Goal: Task Accomplishment & Management: Use online tool/utility

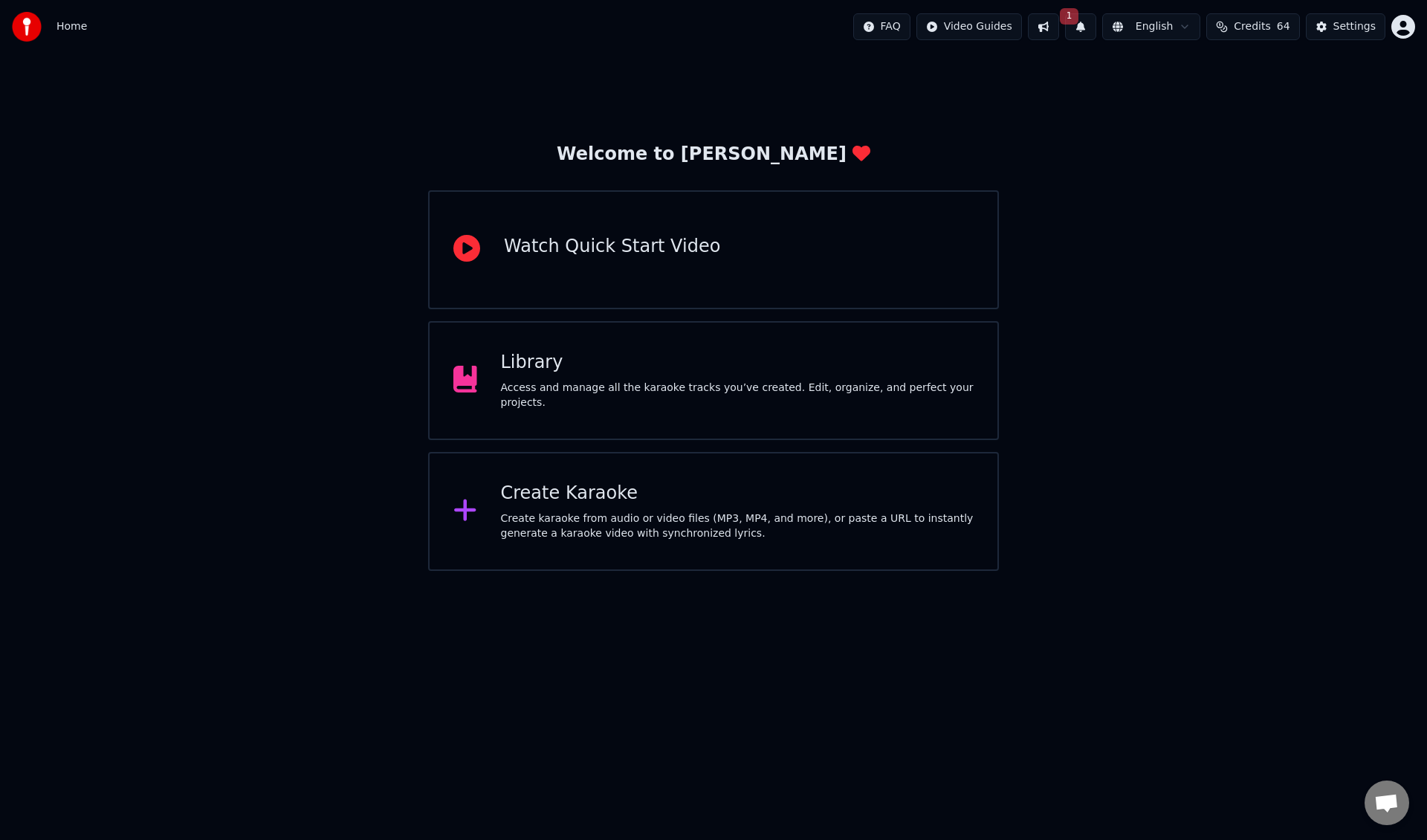
click at [560, 393] on div "Access and manage all the karaoke tracks you’ve created. Edit, organize, and pe…" at bounding box center [738, 395] width 474 height 30
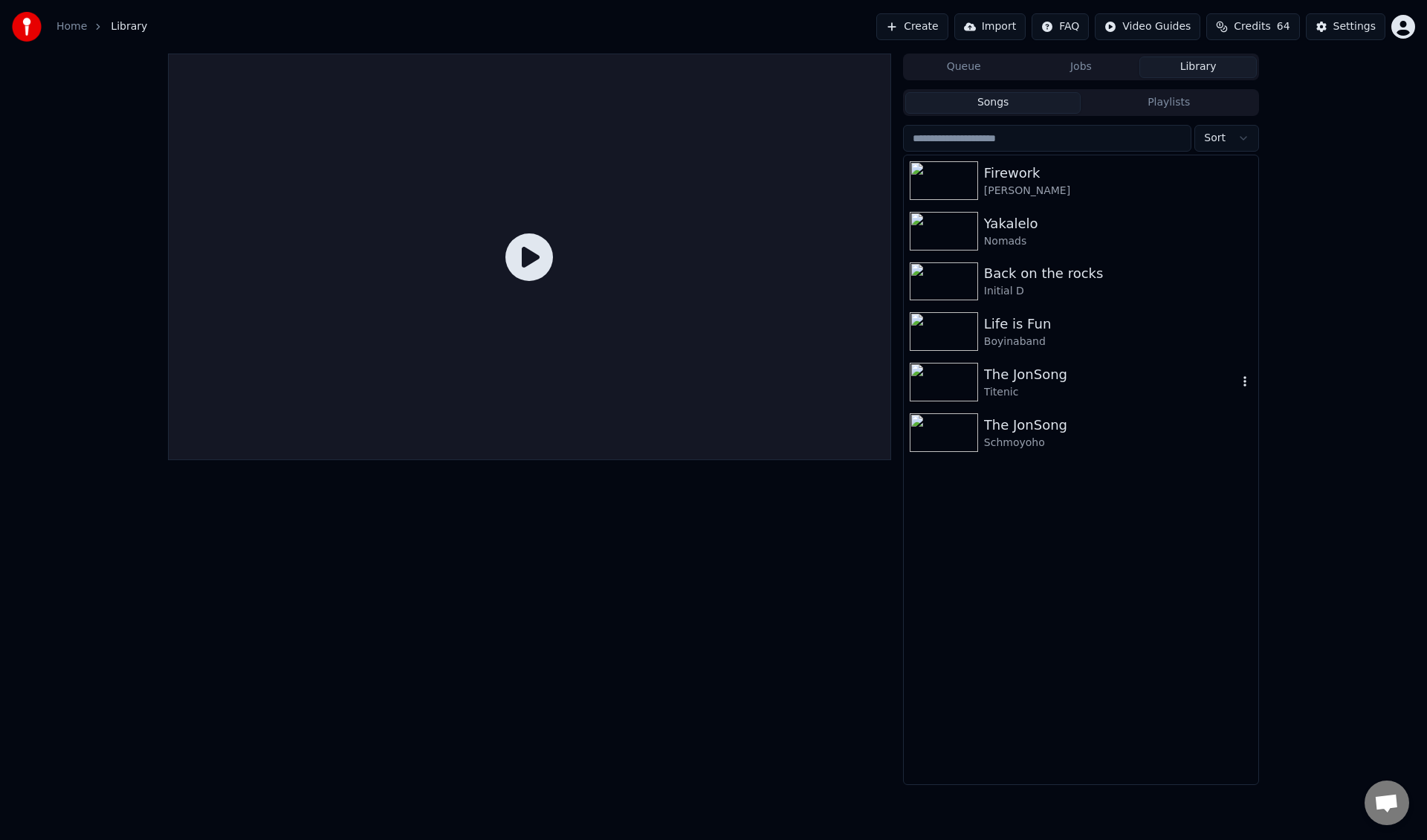
click at [1064, 396] on div "Titenic" at bounding box center [1111, 392] width 254 height 15
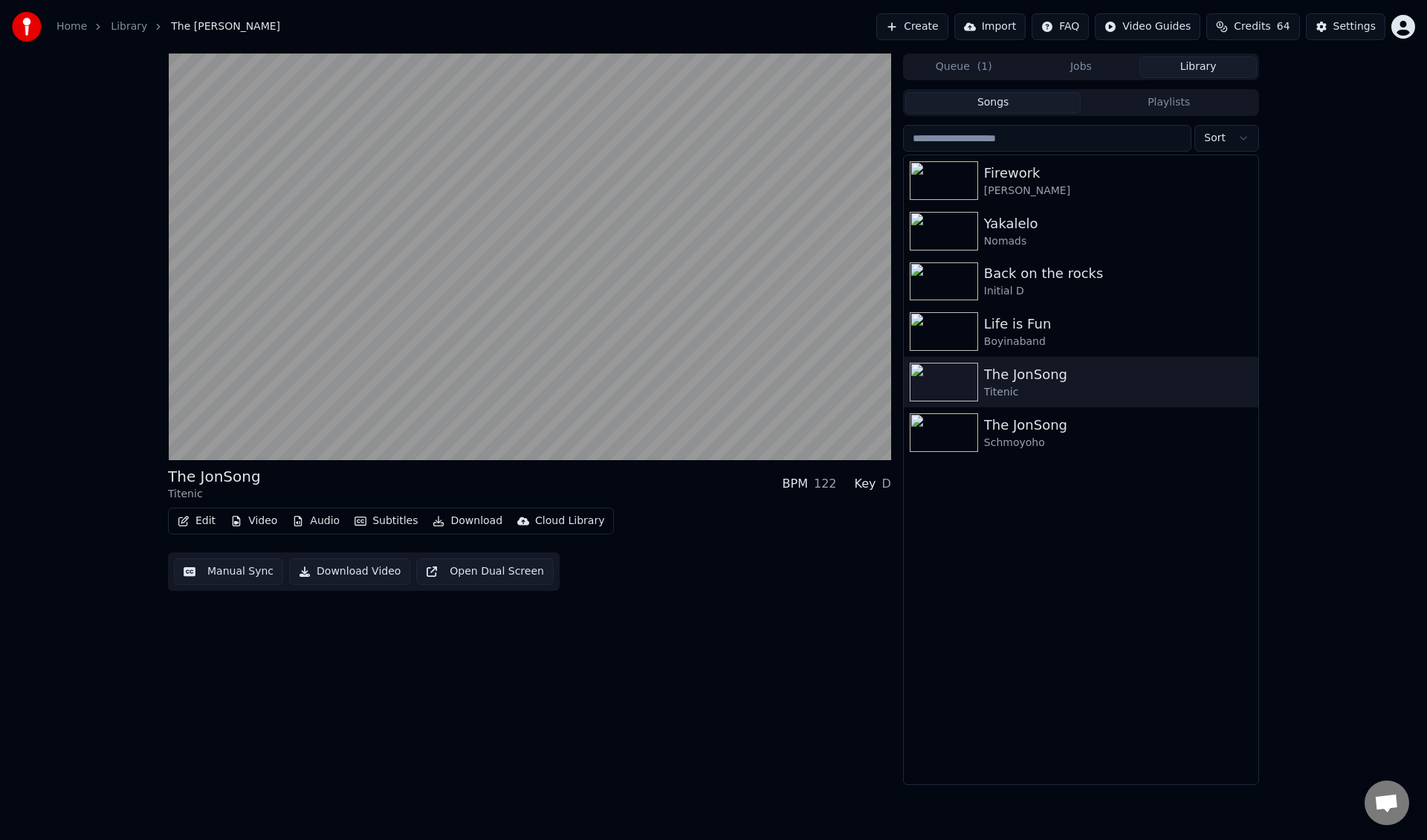
click at [487, 523] on button "Download" at bounding box center [467, 521] width 81 height 20
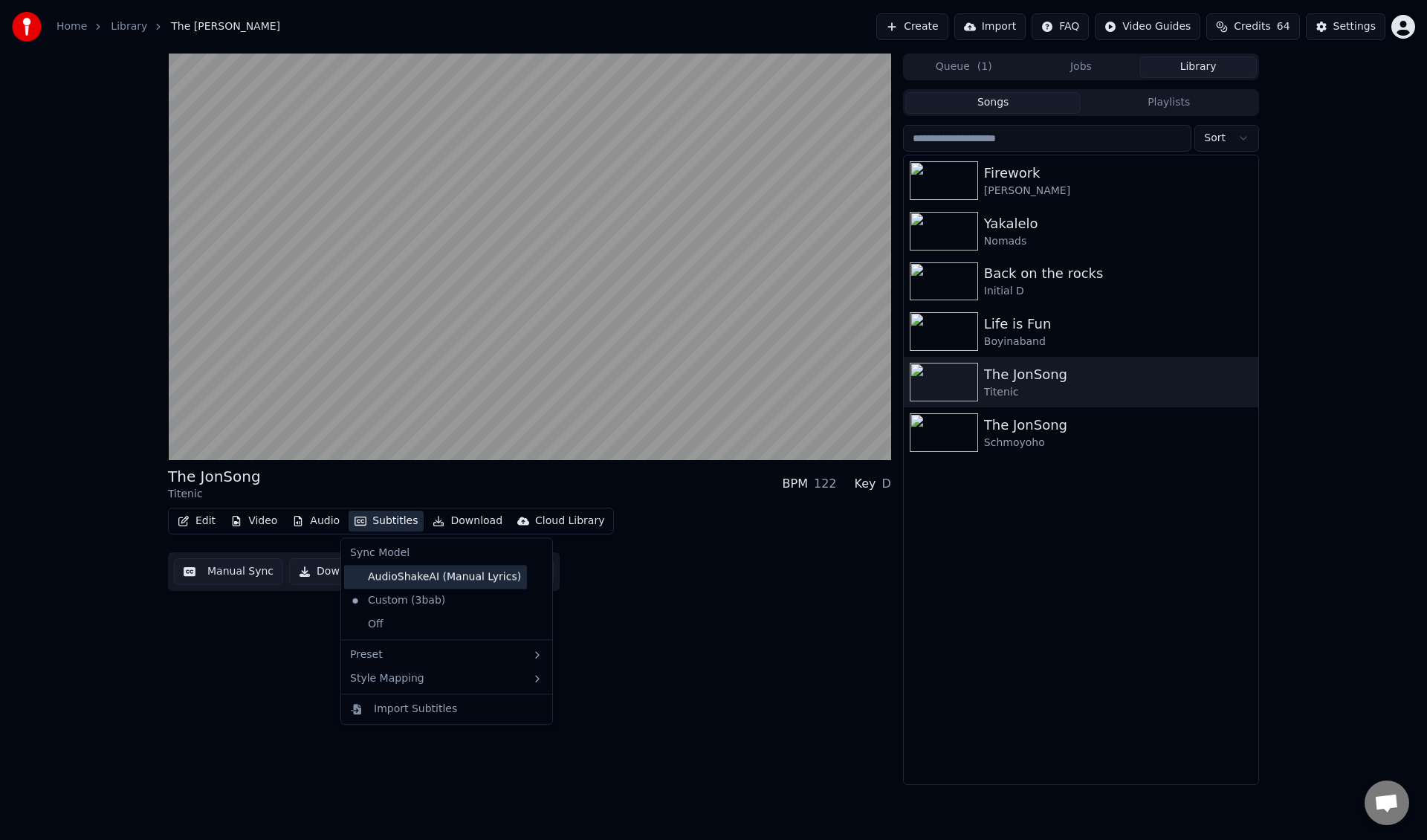
click at [407, 583] on div "AudioShakeAI (Manual Lyrics)" at bounding box center [436, 576] width 183 height 24
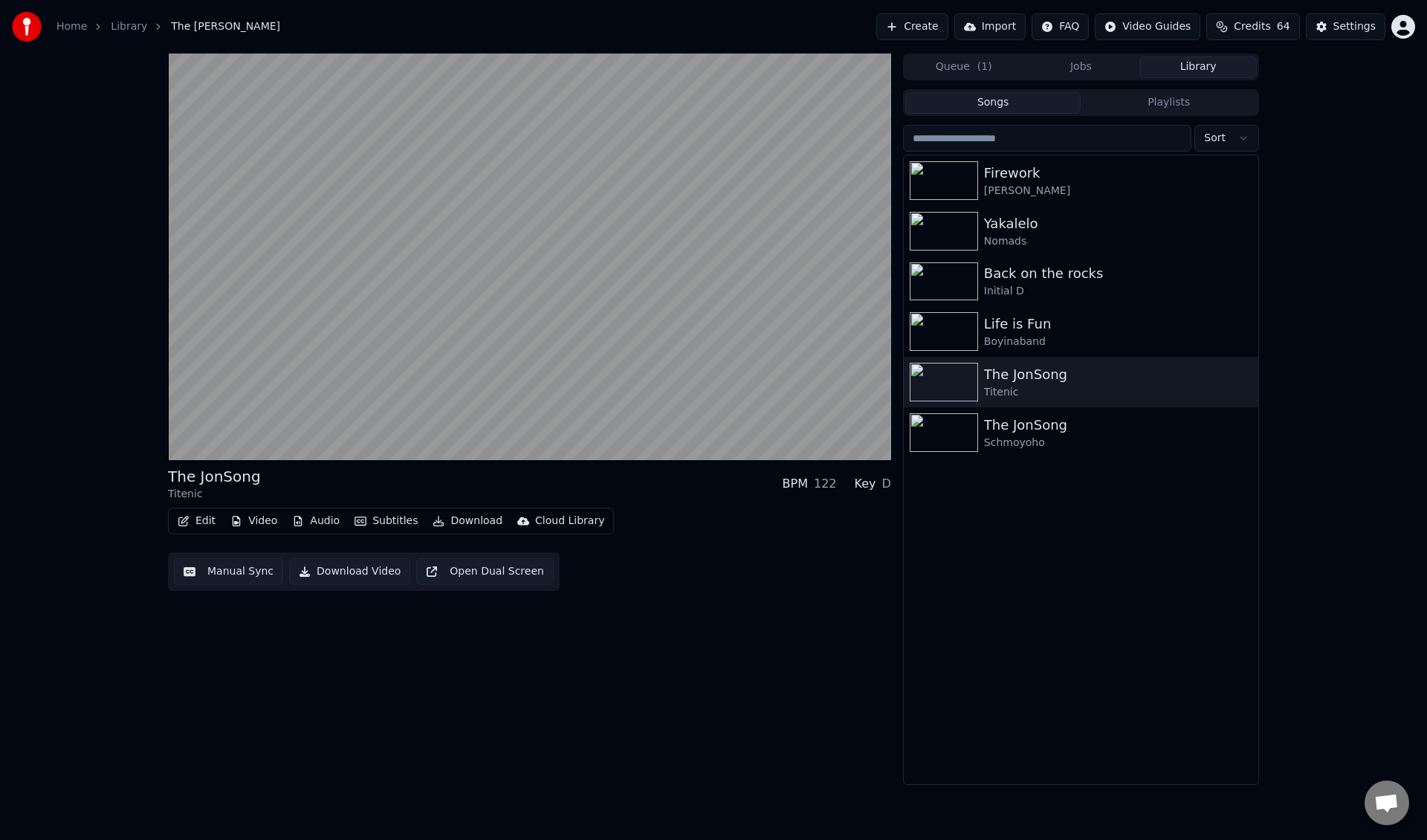
click at [465, 579] on button "Open Dual Screen" at bounding box center [485, 571] width 138 height 27
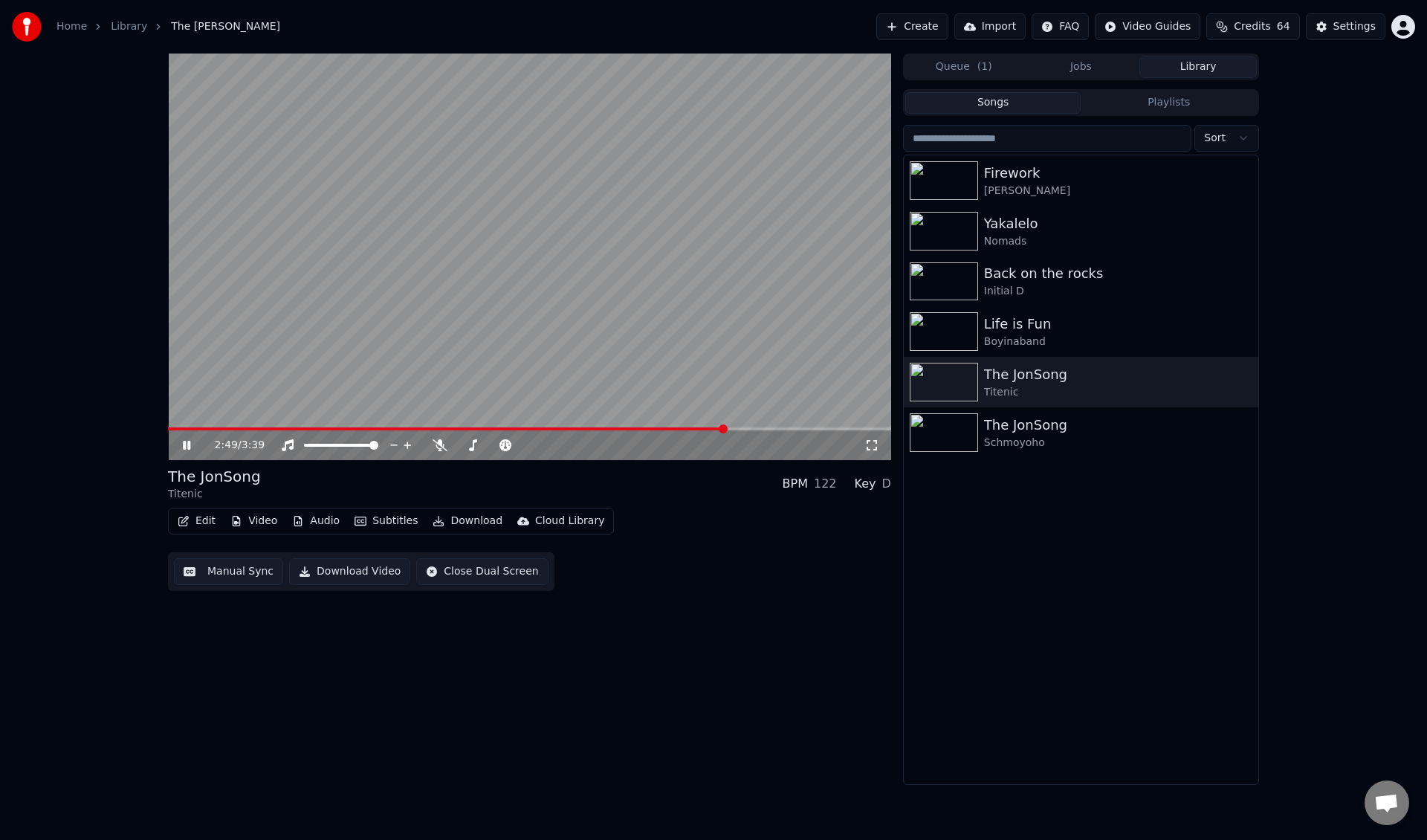
click at [724, 428] on span at bounding box center [529, 428] width 723 height 3
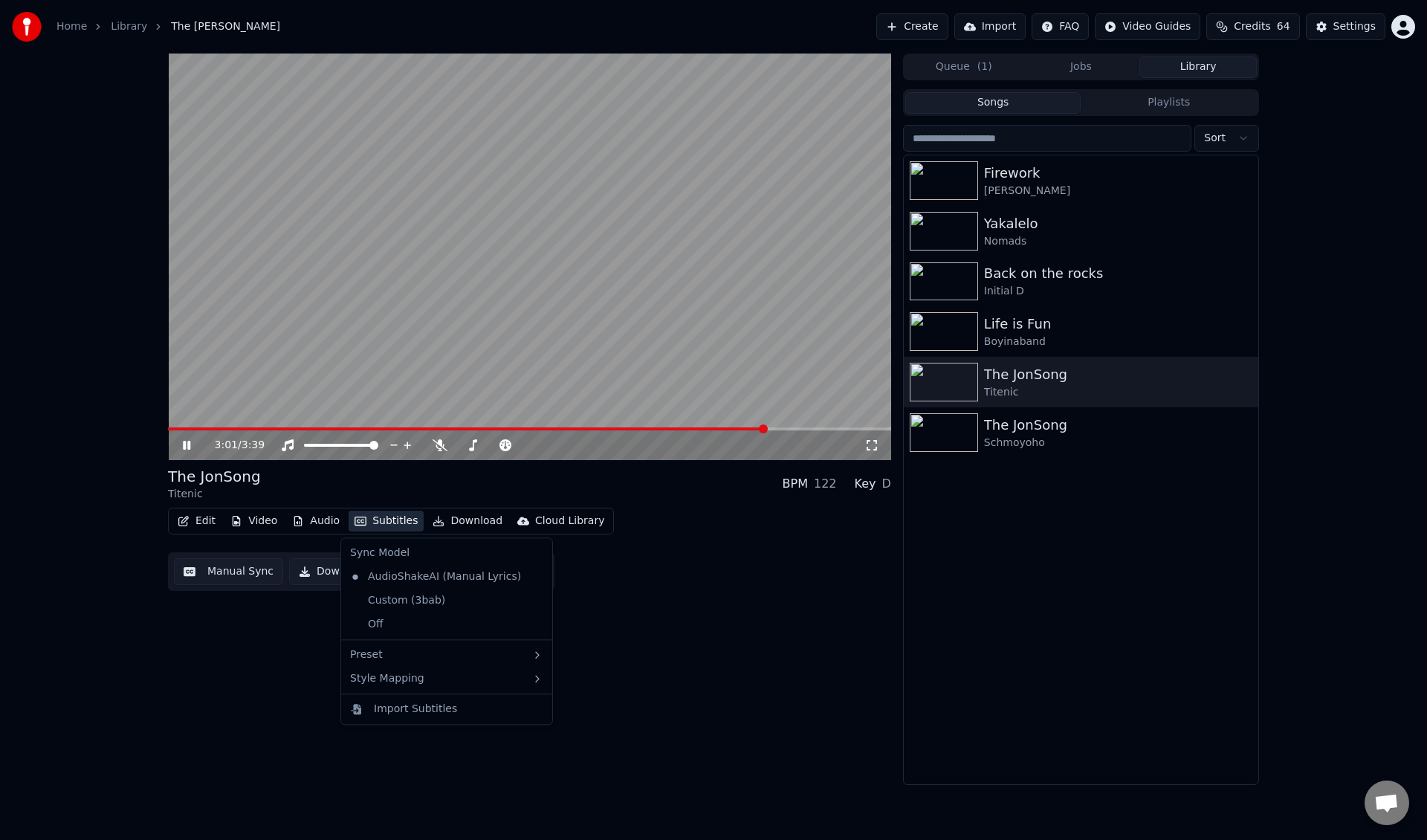
click at [389, 517] on button "Subtitles" at bounding box center [386, 521] width 75 height 20
click at [395, 601] on div "Custom (3bab)" at bounding box center [398, 600] width 107 height 24
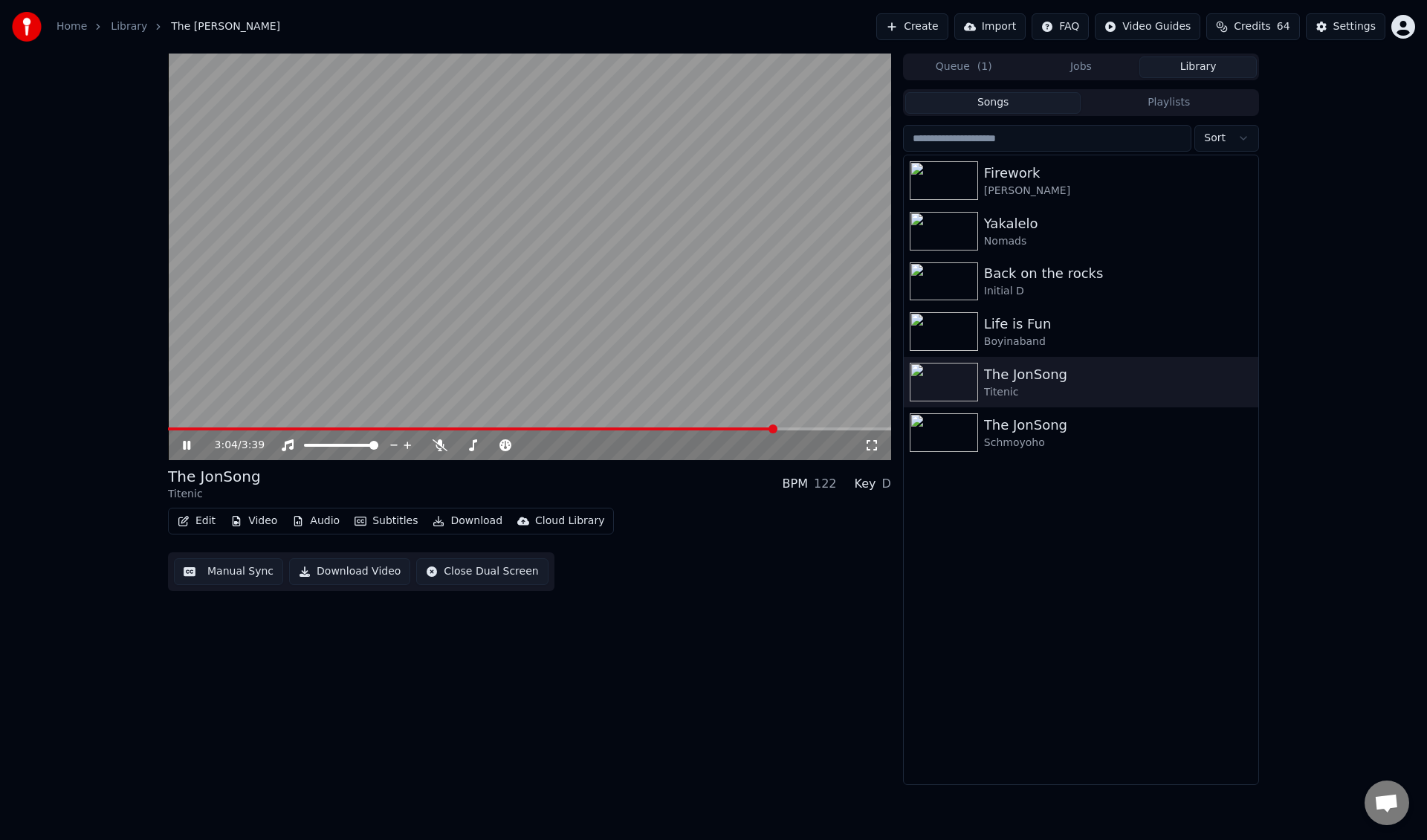
click at [340, 432] on div "3:04 / 3:39" at bounding box center [529, 445] width 723 height 30
click at [340, 426] on video at bounding box center [529, 256] width 723 height 406
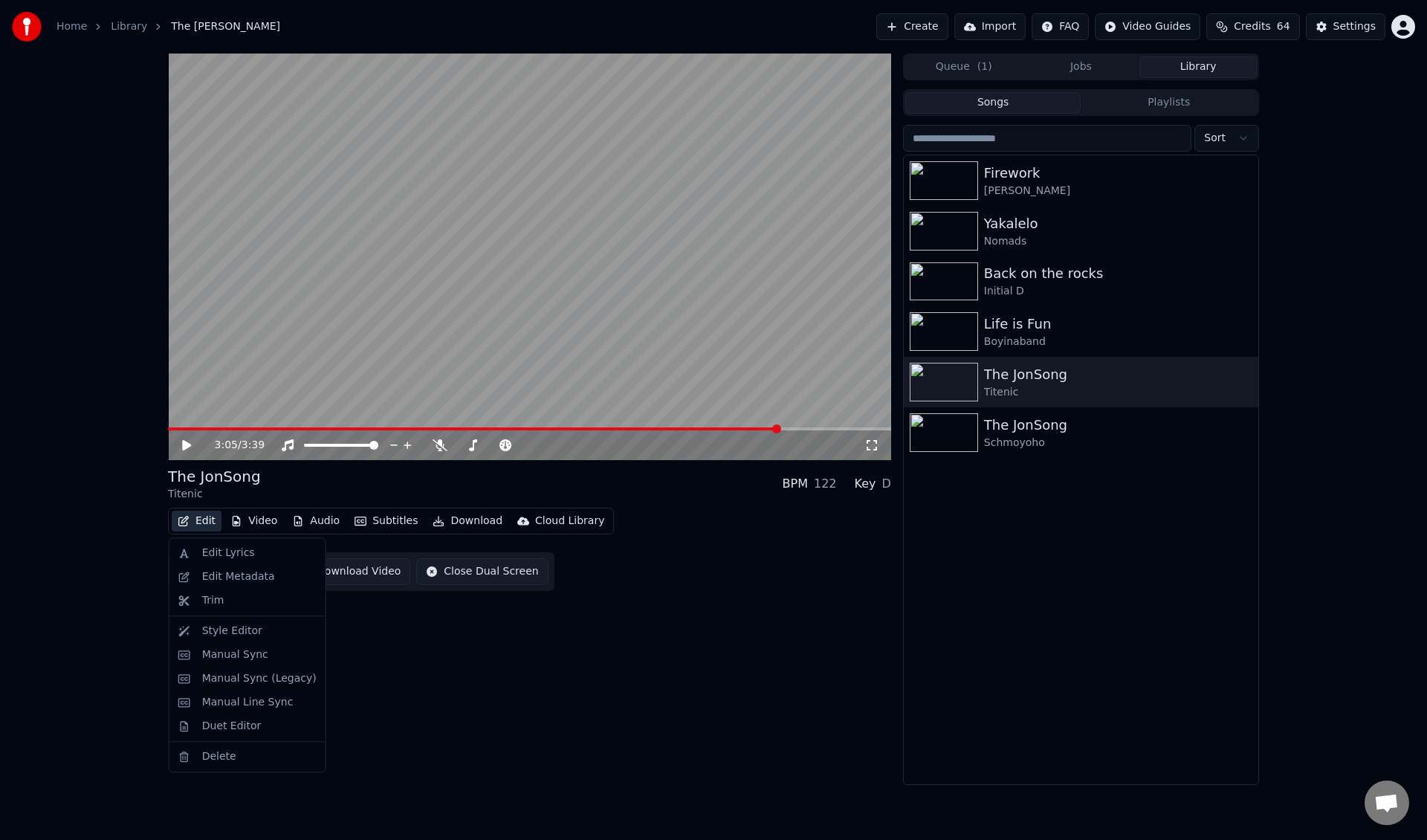
click at [212, 519] on button "Edit" at bounding box center [197, 521] width 50 height 20
click at [278, 559] on div "Edit Lyrics" at bounding box center [259, 553] width 115 height 15
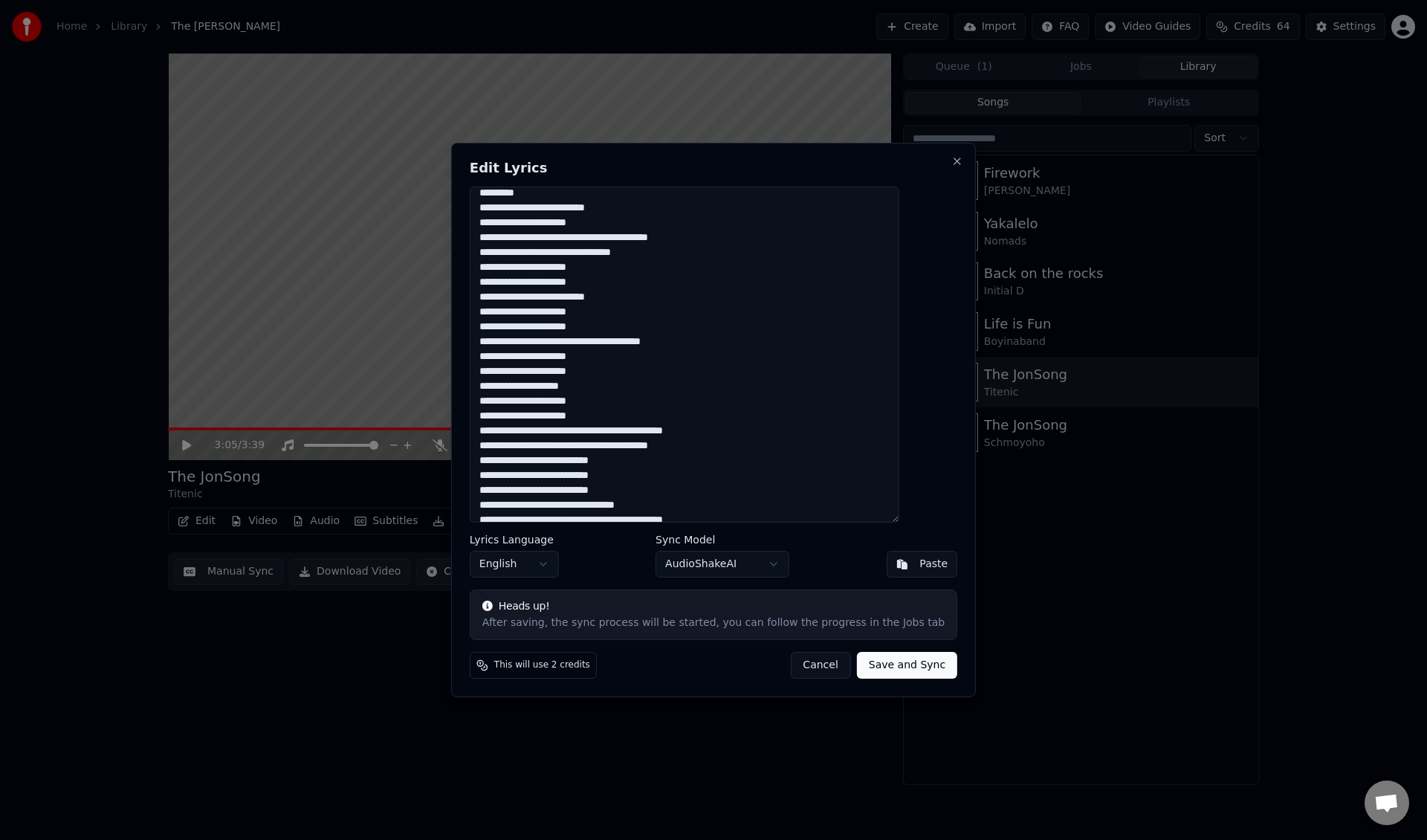
scroll to position [716, 0]
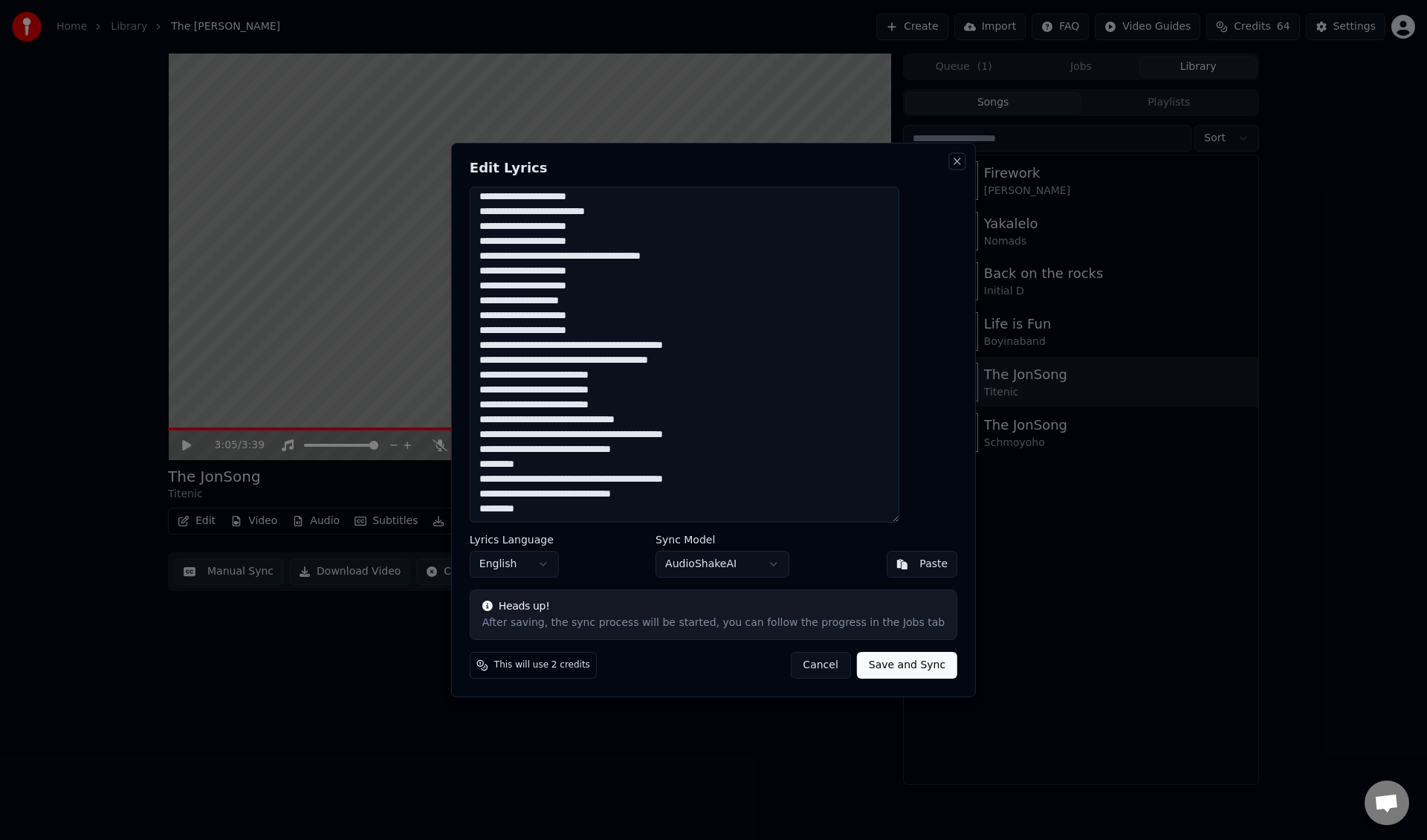
click at [951, 155] on button "Close" at bounding box center [957, 161] width 12 height 12
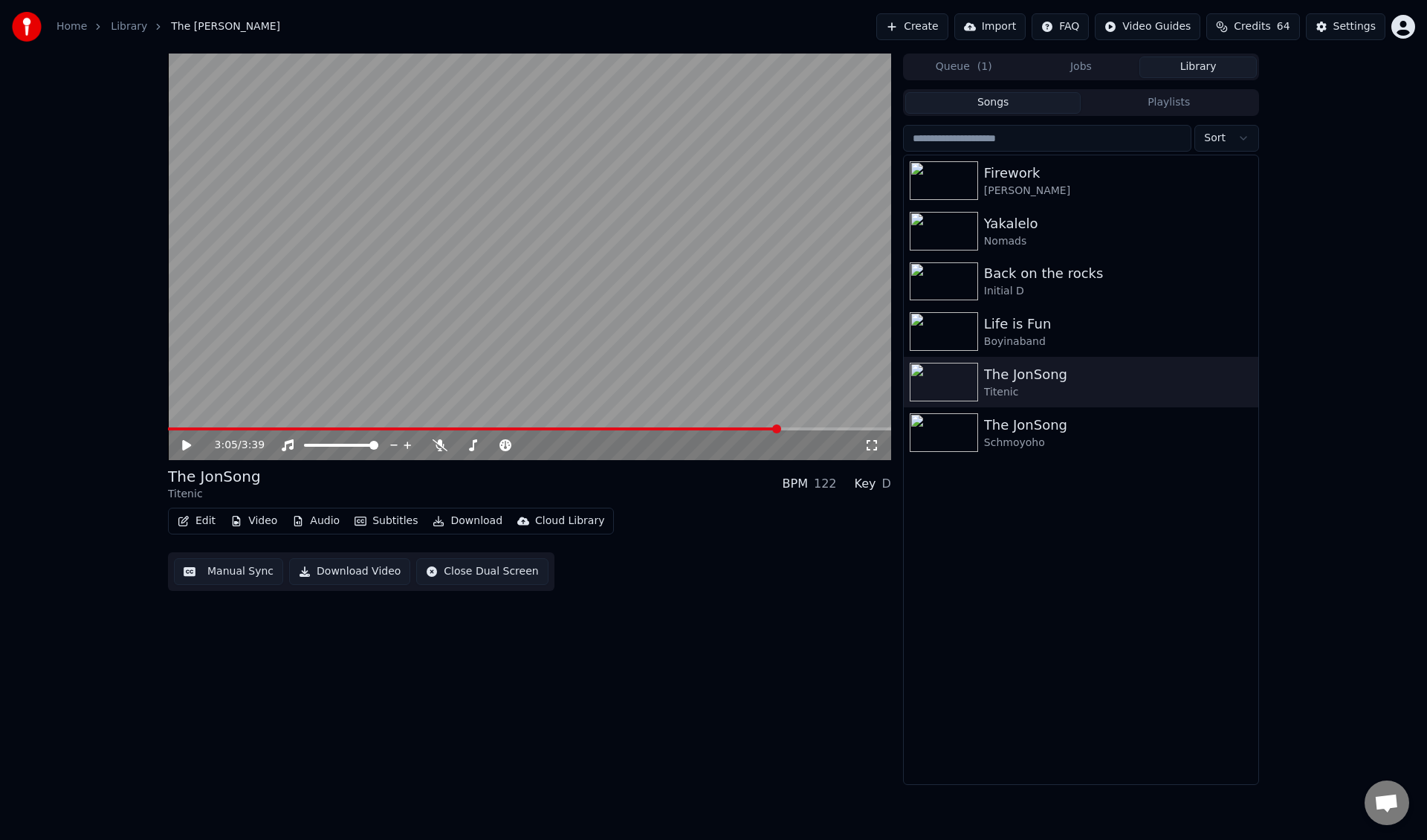
click at [62, 31] on link "Home" at bounding box center [71, 27] width 31 height 15
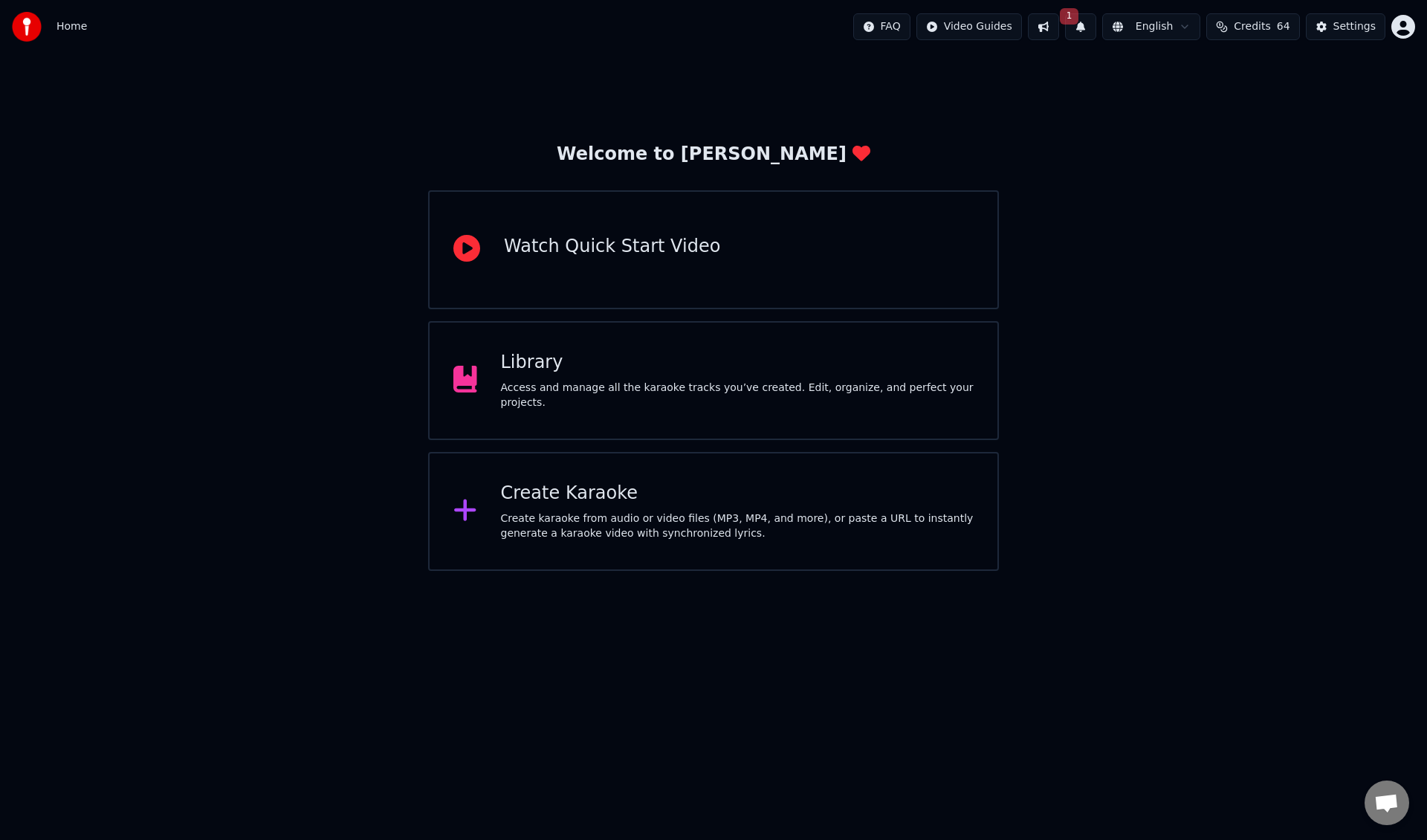
click at [761, 479] on div "Create Karaoke Create karaoke from audio or video files (MP3, MP4, and more), o…" at bounding box center [714, 511] width 571 height 119
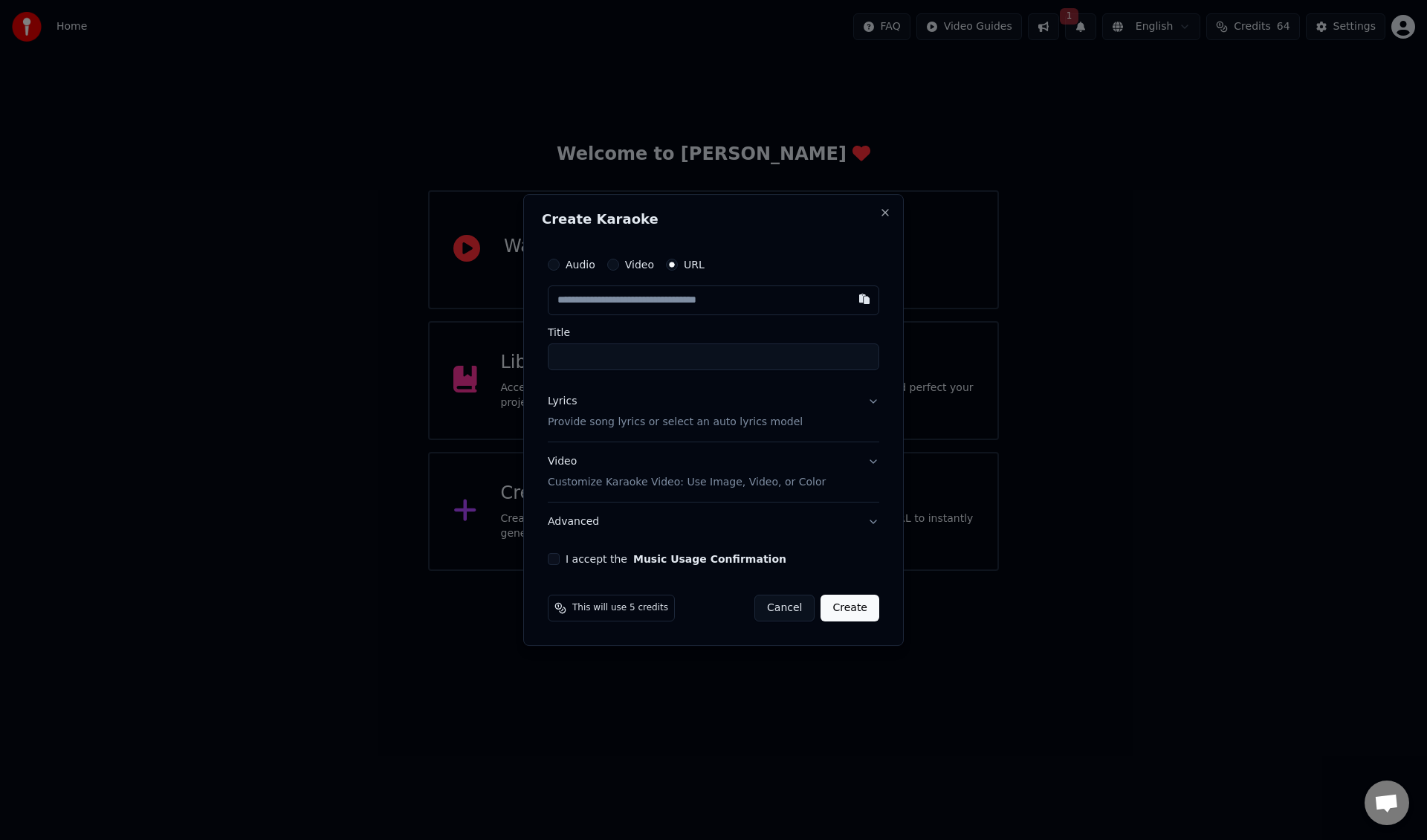
type input "**********"
click at [666, 416] on p "Provide song lyrics or select an auto lyrics model" at bounding box center [675, 422] width 254 height 15
type input "**********"
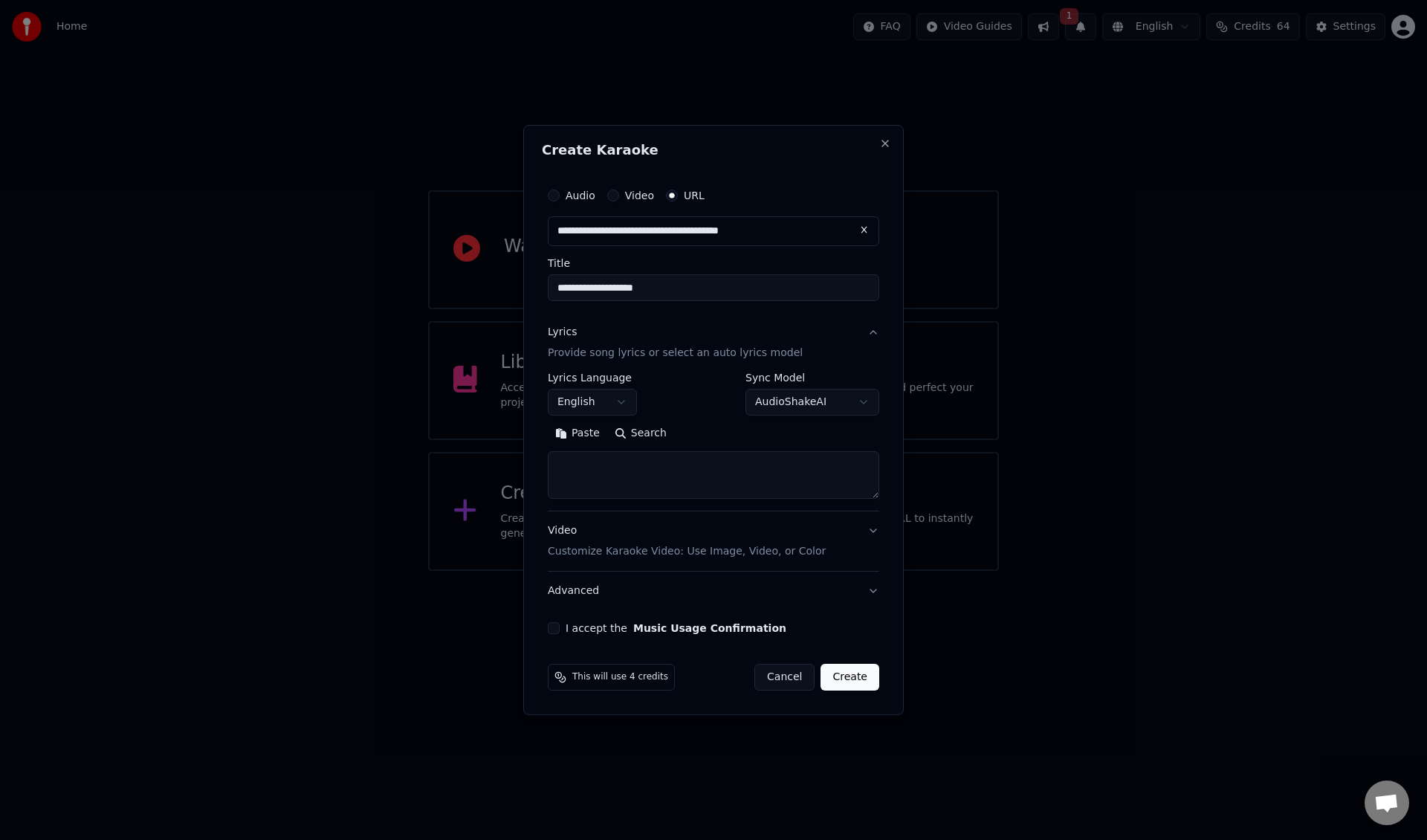
click at [757, 289] on input "**********" at bounding box center [714, 287] width 331 height 27
type input "**********"
click at [703, 455] on textarea at bounding box center [714, 475] width 331 height 47
click at [777, 404] on body "**********" at bounding box center [714, 285] width 1427 height 571
select select "**********"
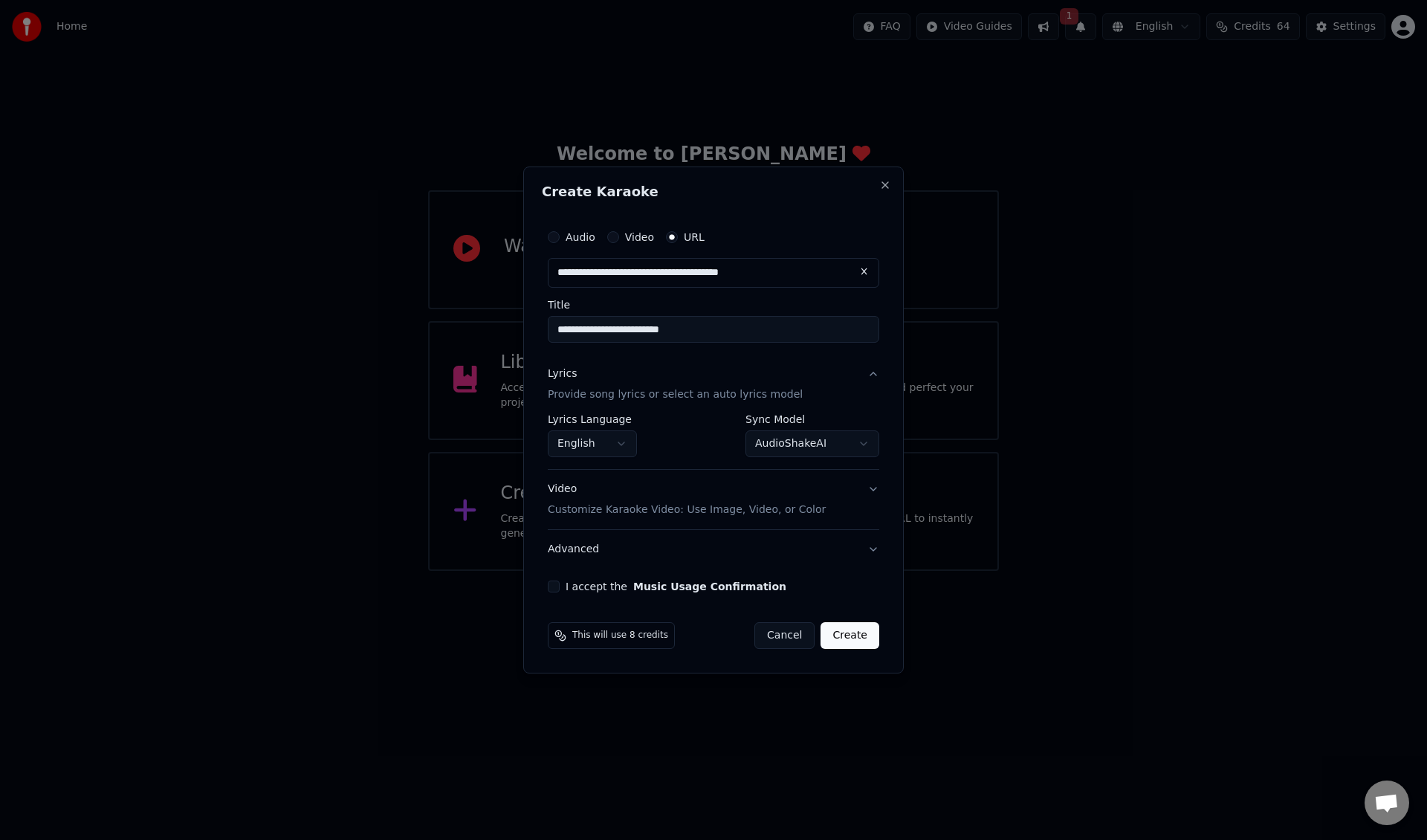
click at [837, 504] on button "Video Customize Karaoke Video: Use Image, Video, or Color" at bounding box center [714, 500] width 331 height 59
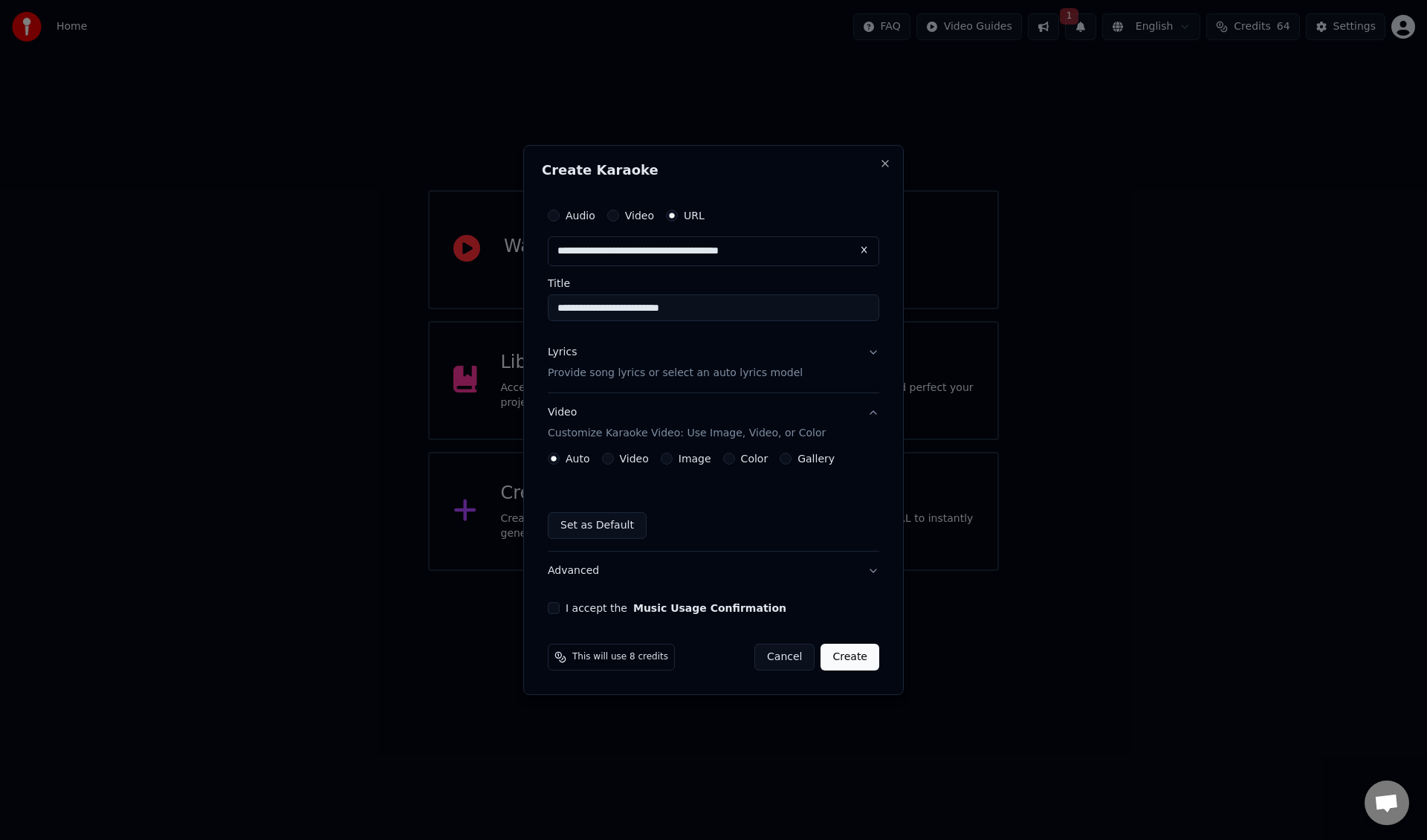
click at [610, 611] on label "I accept the Music Usage Confirmation" at bounding box center [676, 607] width 221 height 10
click at [560, 611] on button "I accept the Music Usage Confirmation" at bounding box center [553, 608] width 12 height 12
click at [866, 652] on button "Create" at bounding box center [850, 657] width 58 height 27
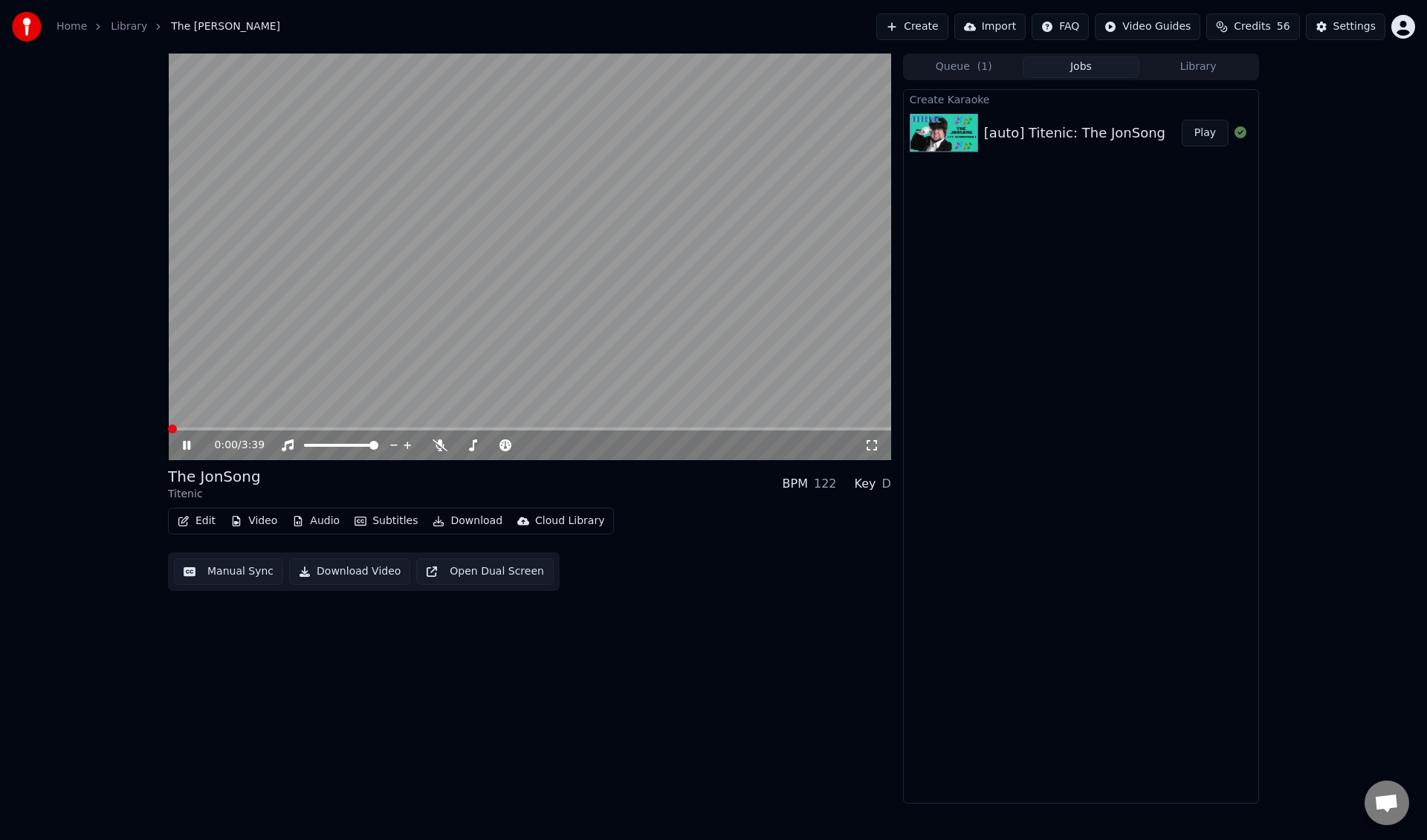
click at [168, 427] on span at bounding box center [168, 428] width 0 height 3
click at [483, 575] on button "Open Dual Screen" at bounding box center [485, 571] width 138 height 27
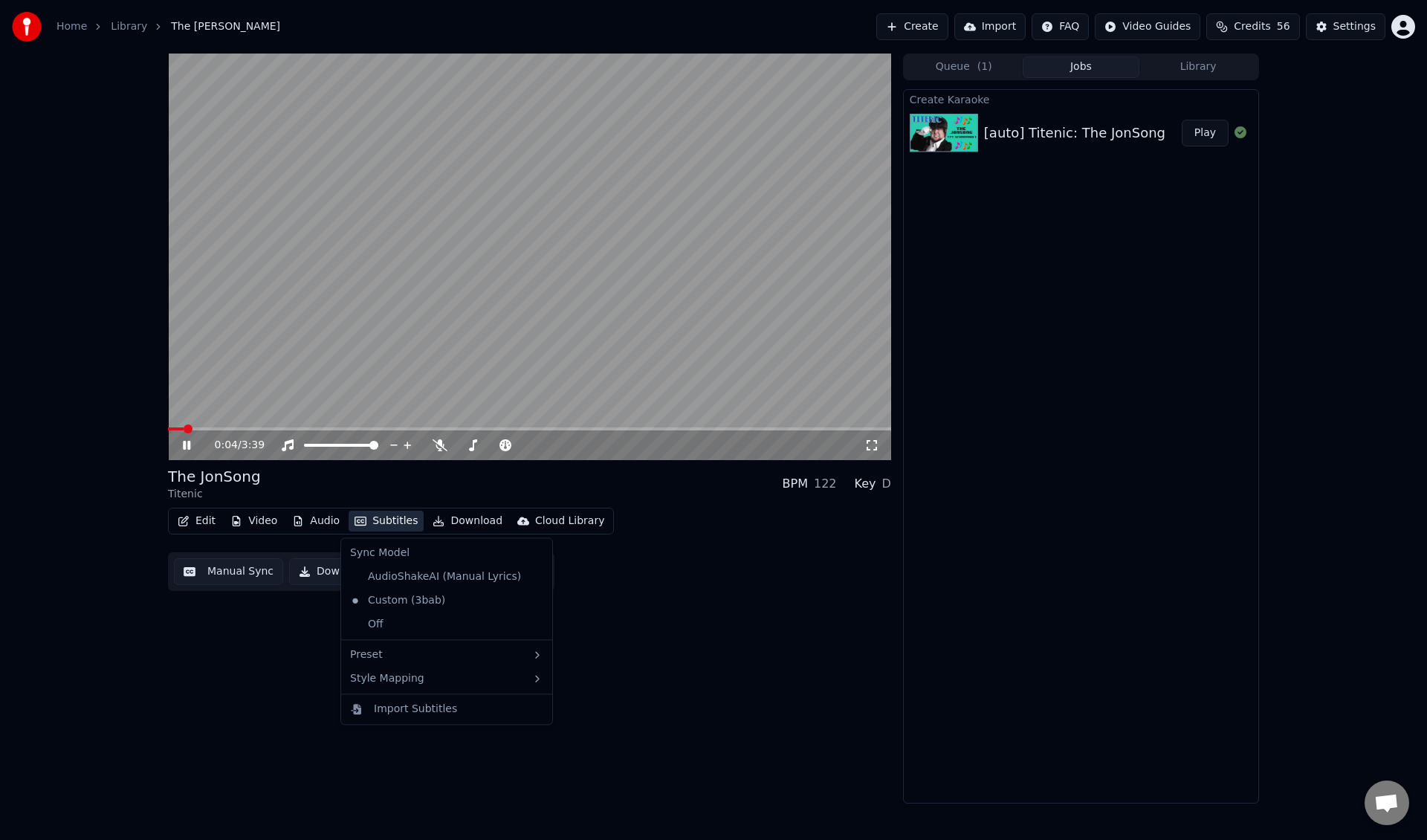
click at [396, 517] on button "Subtitles" at bounding box center [386, 521] width 75 height 20
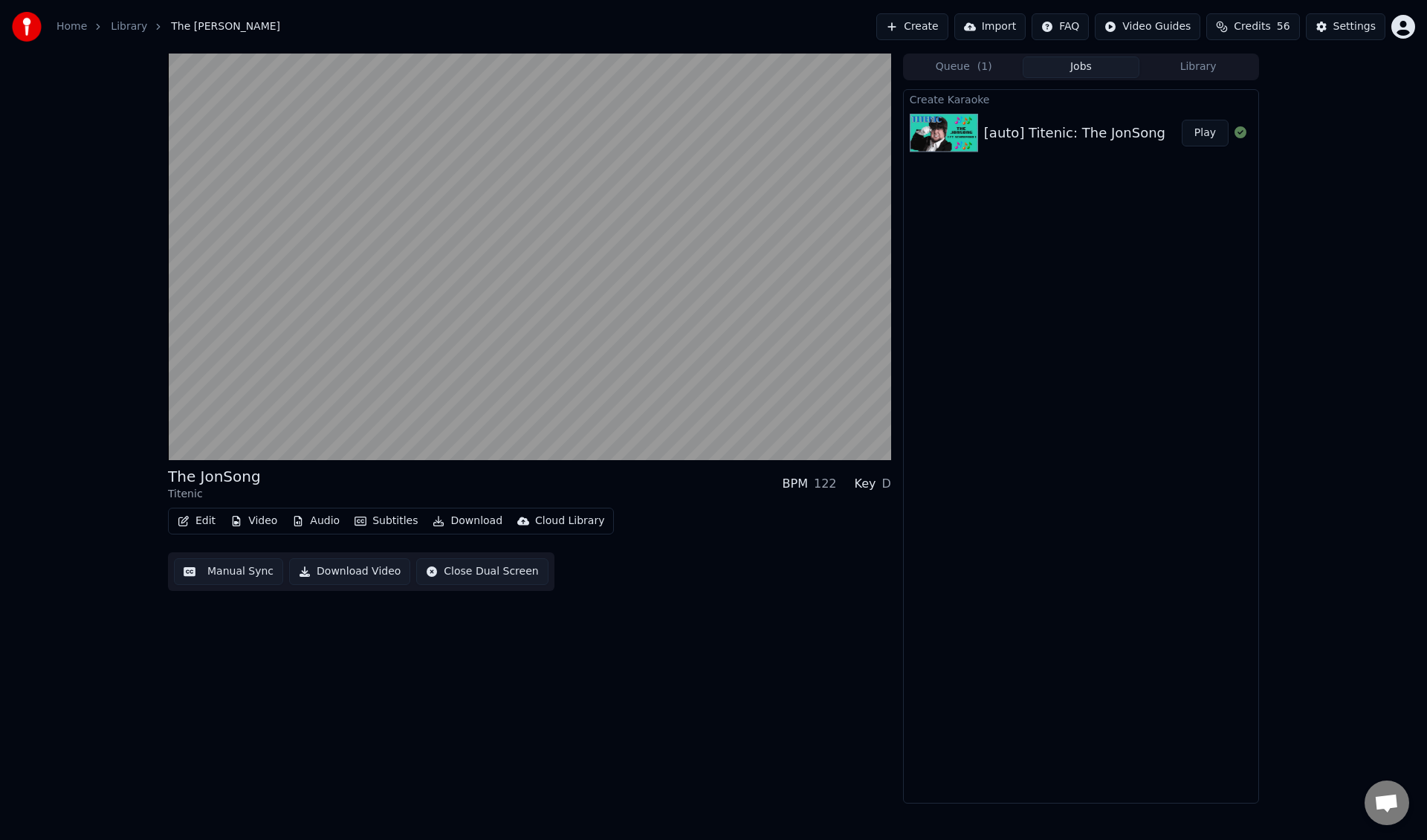
click at [623, 568] on div "Edit Video Audio Subtitles Download Cloud Library Manual Sync Download Video Cl…" at bounding box center [529, 550] width 723 height 83
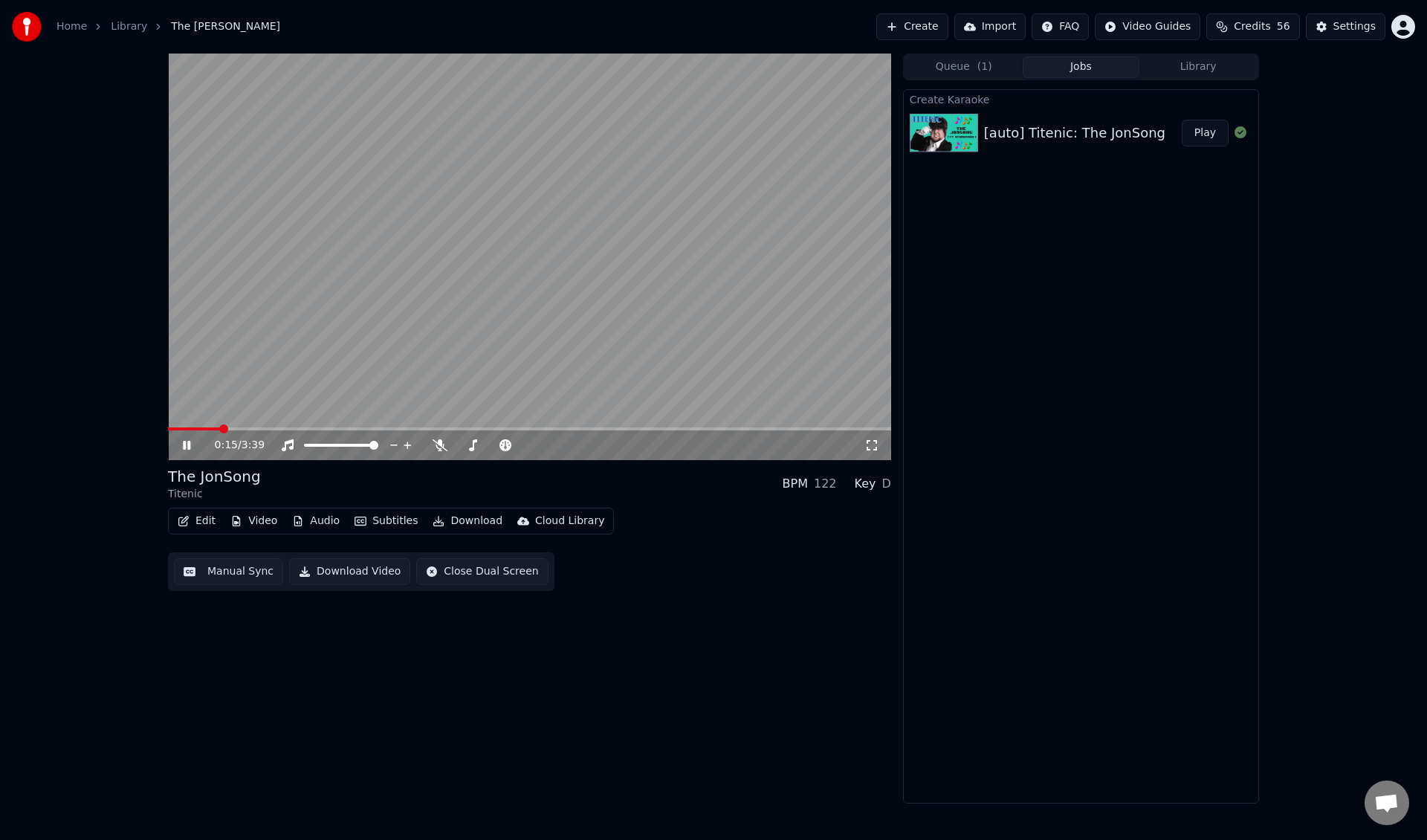
click at [85, 24] on div "Home" at bounding box center [80, 27] width 47 height 15
click at [81, 27] on link "Home" at bounding box center [71, 27] width 31 height 15
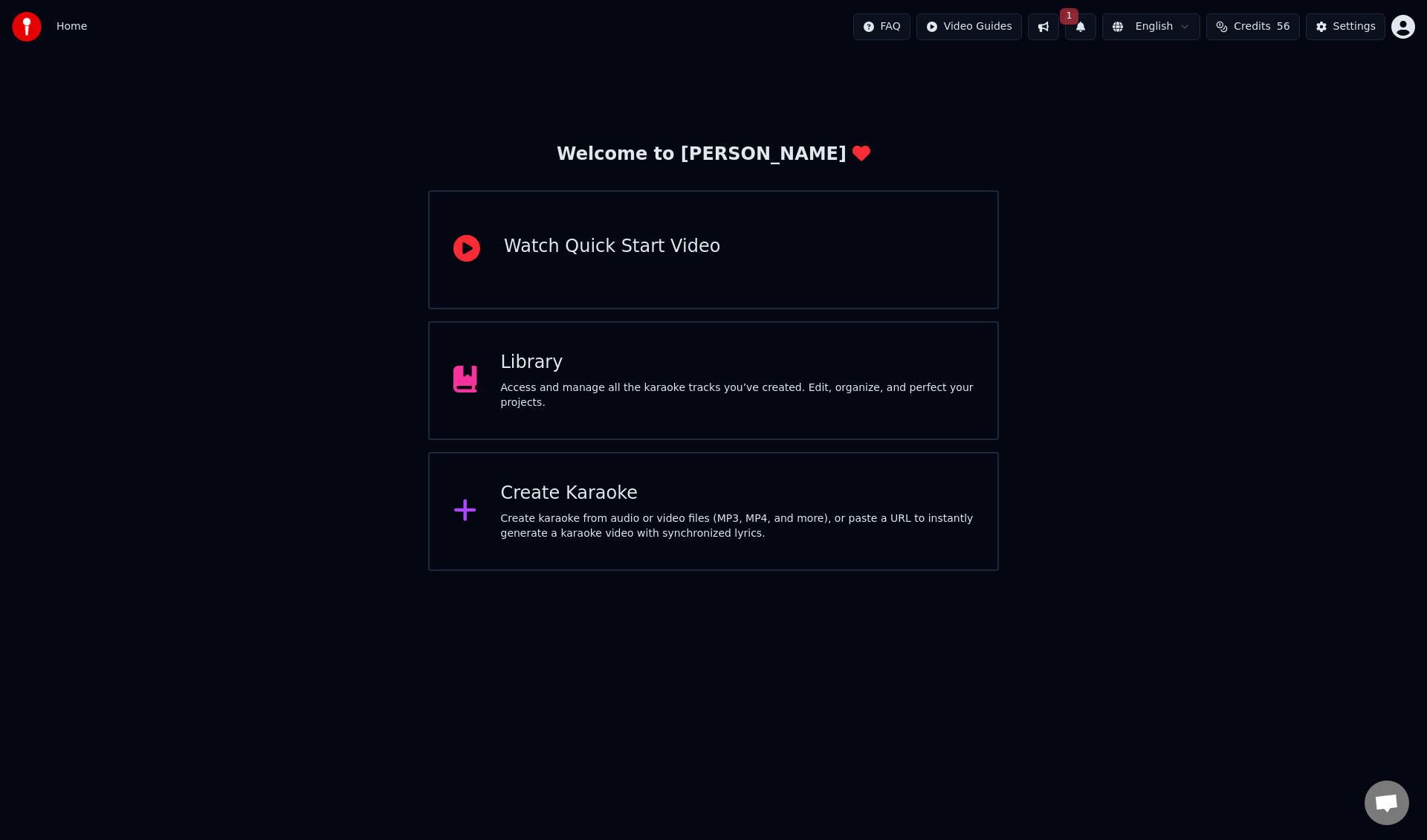
click at [696, 372] on div "Library" at bounding box center [738, 363] width 474 height 24
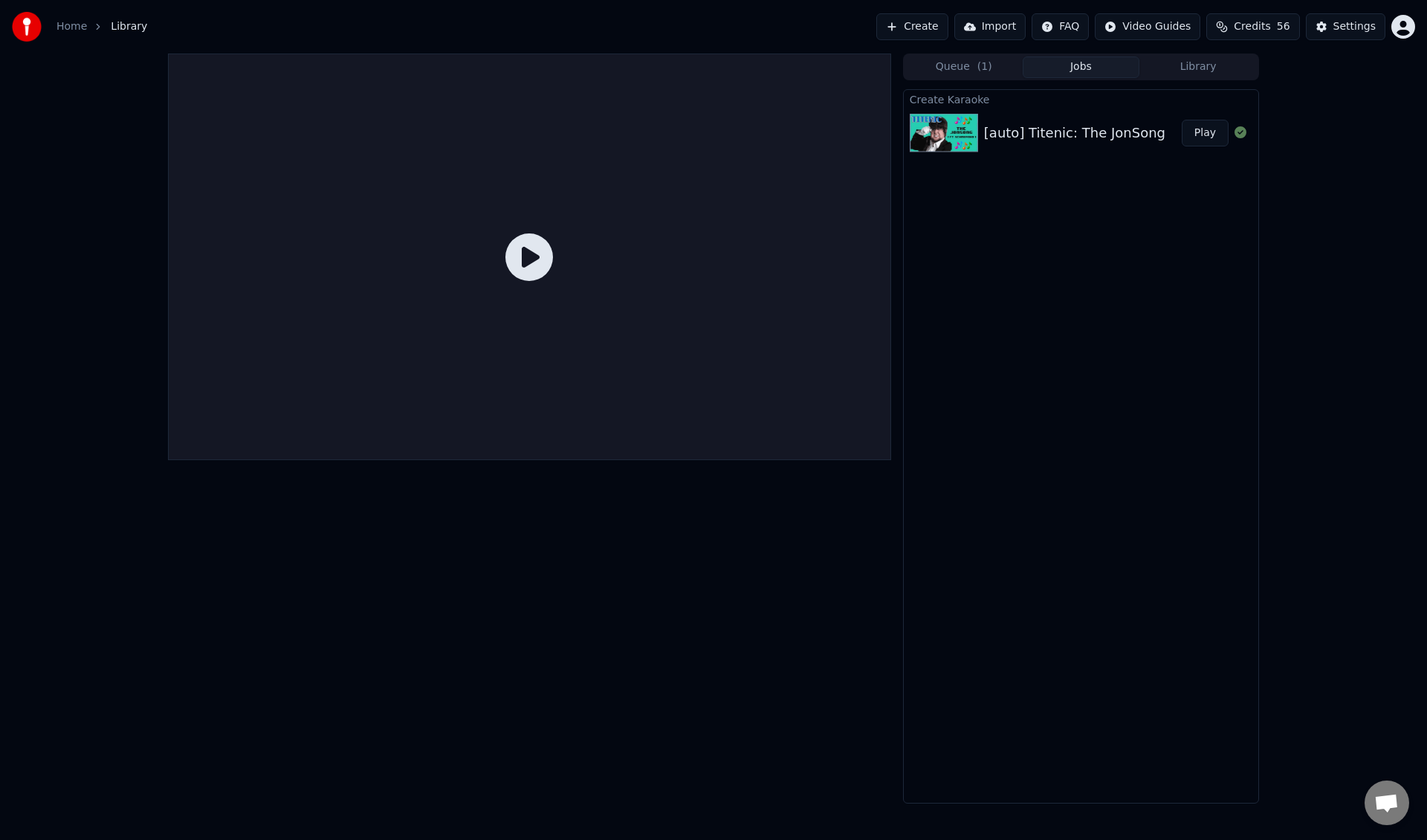
click at [1111, 132] on div "[auto] Titenic: The JonSong" at bounding box center [1074, 133] width 181 height 20
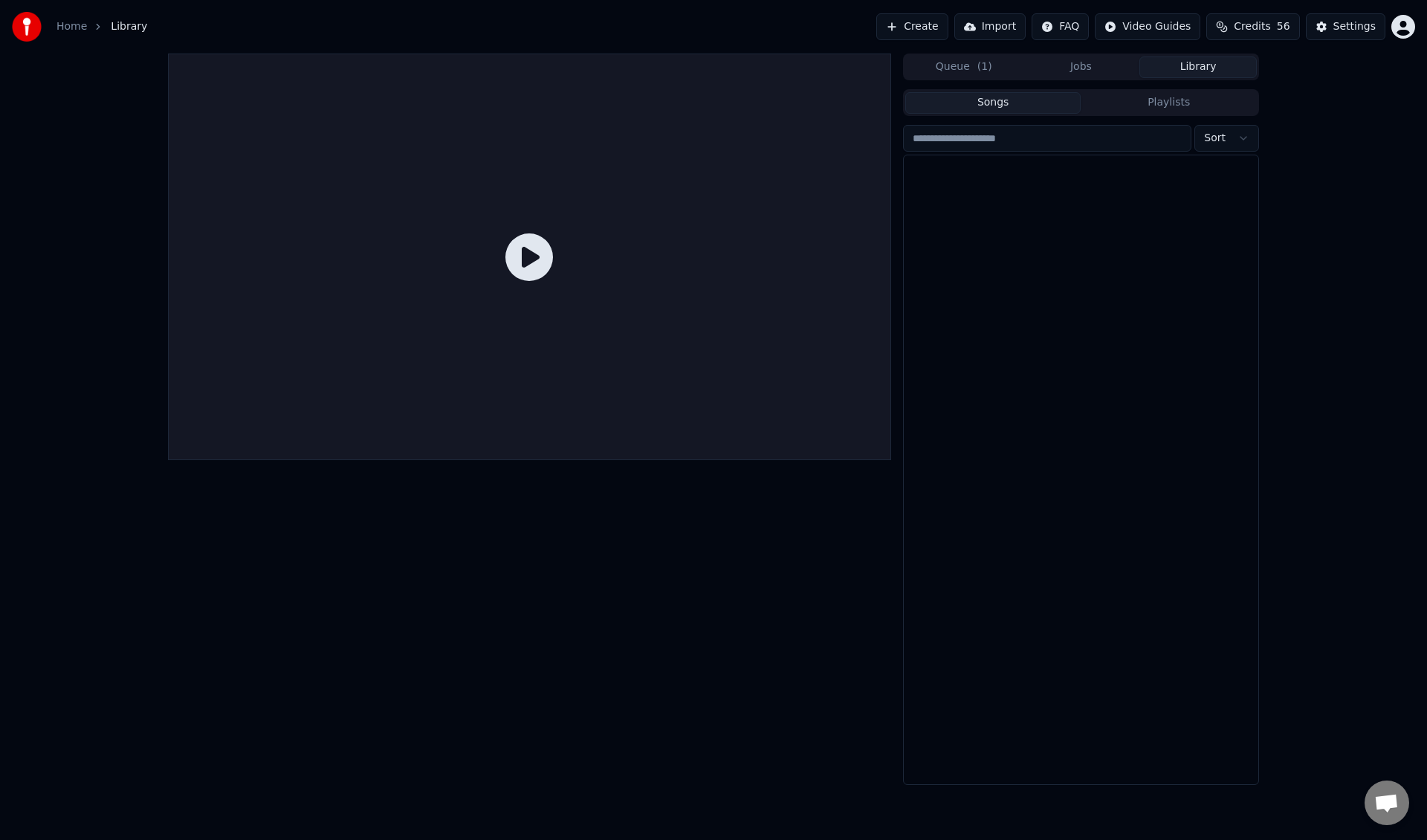
click at [1157, 69] on button "Library" at bounding box center [1197, 67] width 118 height 21
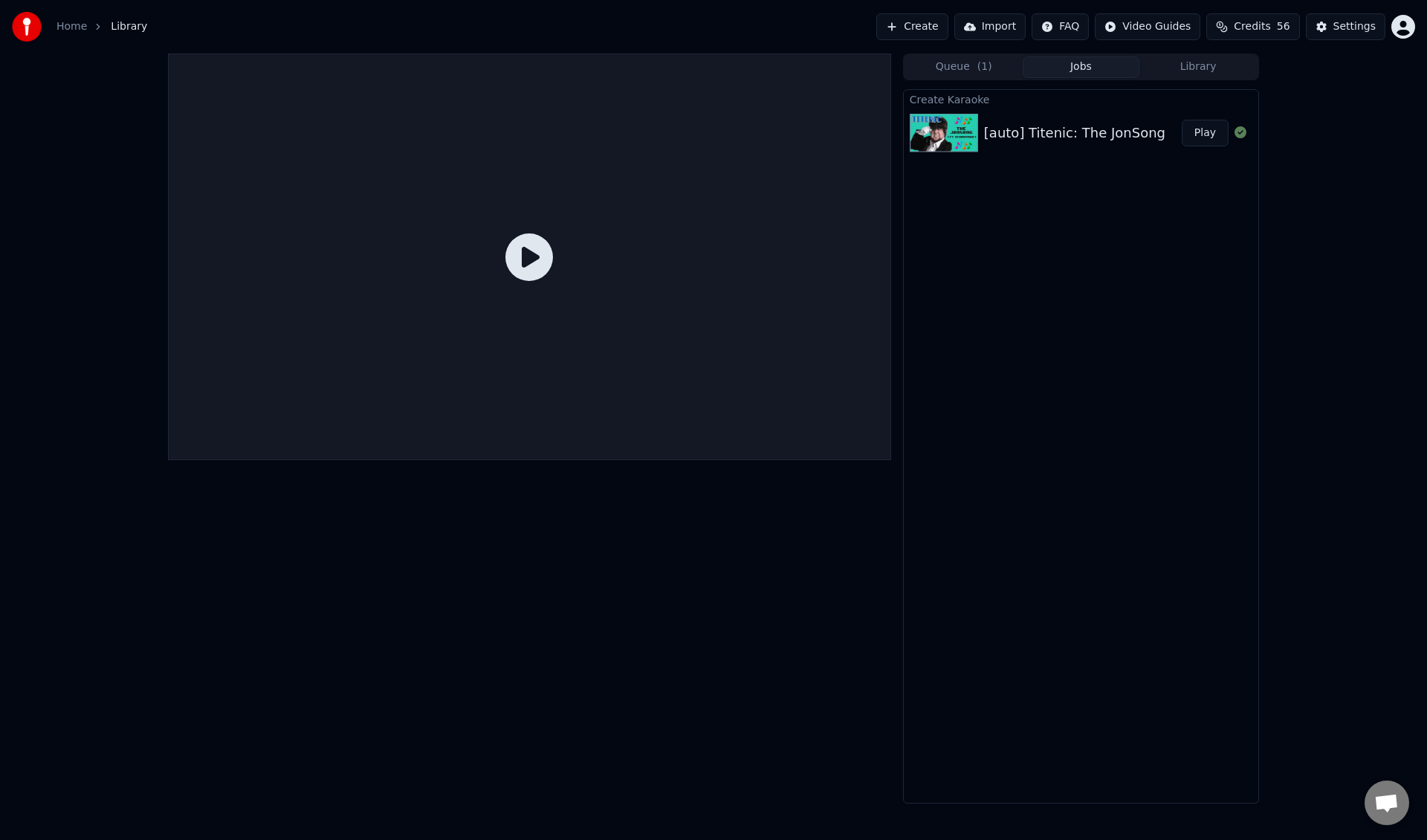
click at [1087, 68] on button "Jobs" at bounding box center [1081, 67] width 118 height 21
click at [1194, 130] on button "Play" at bounding box center [1205, 132] width 47 height 27
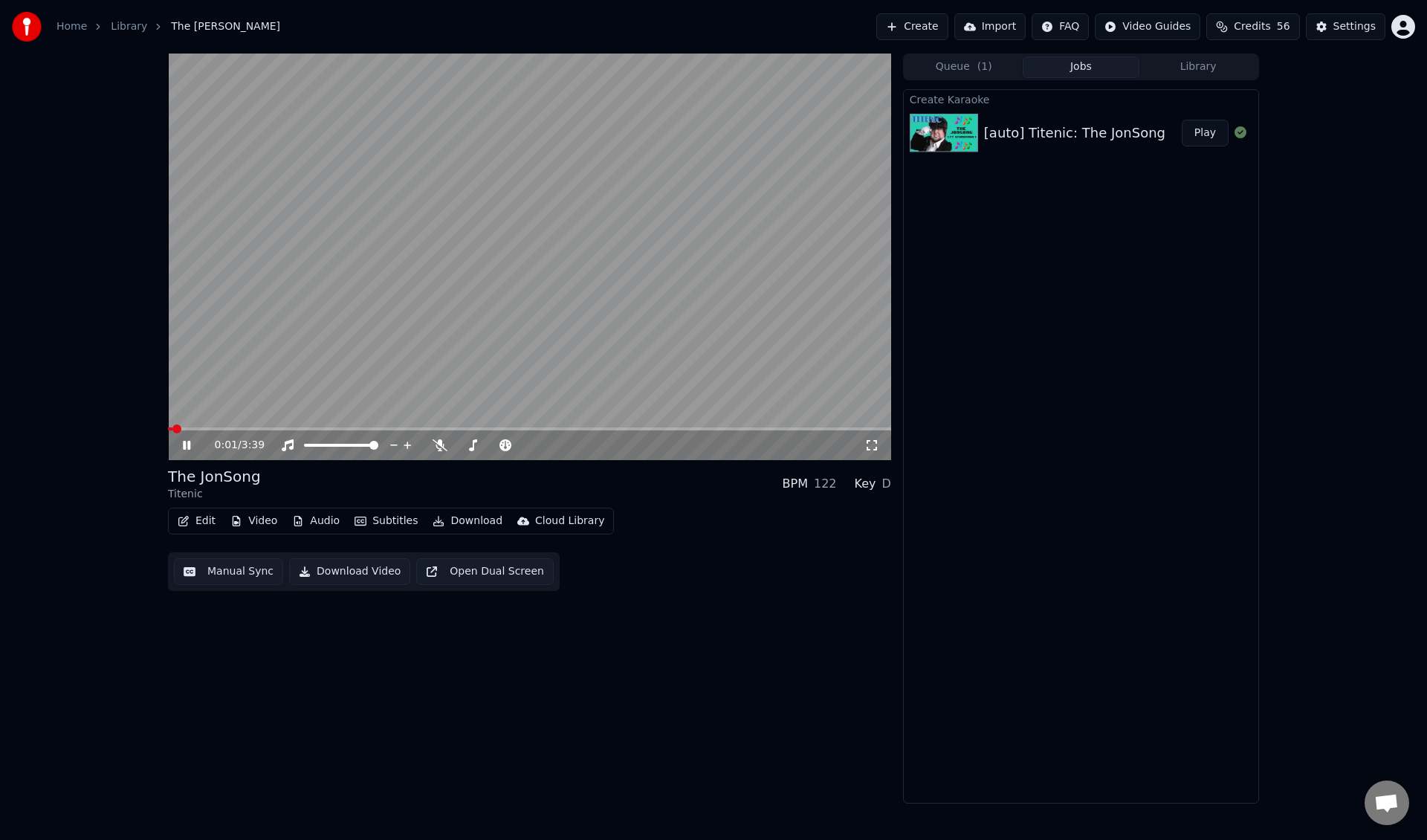
click at [398, 519] on button "Subtitles" at bounding box center [386, 521] width 75 height 20
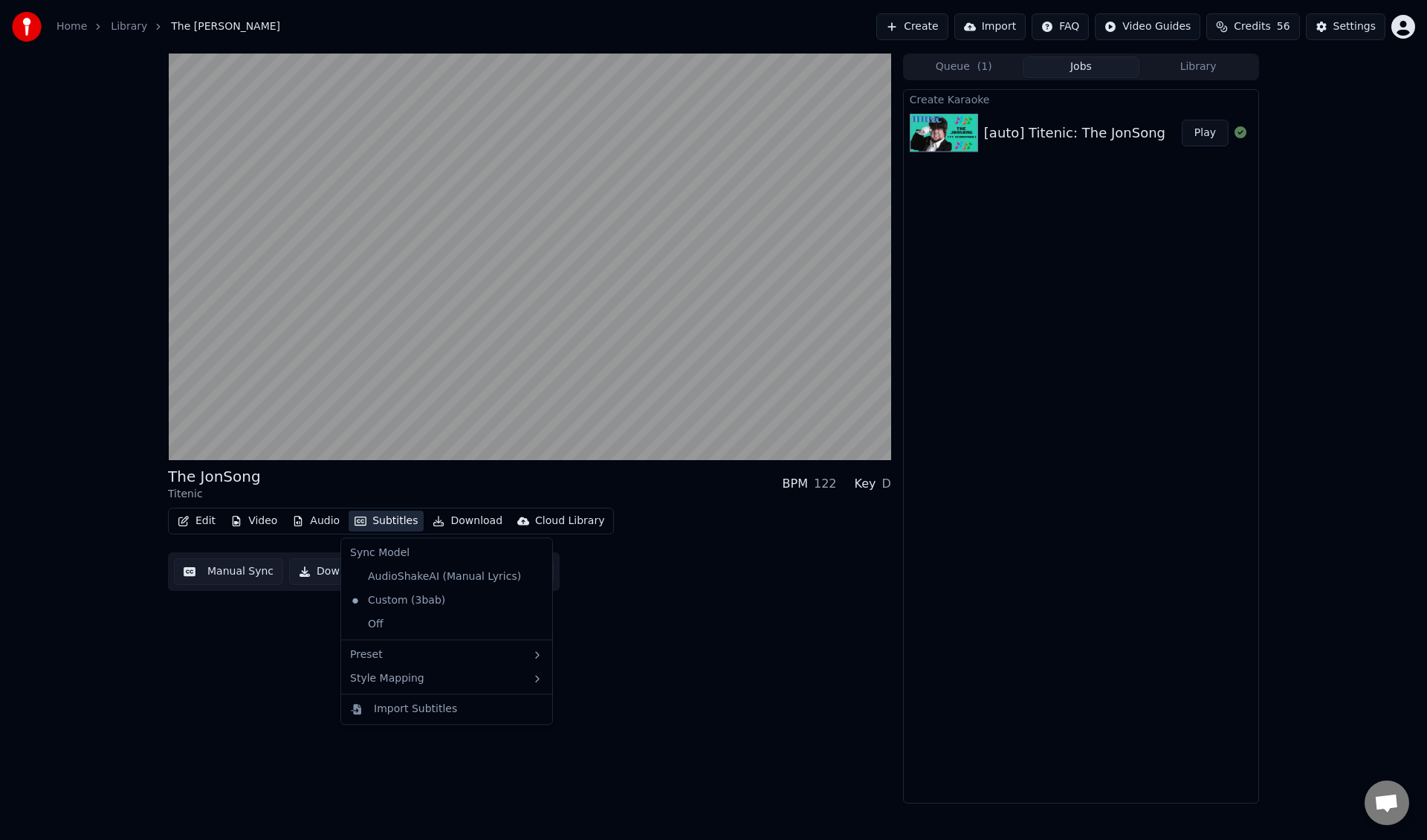
click at [813, 577] on div "Edit Video Audio Subtitles Download Cloud Library Manual Sync Download Video Op…" at bounding box center [529, 550] width 723 height 83
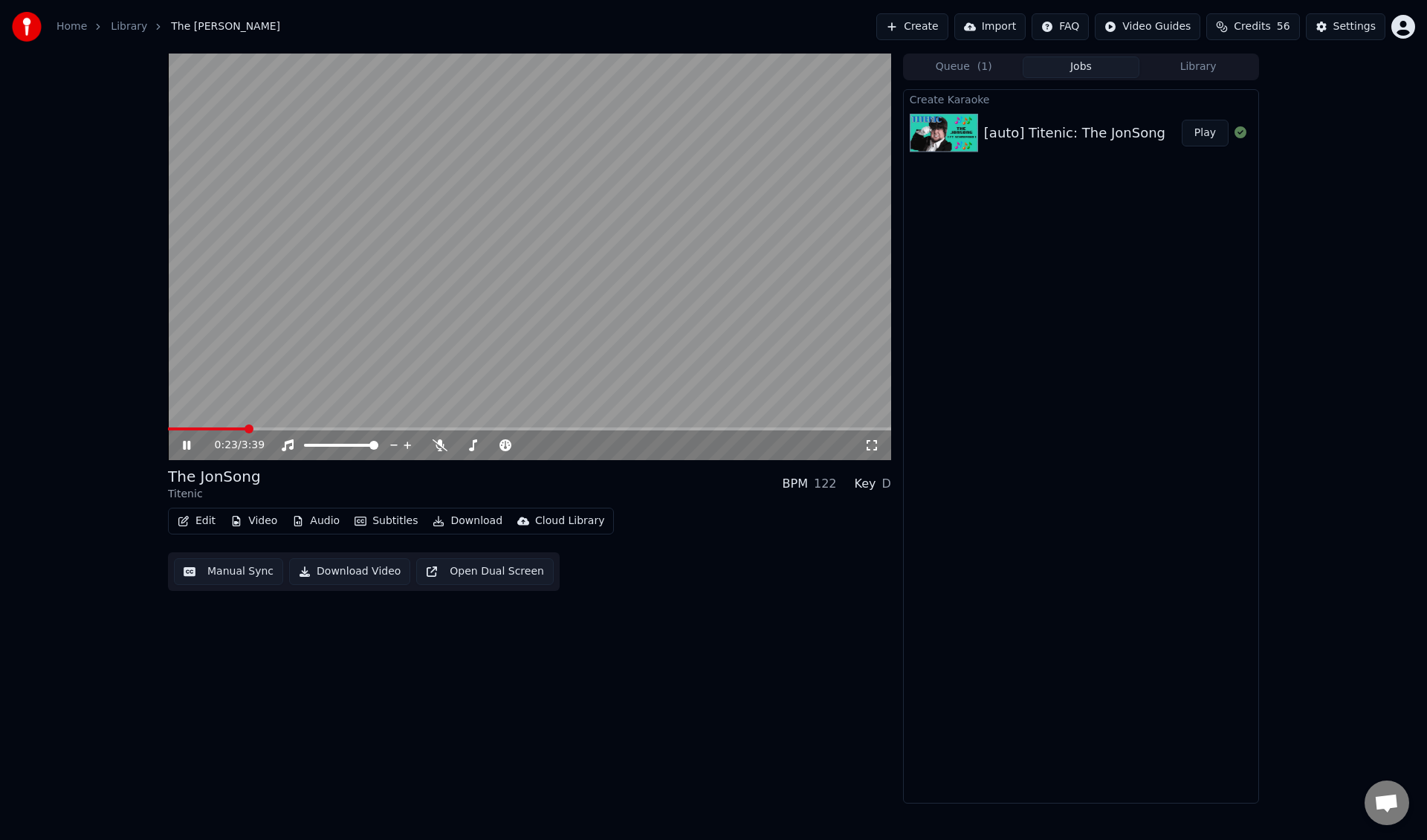
click at [1208, 137] on button "Play" at bounding box center [1205, 132] width 47 height 27
click at [383, 520] on button "Subtitles" at bounding box center [386, 521] width 75 height 20
click at [757, 599] on div "0:05 / 3:39 The JonSong Titenic BPM 122 Key D Edit Video Audio Subtitles Downlo…" at bounding box center [529, 428] width 723 height 749
click at [506, 567] on button "Open Dual Screen" at bounding box center [485, 571] width 138 height 27
click at [214, 425] on span at bounding box center [218, 429] width 9 height 9
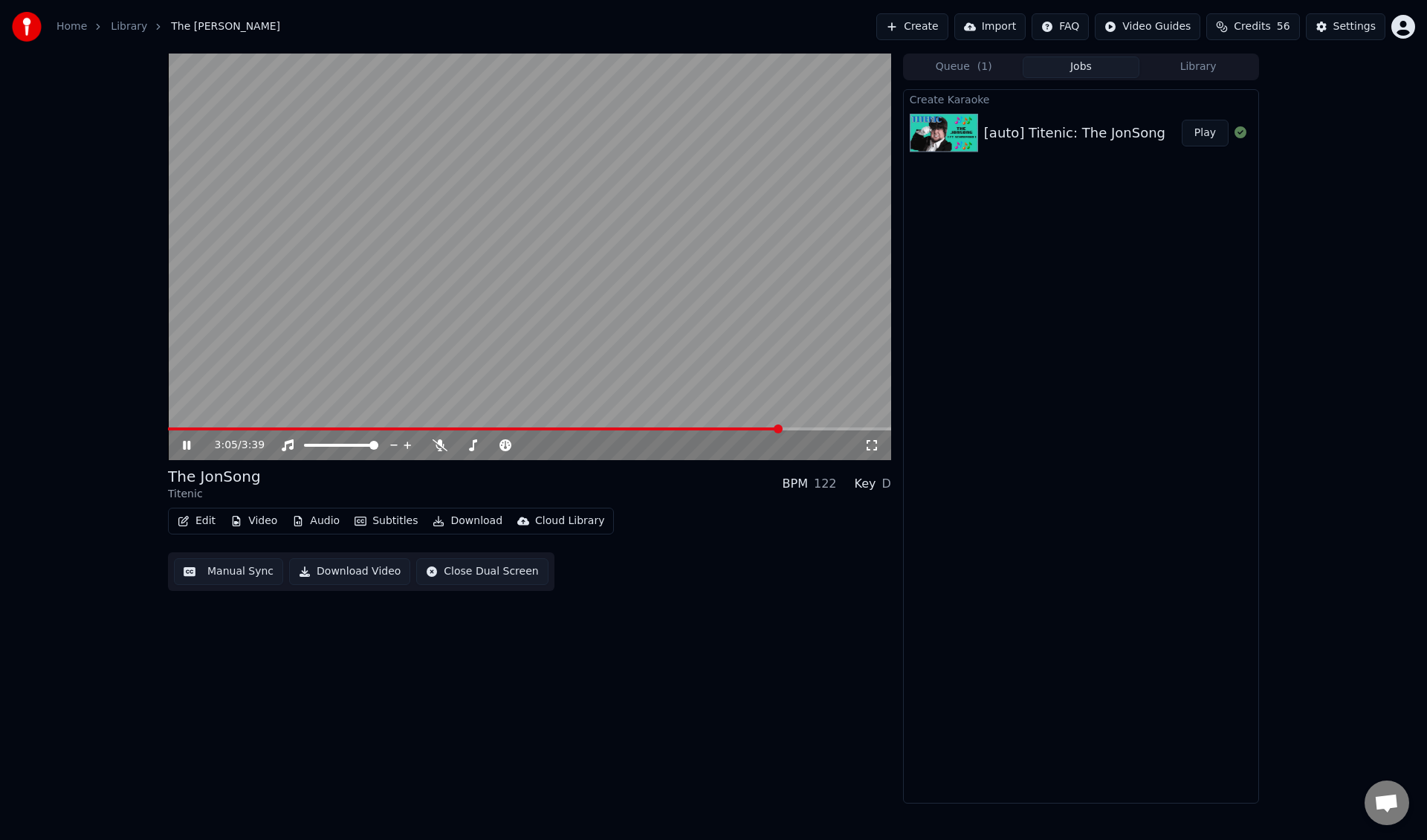
click at [755, 432] on div "3:05 / 3:39" at bounding box center [529, 445] width 723 height 30
click at [754, 421] on video at bounding box center [529, 256] width 723 height 406
click at [752, 426] on video at bounding box center [529, 256] width 723 height 406
click at [753, 432] on div "3:07 / 3:39" at bounding box center [529, 445] width 723 height 30
click at [753, 426] on video at bounding box center [529, 256] width 723 height 406
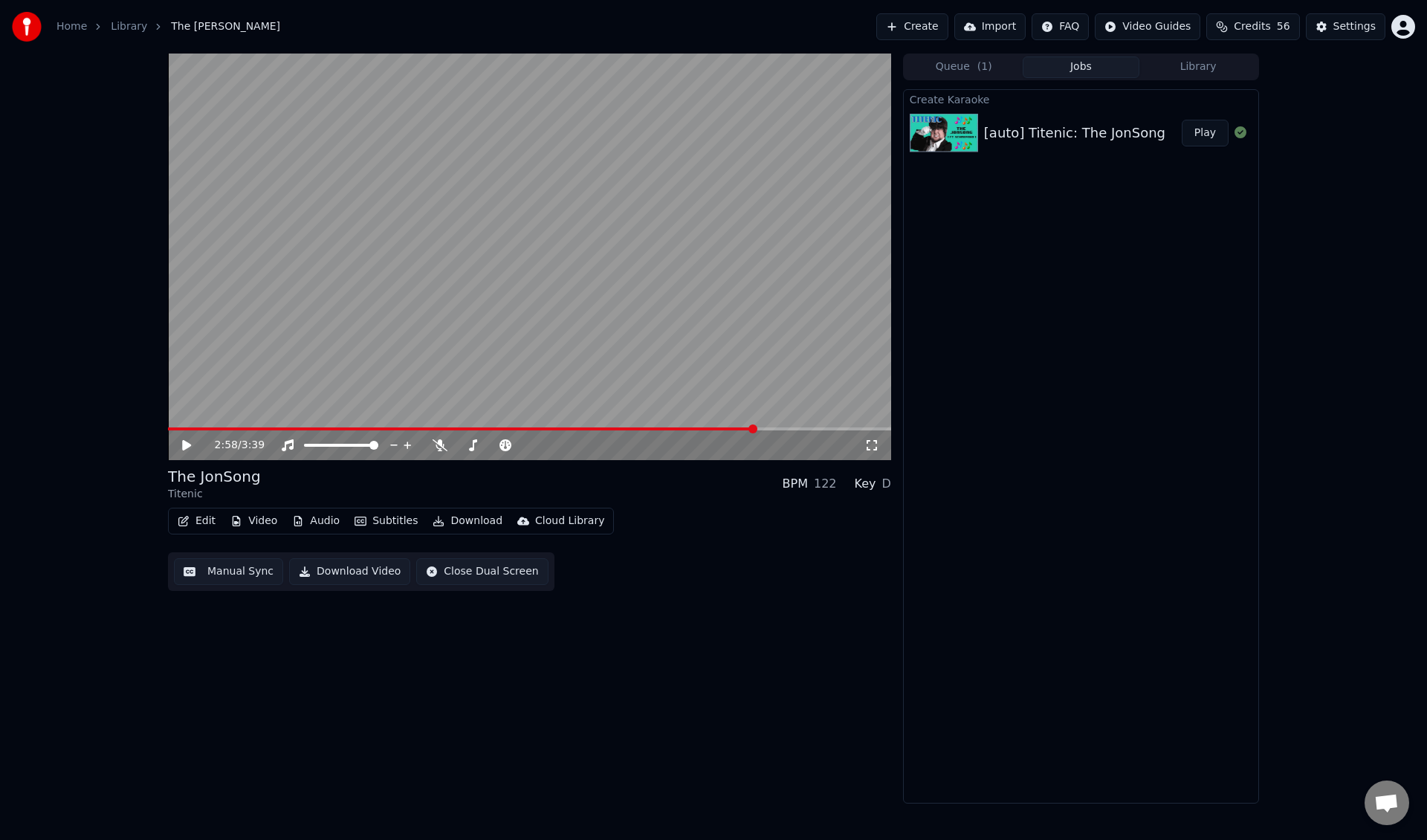
click at [754, 429] on span at bounding box center [462, 428] width 587 height 3
click at [772, 277] on video at bounding box center [529, 256] width 723 height 406
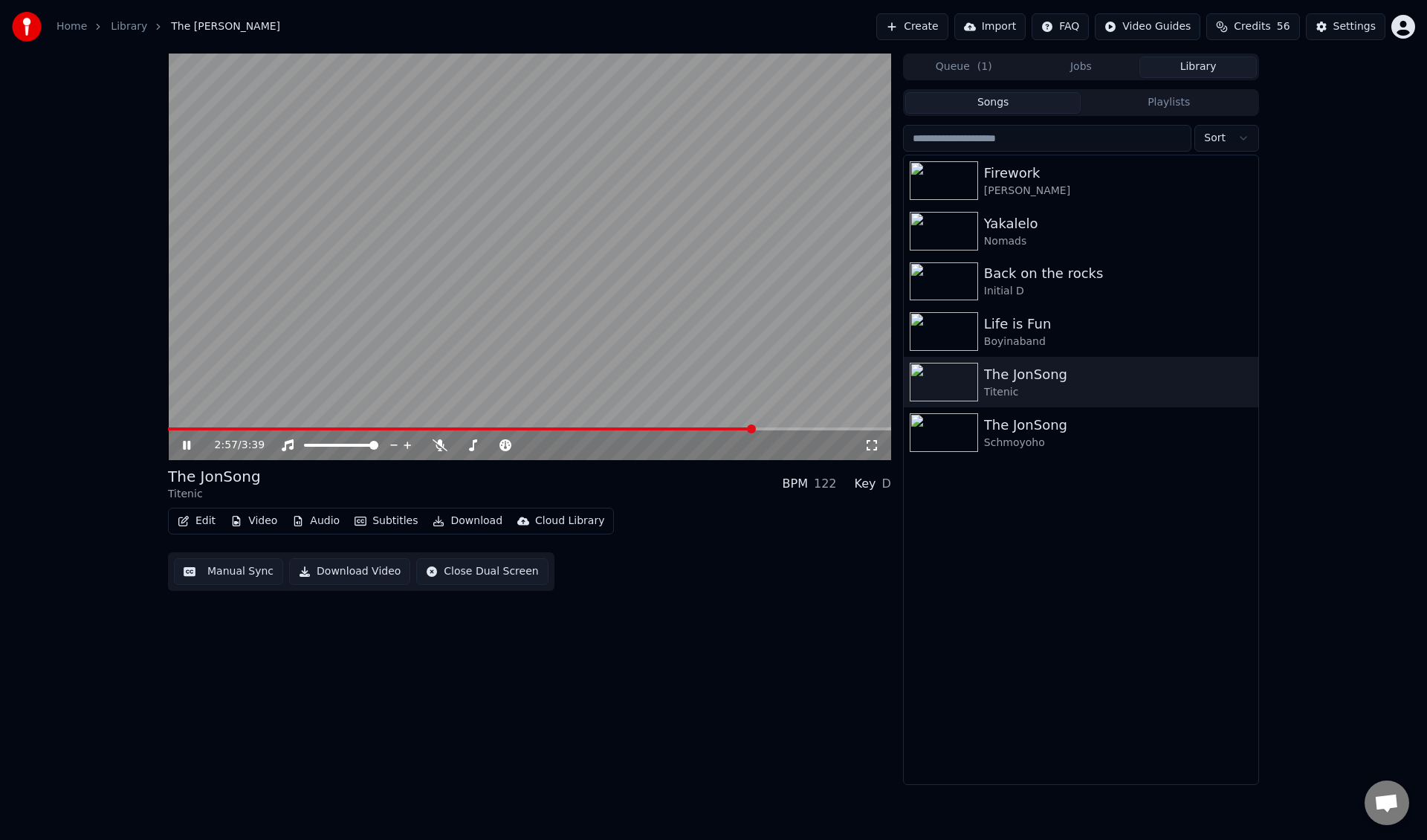
click at [1172, 66] on button "Library" at bounding box center [1197, 67] width 118 height 21
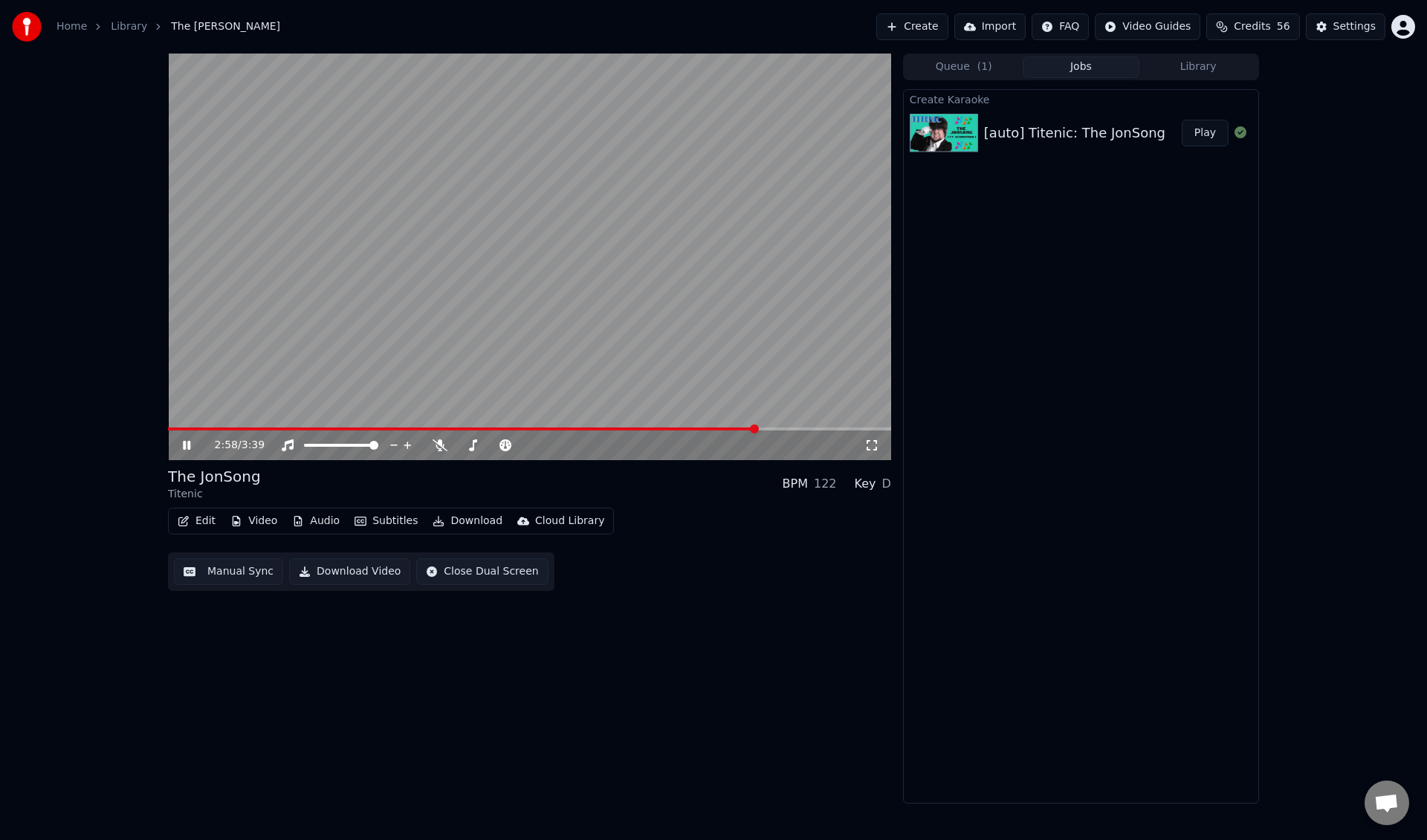
click at [1116, 67] on button "Jobs" at bounding box center [1081, 67] width 118 height 21
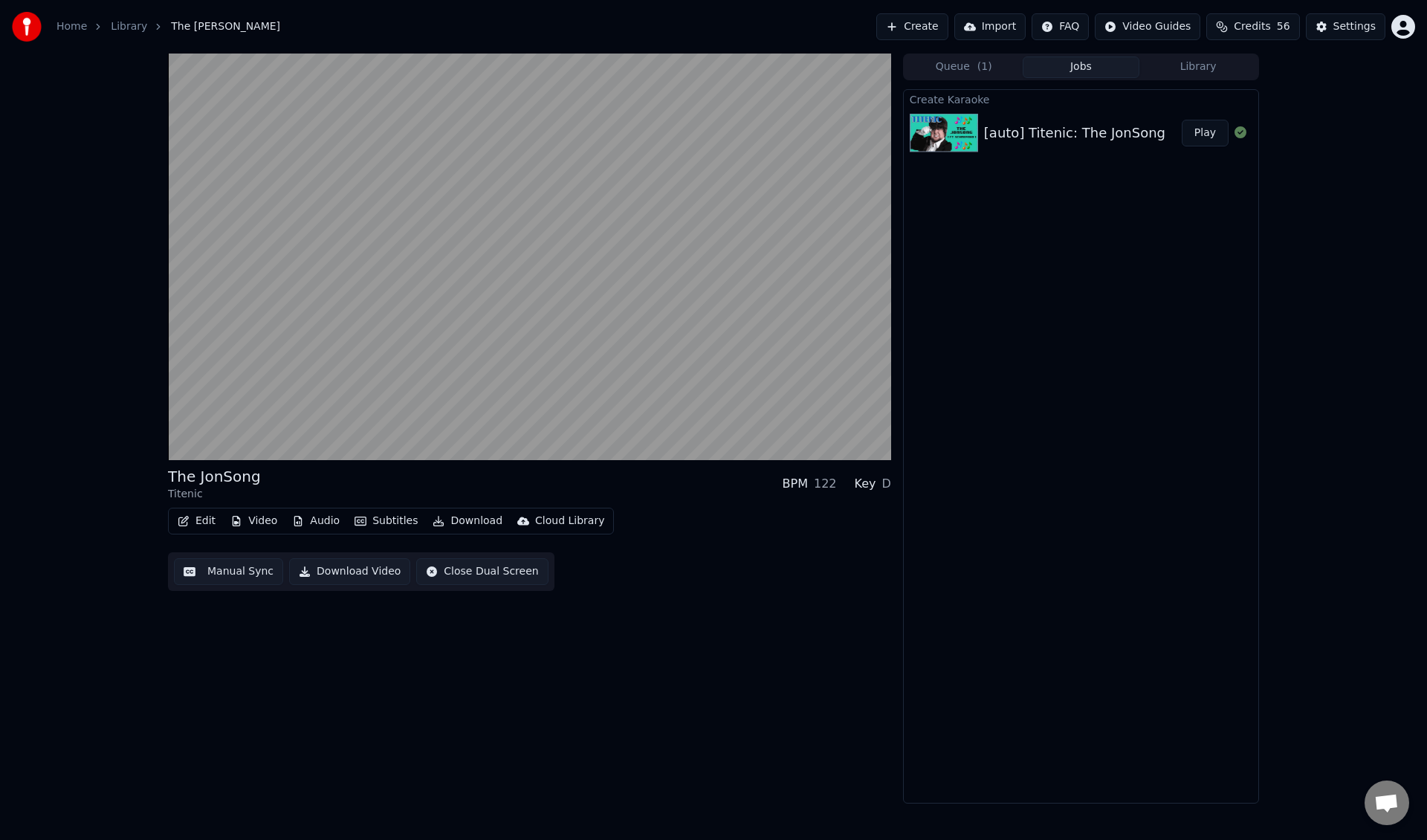
click at [1216, 134] on button "Play" at bounding box center [1205, 132] width 47 height 27
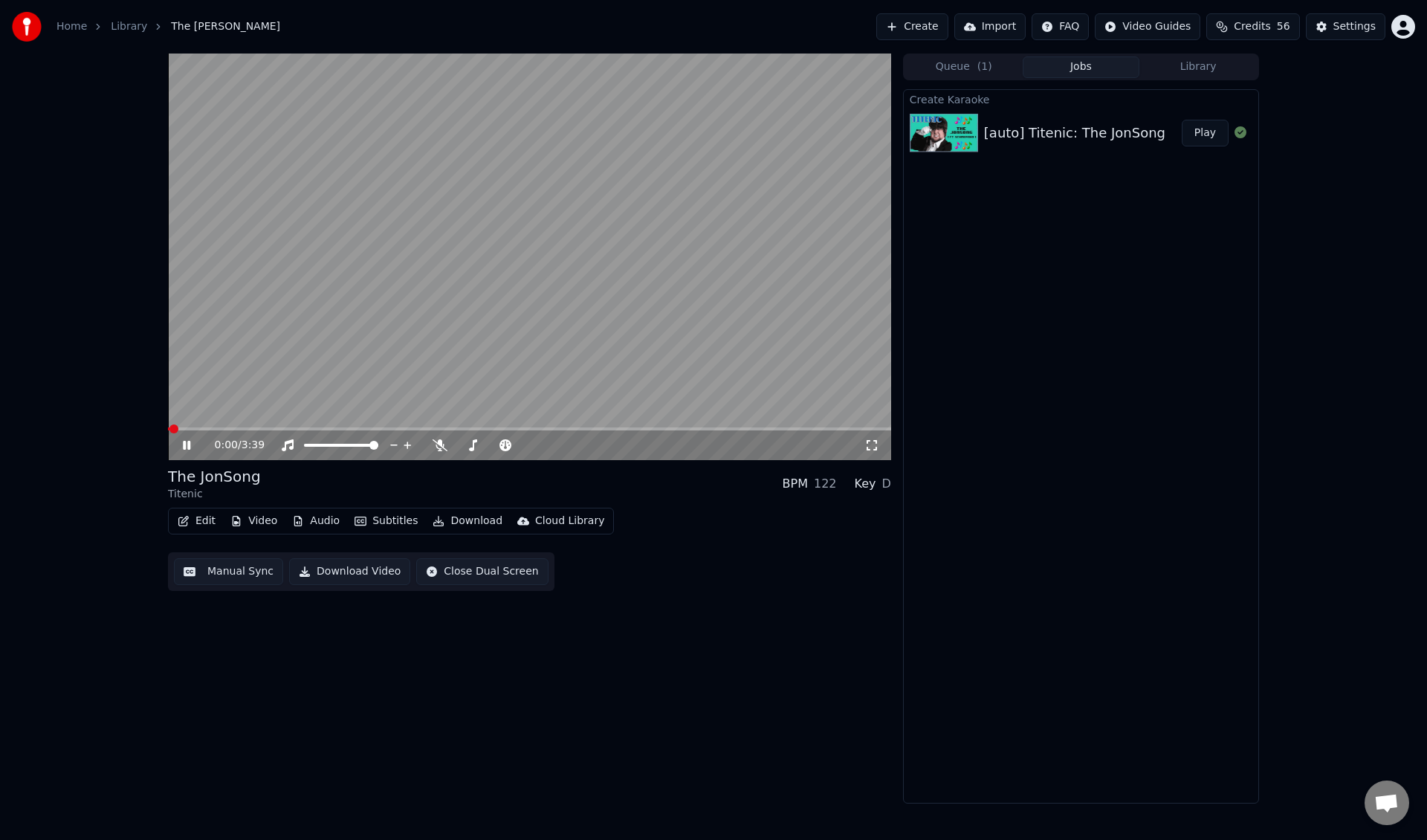
click at [152, 99] on div "0:00 / 3:39 The JonSong Titenic BPM 122 Key D Edit Video Audio Subtitles Downlo…" at bounding box center [714, 428] width 1427 height 749
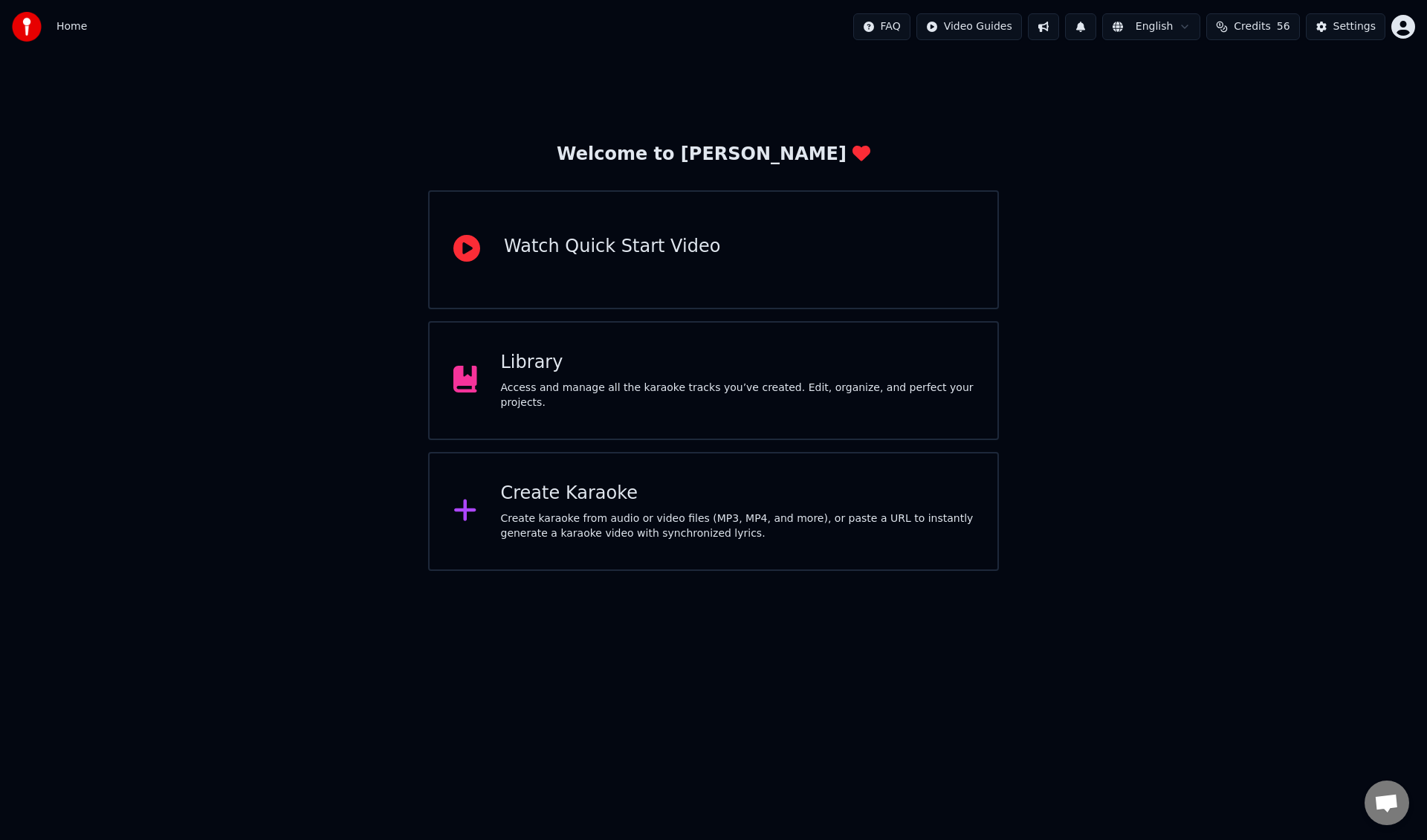
click at [801, 386] on div "Library Access and manage all the karaoke tracks you’ve created. Edit, organize…" at bounding box center [738, 380] width 474 height 59
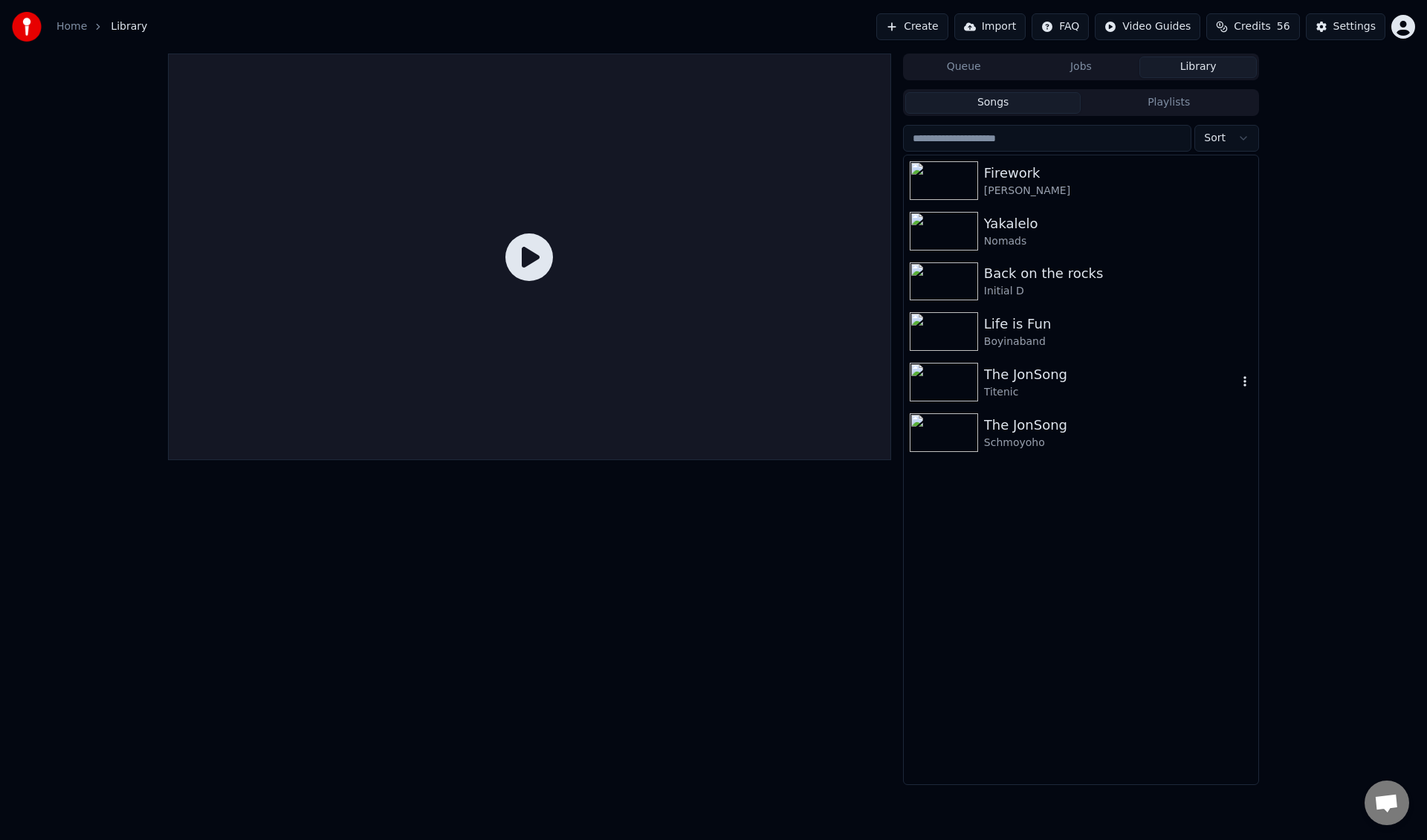
click at [1086, 389] on div "Titenic" at bounding box center [1111, 392] width 254 height 15
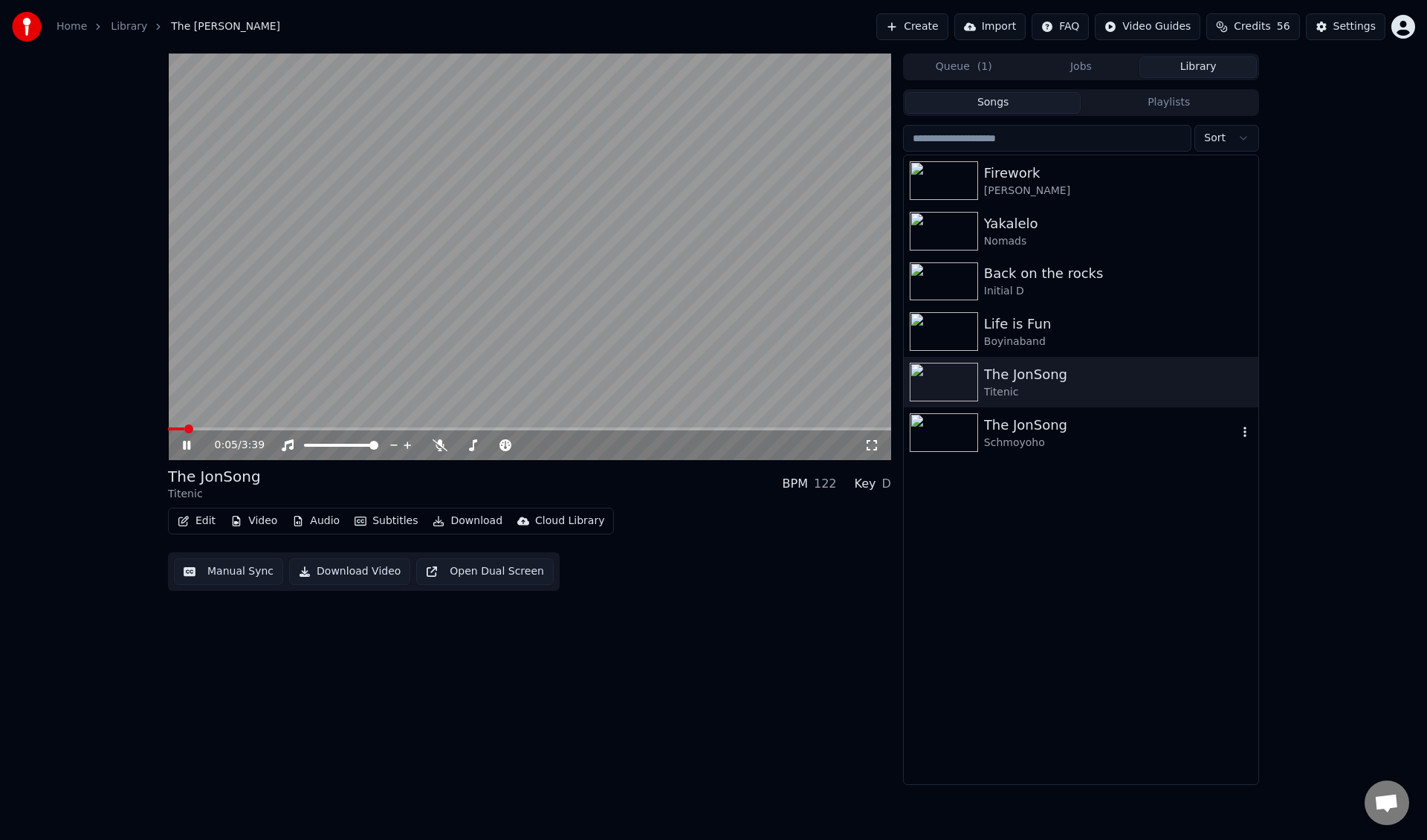
click at [1030, 447] on div "Schmoyoho" at bounding box center [1111, 443] width 254 height 15
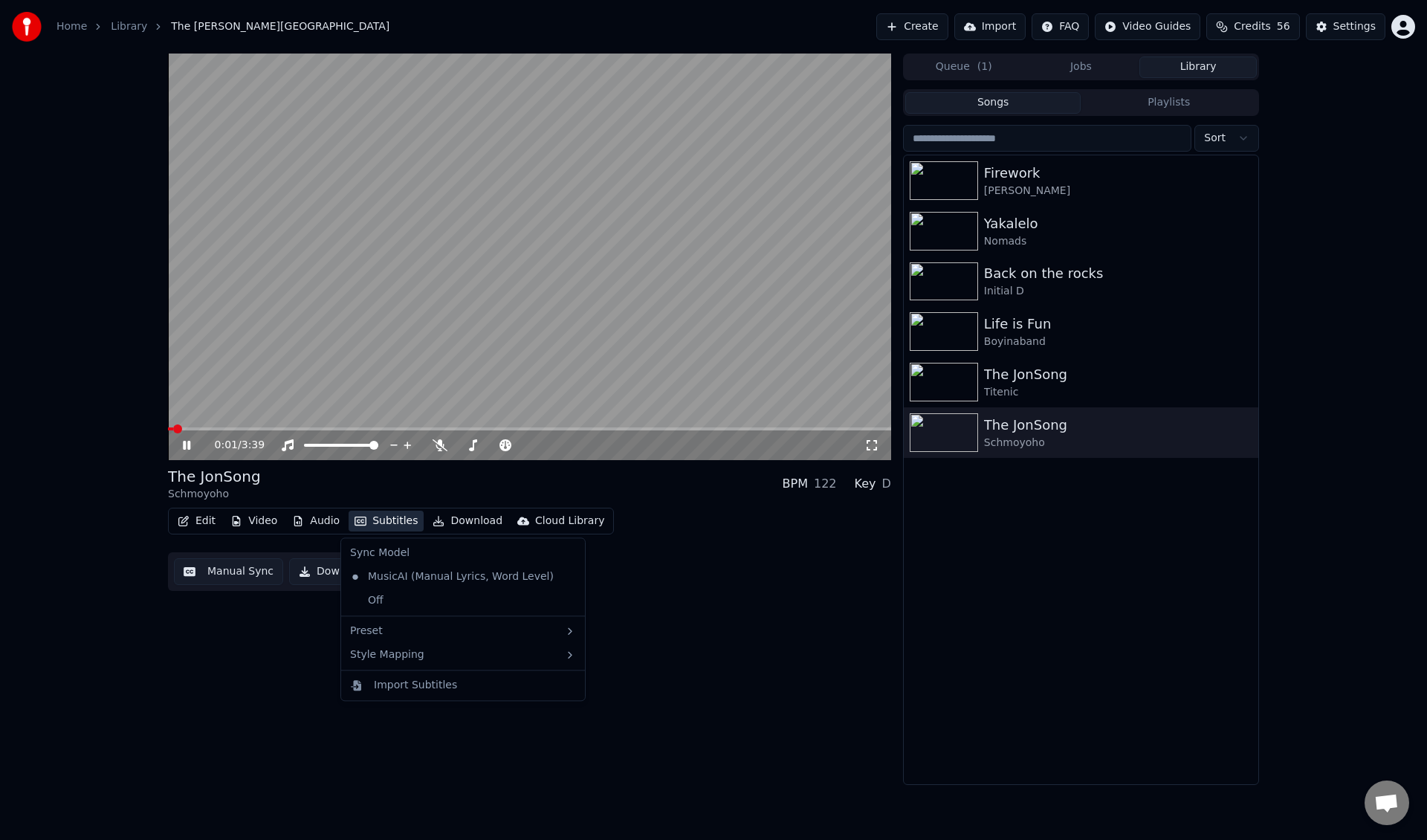
click at [387, 523] on button "Subtitles" at bounding box center [386, 521] width 75 height 20
click at [821, 577] on div "Edit Video Audio Subtitles Download Cloud Library Manual Sync Download Video Op…" at bounding box center [529, 550] width 723 height 83
click at [993, 382] on div "The JonSong" at bounding box center [1111, 375] width 254 height 20
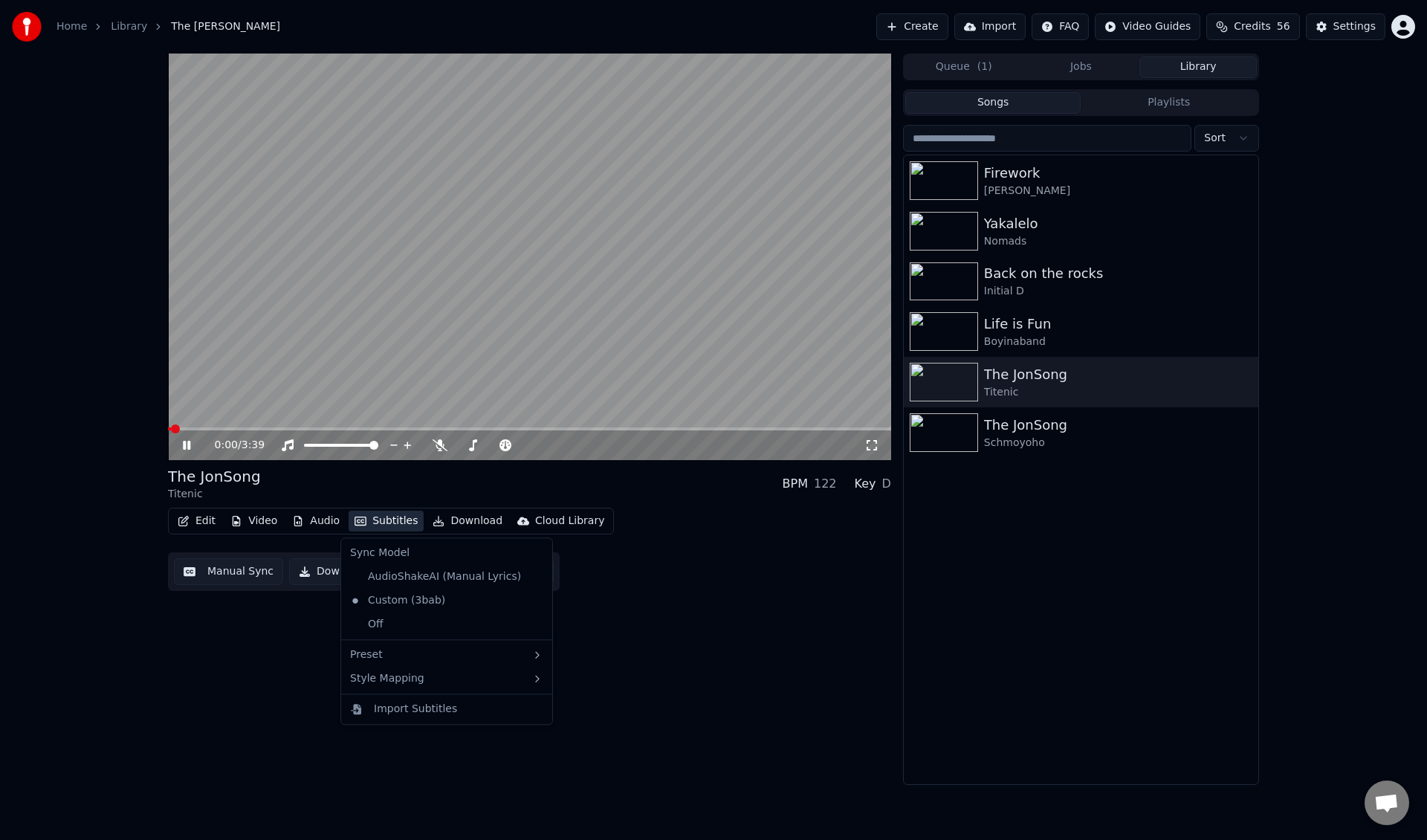
click at [391, 519] on button "Subtitles" at bounding box center [386, 521] width 75 height 20
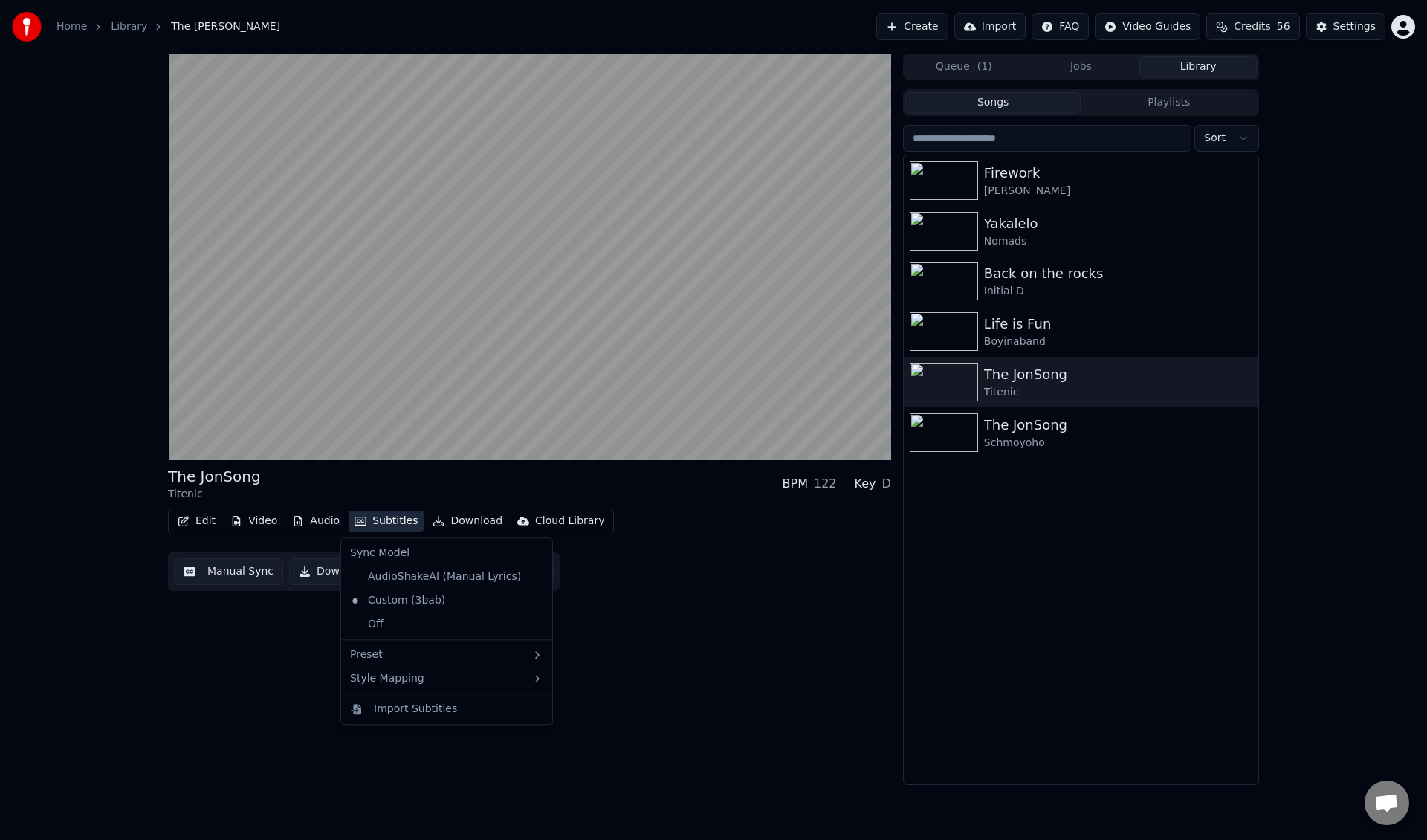
click at [1061, 532] on div "Firework [PERSON_NAME] Yakalelo Nomads Back on the rocks Initial D Life is Fun …" at bounding box center [1081, 469] width 354 height 628
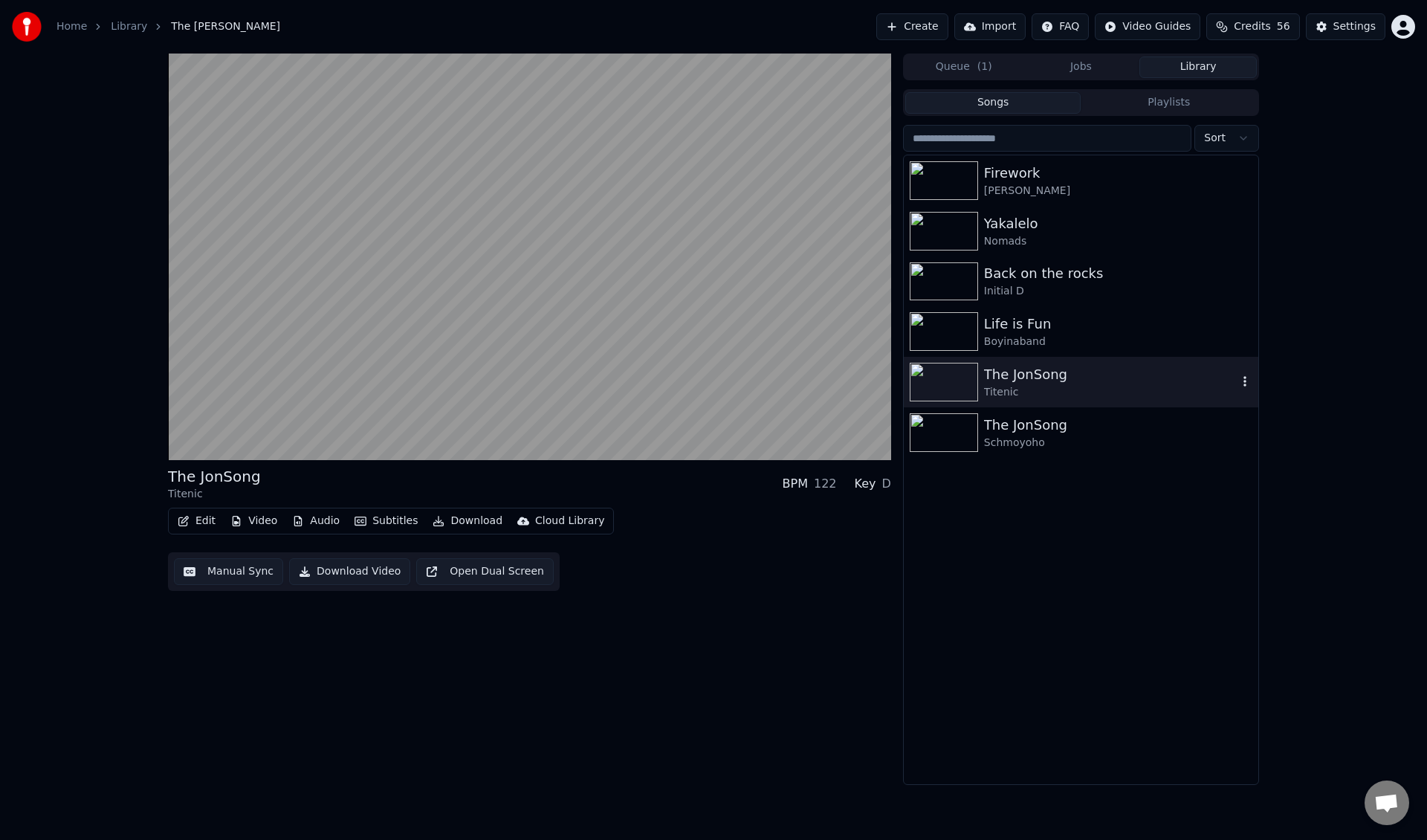
click at [1244, 382] on icon "button" at bounding box center [1245, 380] width 3 height 10
click at [1272, 480] on div "Debug Info" at bounding box center [1249, 480] width 115 height 24
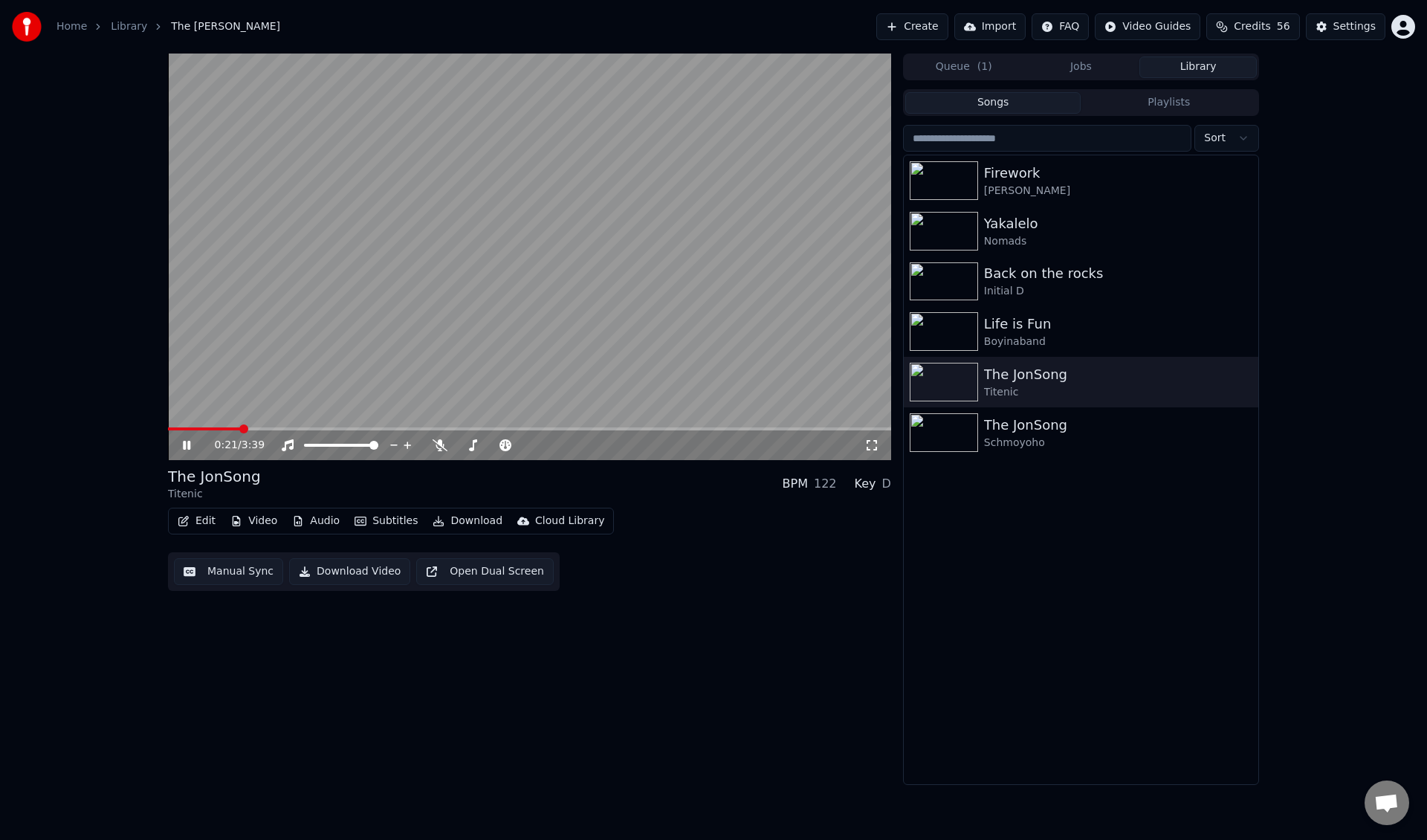
click at [732, 427] on span at bounding box center [529, 428] width 723 height 3
click at [735, 429] on span at bounding box center [529, 428] width 723 height 3
click at [790, 428] on span at bounding box center [529, 428] width 723 height 3
click at [168, 425] on span at bounding box center [173, 429] width 9 height 9
click at [969, 519] on div "Firework [PERSON_NAME] Yakalelo Nomads Back on the rocks Initial D Life is Fun …" at bounding box center [1081, 469] width 354 height 628
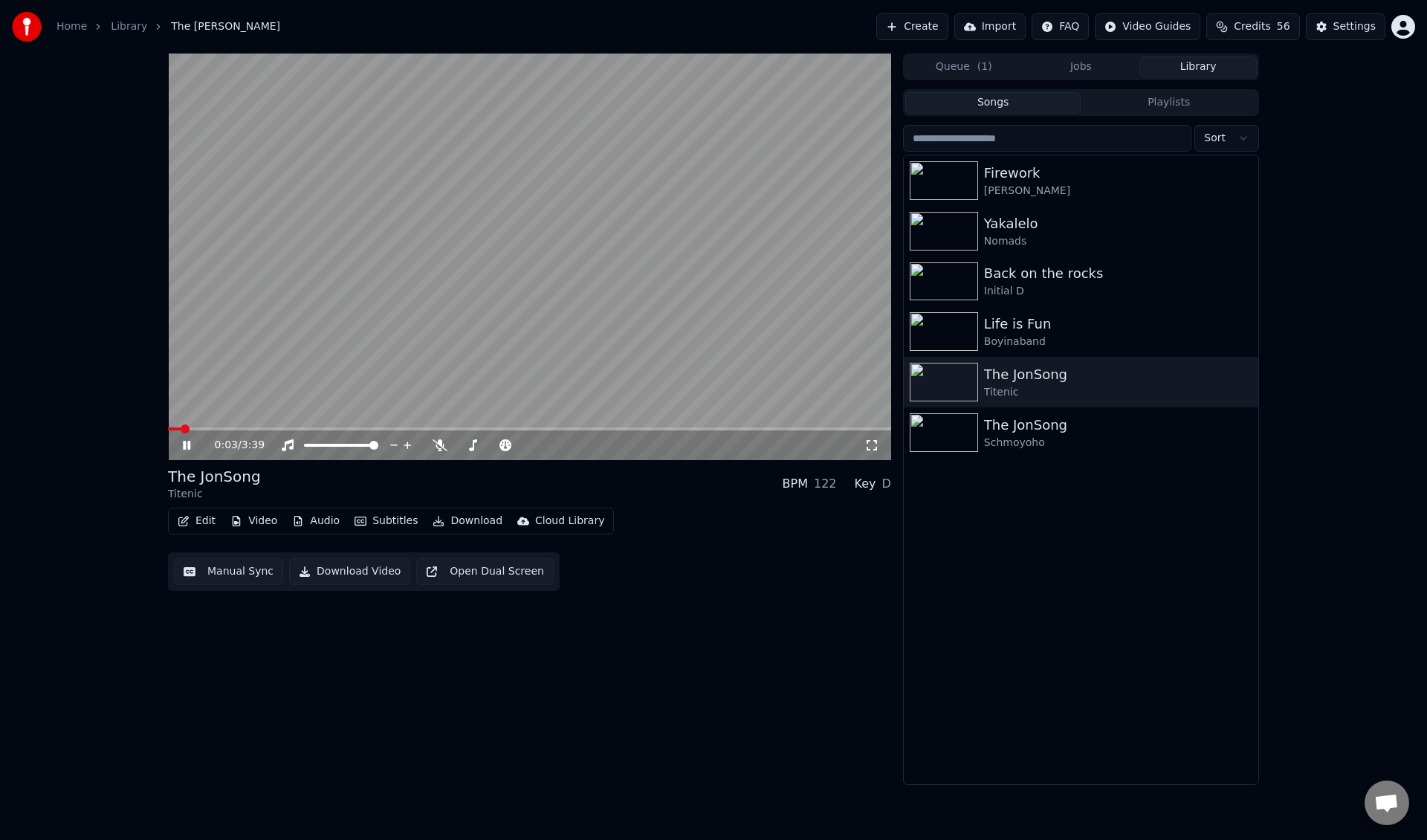
click at [189, 443] on icon at bounding box center [187, 445] width 7 height 9
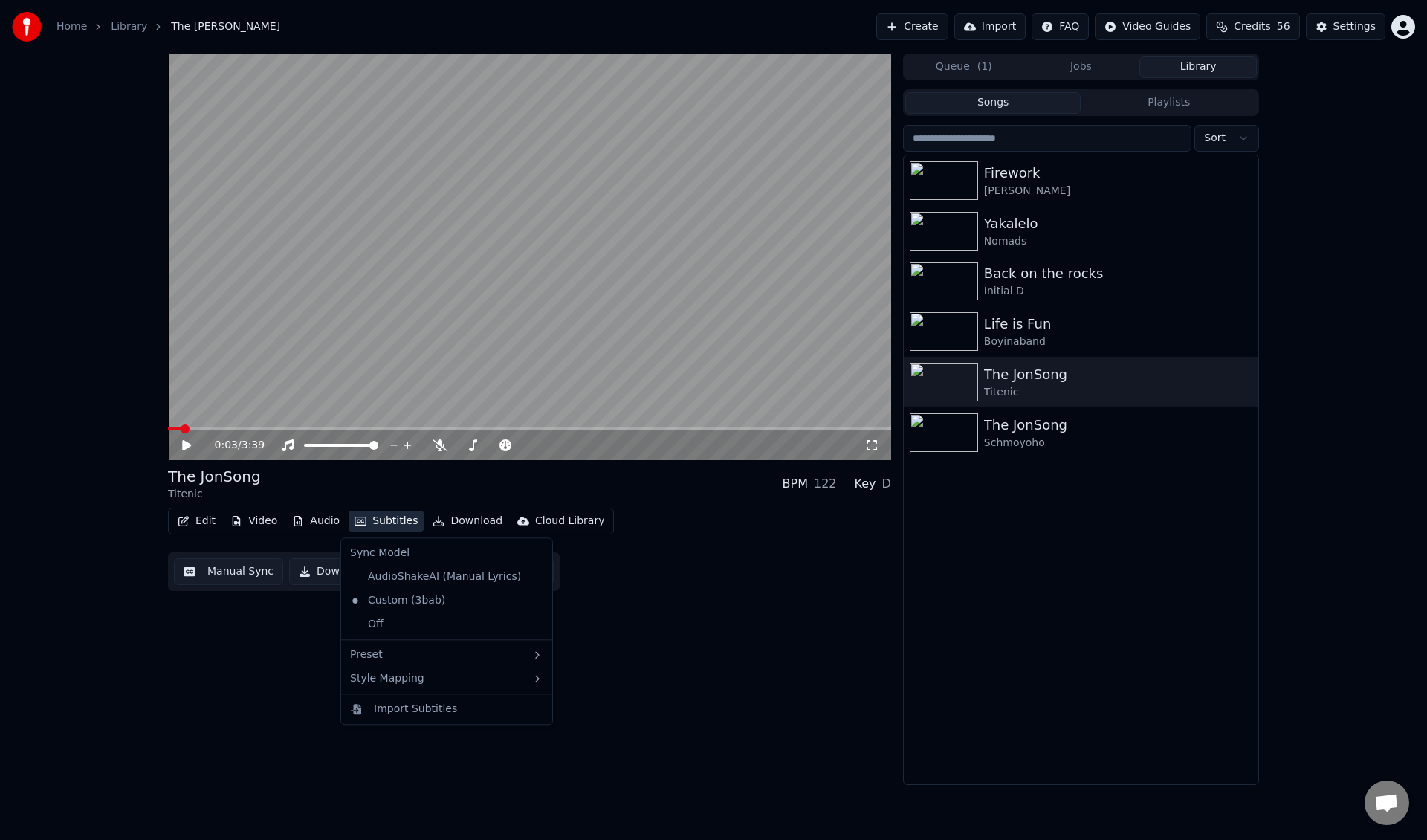
click at [394, 525] on button "Subtitles" at bounding box center [386, 521] width 75 height 20
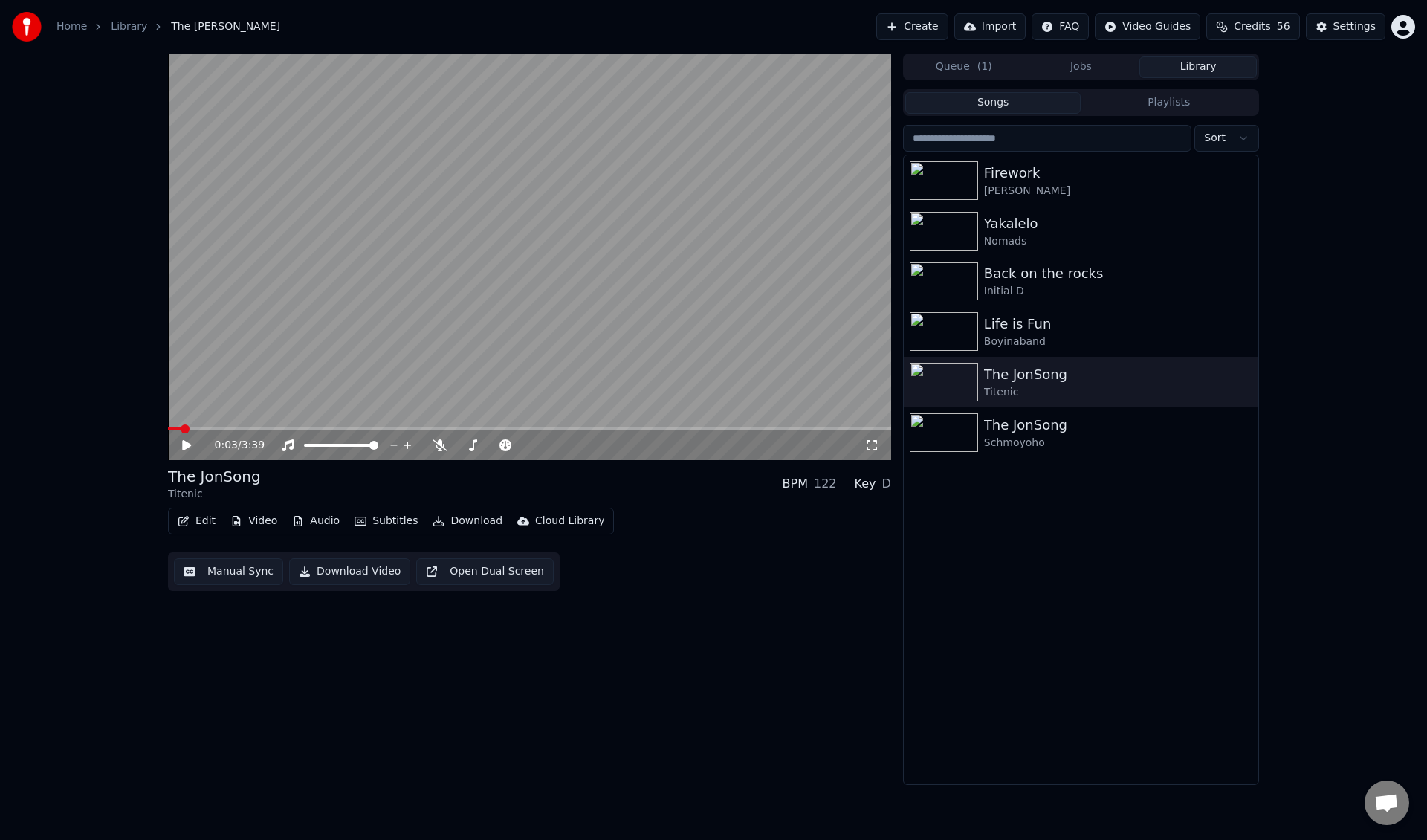
click at [937, 27] on button "Create" at bounding box center [912, 26] width 72 height 27
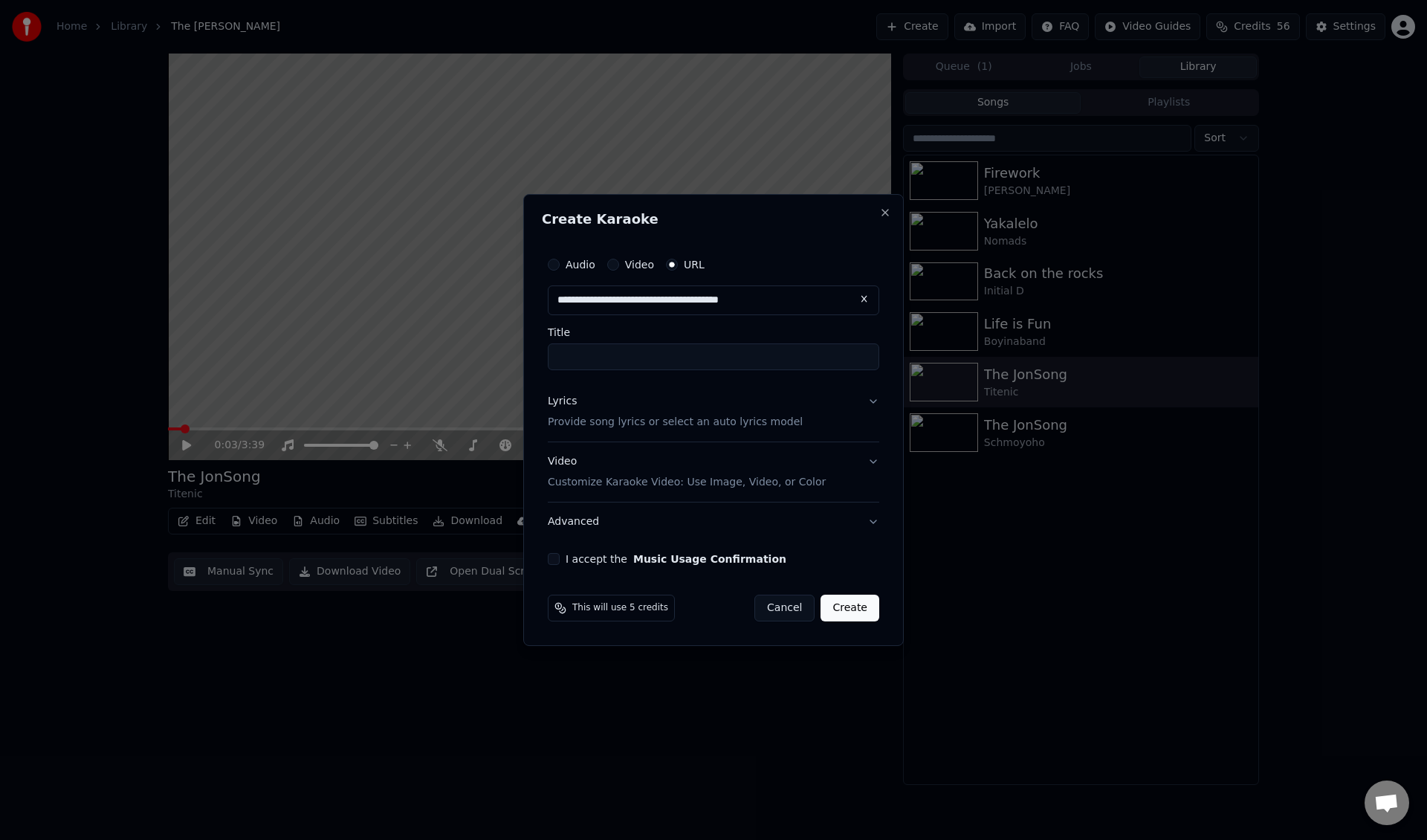
type input "**********"
click at [730, 330] on label "Title" at bounding box center [714, 331] width 331 height 10
click at [730, 343] on input "**********" at bounding box center [714, 356] width 331 height 27
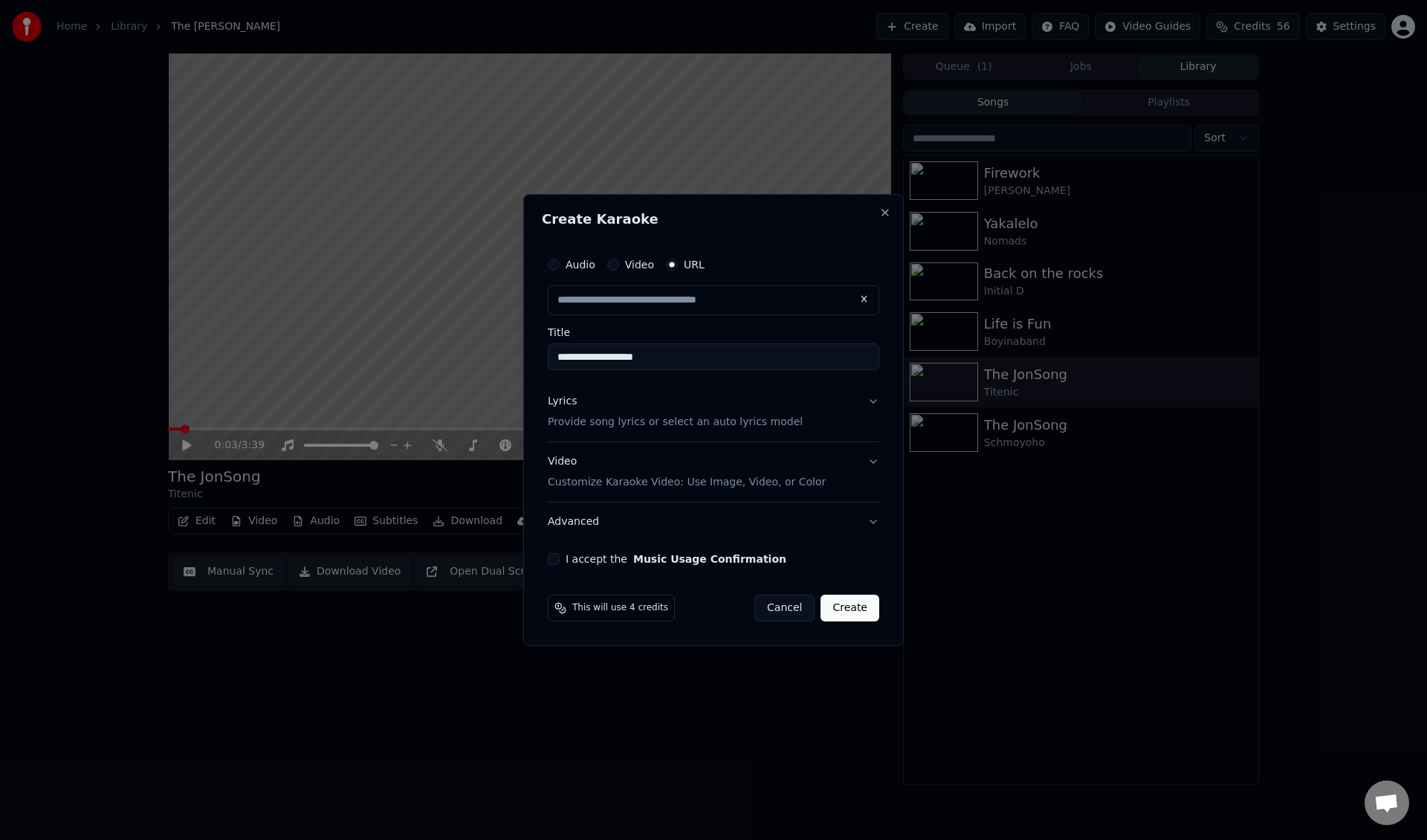
type input "**********"
click at [779, 426] on button "Lyrics Provide song lyrics or select an auto lyrics model" at bounding box center [714, 412] width 331 height 59
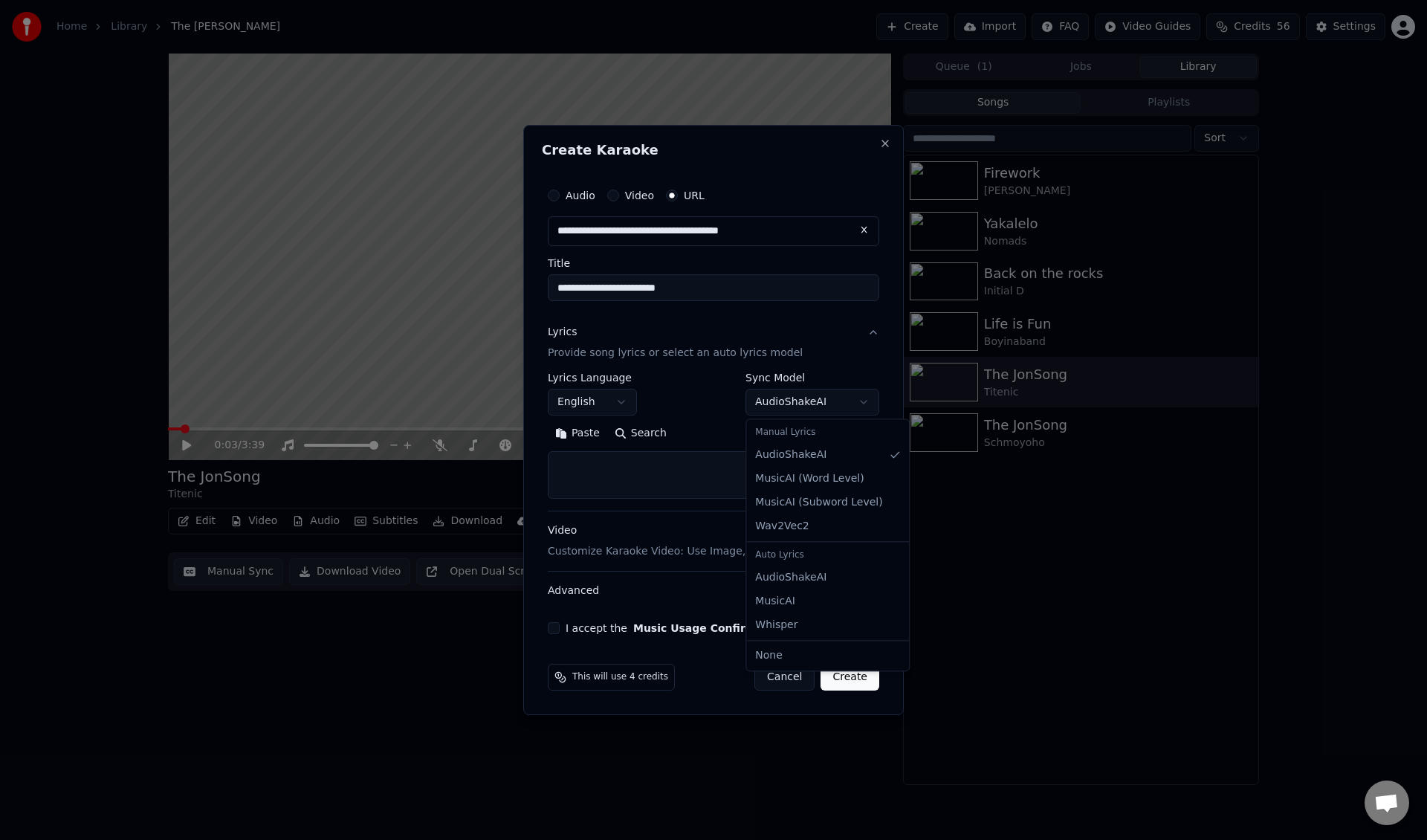
click at [779, 402] on body "**********" at bounding box center [714, 420] width 1427 height 840
select select "**********"
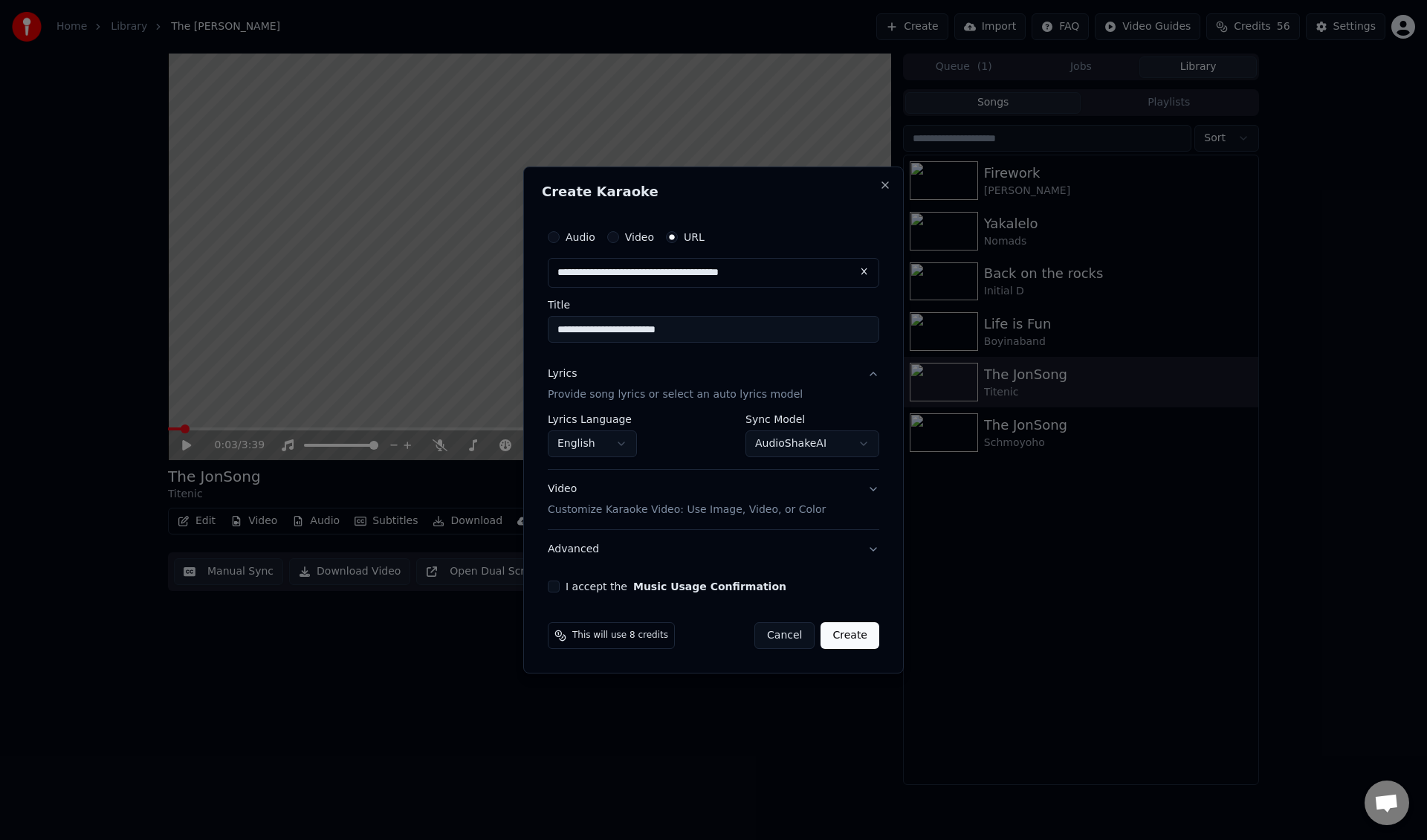
click at [715, 518] on button "Video Customize Karaoke Video: Use Image, Video, or Color" at bounding box center [714, 500] width 331 height 59
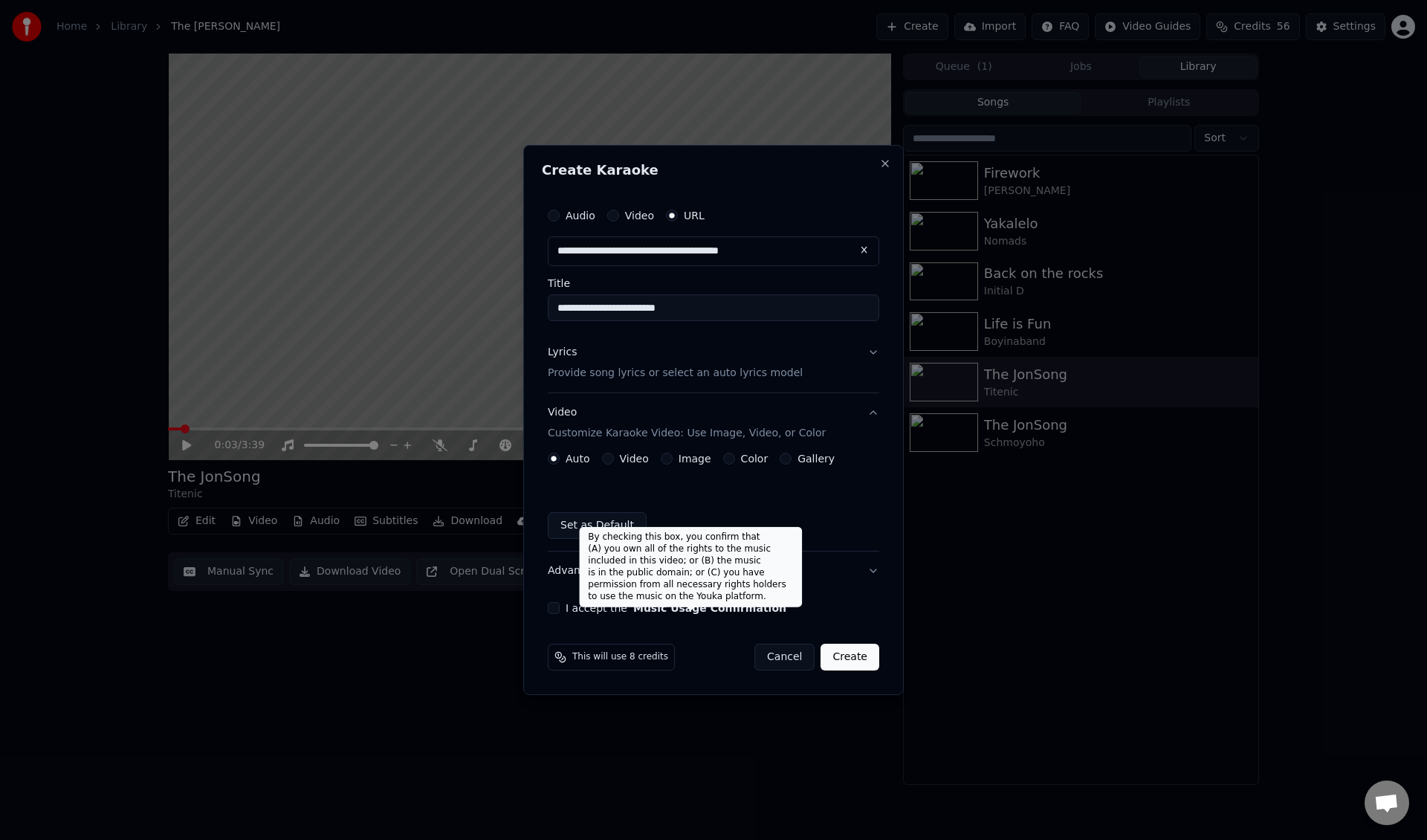
click at [715, 613] on button "Music Usage Confirmation" at bounding box center [709, 607] width 153 height 10
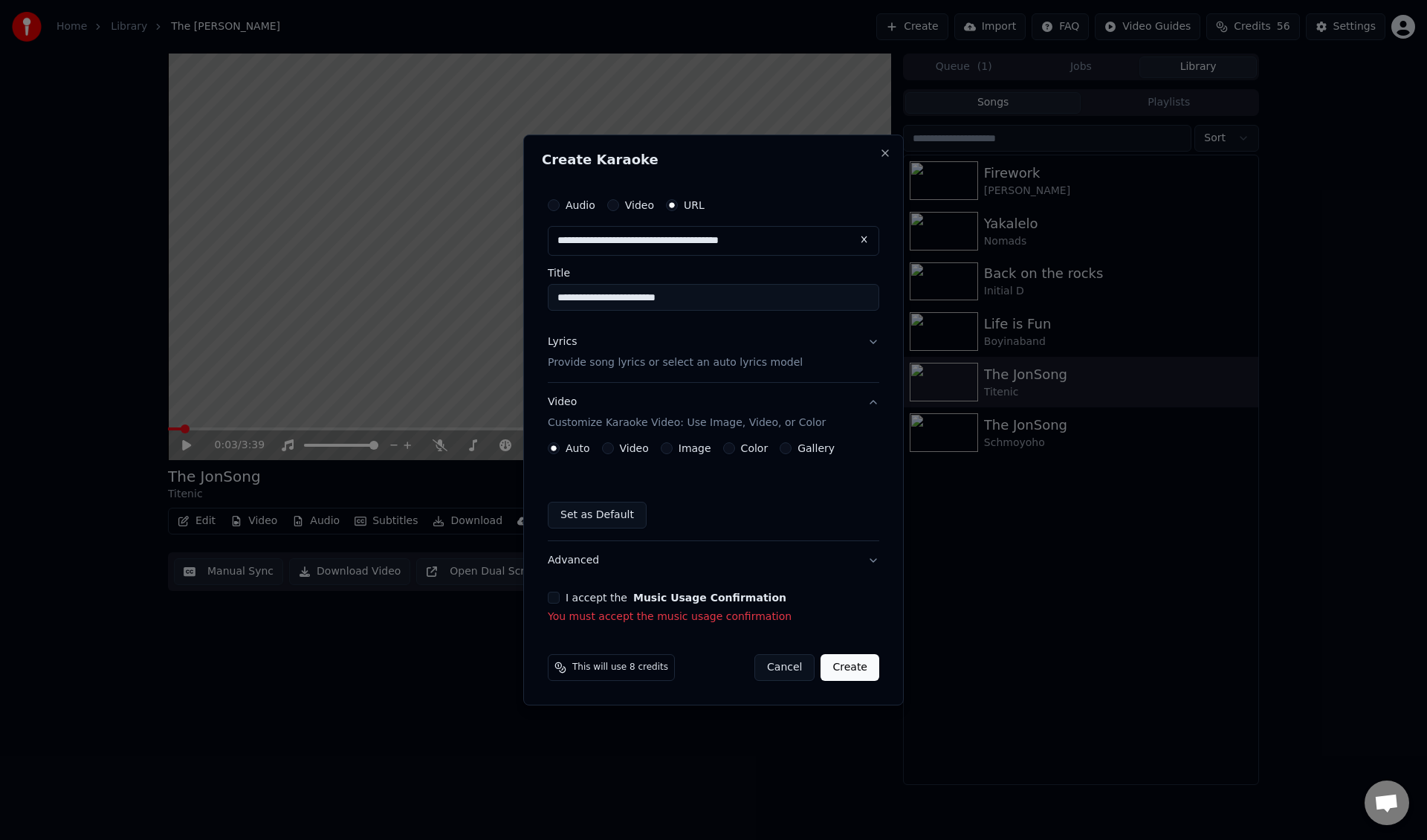
click at [558, 606] on div "I accept the Music Usage Confirmation You must accept the music usage confirmat…" at bounding box center [714, 607] width 331 height 32
click at [556, 599] on button "I accept the Music Usage Confirmation" at bounding box center [553, 597] width 12 height 12
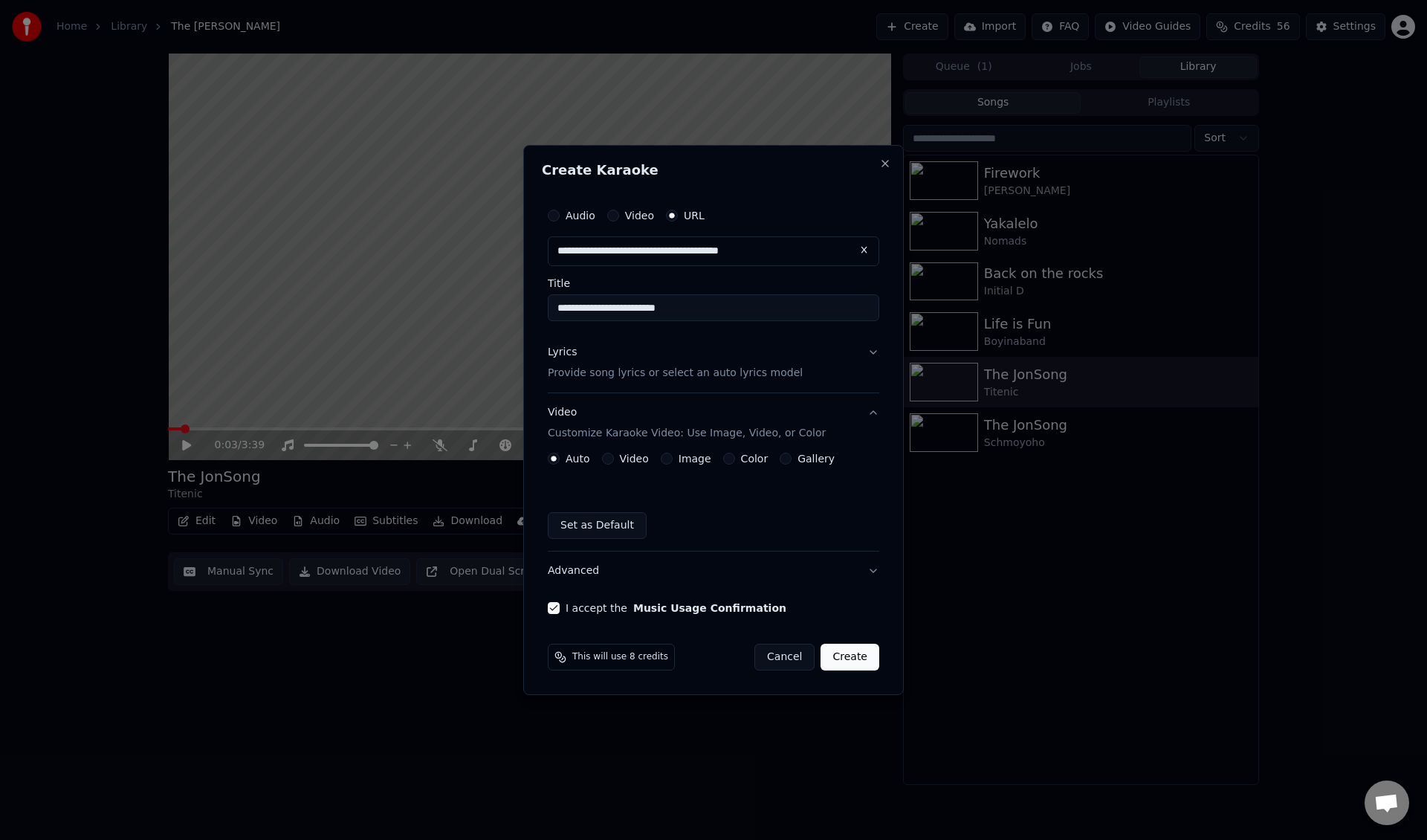
click at [863, 649] on button "Create" at bounding box center [850, 657] width 58 height 27
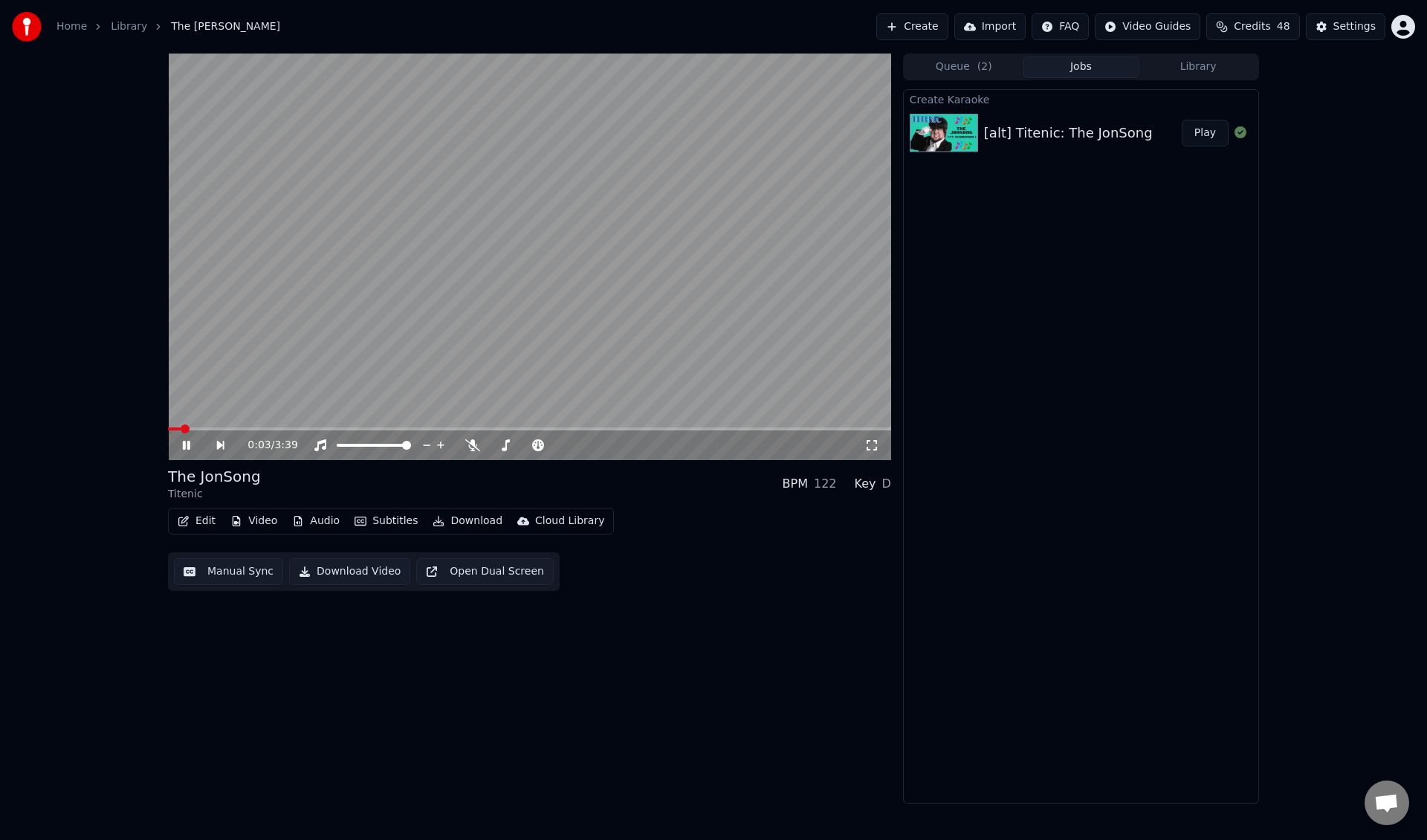
click at [1051, 439] on div "Create Karaoke [alt] Titenic: The JonSong Play" at bounding box center [1081, 446] width 356 height 714
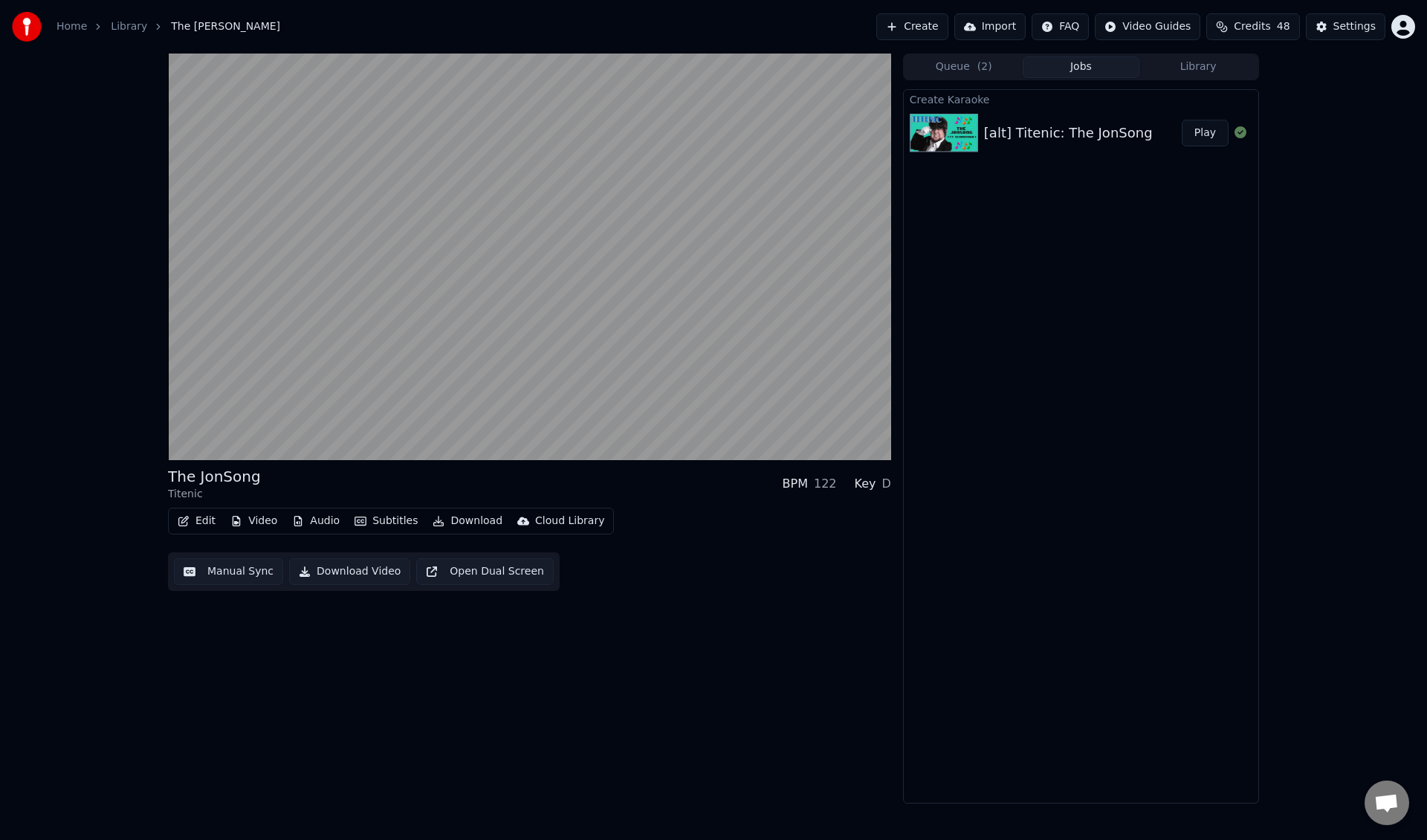
click at [1283, 19] on button "Credits 48" at bounding box center [1252, 26] width 93 height 27
click at [1278, 44] on div "Topup Remaining Expiration (days) 100 56 59 Credits will be added on the 27 of …" at bounding box center [1259, 124] width 260 height 162
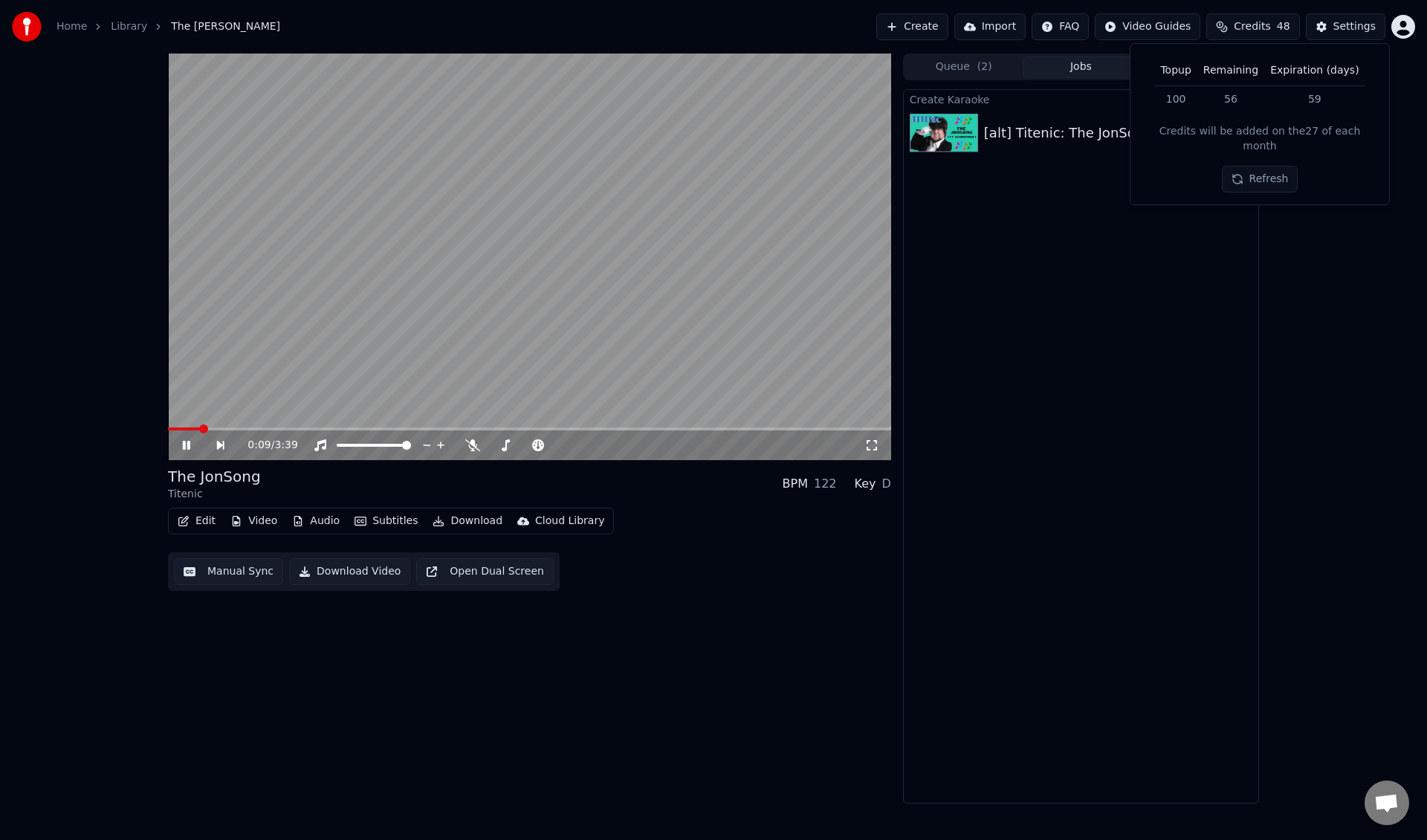
click at [185, 443] on icon at bounding box center [187, 445] width 7 height 9
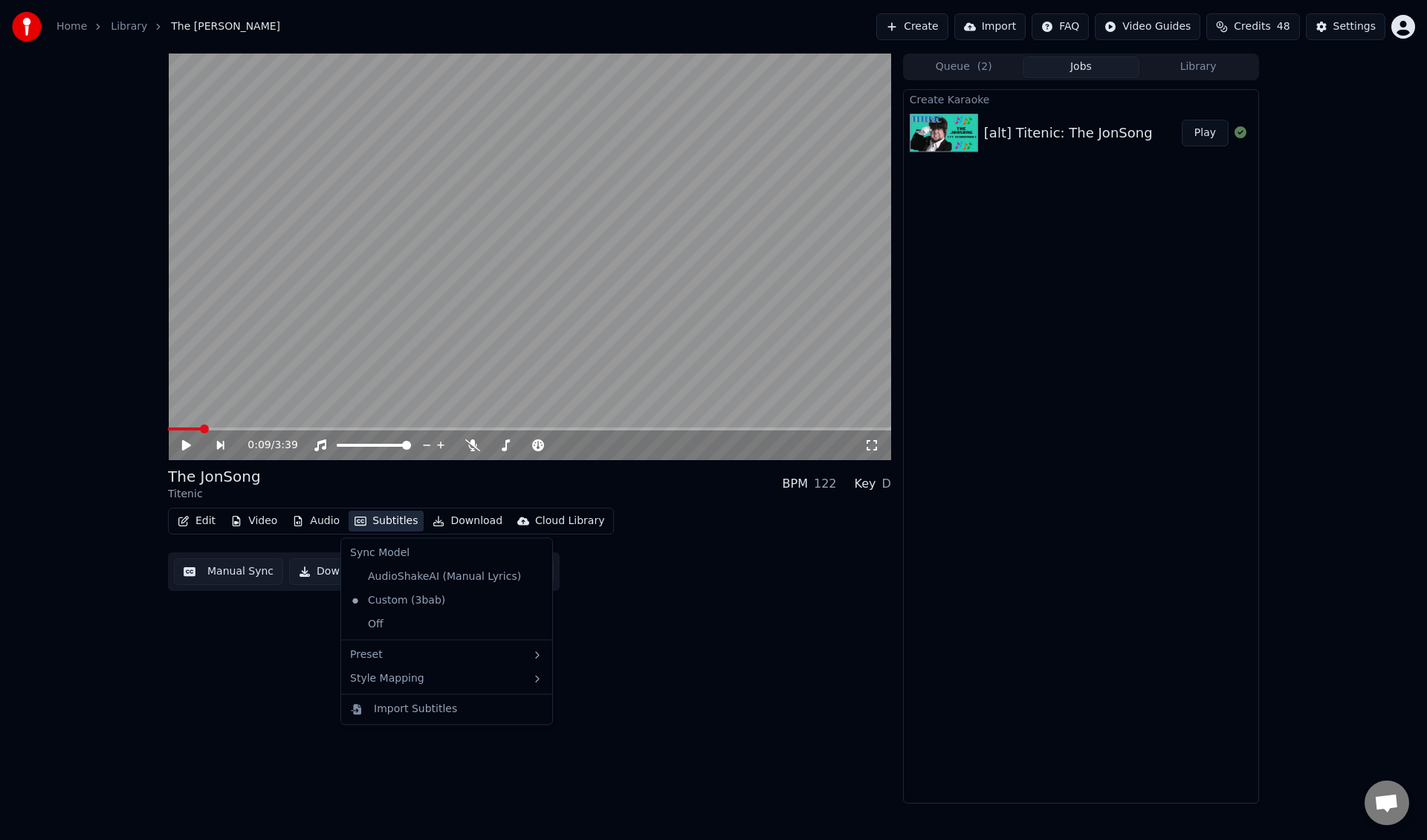
click at [397, 522] on button "Subtitles" at bounding box center [386, 521] width 75 height 20
click at [659, 613] on div "0:09 / 3:39 The JonSong Titenic BPM 122 Key D Edit Video Audio Subtitles Downlo…" at bounding box center [529, 428] width 723 height 749
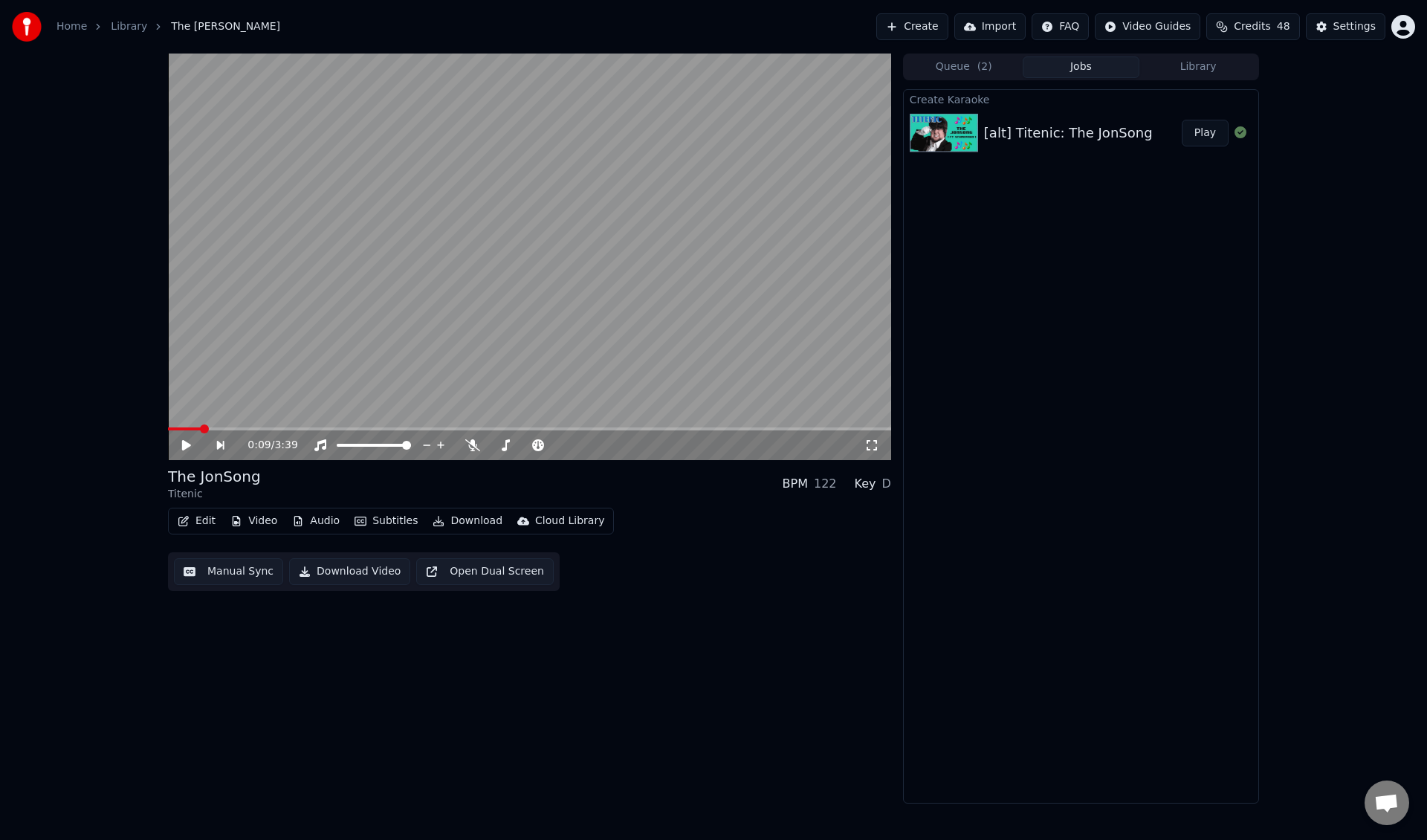
click at [81, 18] on div "Home Library The JonSong • Titenic" at bounding box center [146, 27] width 268 height 30
click at [81, 36] on div "Home Library The JonSong • Titenic" at bounding box center [146, 27] width 268 height 30
click at [81, 31] on link "Home" at bounding box center [71, 27] width 31 height 15
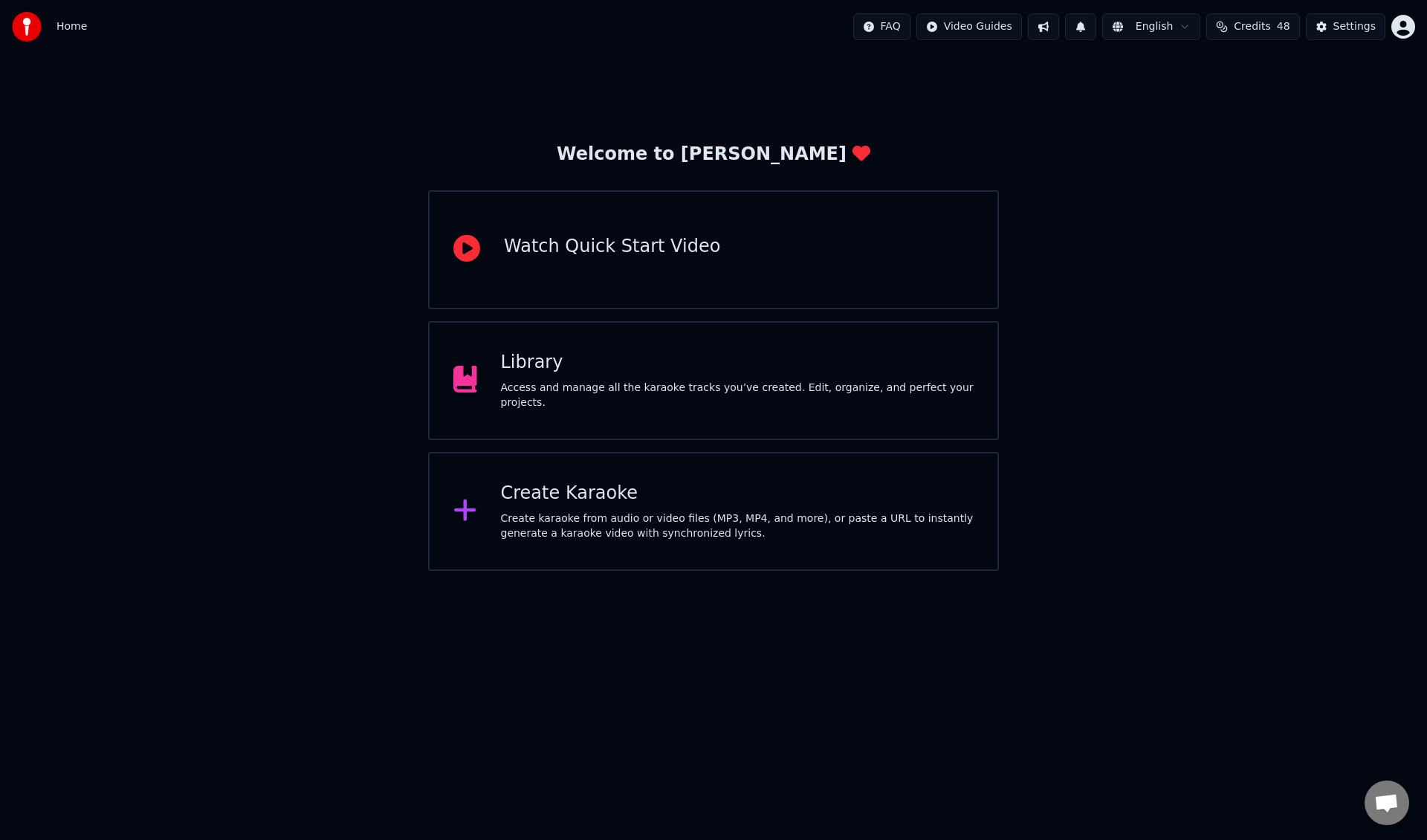
click at [710, 375] on div "Library" at bounding box center [738, 363] width 474 height 24
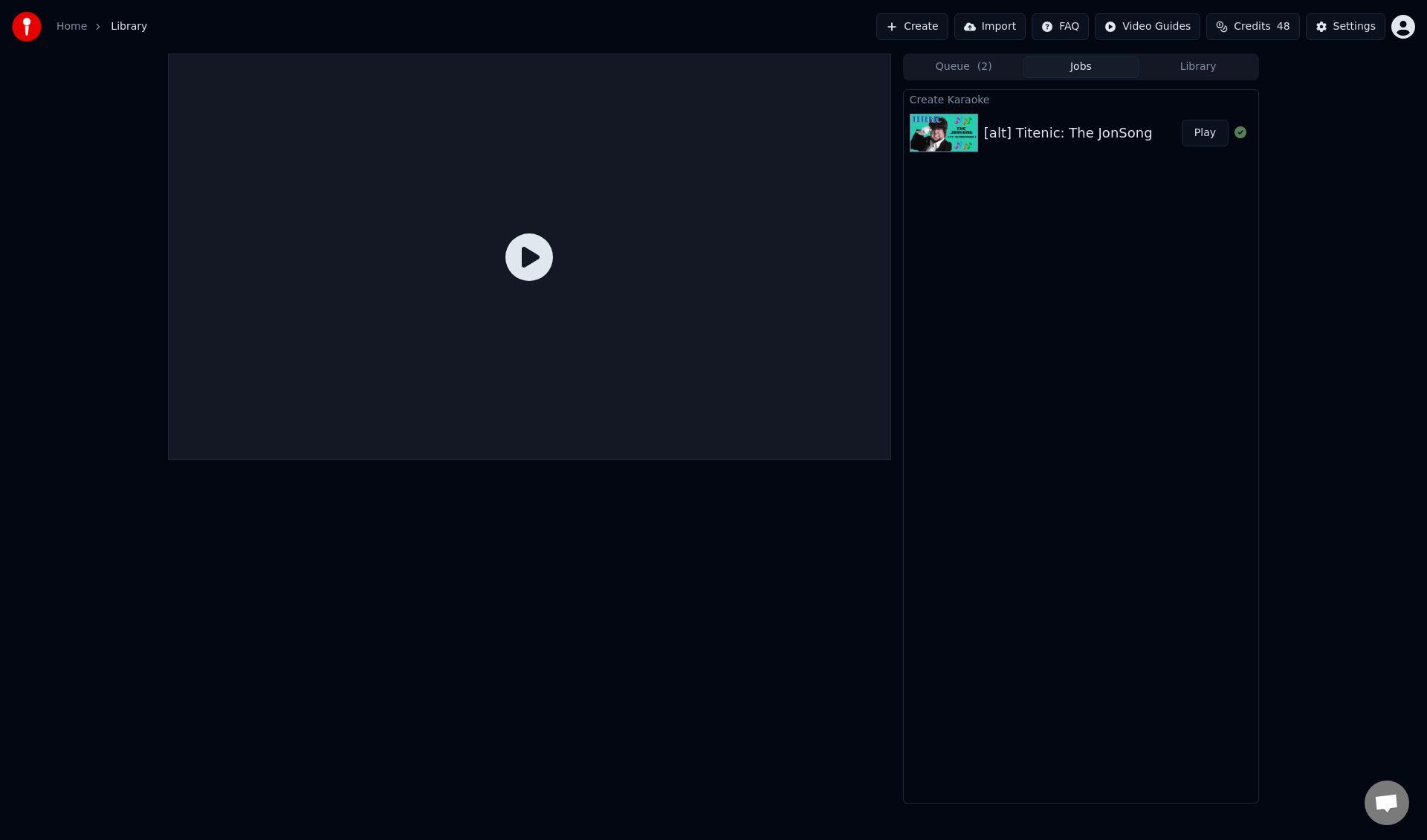
click at [1229, 130] on div at bounding box center [1241, 132] width 24 height 18
click at [1235, 128] on icon at bounding box center [1240, 132] width 12 height 12
click at [1237, 138] on icon at bounding box center [1240, 132] width 12 height 12
click at [1173, 78] on div "Queue ( 2 ) Jobs Library" at bounding box center [1081, 67] width 356 height 27
click at [1098, 60] on button "Jobs" at bounding box center [1081, 67] width 118 height 21
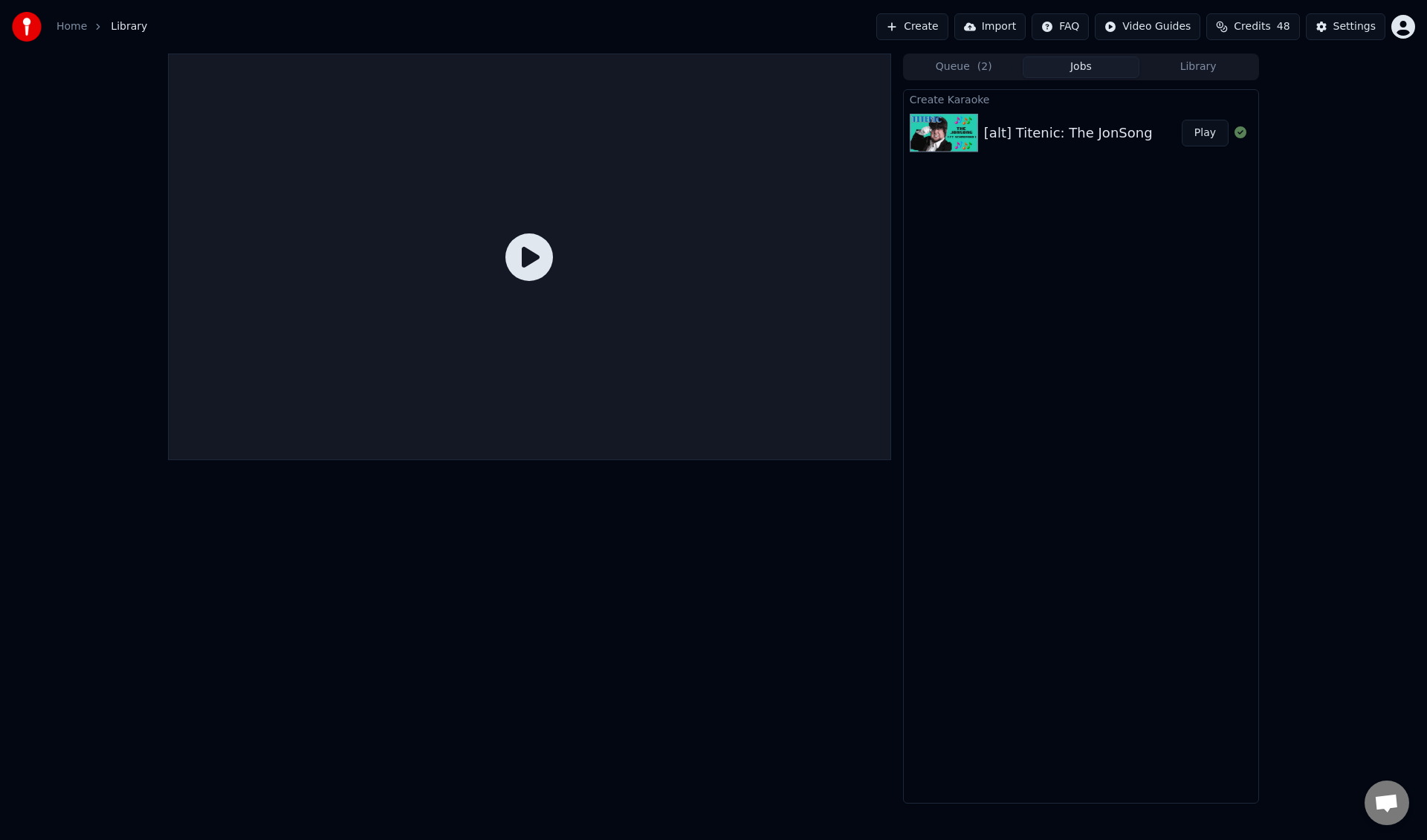
click at [1121, 133] on div "[alt] Titenic: The JonSong" at bounding box center [1068, 133] width 168 height 20
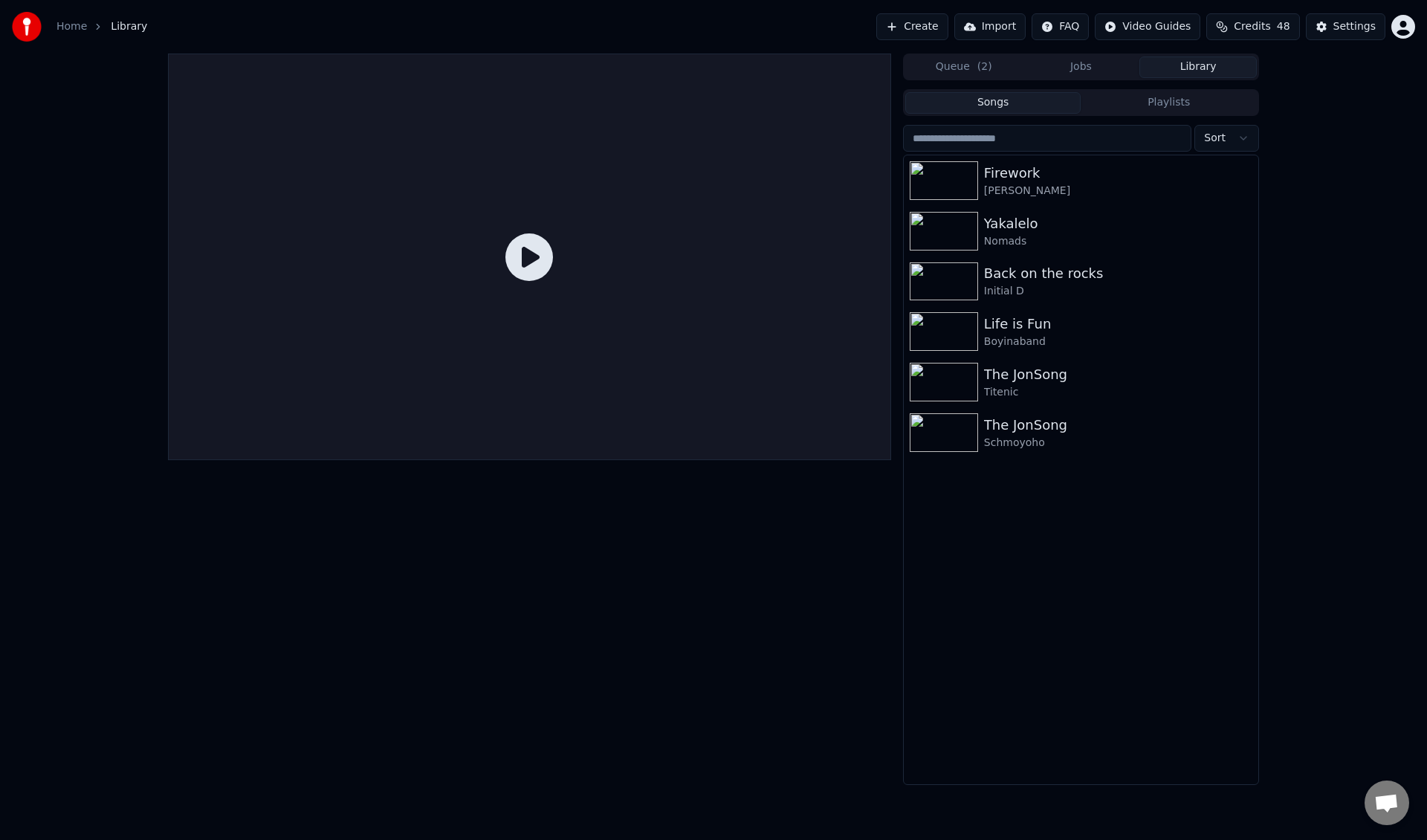
click at [1175, 69] on button "Library" at bounding box center [1197, 67] width 118 height 21
click at [1093, 71] on button "Jobs" at bounding box center [1081, 67] width 118 height 21
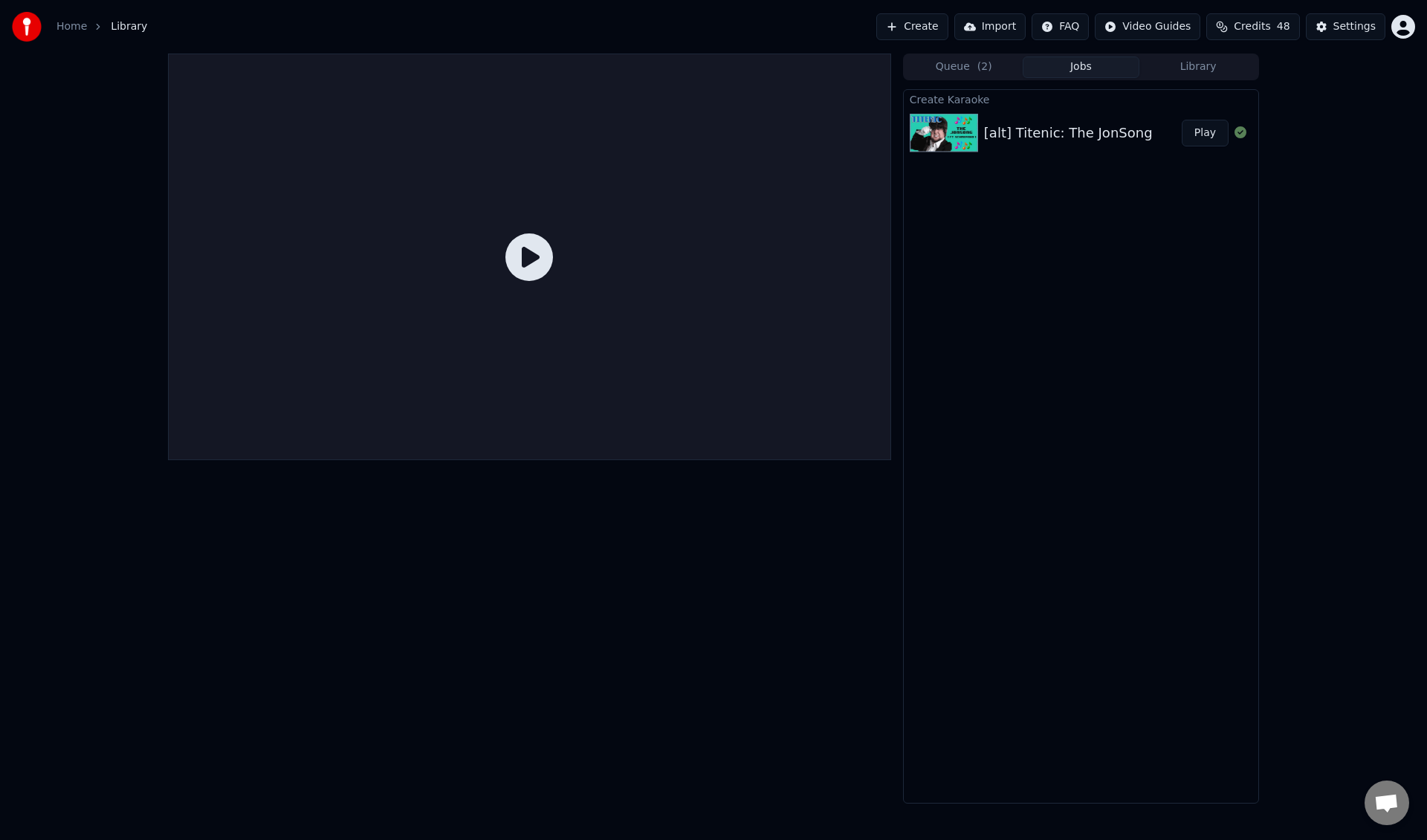
click at [1206, 133] on button "Play" at bounding box center [1205, 132] width 47 height 27
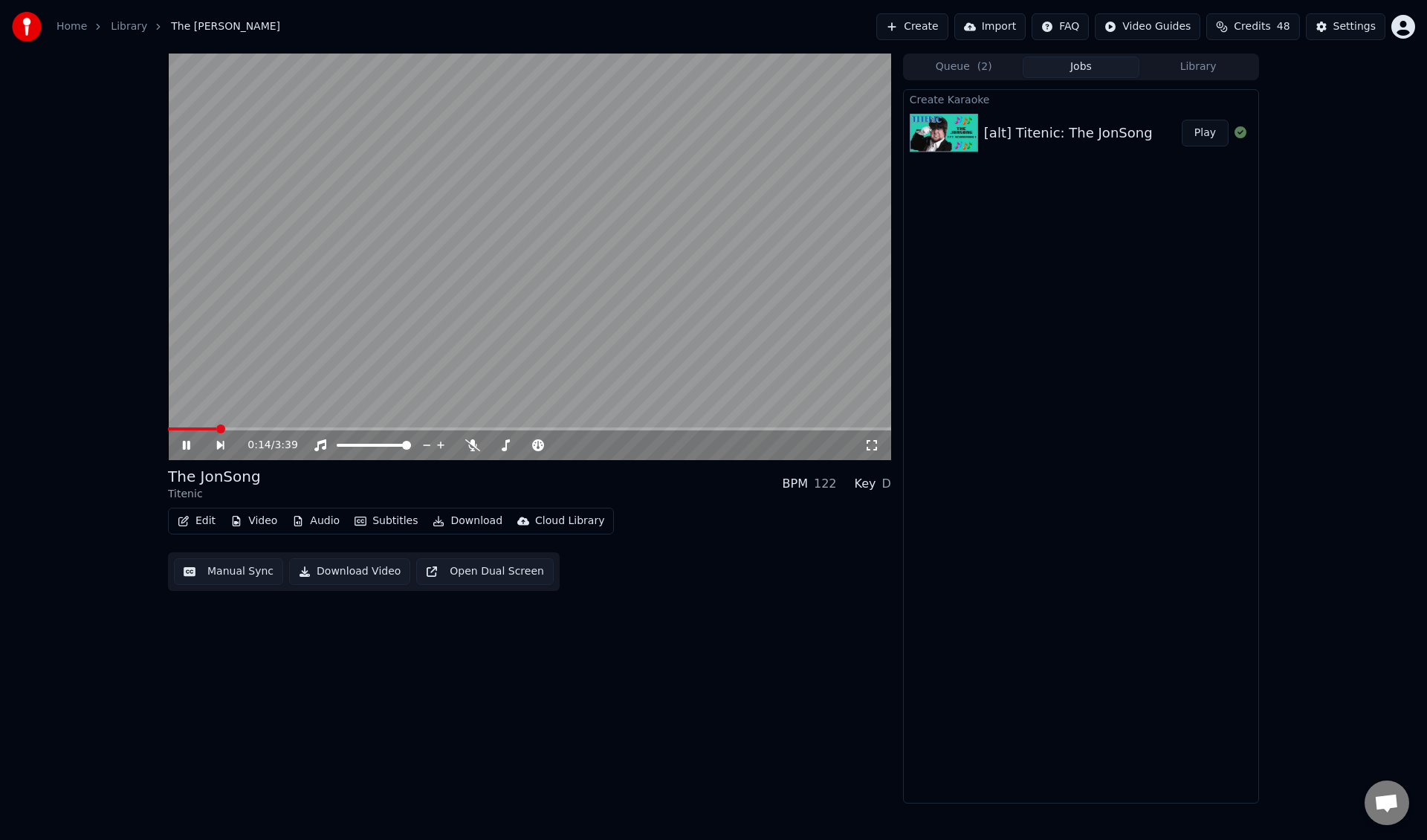
drag, startPoint x: 1186, startPoint y: 54, endPoint x: 1186, endPoint y: 81, distance: 27.0
click at [1186, 55] on div "Queue ( 2 ) Jobs Library" at bounding box center [1081, 67] width 356 height 27
click at [1186, 81] on div "Queue ( 2 ) Jobs Library Create Karaoke [alt] Titenic: The JonSong Play" at bounding box center [1081, 428] width 356 height 749
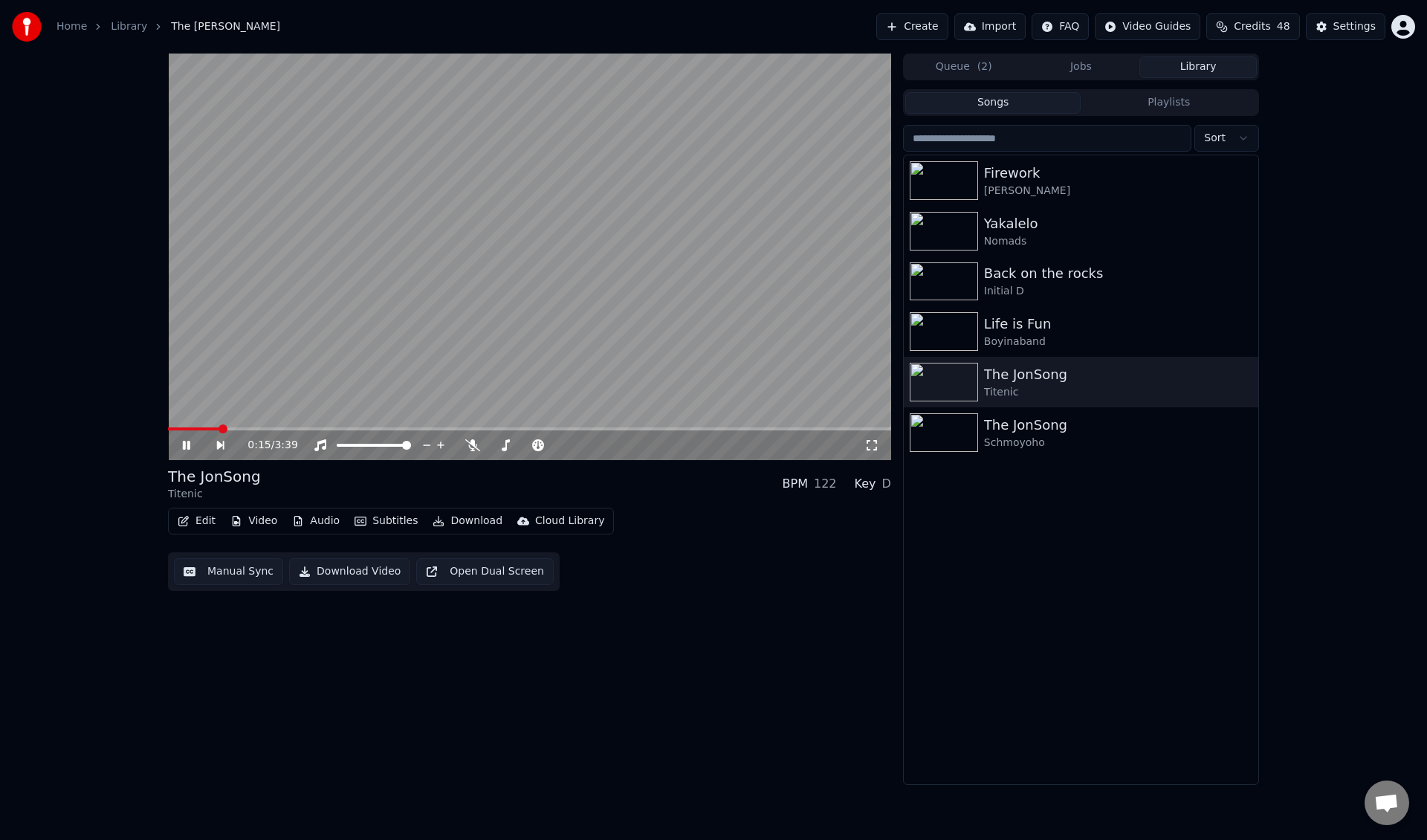
click at [1188, 71] on button "Library" at bounding box center [1197, 67] width 118 height 21
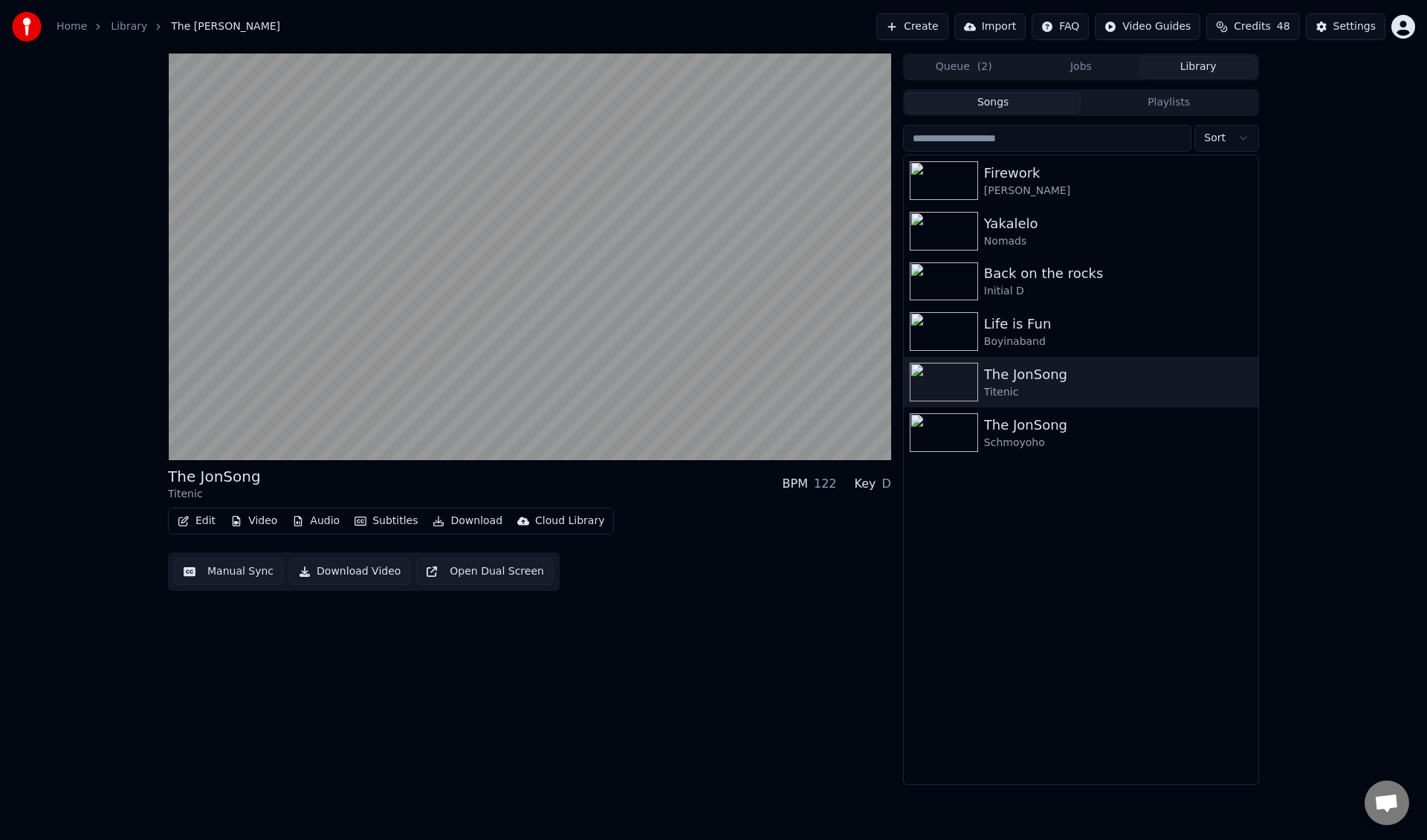
click at [1384, 214] on div "The JonSong Titenic BPM 122 Key D Edit Video Audio Subtitles Download Cloud Lib…" at bounding box center [714, 419] width 1427 height 731
click at [1176, 130] on input "search" at bounding box center [1048, 138] width 289 height 27
click at [1219, 134] on html "Home Library The JonSong • Titenic Create Import FAQ Video Guides Credits 48 Se…" at bounding box center [714, 420] width 1427 height 840
click at [1146, 140] on html "Home Library The JonSong • Titenic Create Import FAQ Video Guides Credits 48 Se…" at bounding box center [714, 420] width 1427 height 840
click at [1146, 140] on input "search" at bounding box center [1048, 138] width 289 height 27
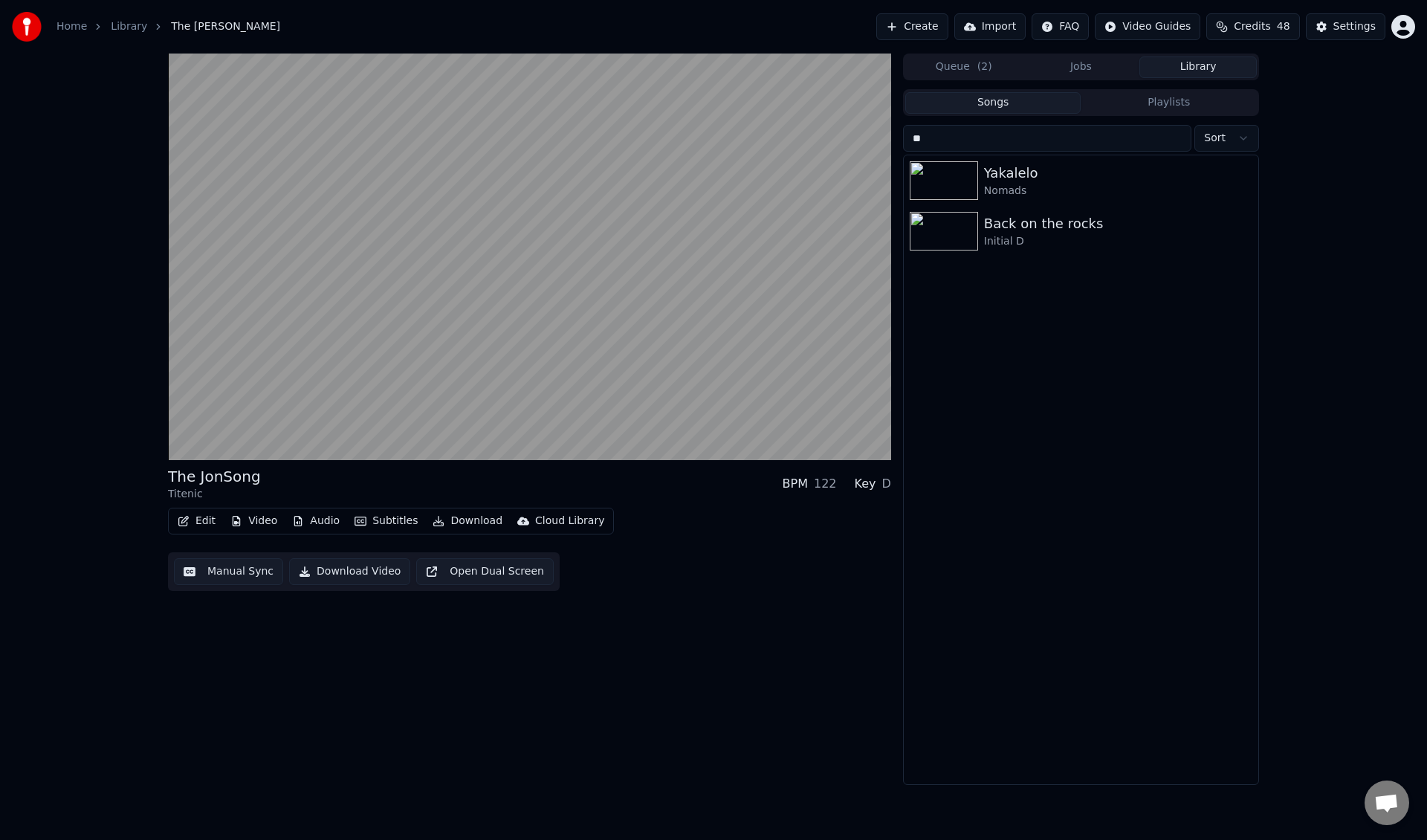
type input "*"
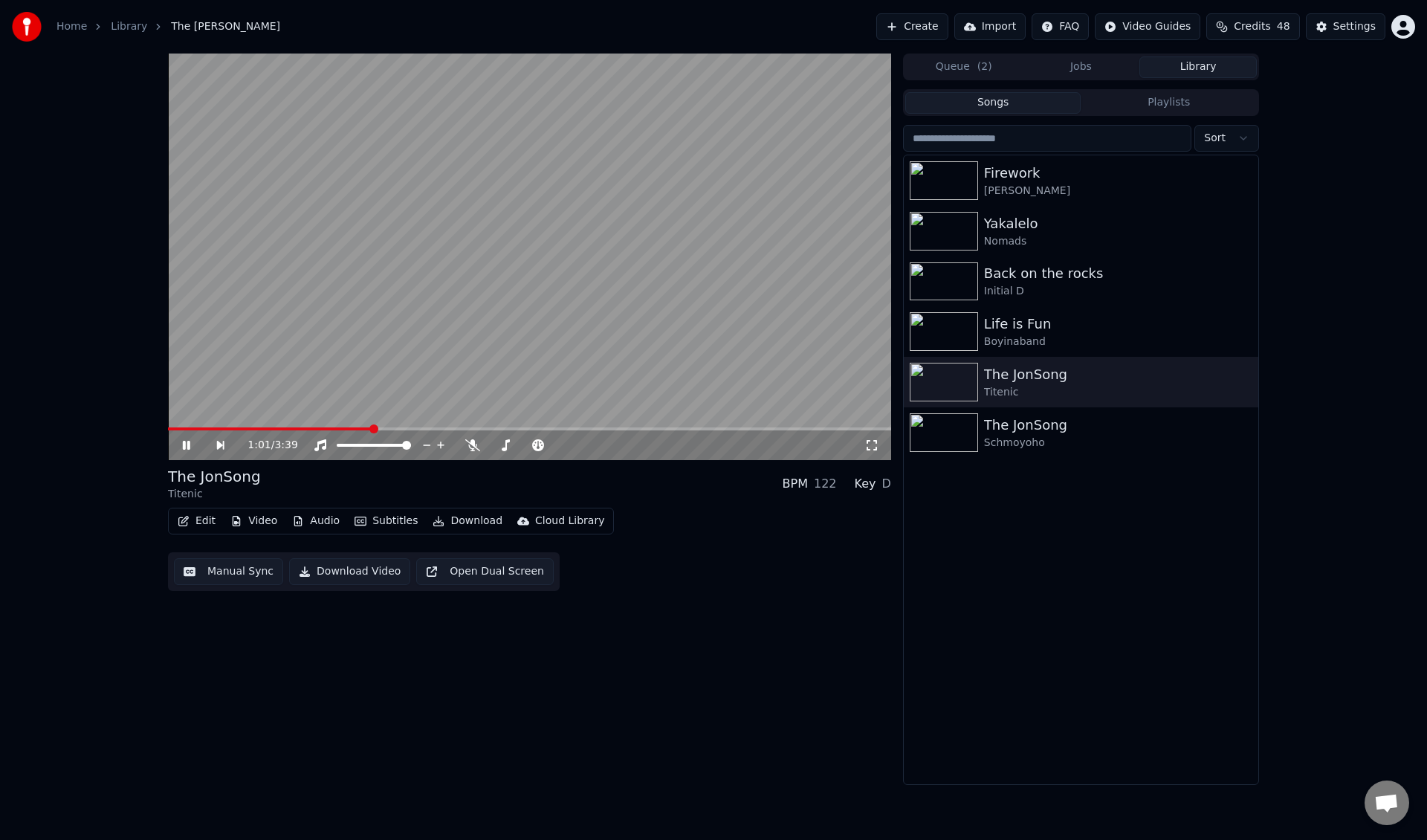
click at [638, 263] on video at bounding box center [529, 256] width 723 height 406
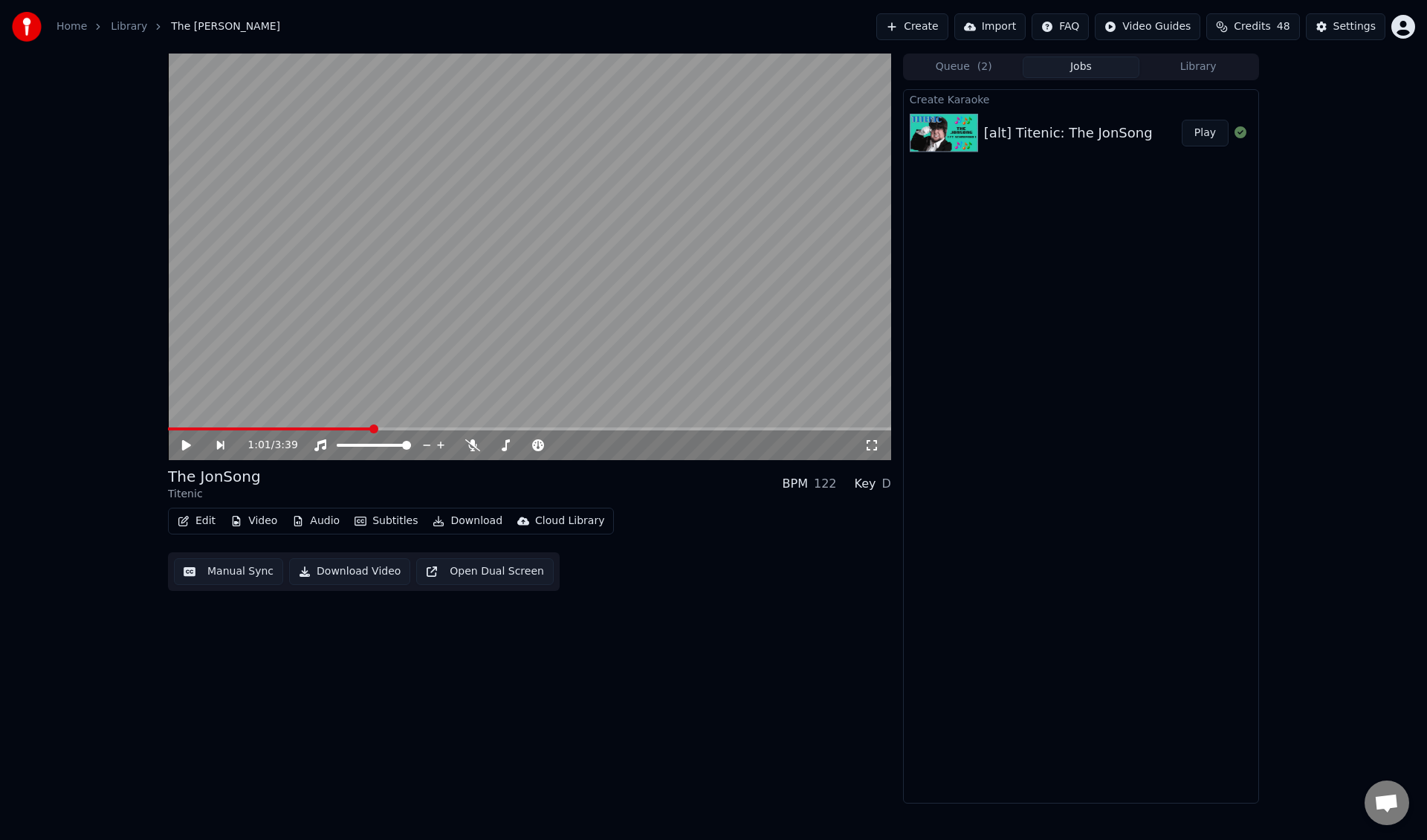
click at [1082, 69] on button "Jobs" at bounding box center [1081, 67] width 118 height 21
click at [1042, 447] on div "Create Karaoke [alt] Titenic: The JonSong Play" at bounding box center [1081, 446] width 356 height 714
click at [954, 61] on button "Queue ( 2 )" at bounding box center [963, 67] width 118 height 21
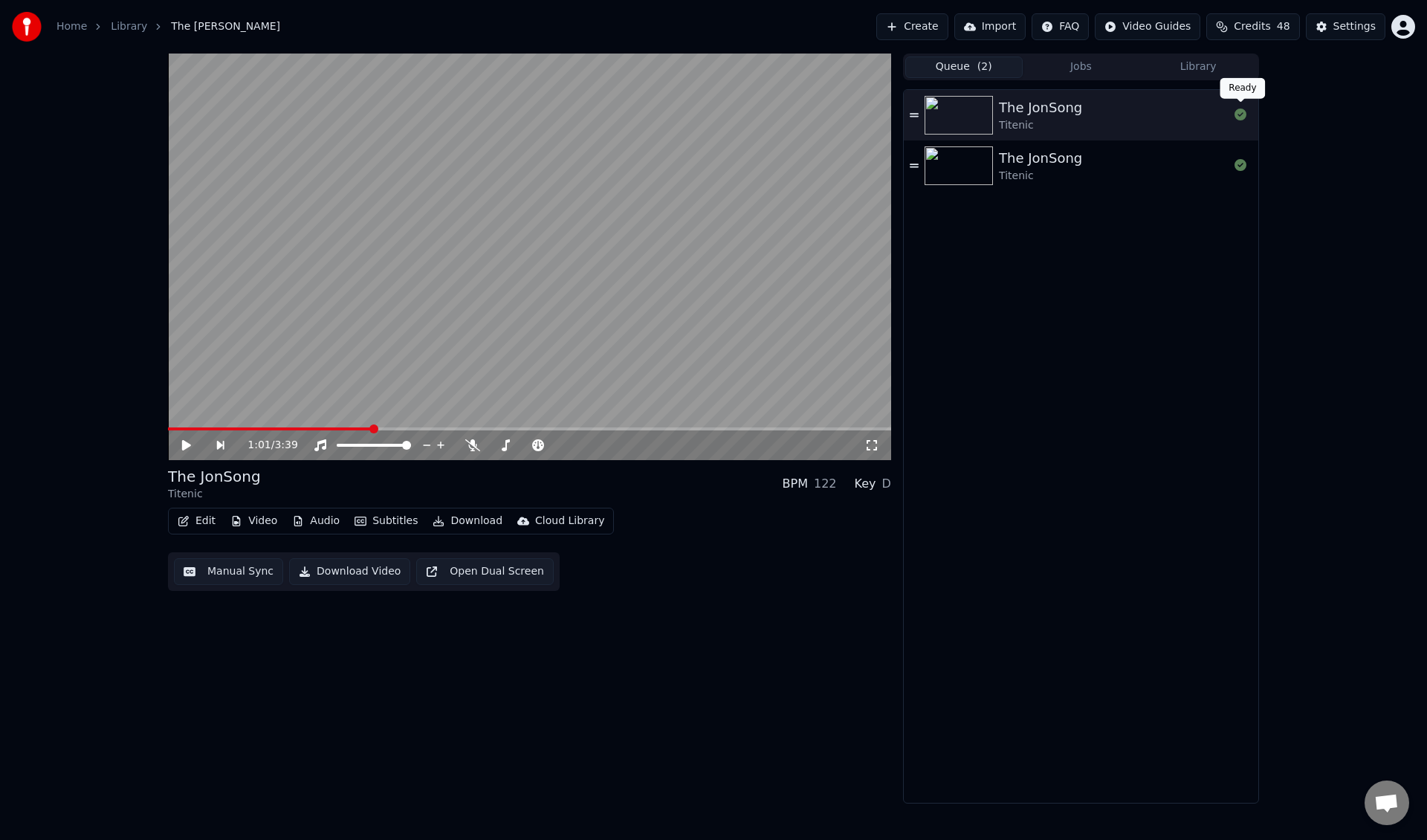
click at [1243, 114] on icon at bounding box center [1240, 114] width 12 height 12
click at [189, 451] on div "0:02 / 3:39" at bounding box center [529, 445] width 712 height 15
click at [193, 441] on icon at bounding box center [196, 445] width 34 height 12
click at [390, 526] on button "Subtitles" at bounding box center [386, 521] width 75 height 20
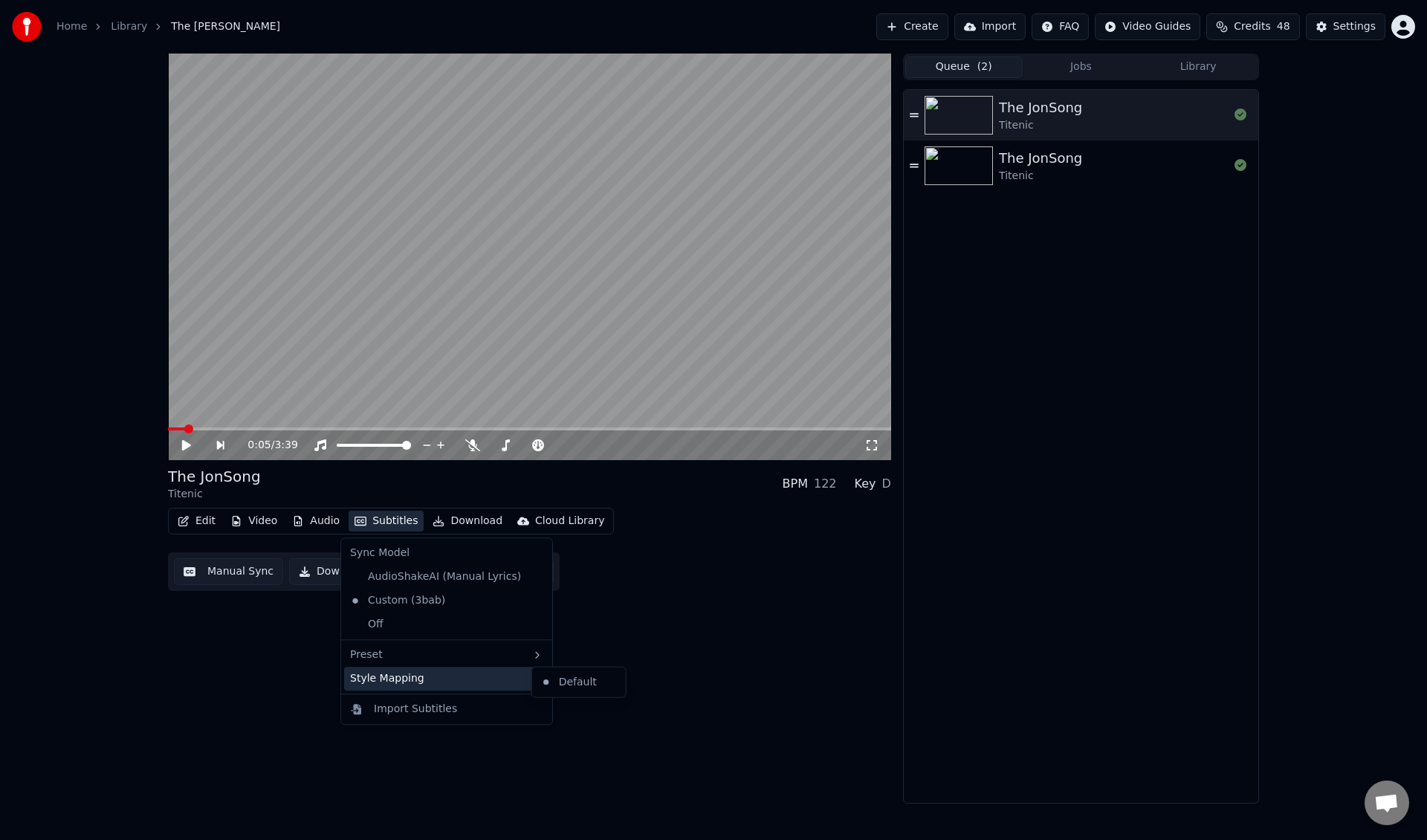
click at [951, 652] on div "The JonSong Titenic The JonSong Titenic" at bounding box center [1081, 446] width 354 height 712
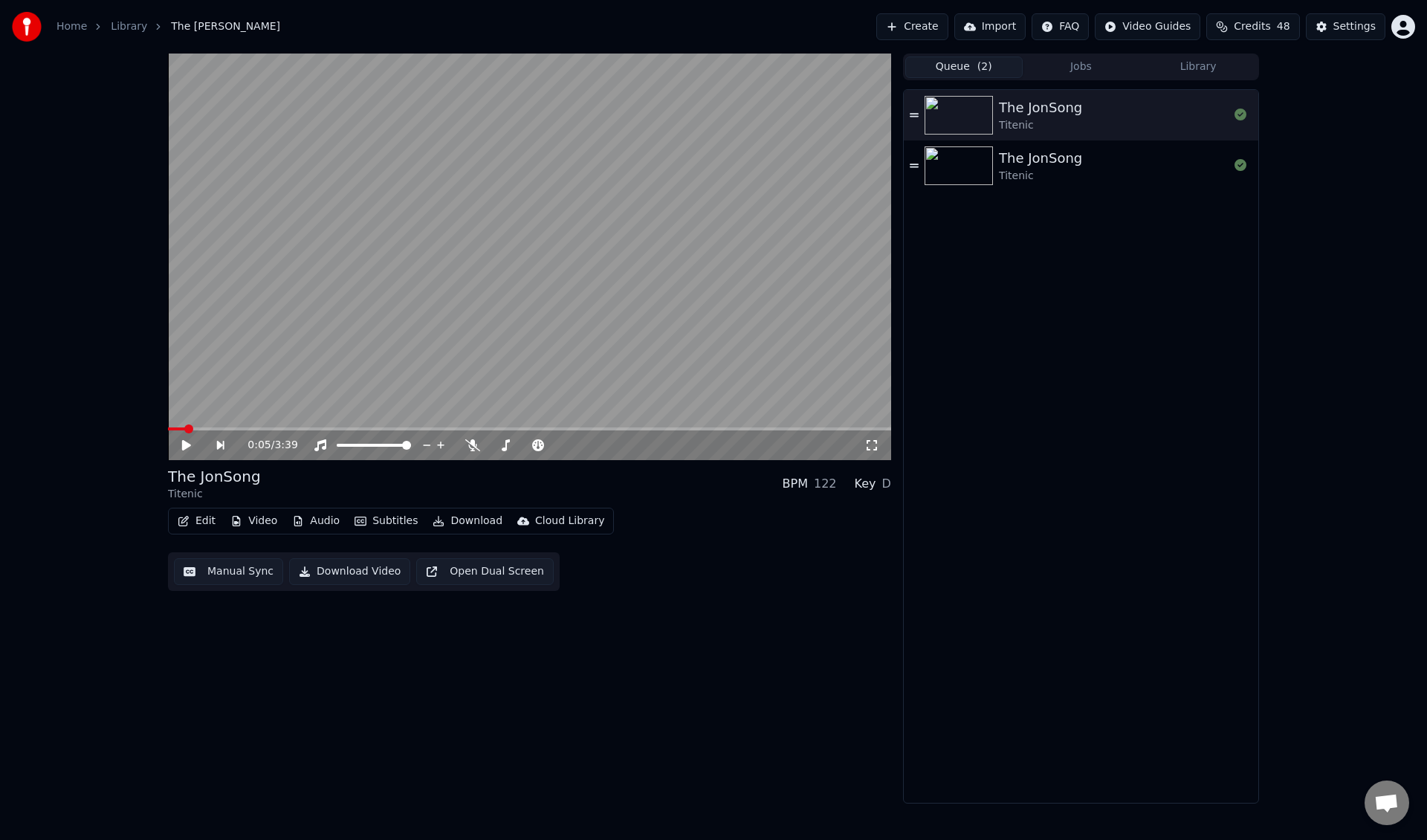
click at [949, 28] on button "Create" at bounding box center [912, 26] width 72 height 27
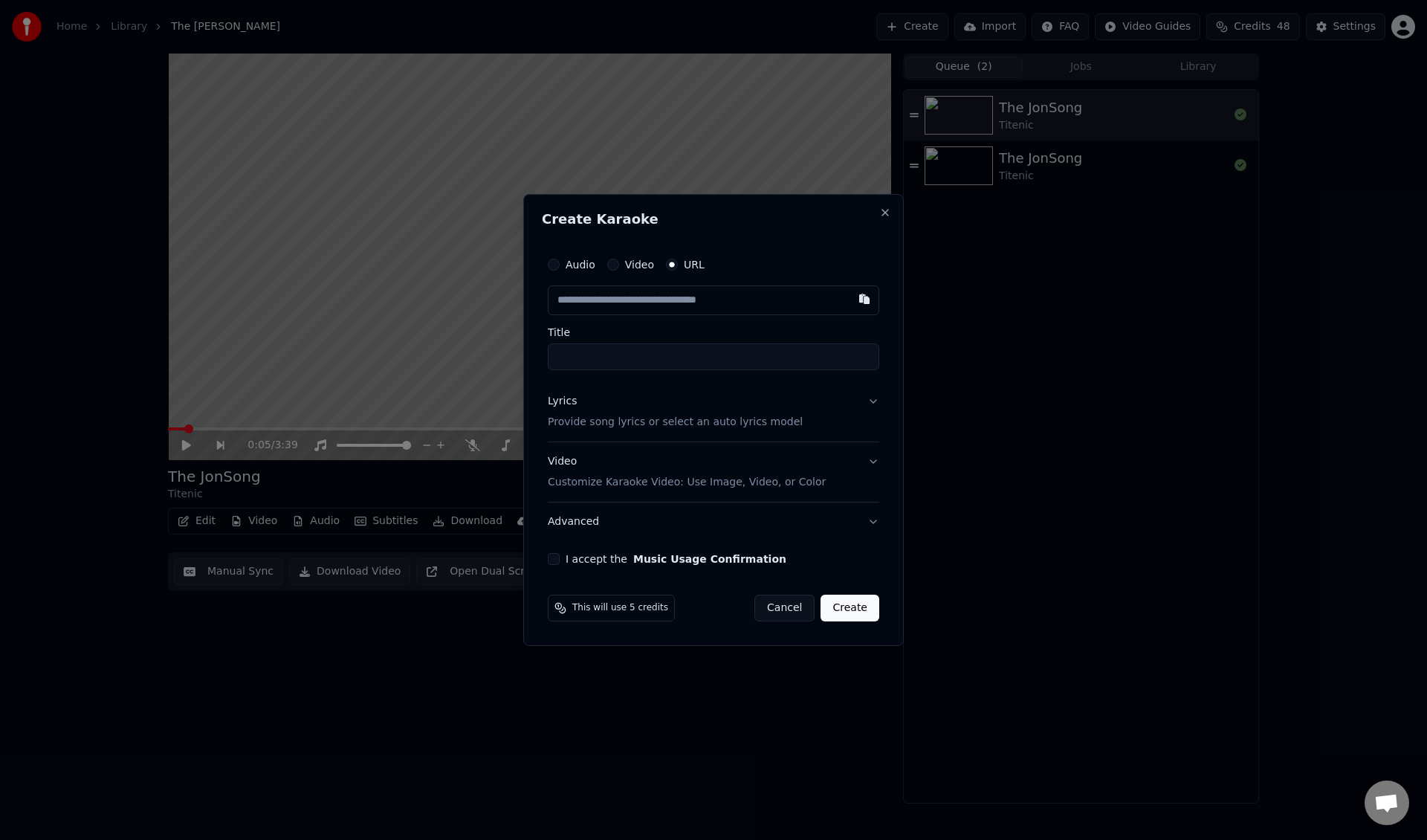
type input "**********"
click at [733, 428] on p "Provide song lyrics or select an auto lyrics model" at bounding box center [675, 422] width 254 height 15
type input "**********"
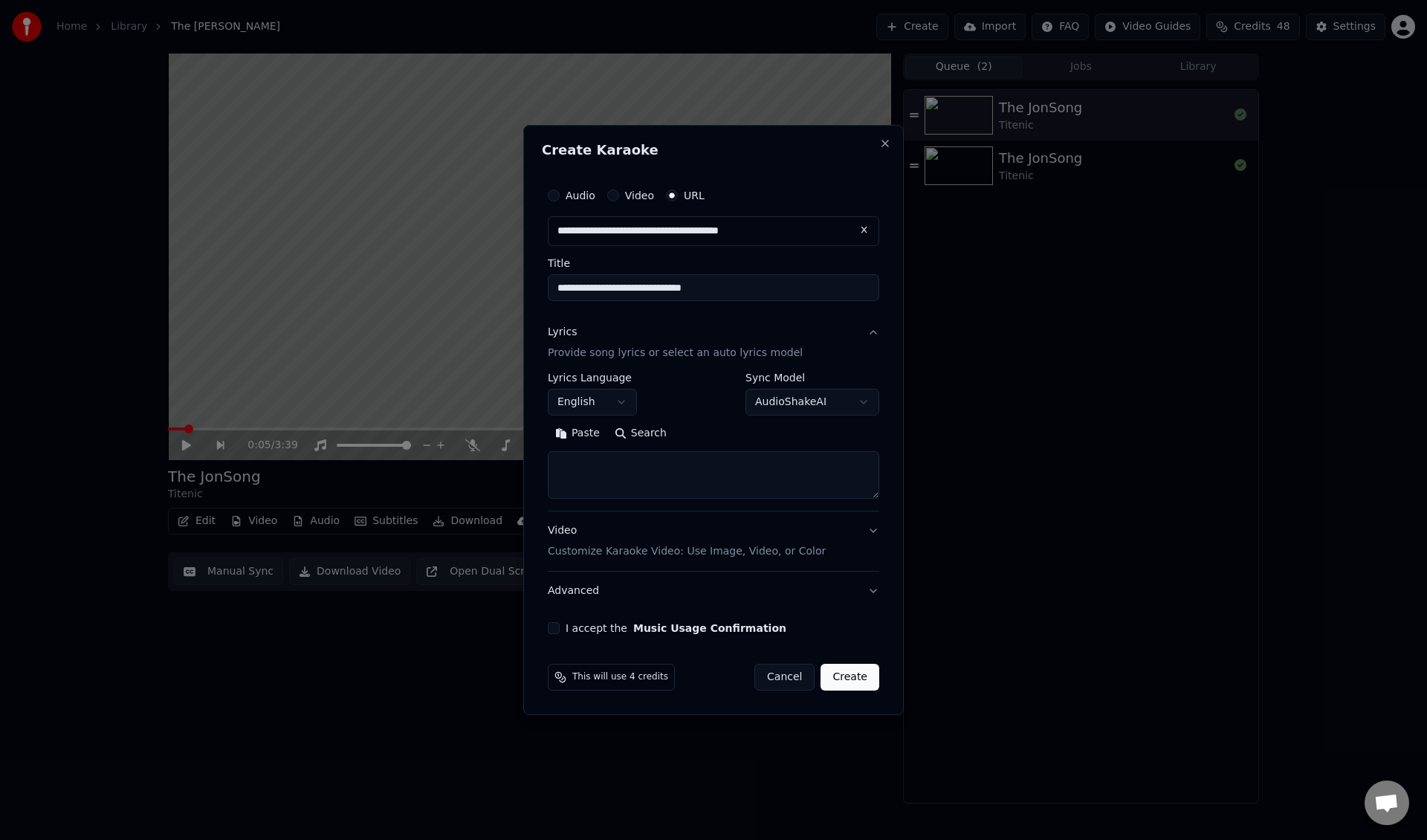
click at [676, 487] on textarea at bounding box center [714, 475] width 331 height 47
paste textarea "**********"
drag, startPoint x: 577, startPoint y: 488, endPoint x: 542, endPoint y: 483, distance: 35.4
click at [542, 483] on div "**********" at bounding box center [714, 407] width 344 height 465
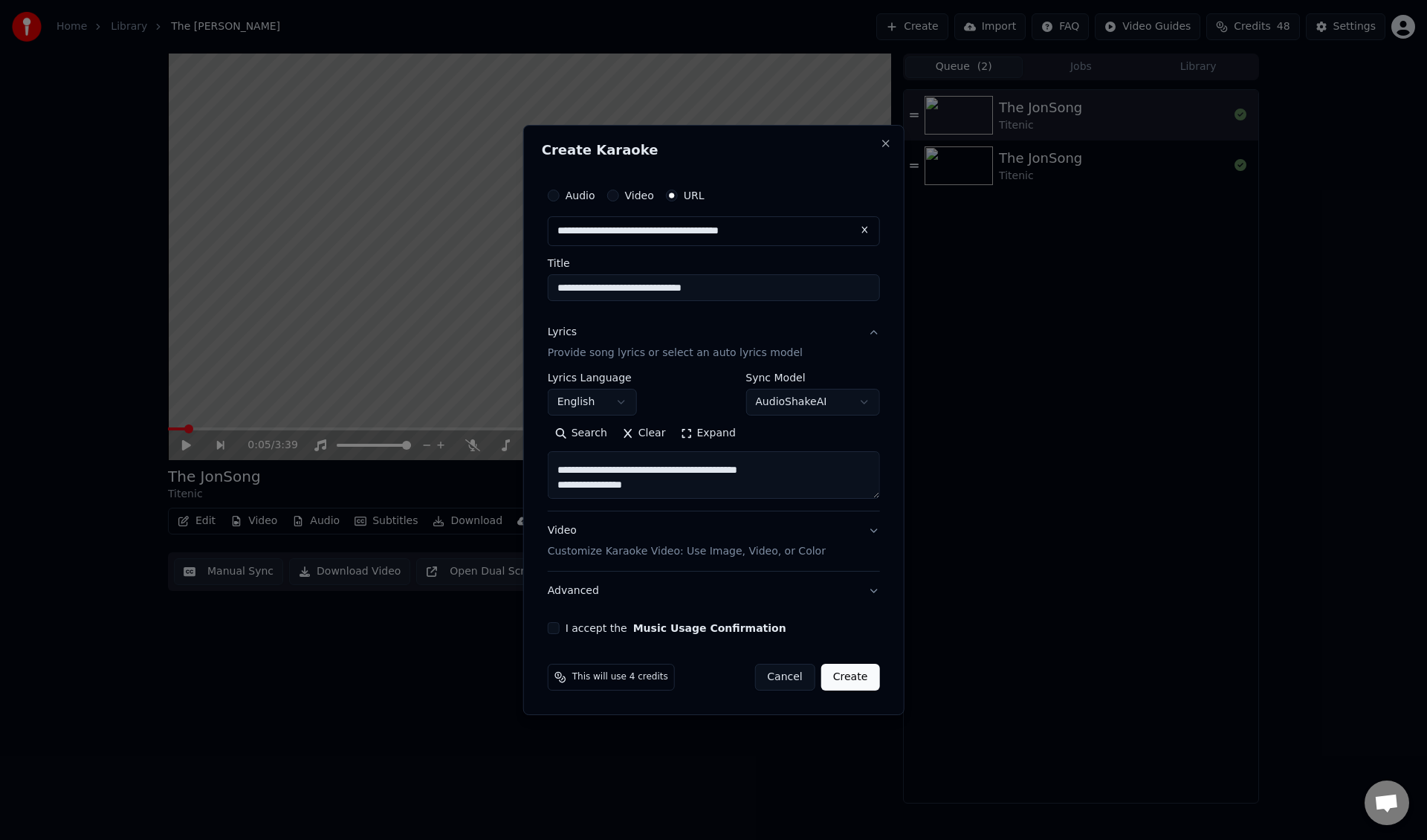
type textarea "**********"
click at [846, 671] on button "Create" at bounding box center [850, 676] width 58 height 27
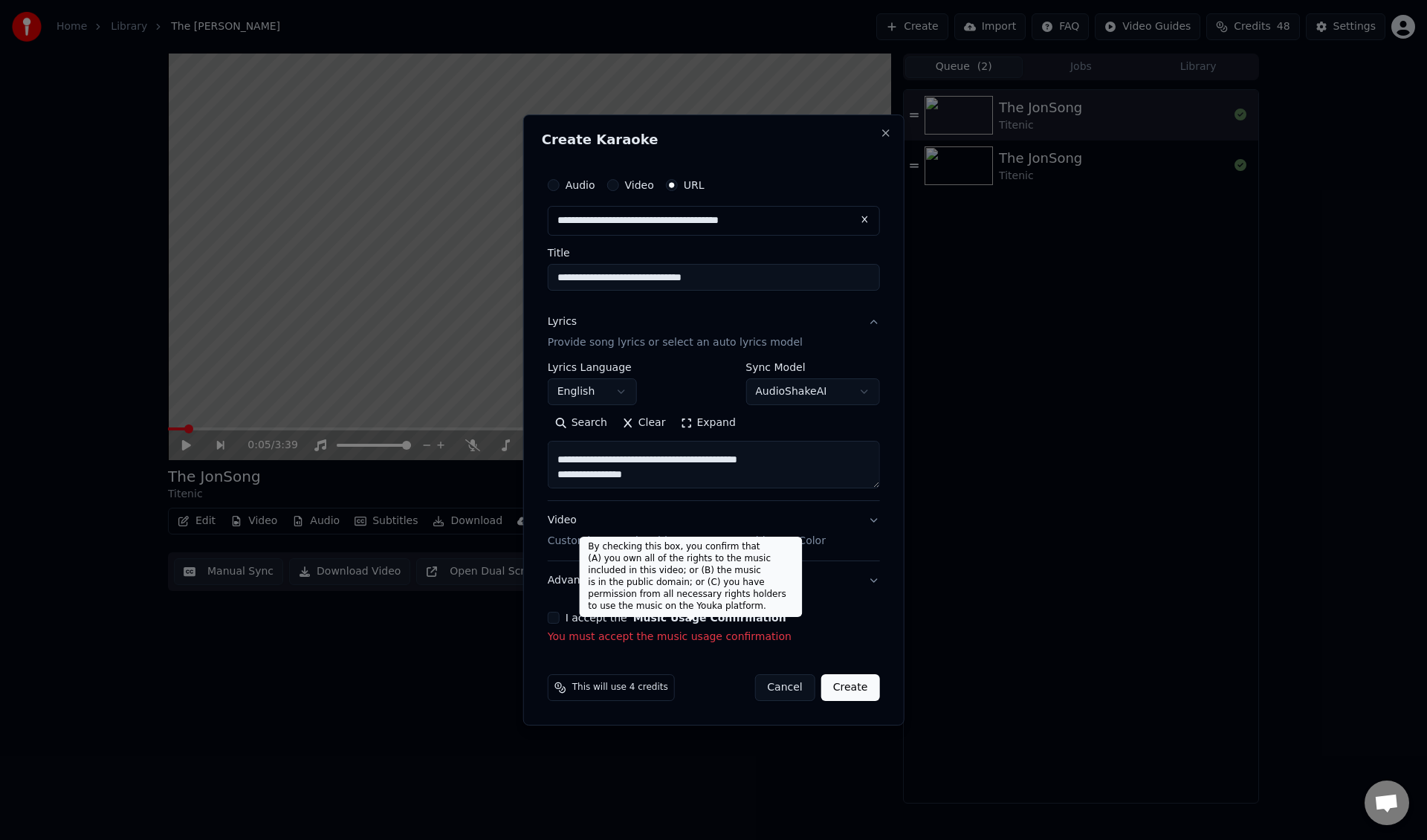
click at [618, 612] on label "I accept the Music Usage Confirmation" at bounding box center [676, 617] width 221 height 10
click at [560, 612] on button "I accept the Music Usage Confirmation" at bounding box center [553, 617] width 12 height 12
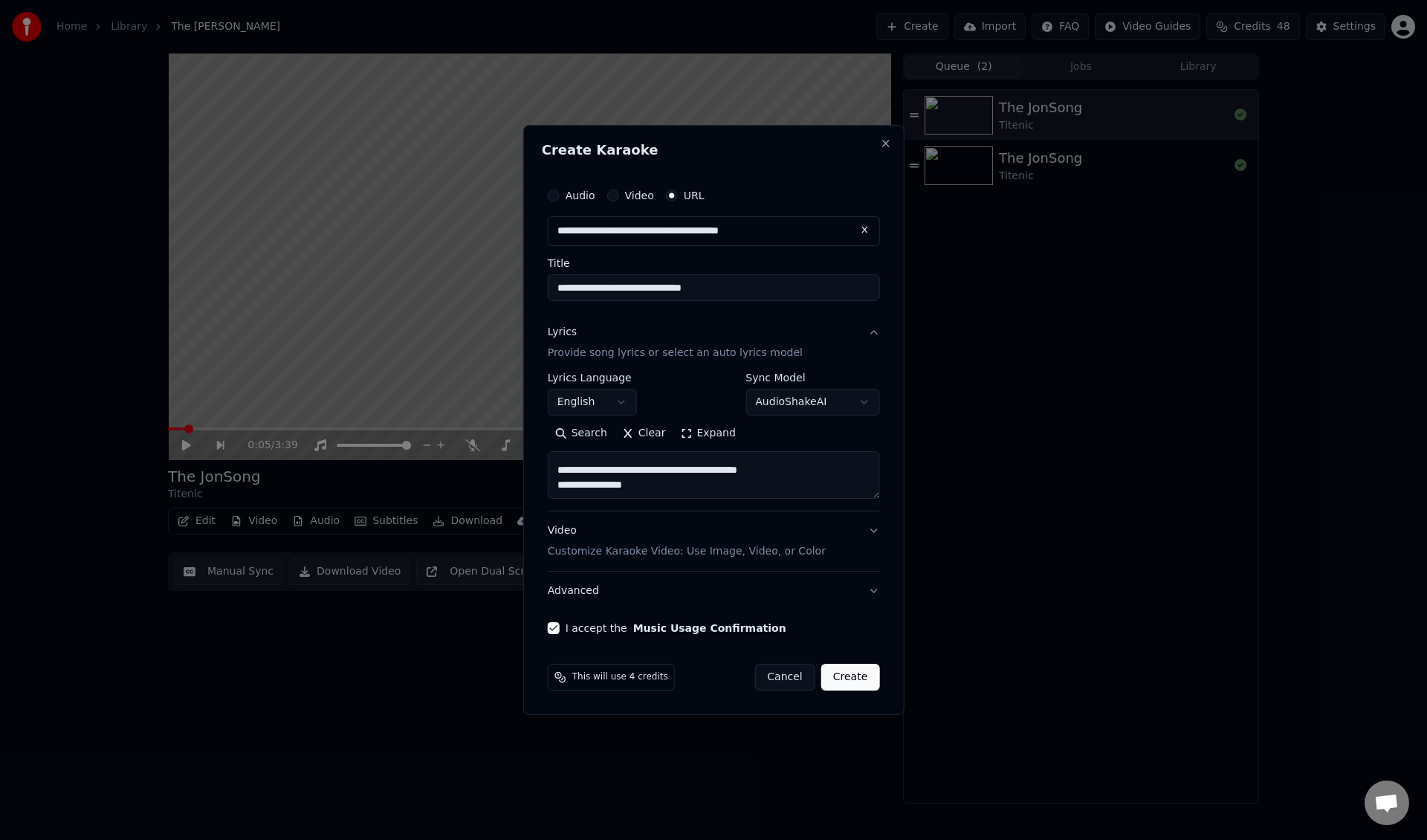
click at [854, 677] on button "Create" at bounding box center [850, 676] width 58 height 27
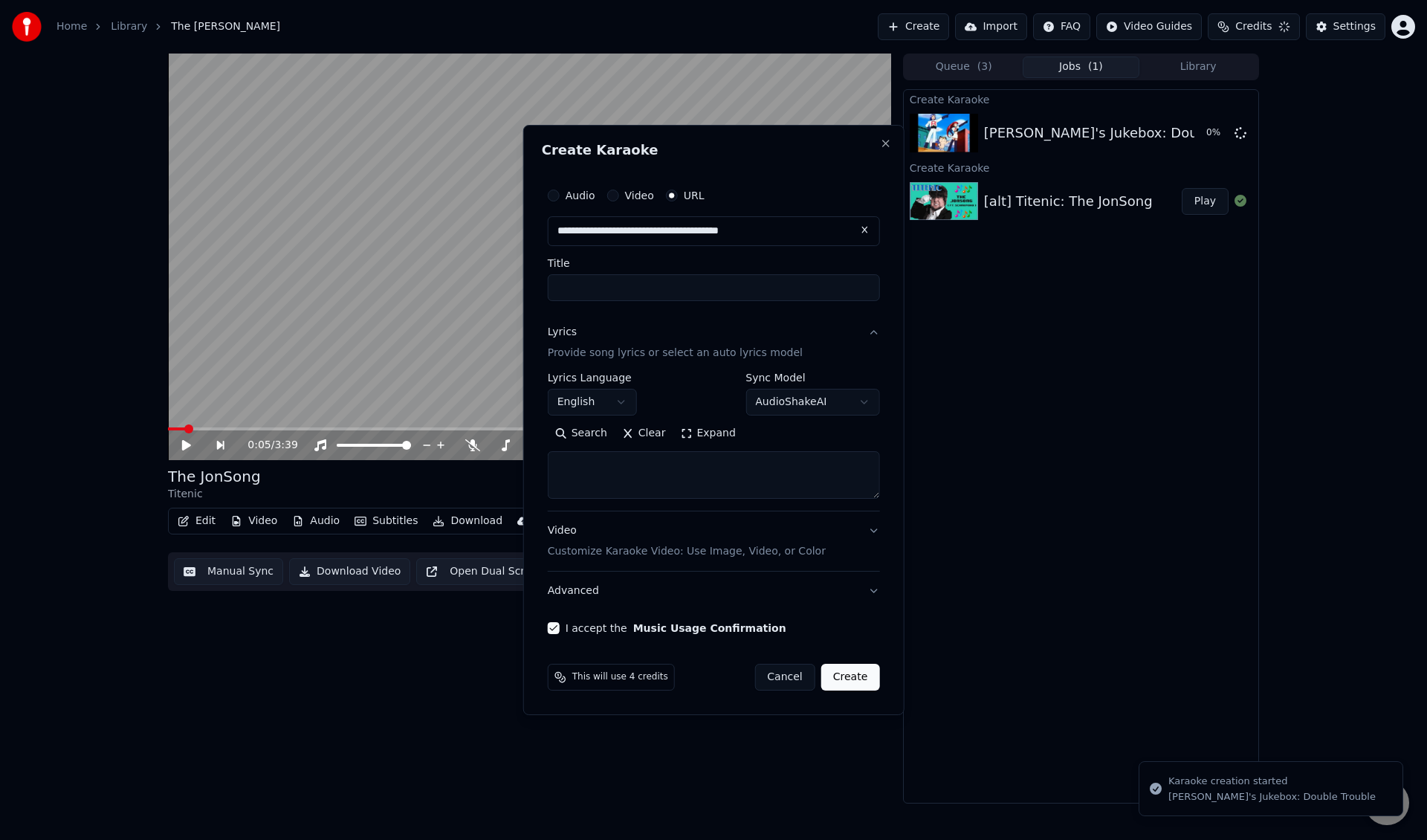
scroll to position [0, 0]
select select
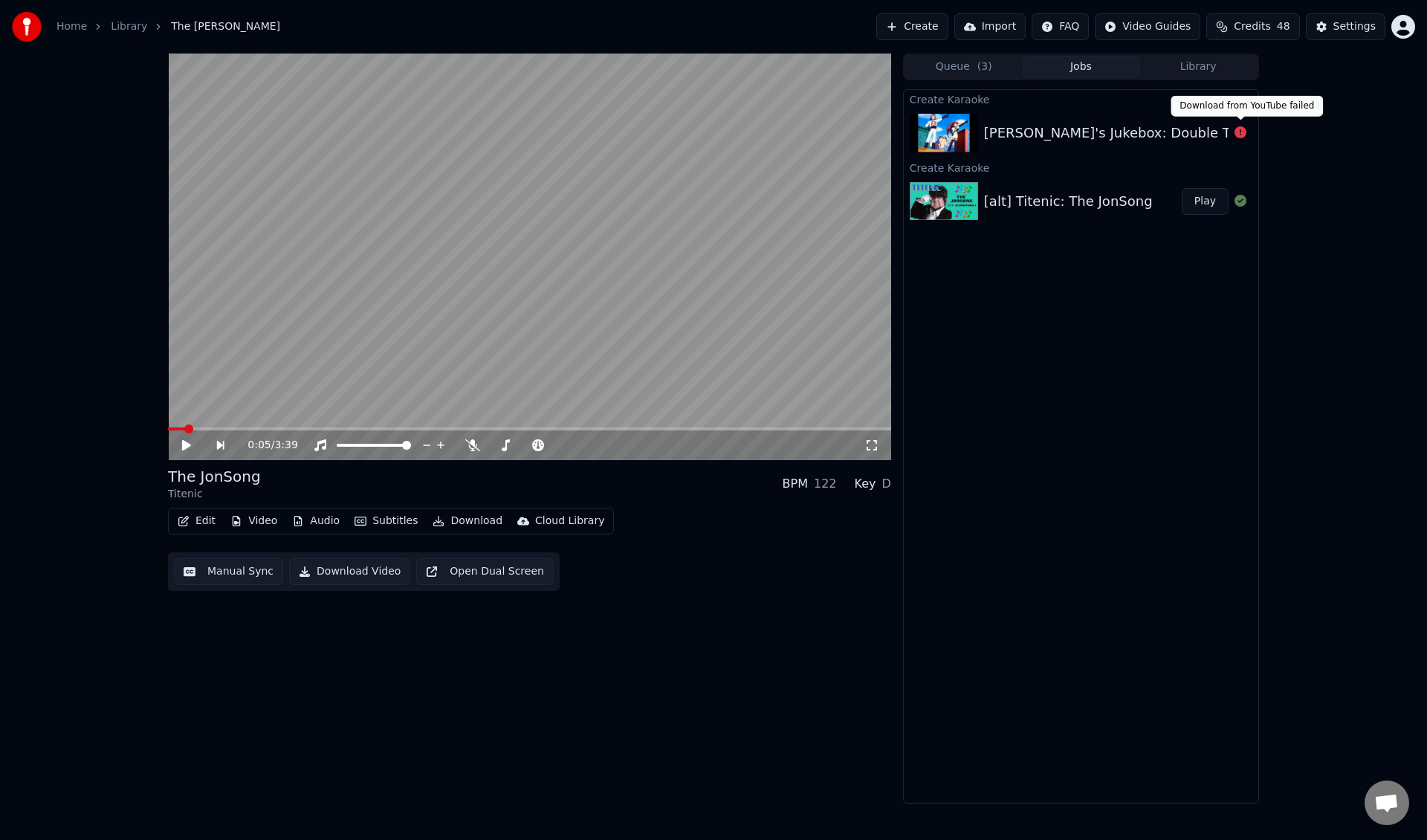
click at [1244, 134] on icon at bounding box center [1240, 132] width 12 height 12
click at [1222, 59] on button "Library" at bounding box center [1197, 67] width 118 height 21
click at [1082, 73] on button "Jobs" at bounding box center [1081, 67] width 118 height 21
click at [968, 77] on button "Queue ( 3 )" at bounding box center [963, 67] width 118 height 21
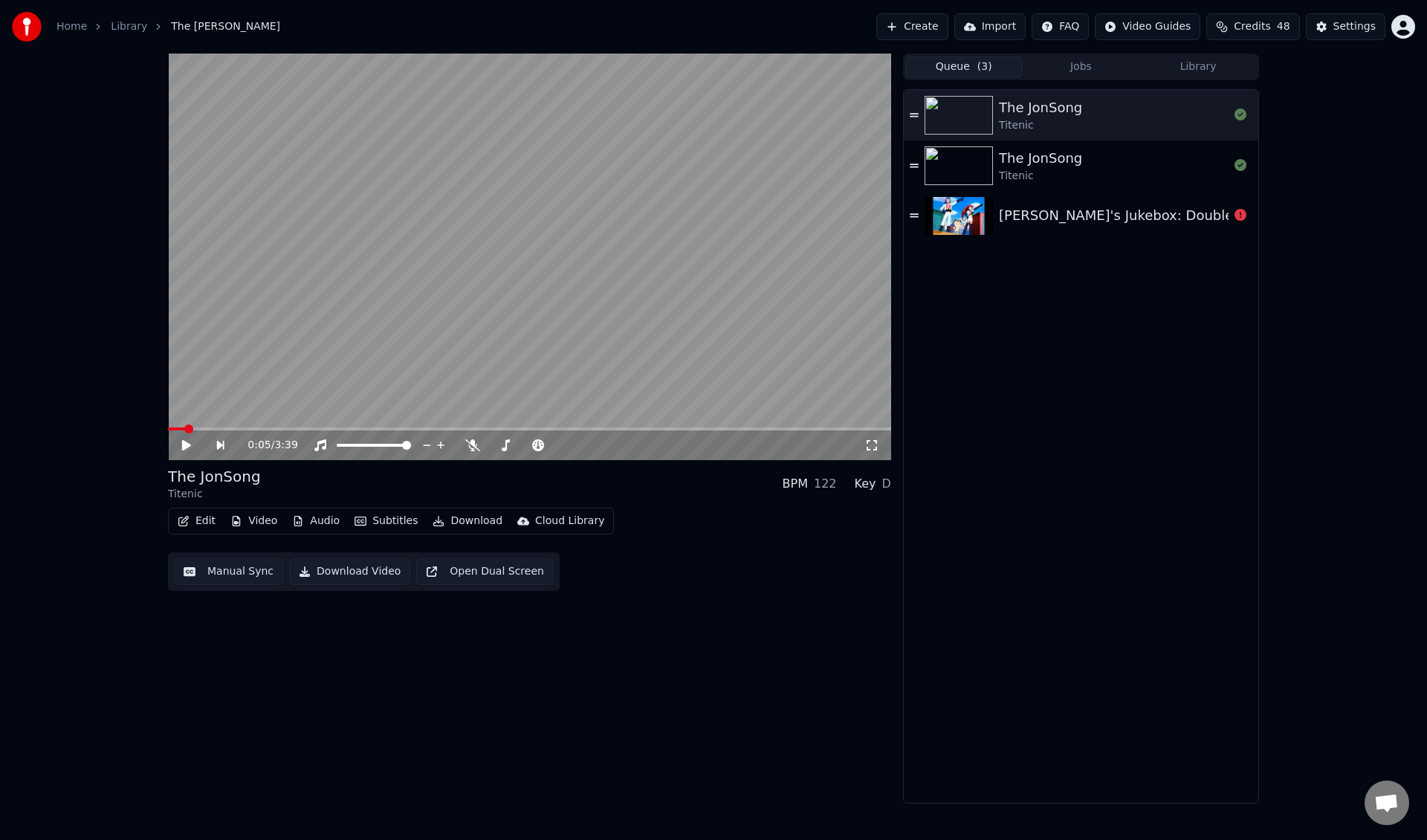
click at [1153, 206] on div "Pikachu's Jukebox: Double Trouble" at bounding box center [1142, 216] width 287 height 20
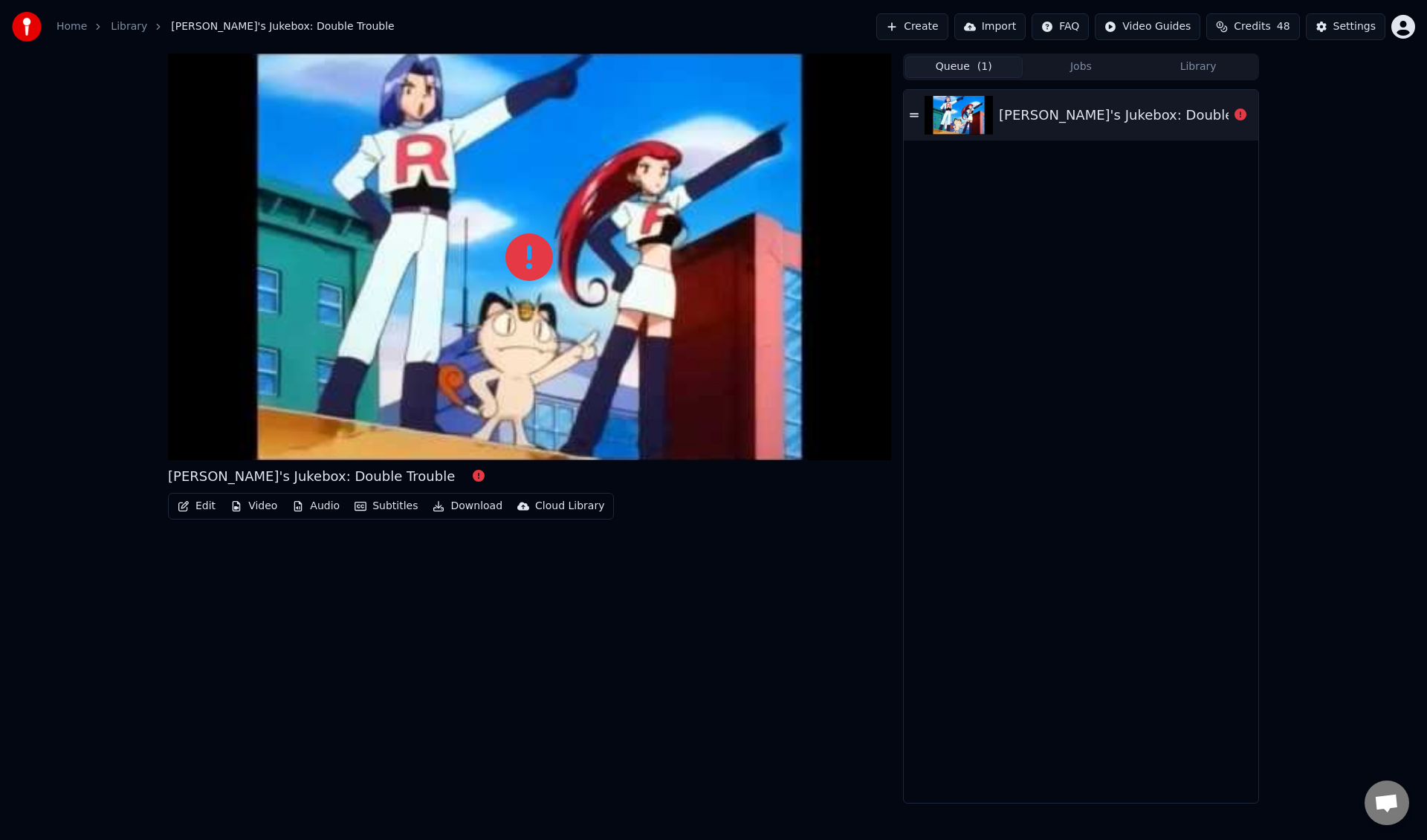
click at [1075, 123] on div "Pikachu's Jukebox: Double Trouble" at bounding box center [1142, 115] width 287 height 20
click at [525, 269] on icon at bounding box center [528, 256] width 47 height 47
click at [202, 506] on button "Edit" at bounding box center [197, 506] width 50 height 20
click at [959, 408] on div "Pikachu's Jukebox: Double Trouble" at bounding box center [1081, 446] width 354 height 712
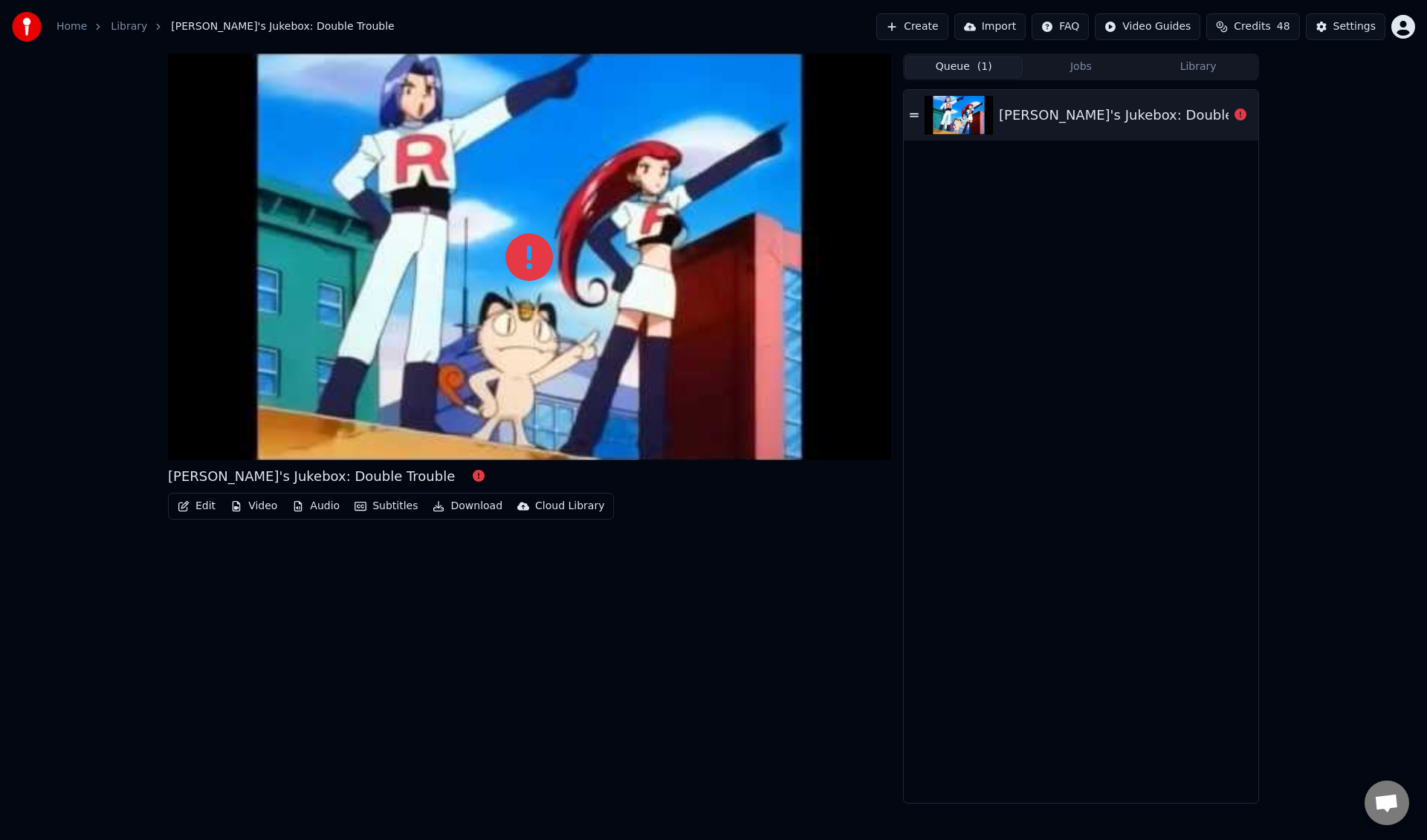
click at [1093, 122] on div "Pikachu's Jukebox: Double Trouble" at bounding box center [1142, 115] width 287 height 20
click at [1079, 60] on button "Jobs" at bounding box center [1081, 67] width 118 height 21
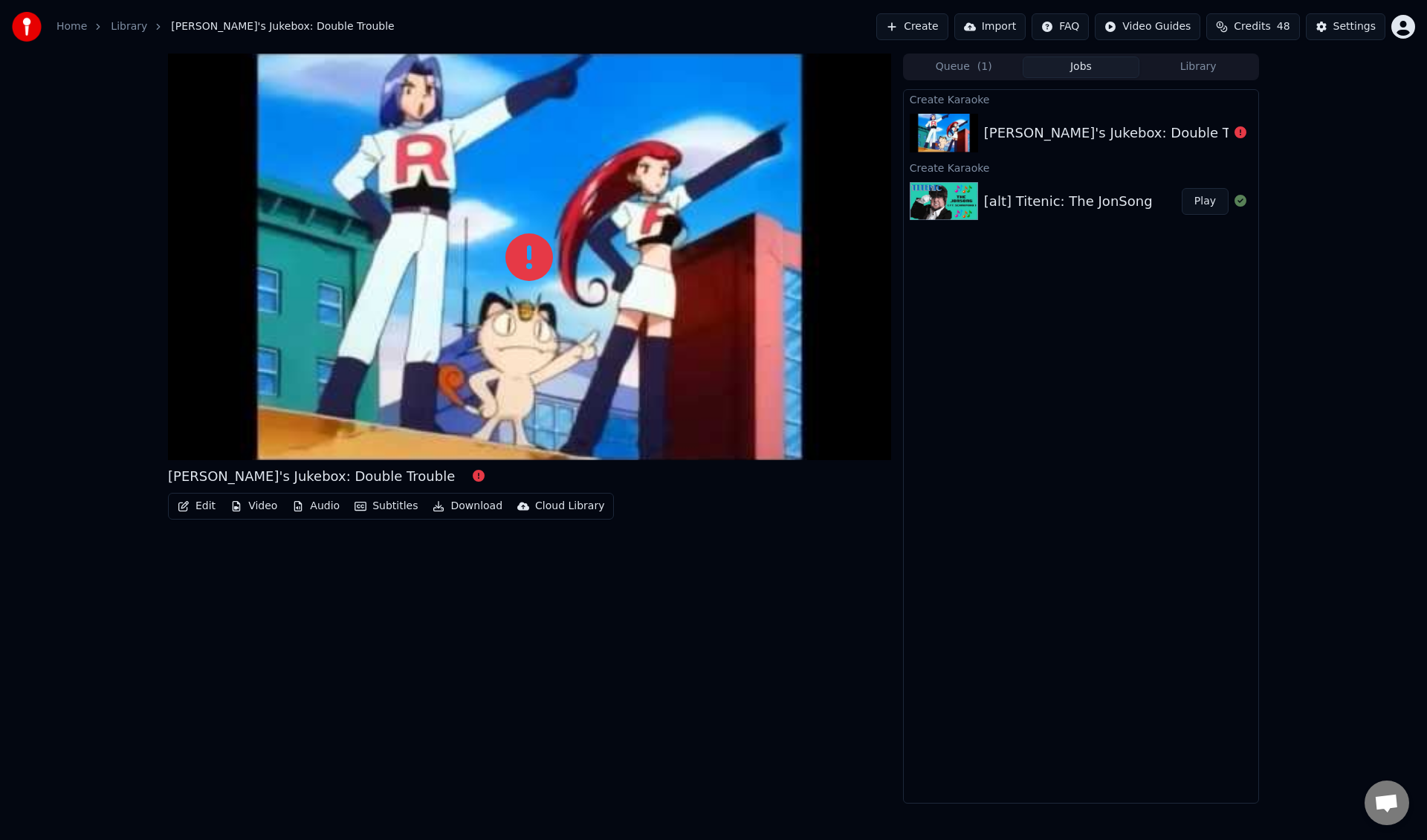
click at [1152, 142] on div "Pikachu's Jukebox: Double Trouble" at bounding box center [1127, 133] width 287 height 20
click at [946, 32] on button "Create" at bounding box center [912, 26] width 72 height 27
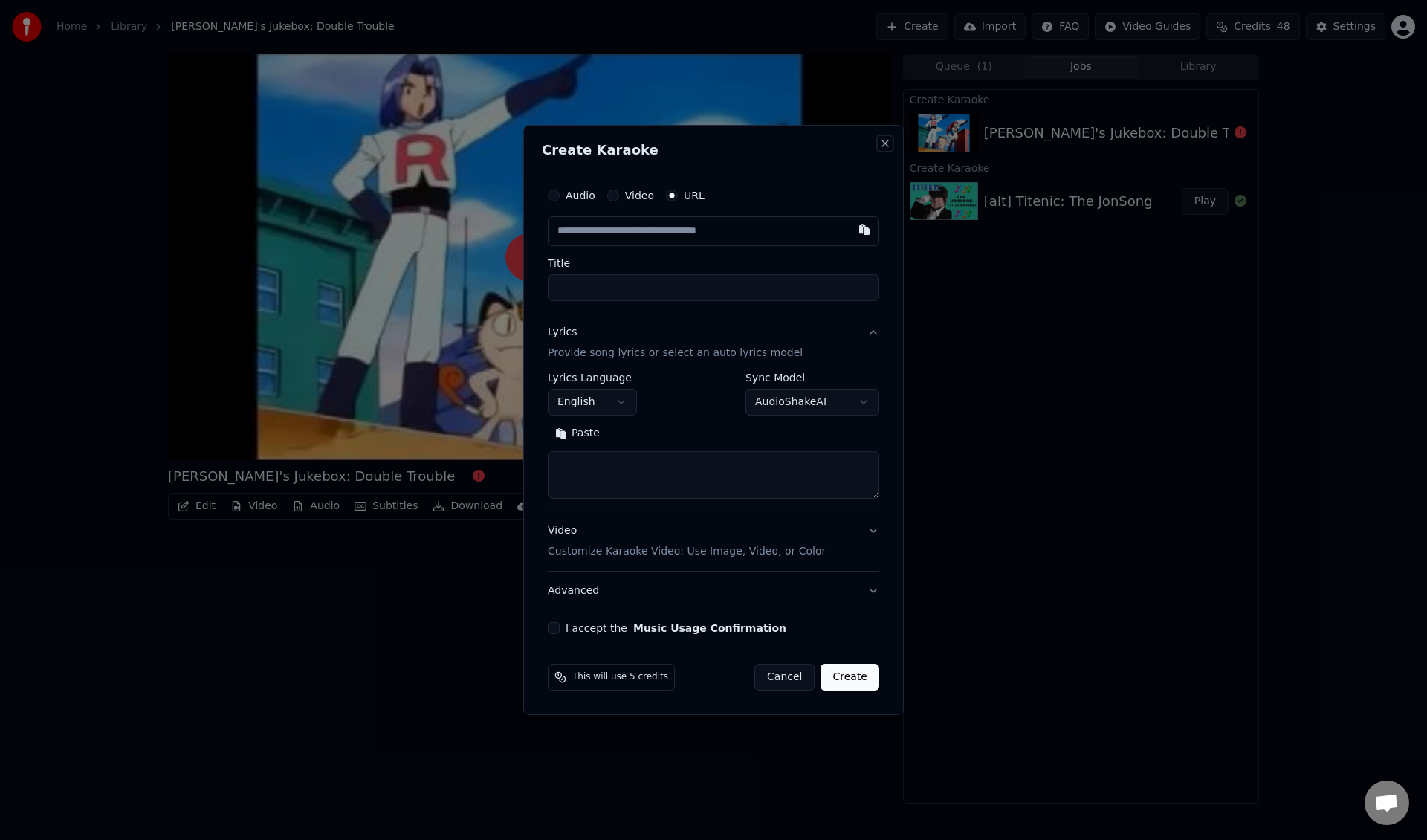
click at [883, 145] on button "Close" at bounding box center [885, 143] width 12 height 12
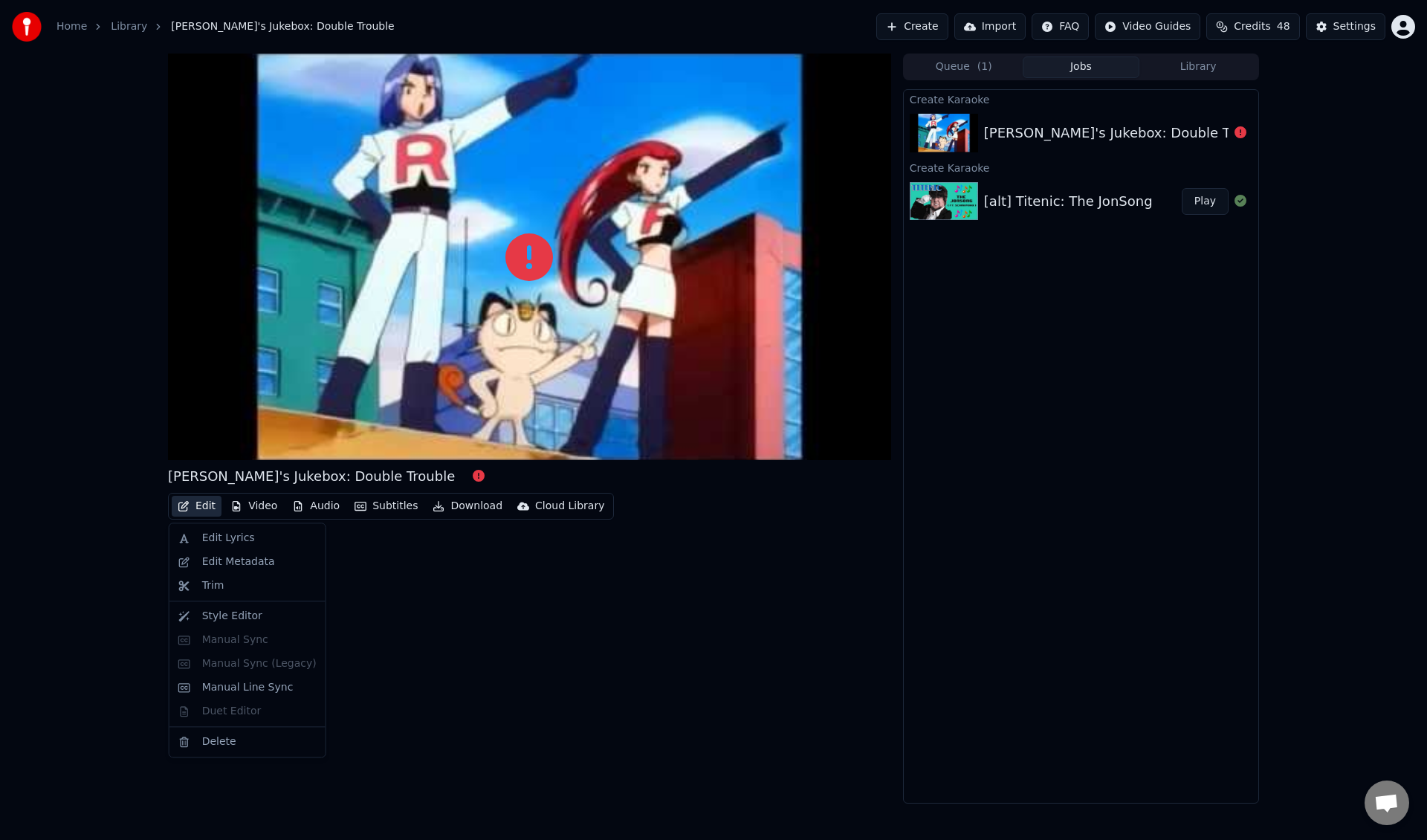
click at [201, 508] on button "Edit" at bounding box center [197, 506] width 50 height 20
click at [292, 541] on div "Edit Lyrics" at bounding box center [259, 537] width 115 height 15
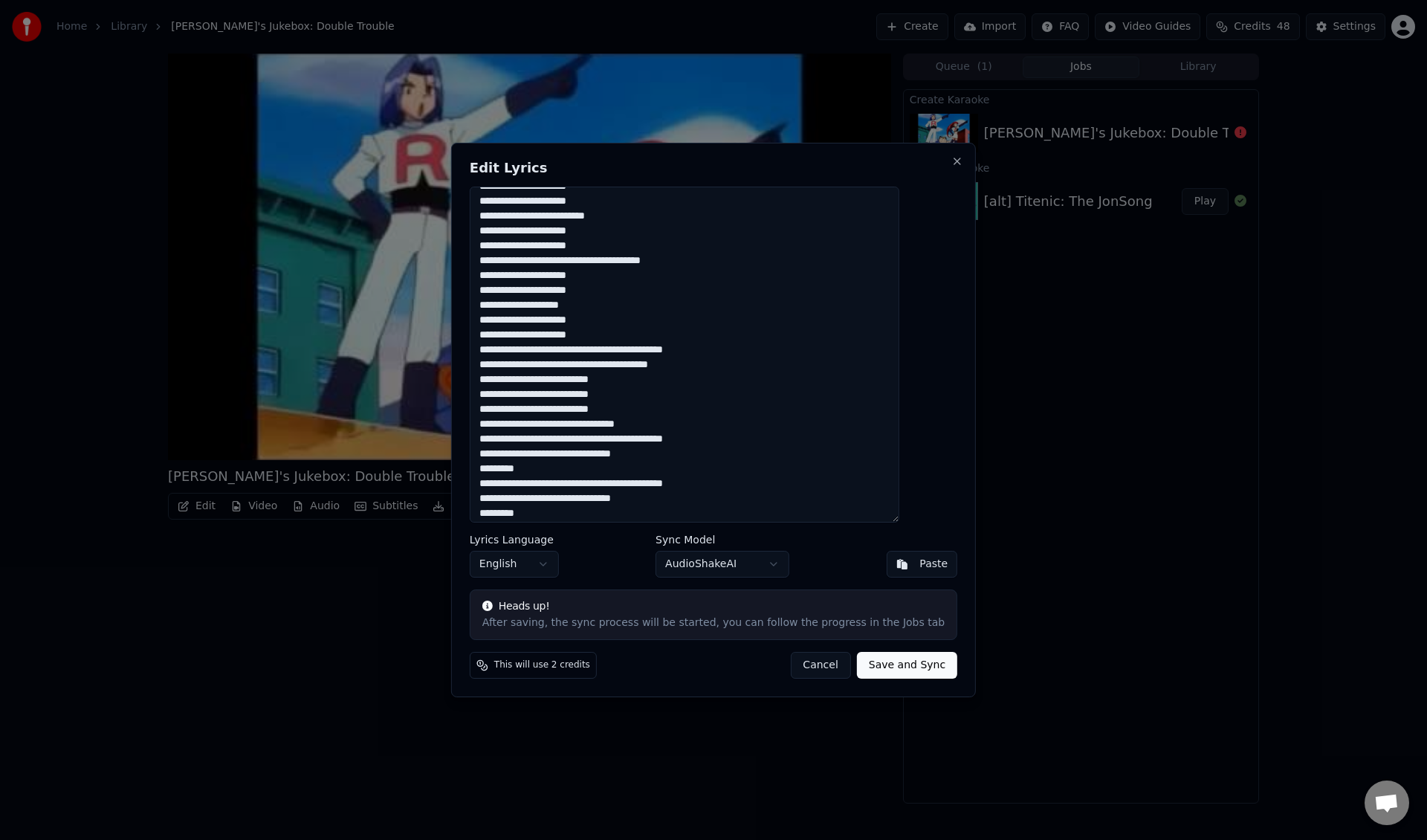
scroll to position [716, 0]
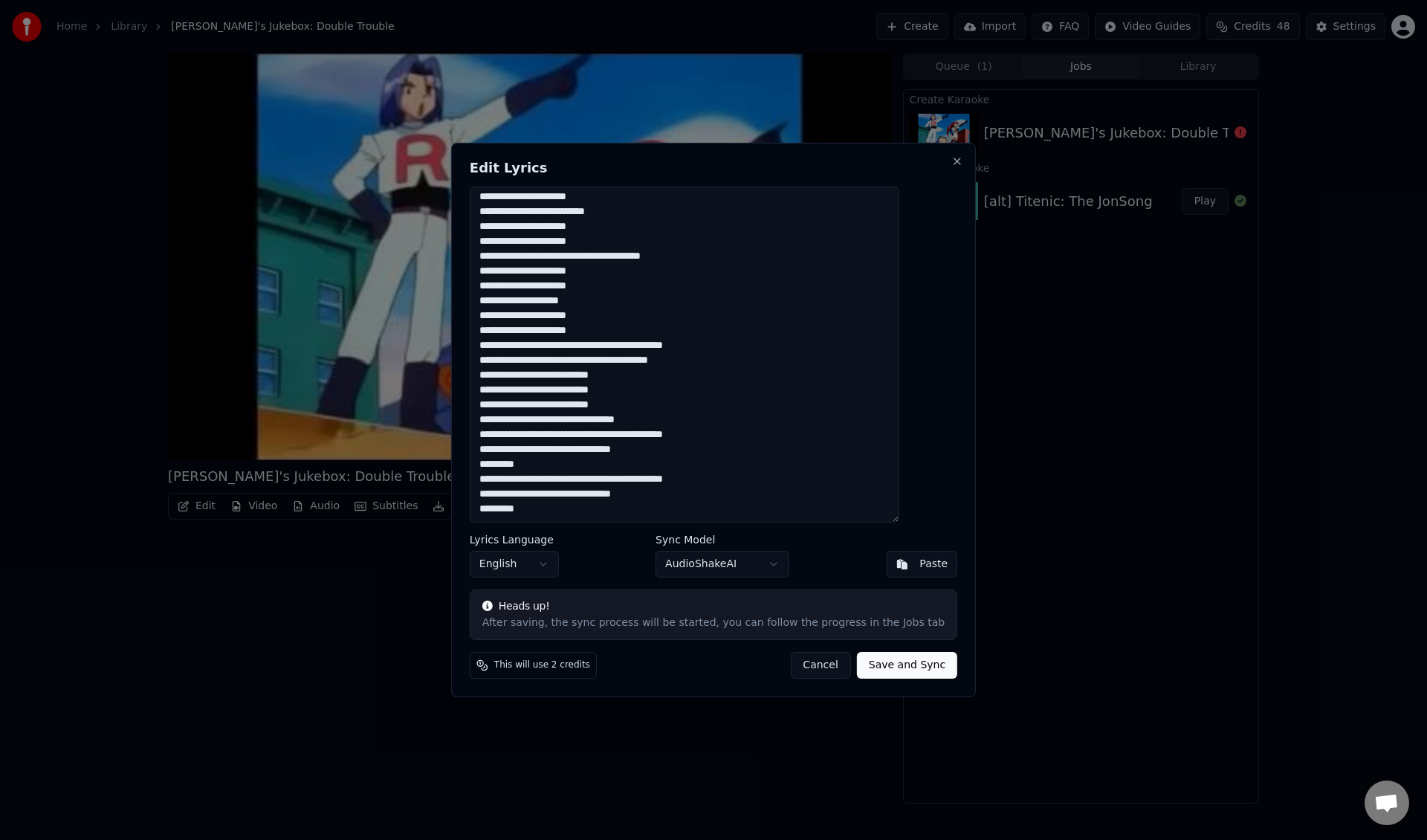
click at [929, 169] on div "Edit Lyrics Lyrics Language English Sync Model AudioShakeAI Paste Heads up! Aft…" at bounding box center [714, 419] width 525 height 554
click at [951, 164] on button "Close" at bounding box center [957, 161] width 12 height 12
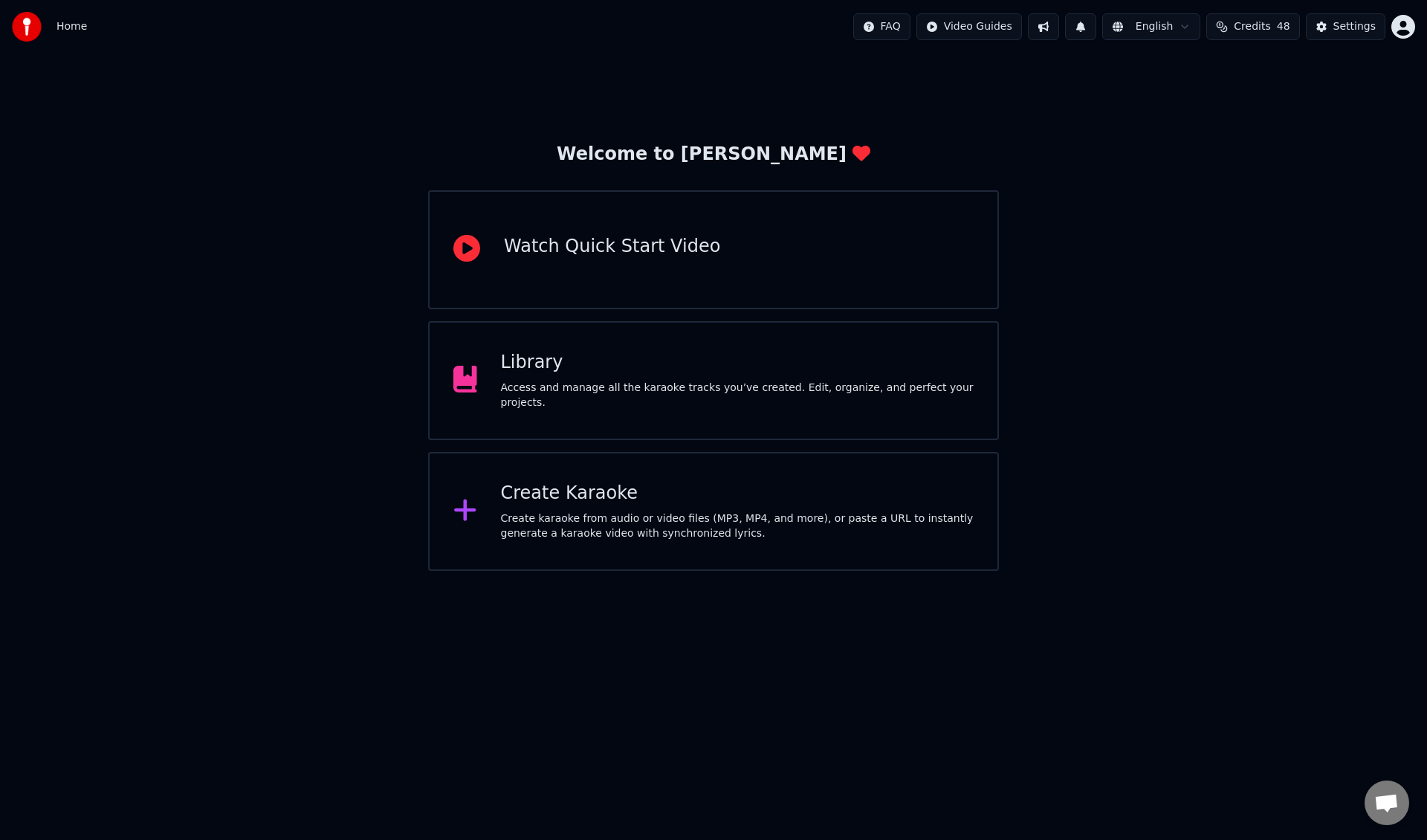
click at [860, 339] on div "Library Access and manage all the karaoke tracks you’ve created. Edit, organize…" at bounding box center [714, 380] width 571 height 119
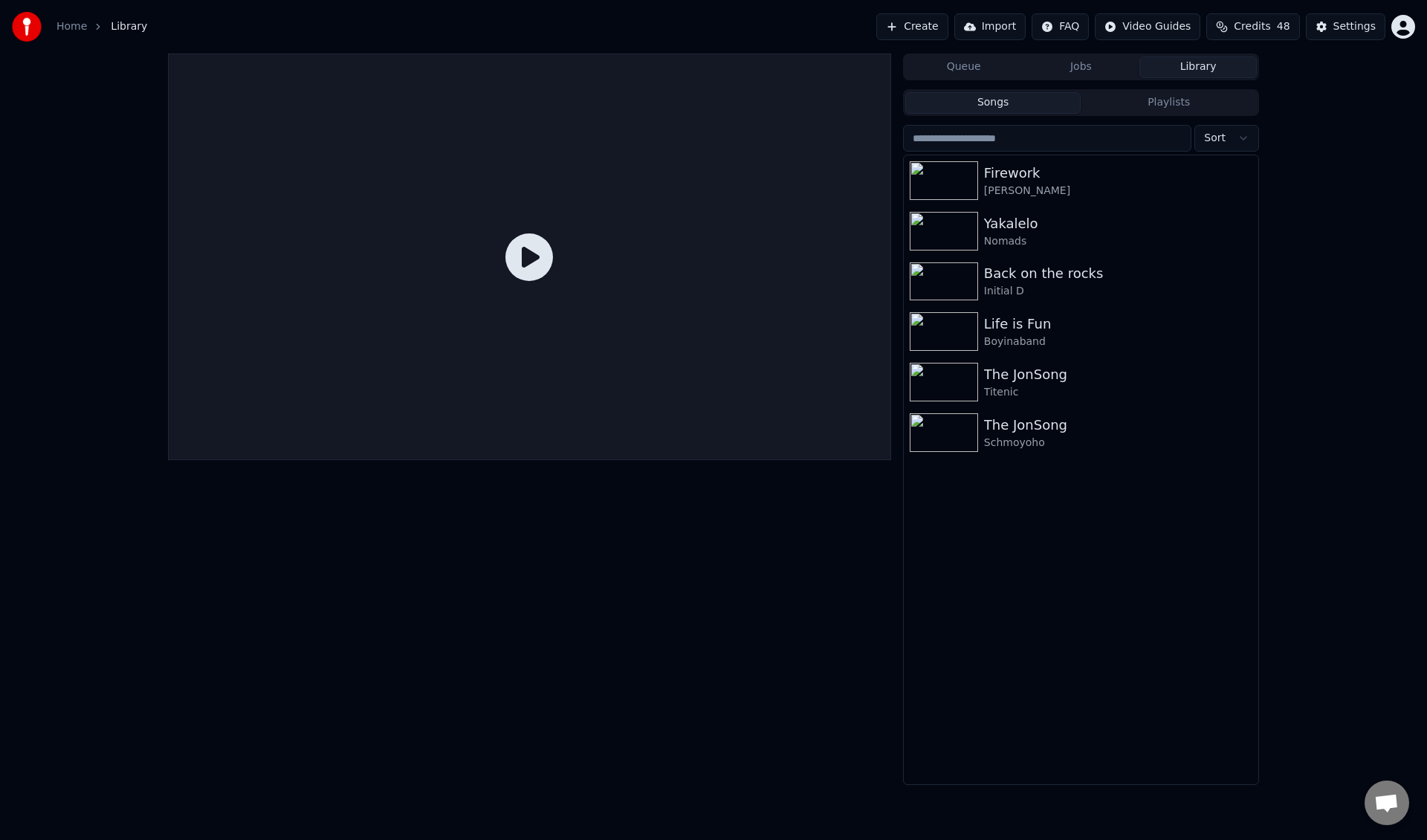
click at [950, 58] on button "Queue" at bounding box center [963, 67] width 118 height 21
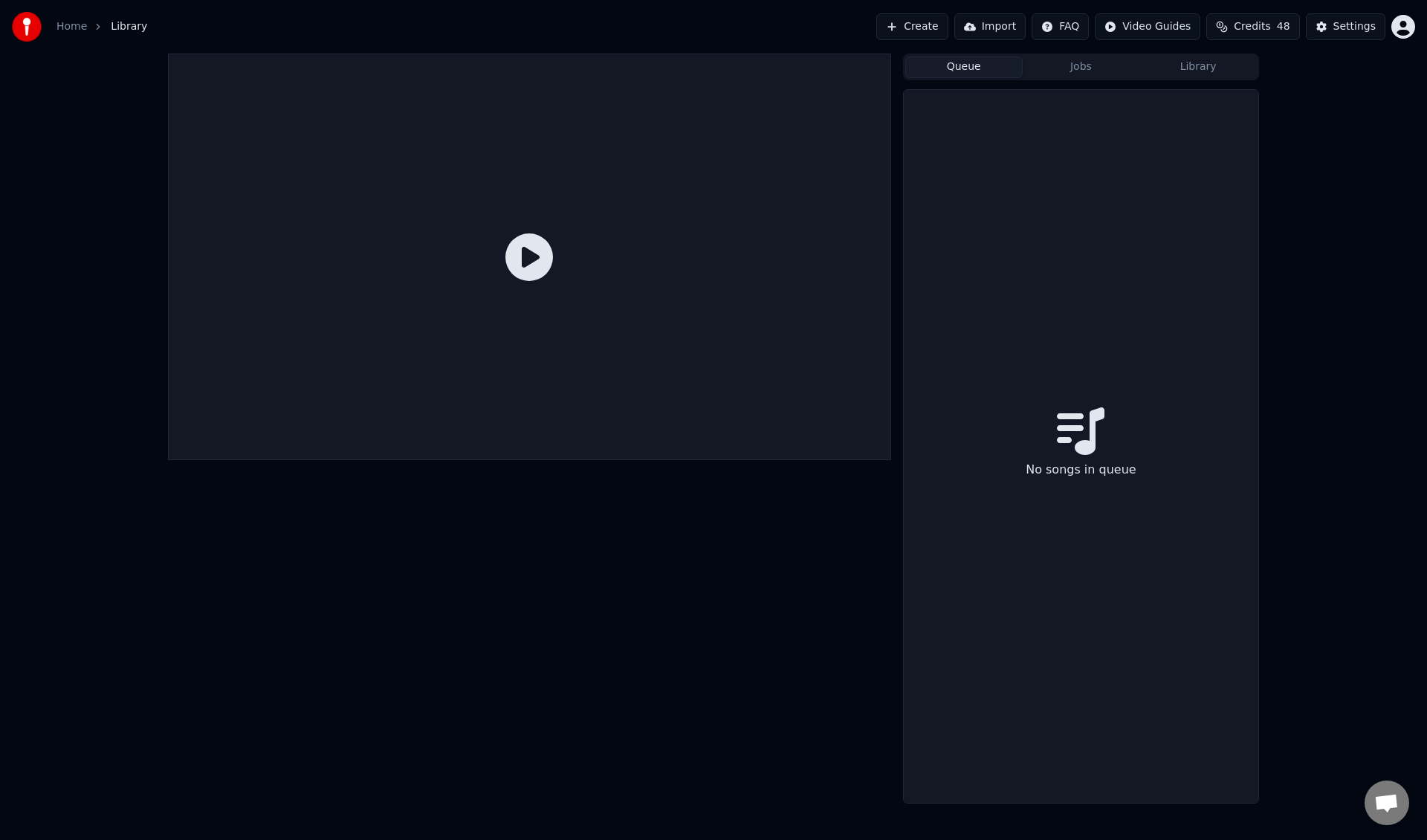
click at [1086, 71] on button "Jobs" at bounding box center [1081, 67] width 118 height 21
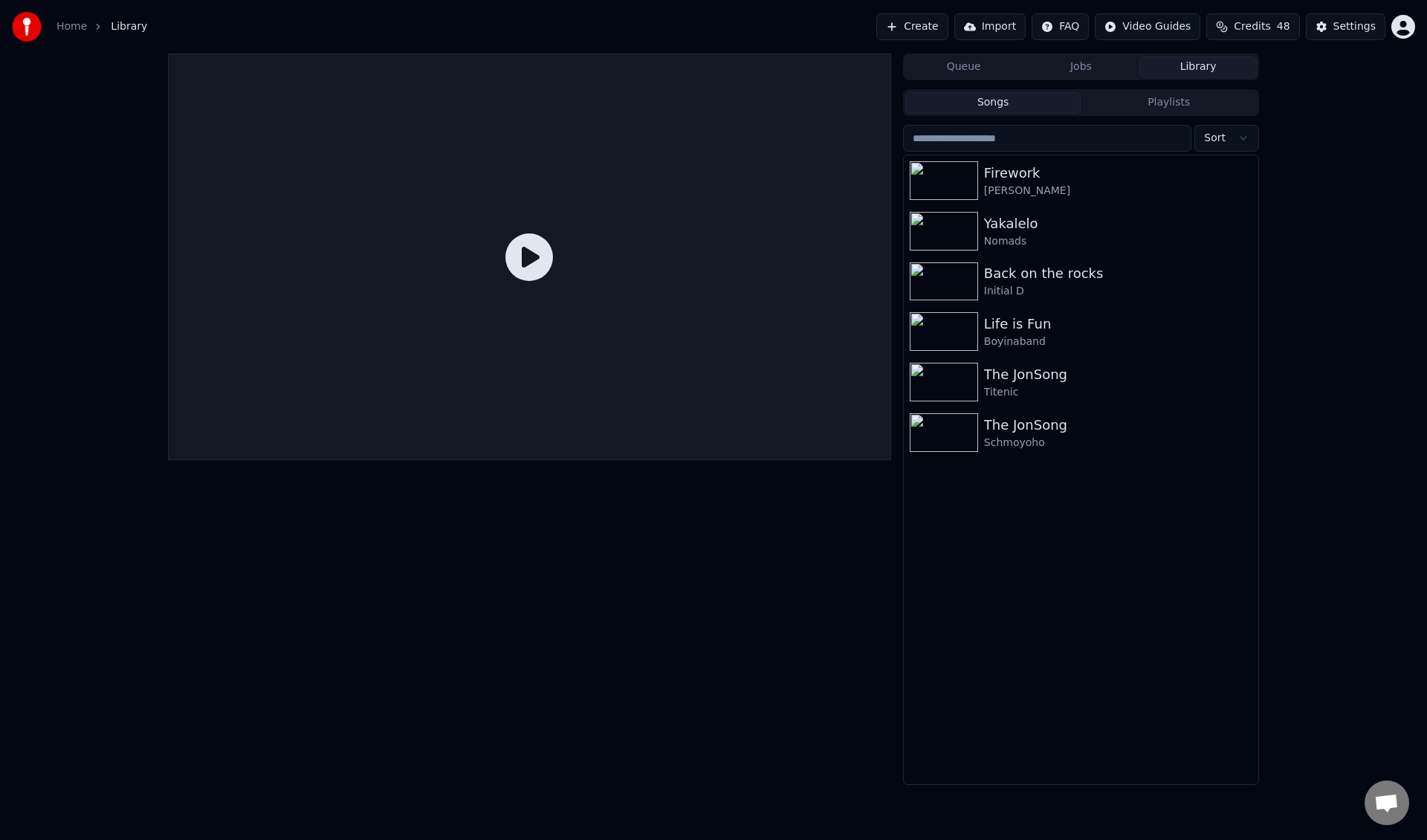
click at [1140, 67] on button "Library" at bounding box center [1197, 67] width 118 height 21
click at [942, 39] on button "Create" at bounding box center [912, 26] width 72 height 27
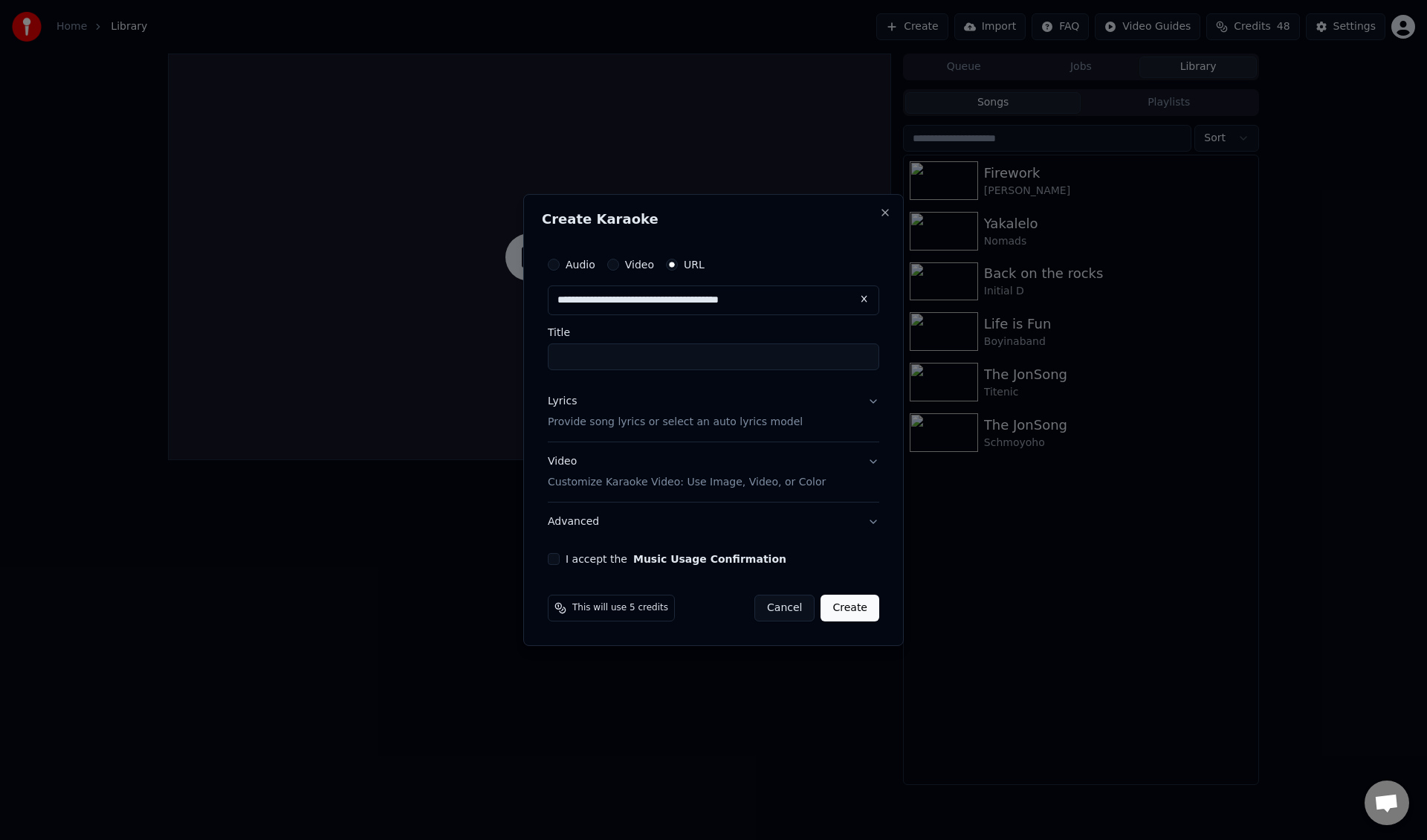
type input "**********"
click at [714, 316] on div "Audio Video URL Title" at bounding box center [714, 310] width 331 height 120
type input "**********"
click at [559, 361] on input "**********" at bounding box center [714, 356] width 331 height 27
type input "**********"
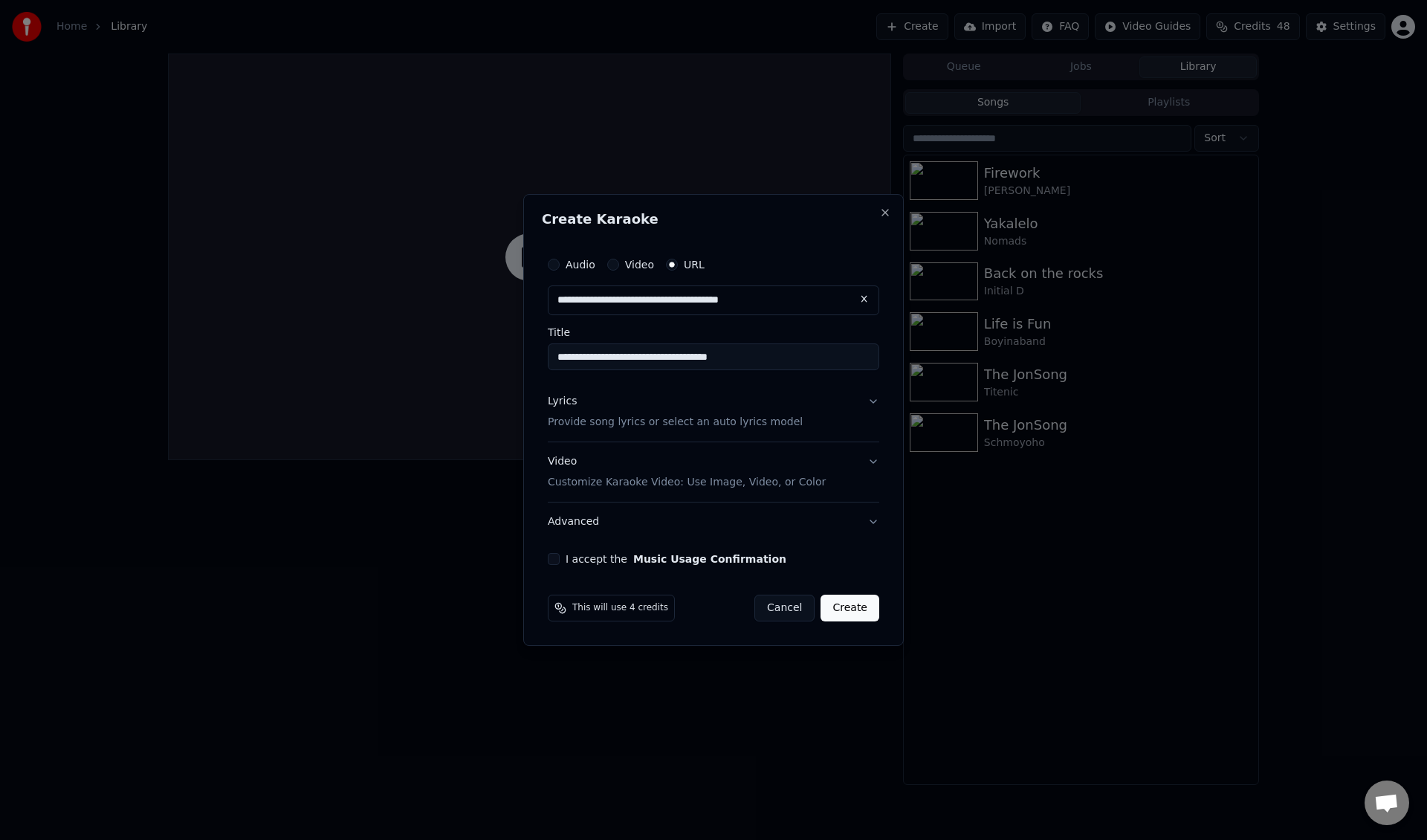
click at [779, 414] on button "Lyrics Provide song lyrics or select an auto lyrics model" at bounding box center [714, 412] width 331 height 59
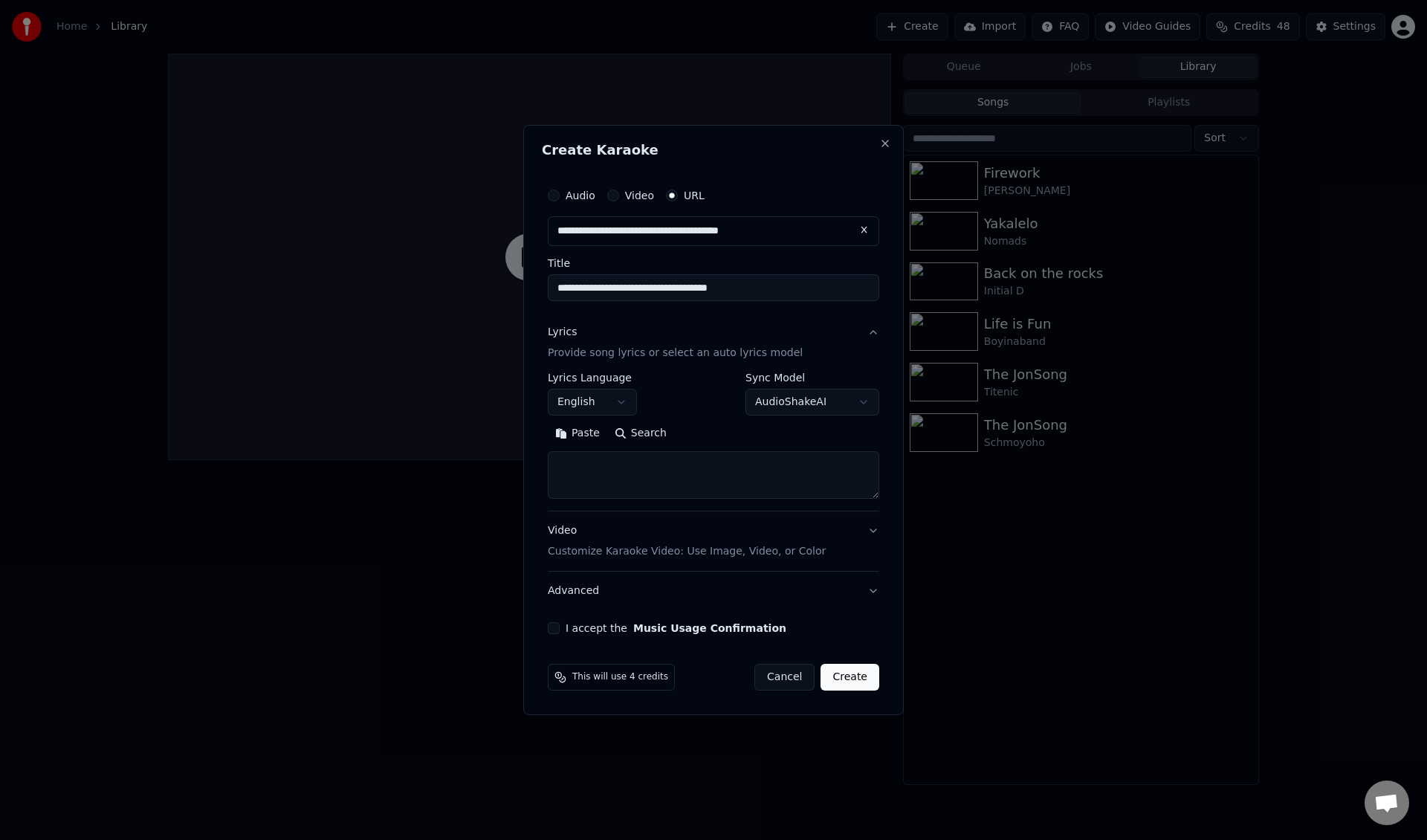
click at [625, 443] on button "Search" at bounding box center [640, 433] width 67 height 24
click at [668, 481] on textarea at bounding box center [714, 475] width 331 height 47
paste textarea "**********"
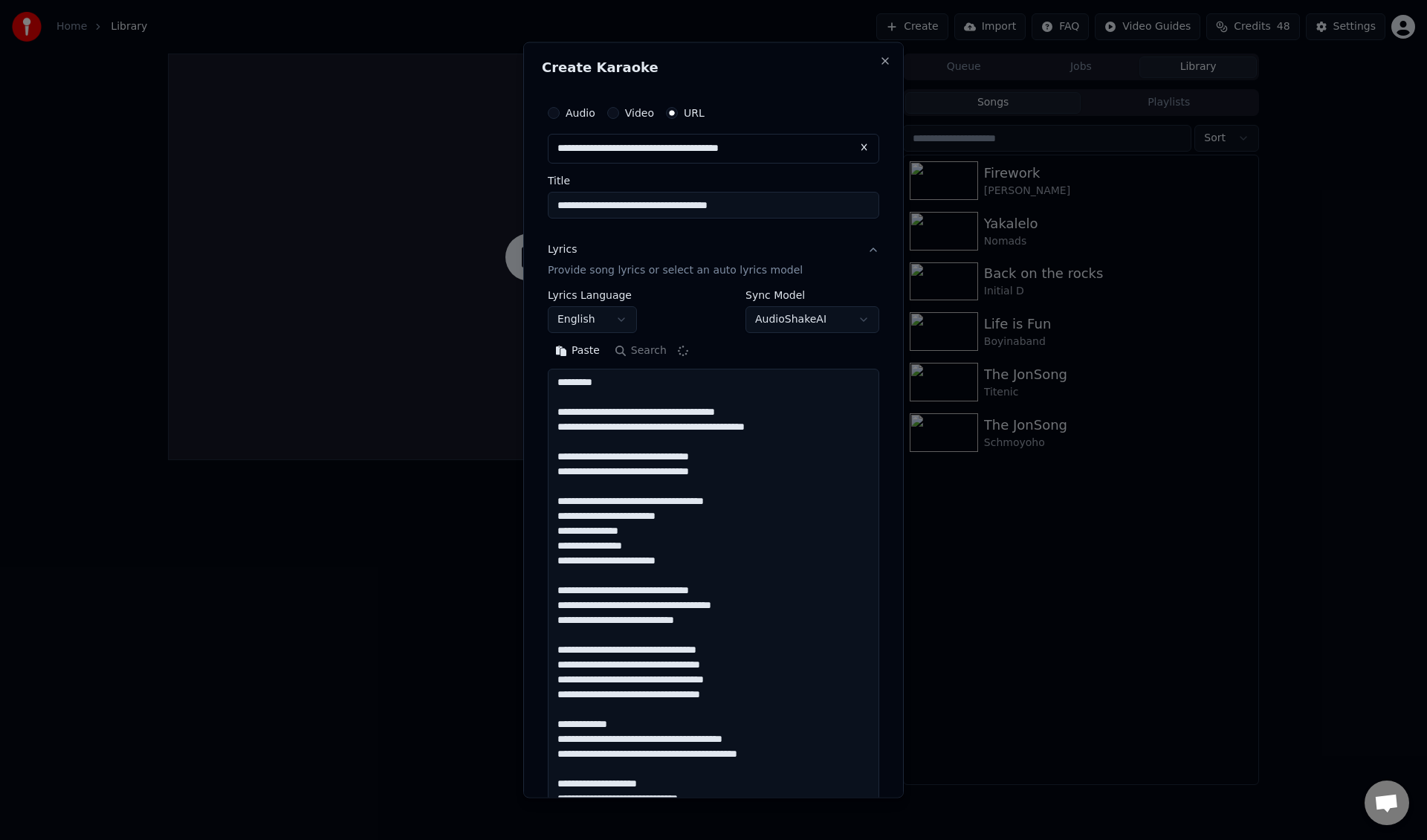
scroll to position [1325, 0]
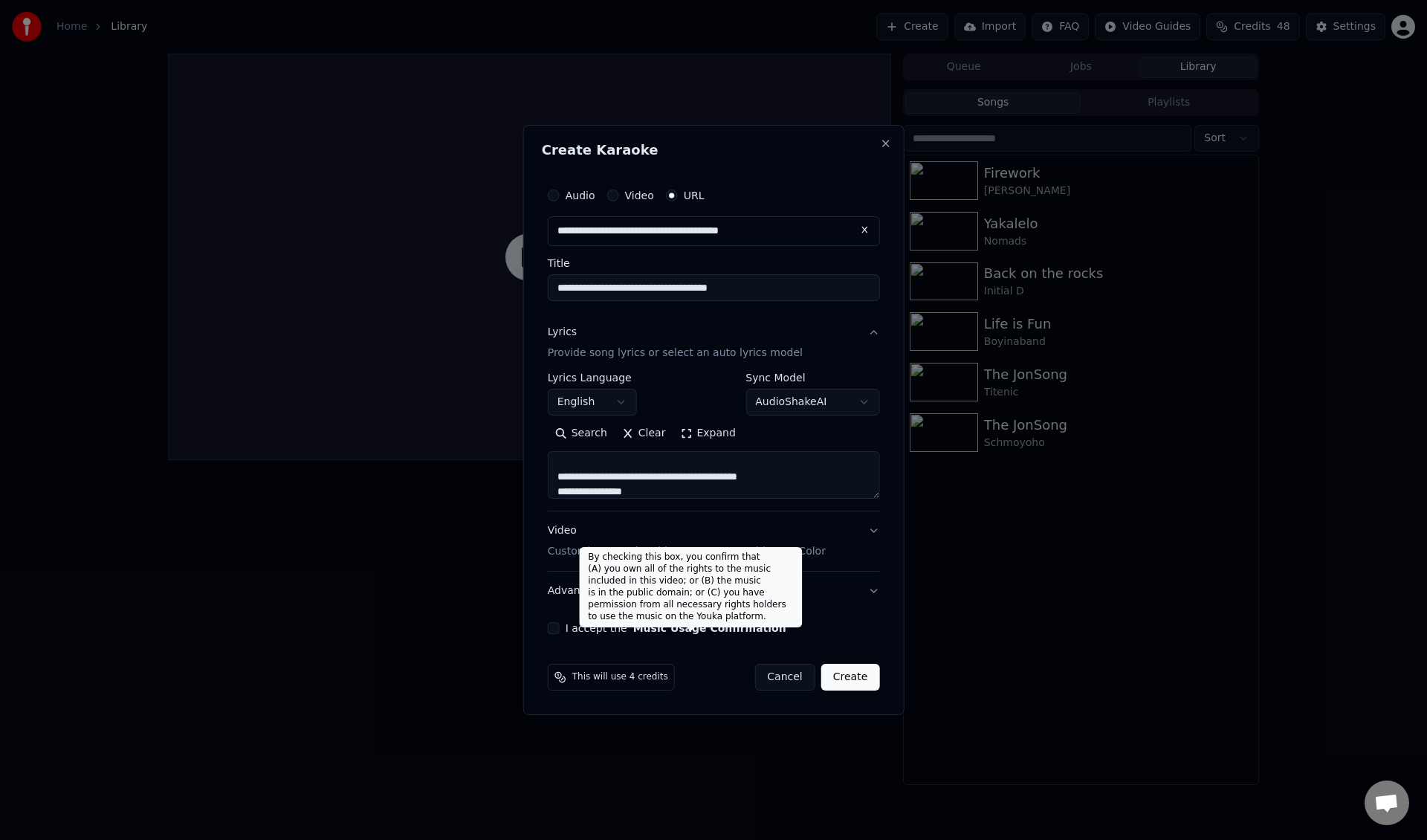
type textarea "**********"
click at [701, 633] on button "Music Usage Confirmation" at bounding box center [709, 627] width 153 height 10
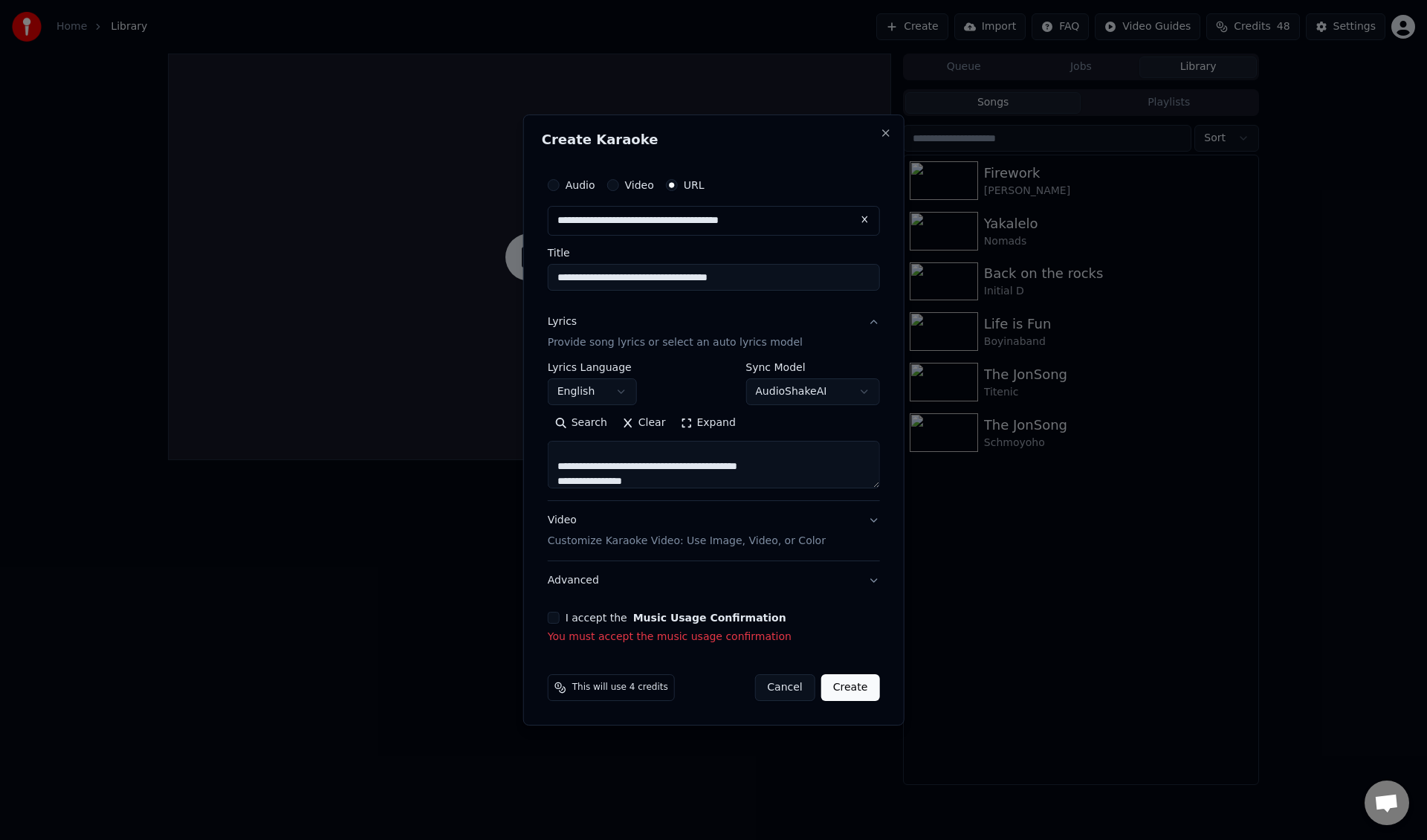
click at [562, 618] on div "I accept the Music Usage Confirmation" at bounding box center [714, 617] width 332 height 12
click at [557, 618] on button "I accept the Music Usage Confirmation" at bounding box center [553, 617] width 12 height 12
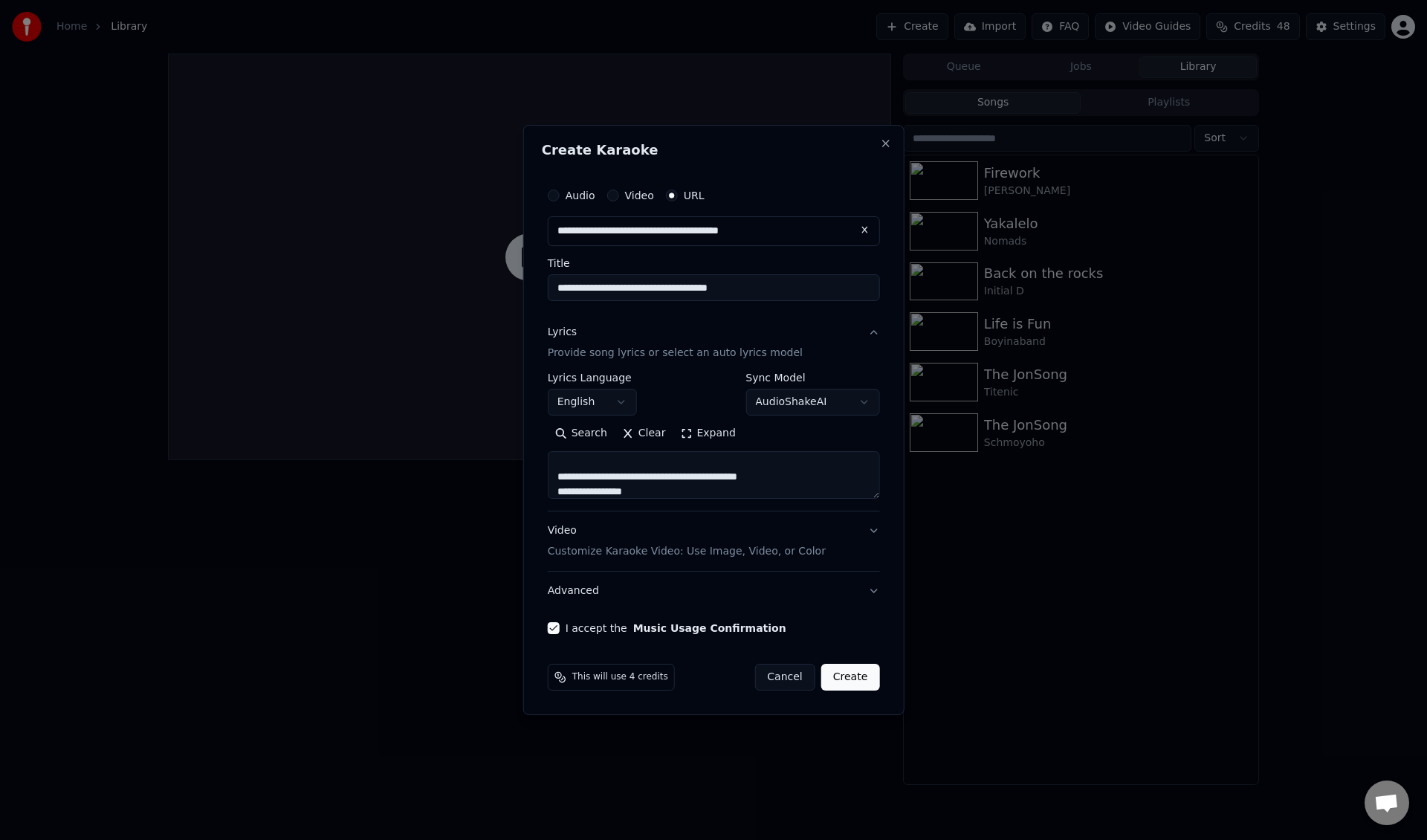
click at [860, 669] on button "Create" at bounding box center [850, 676] width 58 height 27
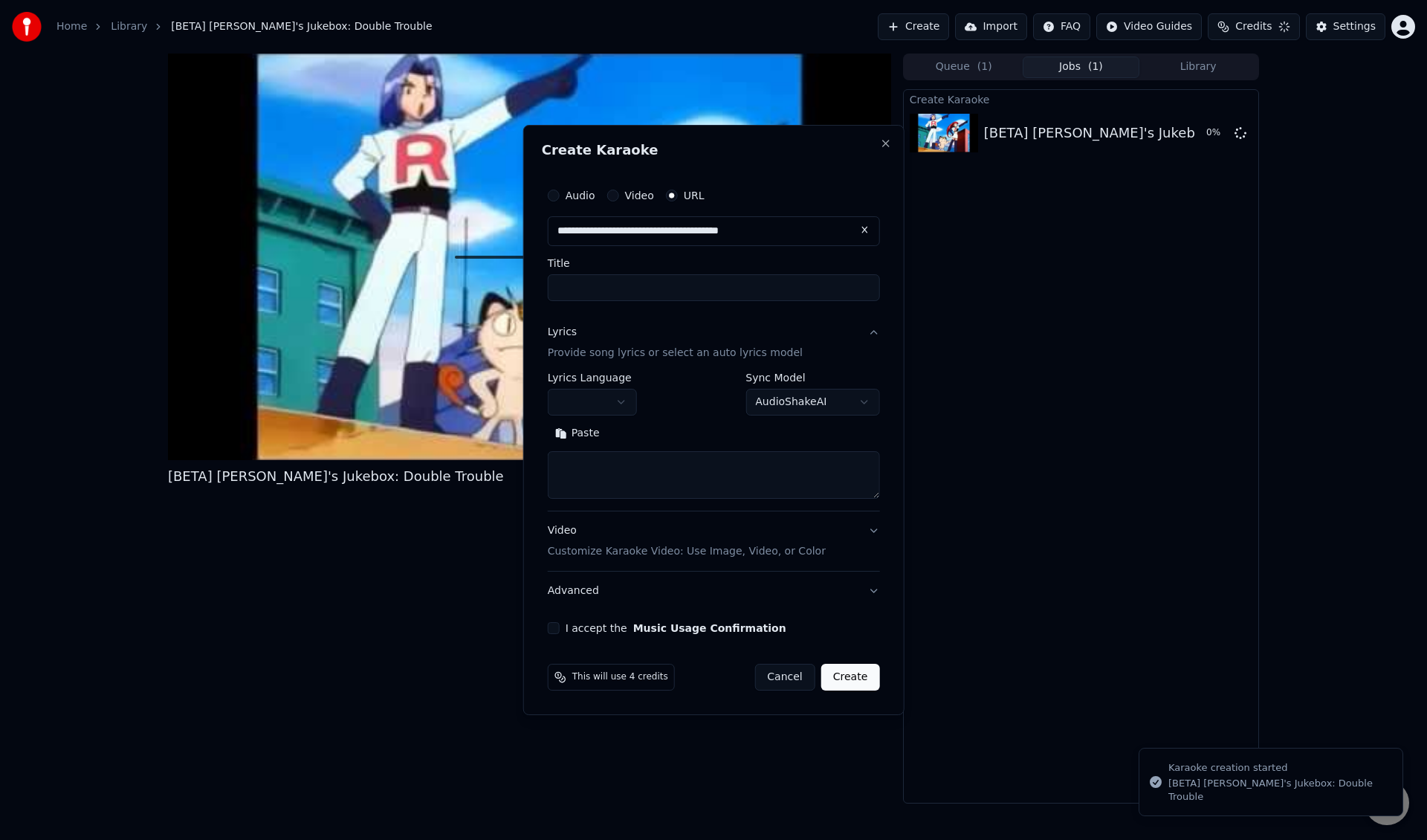
scroll to position [0, 0]
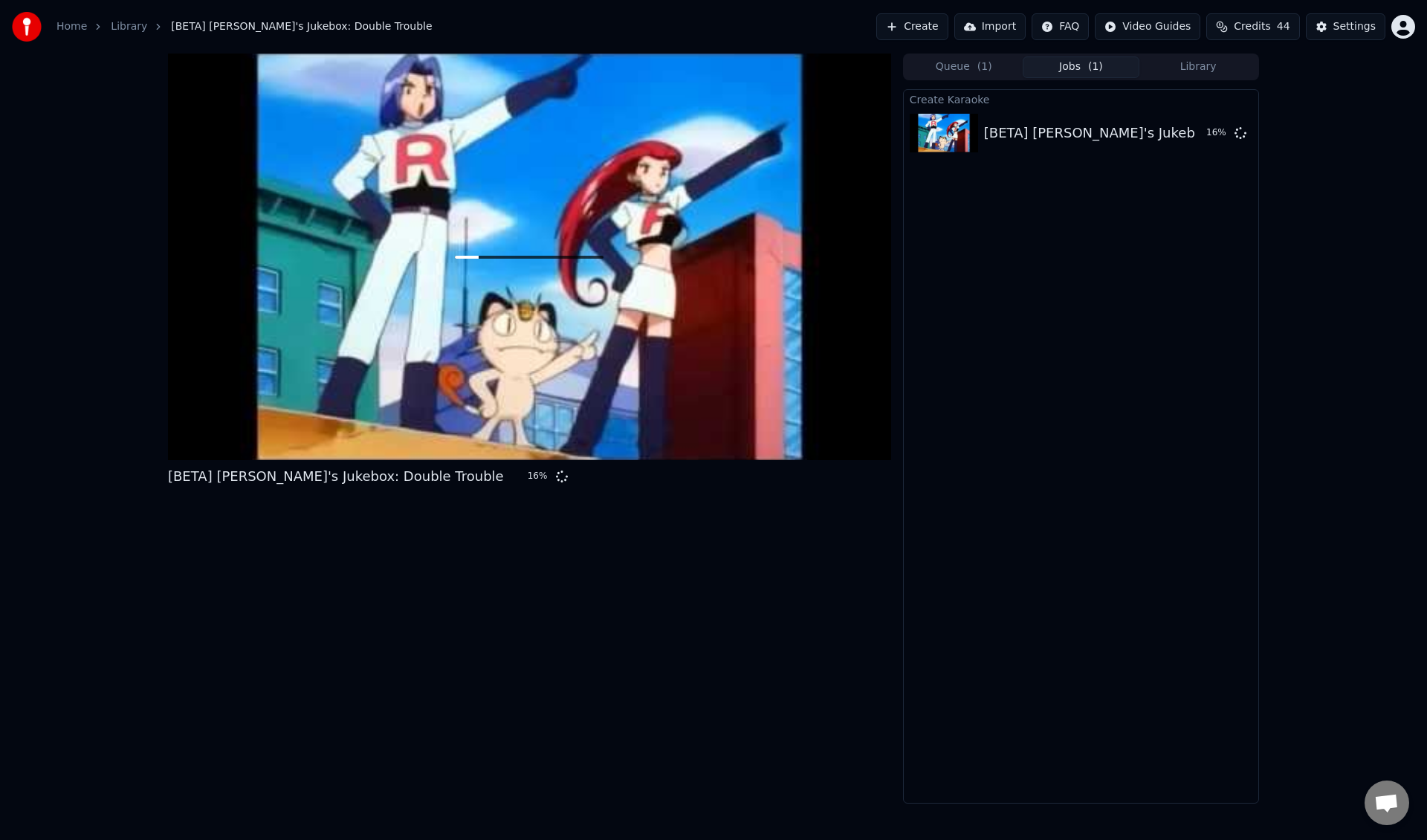
click at [1194, 75] on button "Library" at bounding box center [1197, 67] width 118 height 21
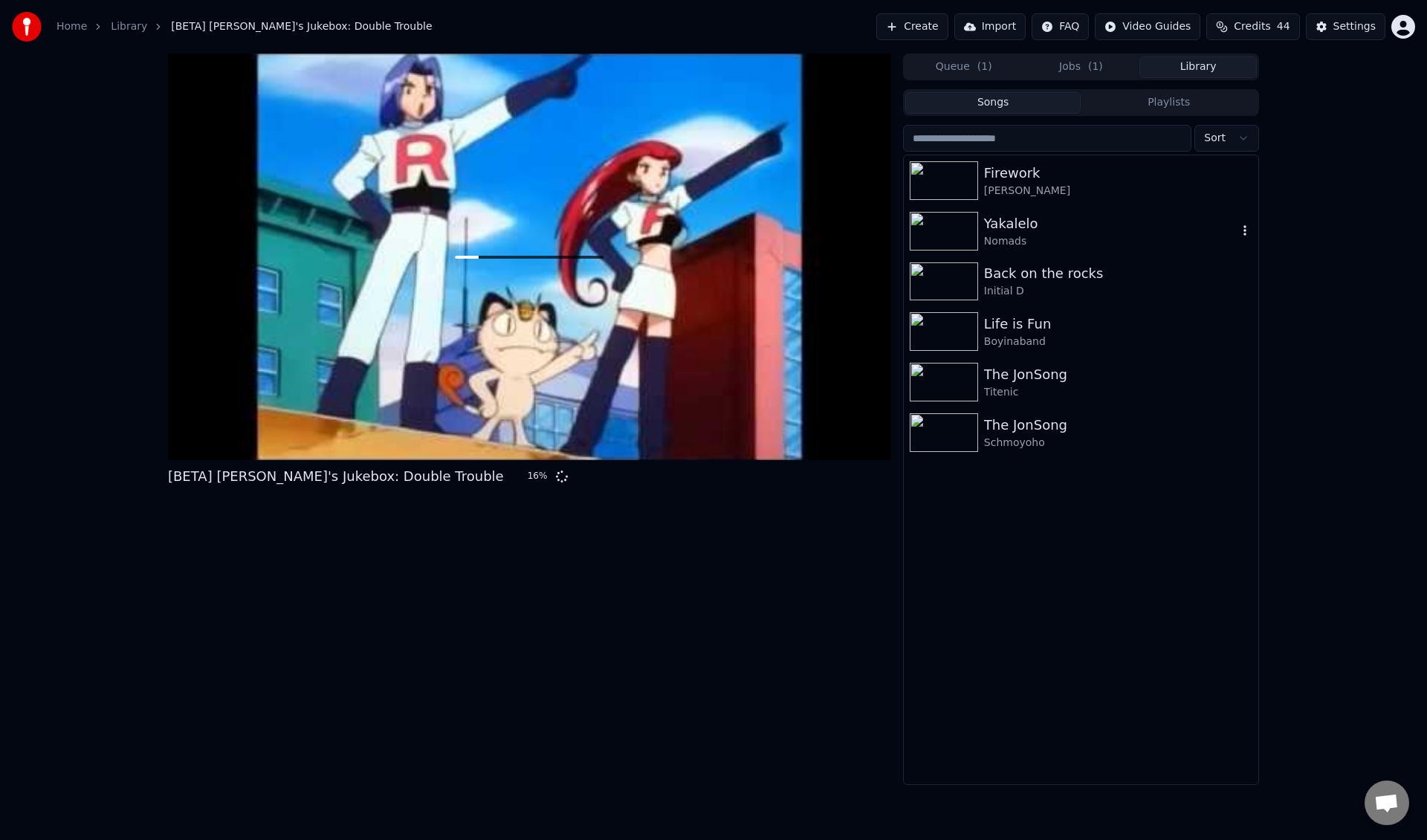
click at [1088, 248] on div "Nomads" at bounding box center [1111, 241] width 254 height 15
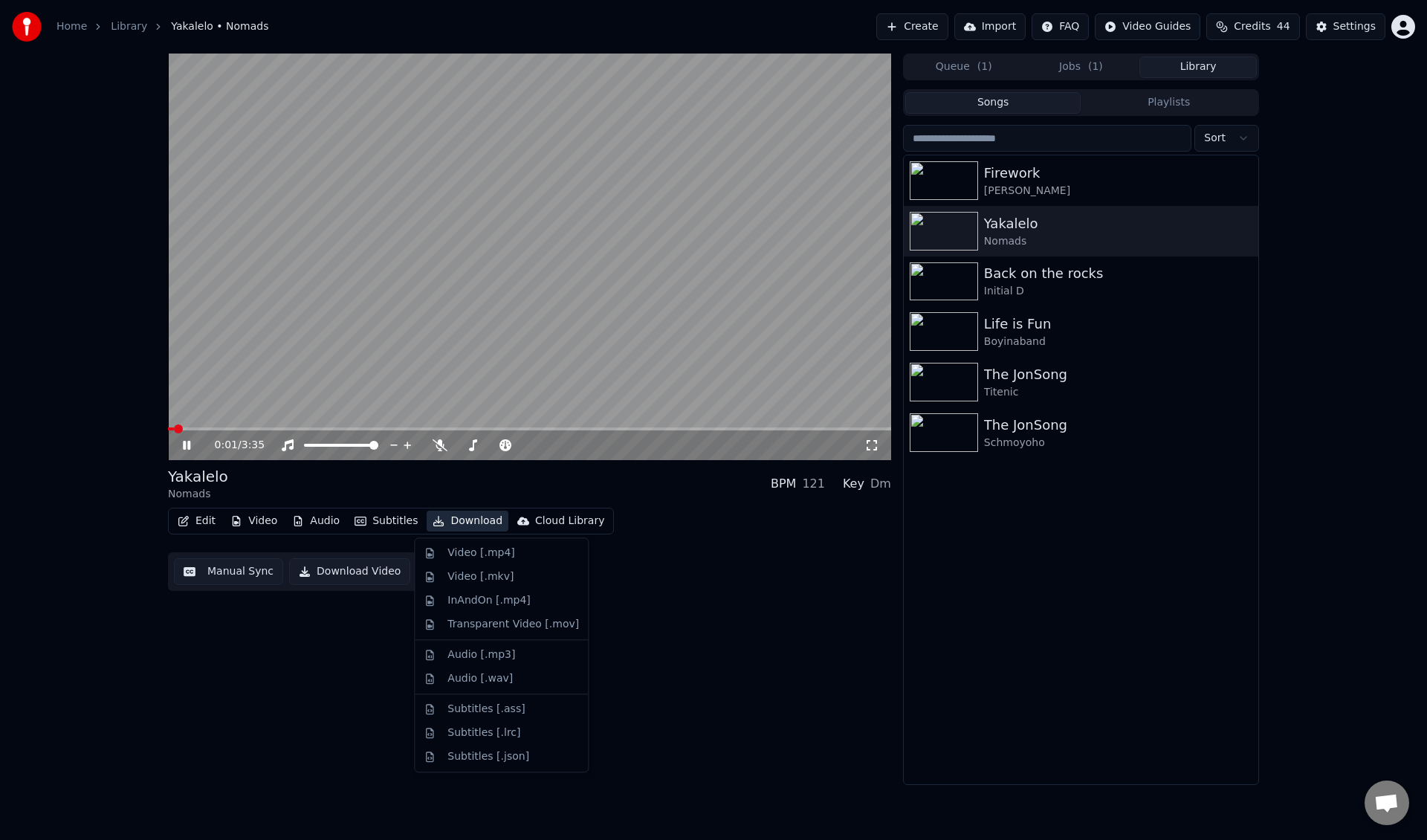
click at [465, 526] on button "Download" at bounding box center [467, 521] width 81 height 20
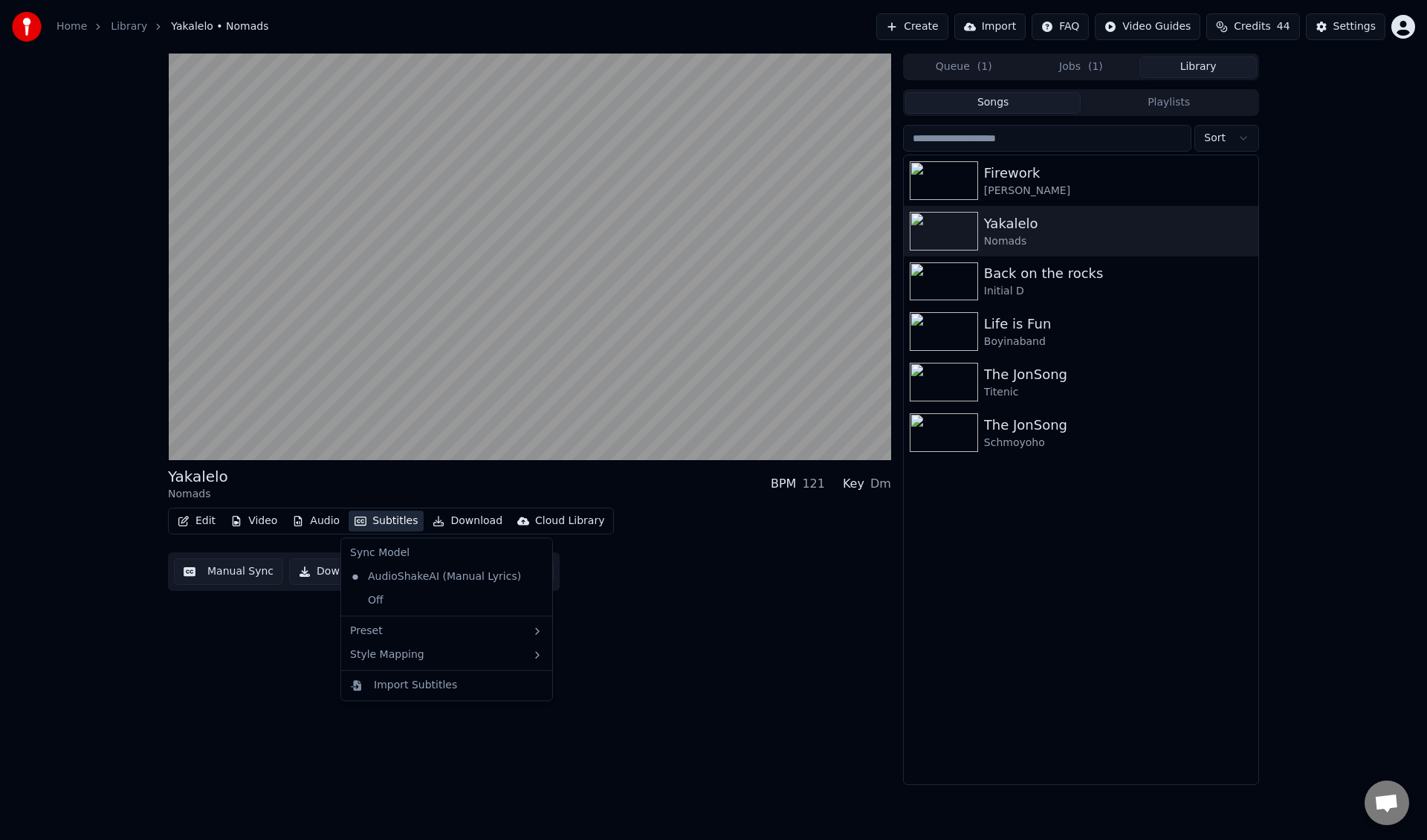
click at [368, 527] on button "Subtitles" at bounding box center [386, 521] width 75 height 20
click at [371, 518] on button "Subtitles" at bounding box center [386, 521] width 75 height 20
click at [388, 535] on div "Edit Video Audio Subtitles Download Cloud Library Manual Sync Download Video Op…" at bounding box center [529, 550] width 723 height 83
click at [495, 587] on div "Manual Sync Download Video Open Dual Screen" at bounding box center [364, 572] width 391 height 39
click at [498, 574] on button "Open Dual Screen" at bounding box center [485, 571] width 138 height 27
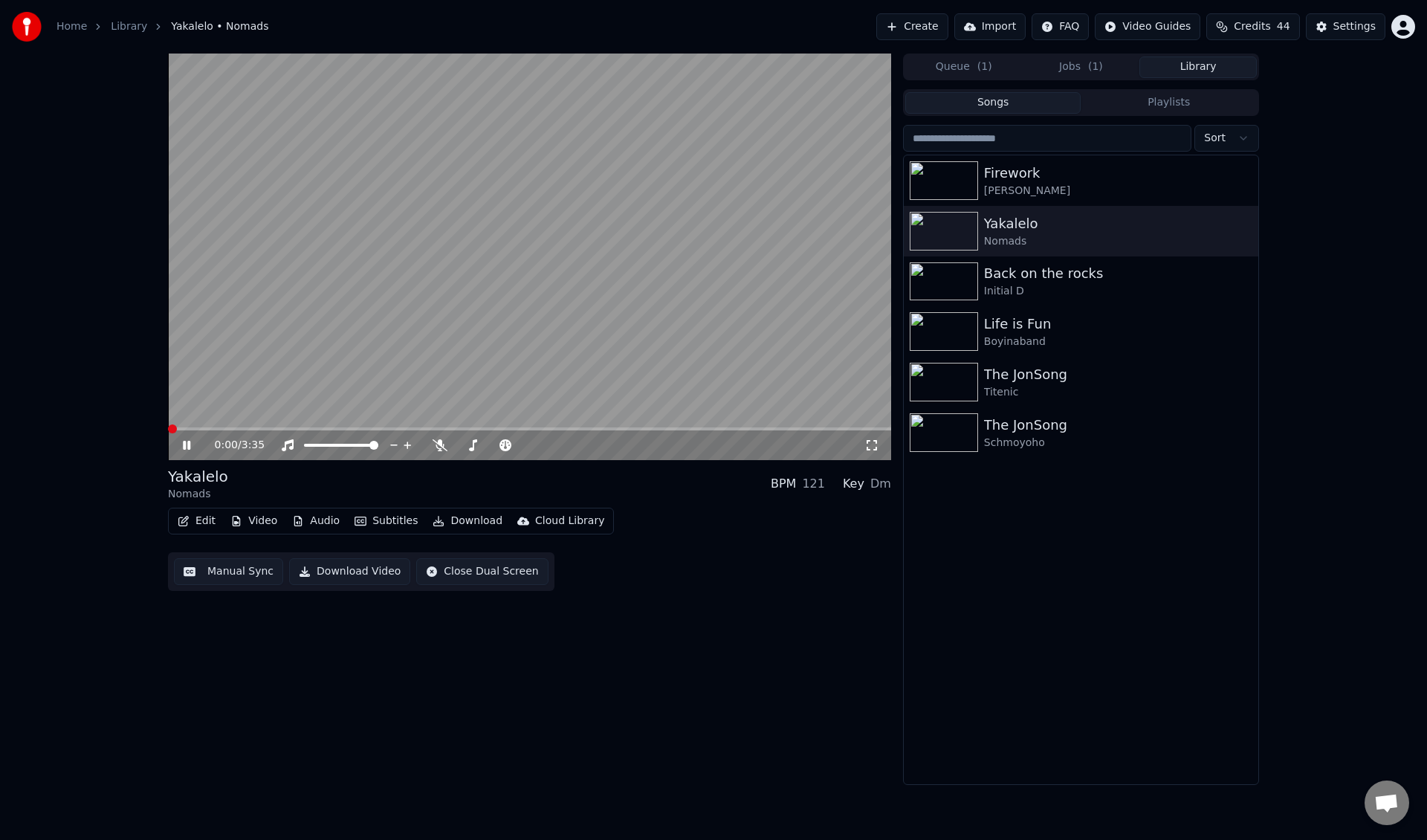
click at [168, 433] on span at bounding box center [173, 429] width 9 height 9
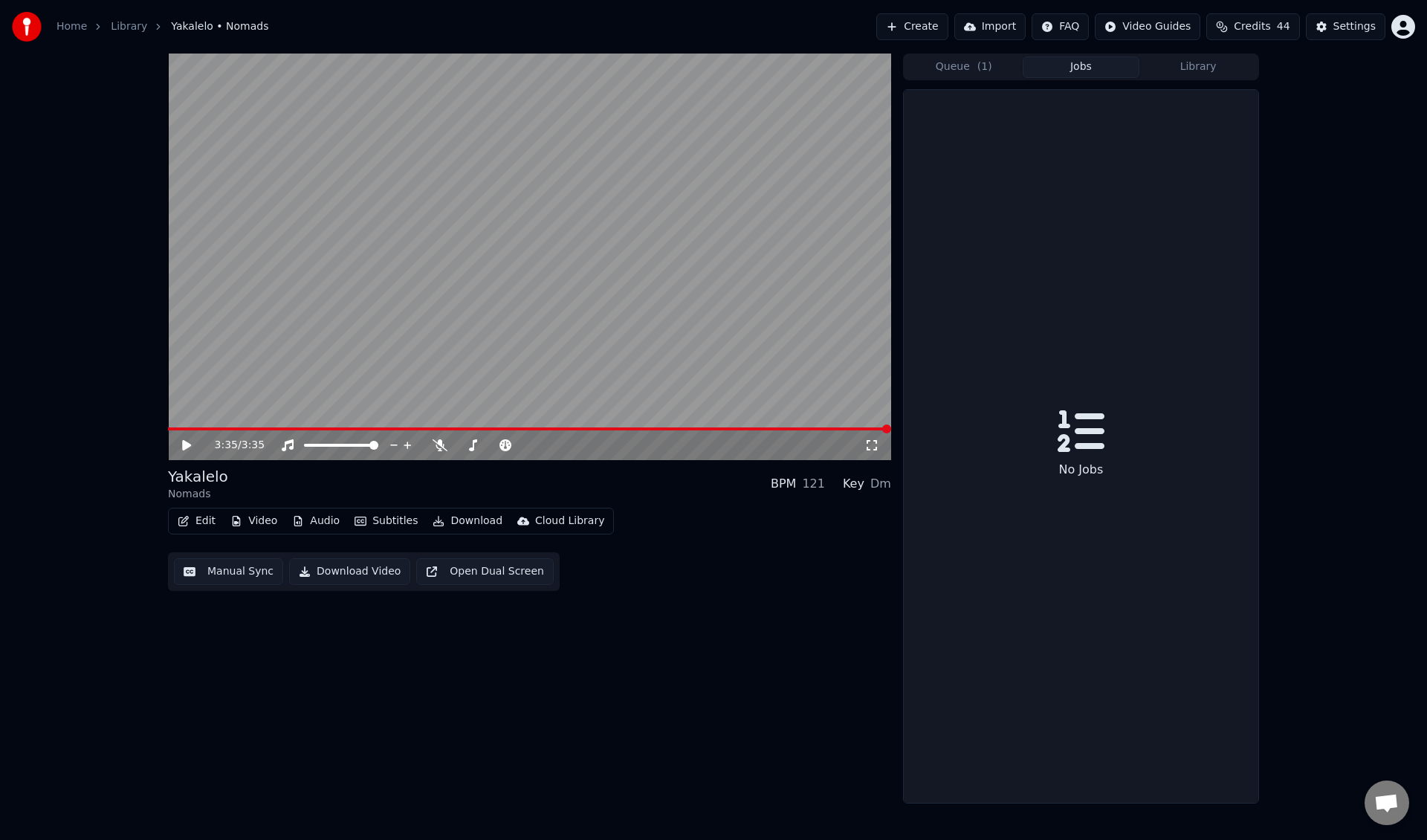
click at [1082, 69] on button "Jobs" at bounding box center [1081, 67] width 118 height 21
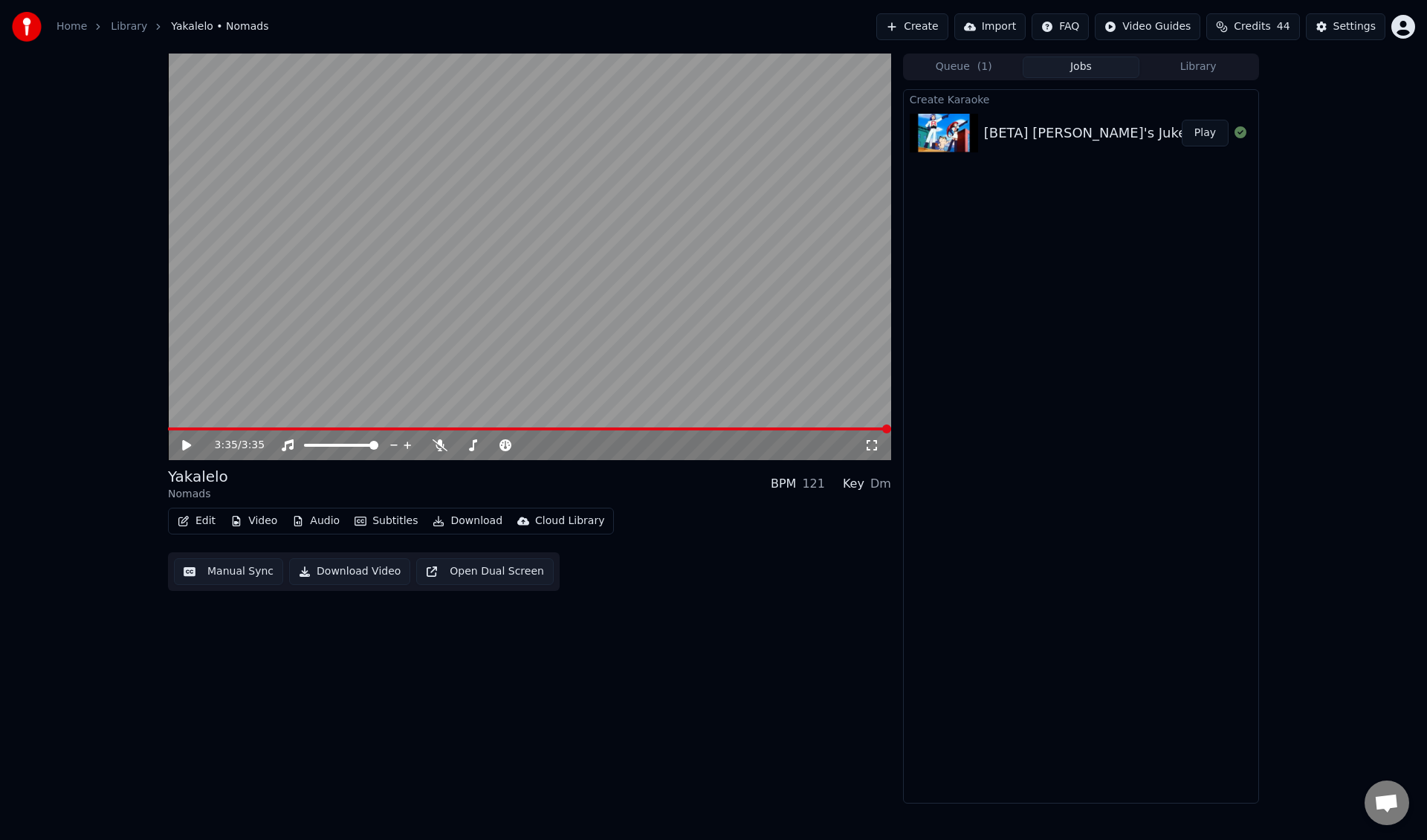
click at [1211, 136] on button "Play" at bounding box center [1205, 132] width 47 height 27
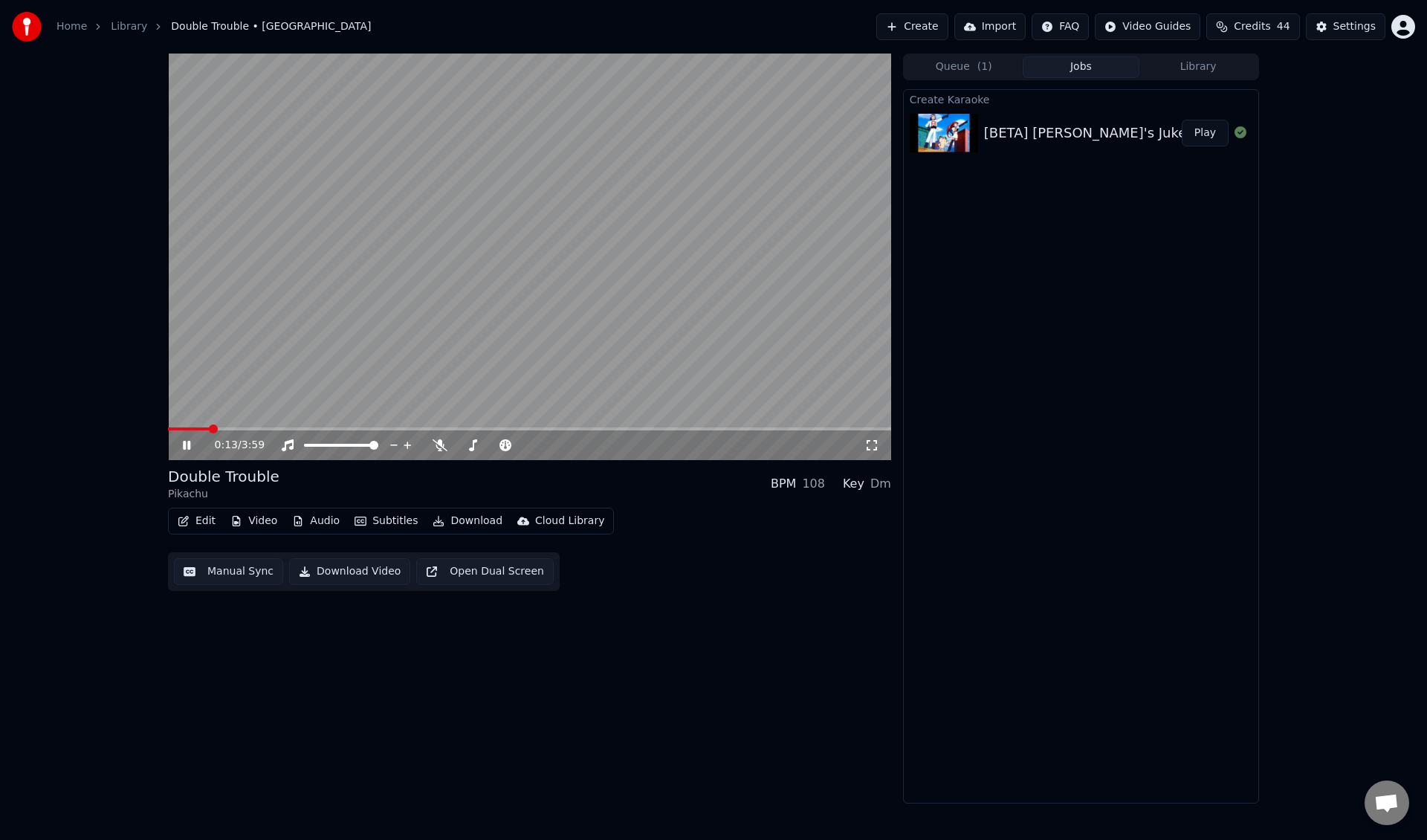
click at [499, 574] on button "Open Dual Screen" at bounding box center [485, 571] width 138 height 27
click at [168, 428] on span at bounding box center [173, 429] width 9 height 9
click at [560, 449] on icon at bounding box center [560, 445] width 7 height 7
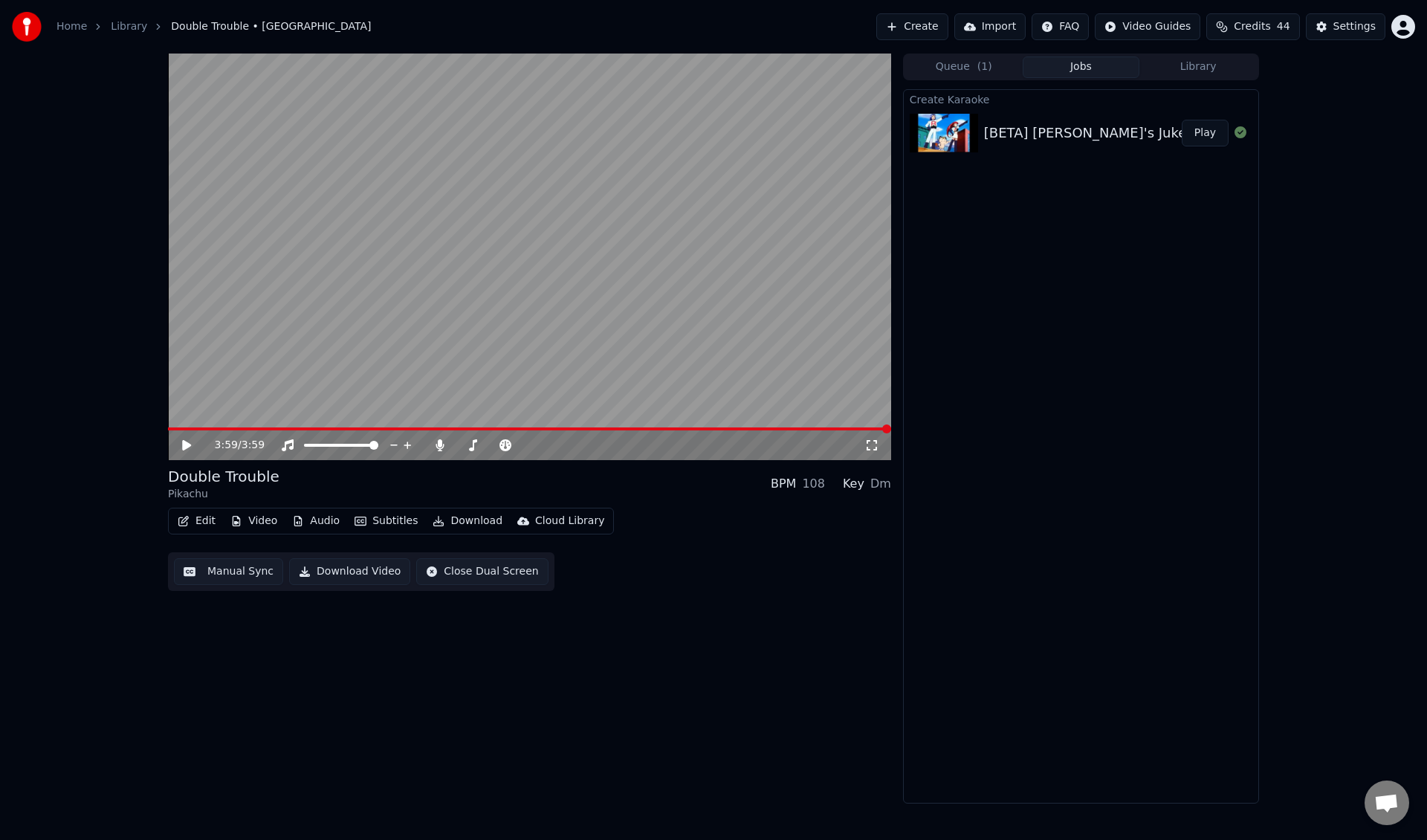
click at [1212, 69] on button "Library" at bounding box center [1197, 67] width 118 height 21
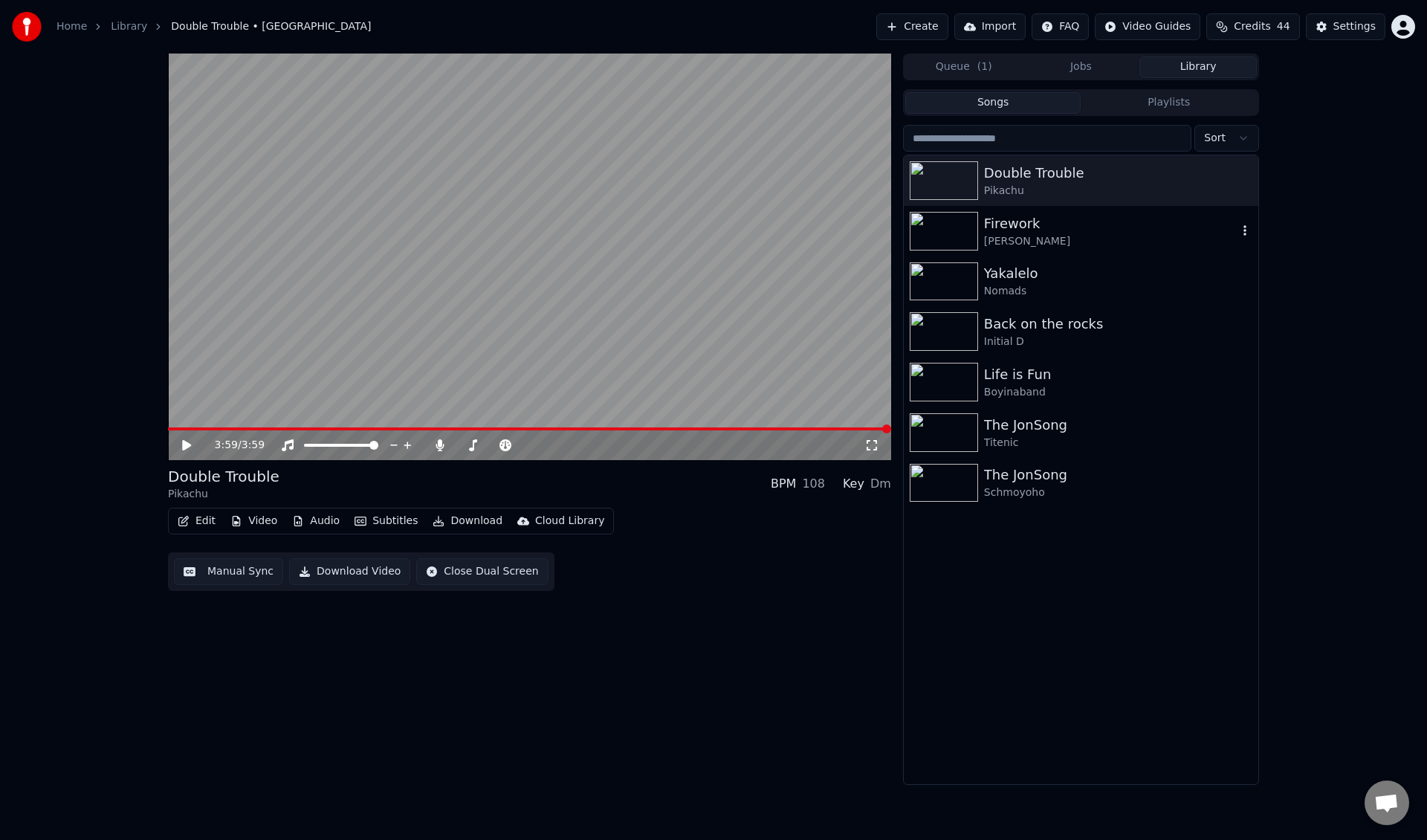
click at [1098, 230] on div "Firework" at bounding box center [1111, 224] width 254 height 20
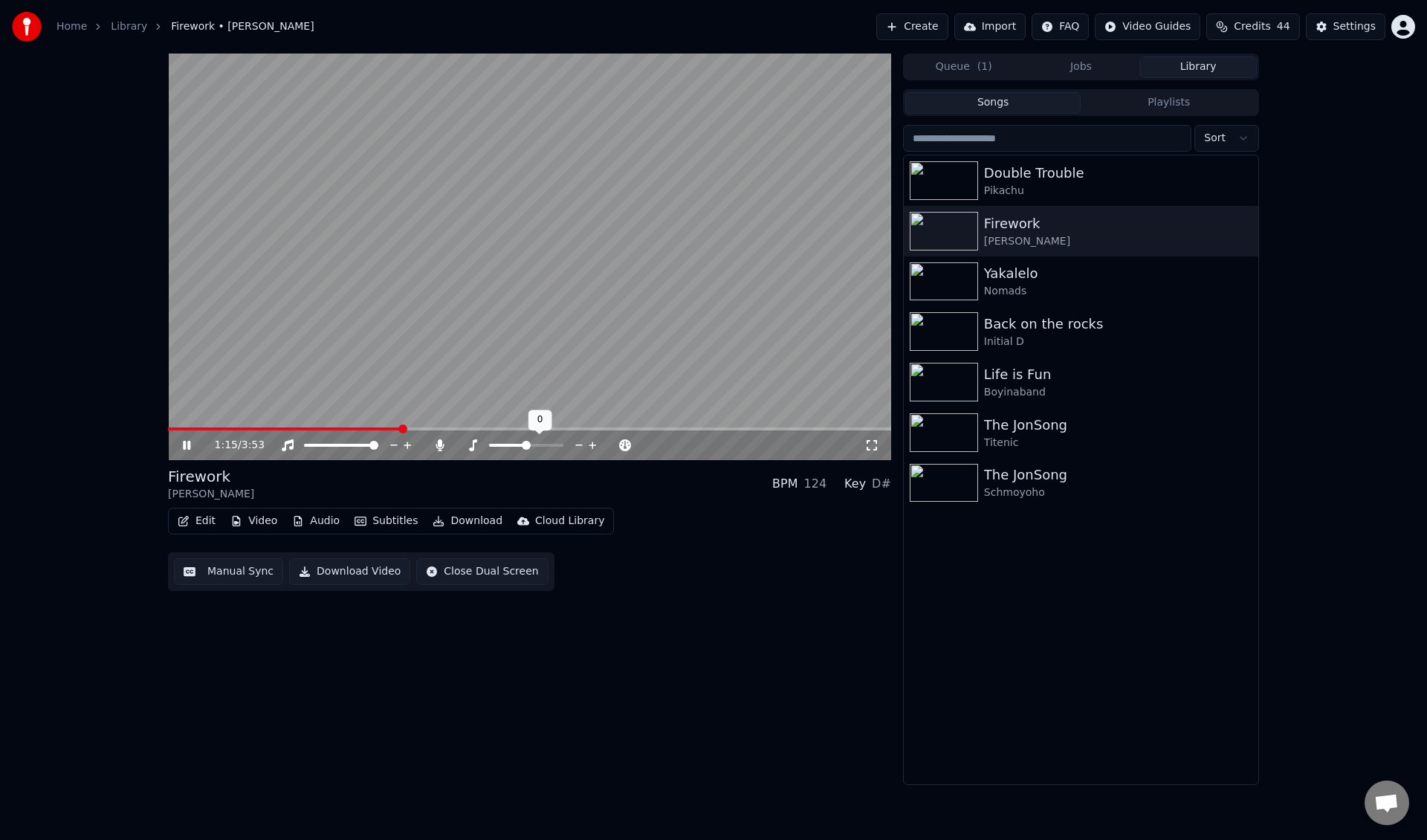
click at [577, 444] on icon at bounding box center [578, 445] width 14 height 15
click at [221, 428] on span at bounding box center [288, 428] width 240 height 3
click at [613, 444] on icon at bounding box center [612, 445] width 7 height 2
click at [628, 443] on icon at bounding box center [625, 445] width 14 height 15
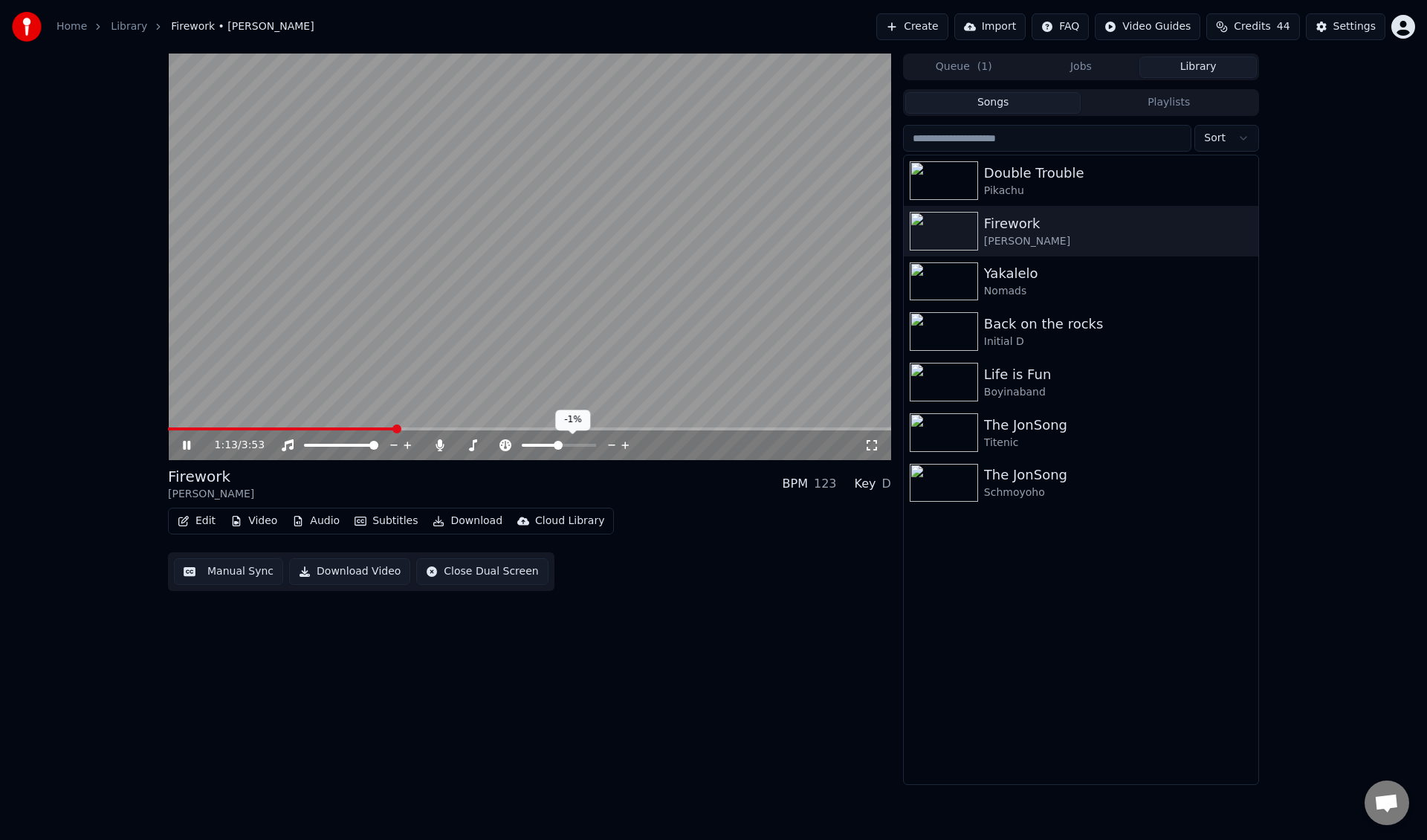
click at [628, 443] on icon at bounding box center [625, 445] width 14 height 15
click at [628, 445] on icon at bounding box center [625, 445] width 7 height 7
click at [628, 446] on icon at bounding box center [625, 445] width 14 height 15
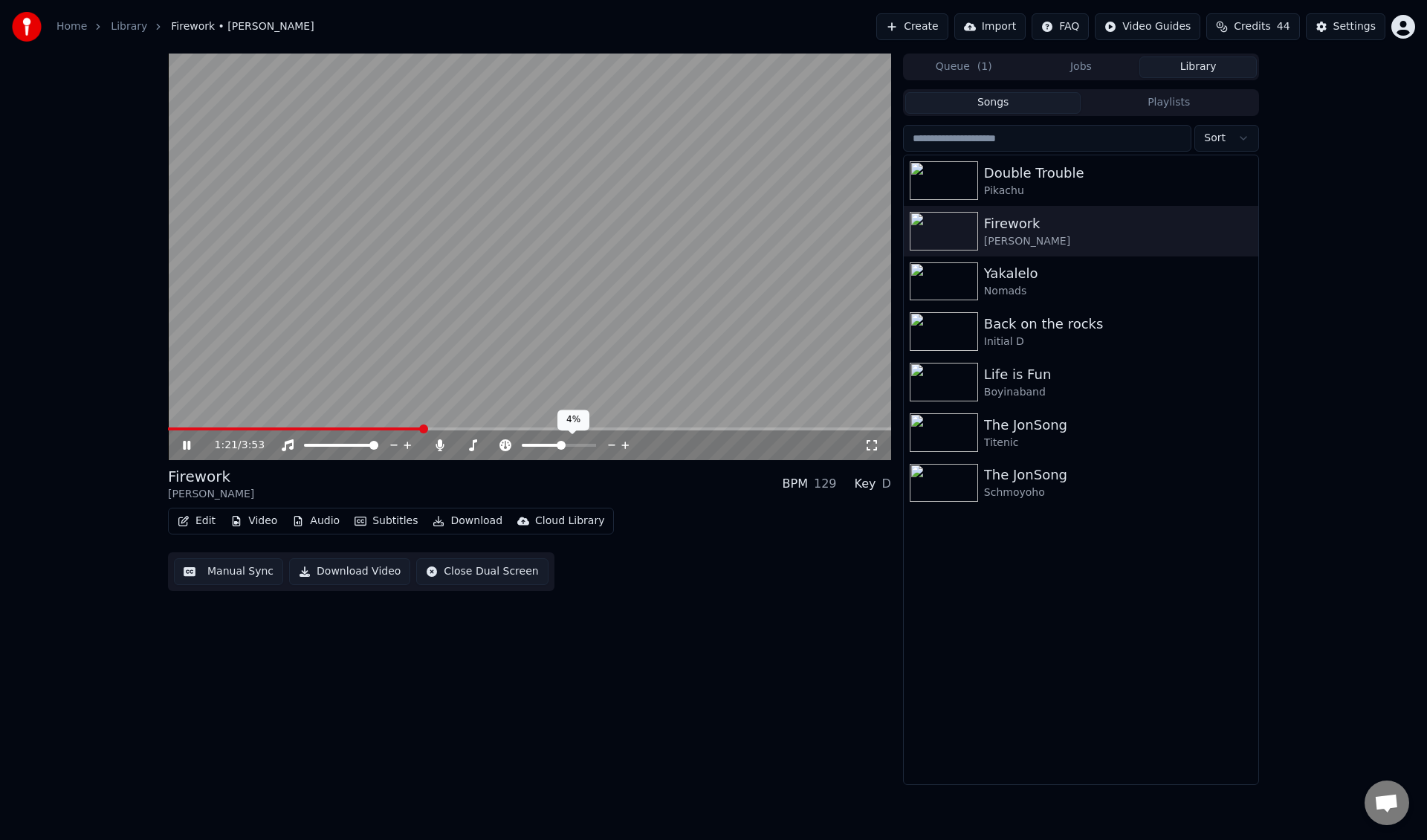
click at [617, 443] on icon at bounding box center [612, 445] width 14 height 15
click at [615, 443] on icon at bounding box center [612, 445] width 14 height 15
click at [580, 444] on icon at bounding box center [579, 445] width 7 height 2
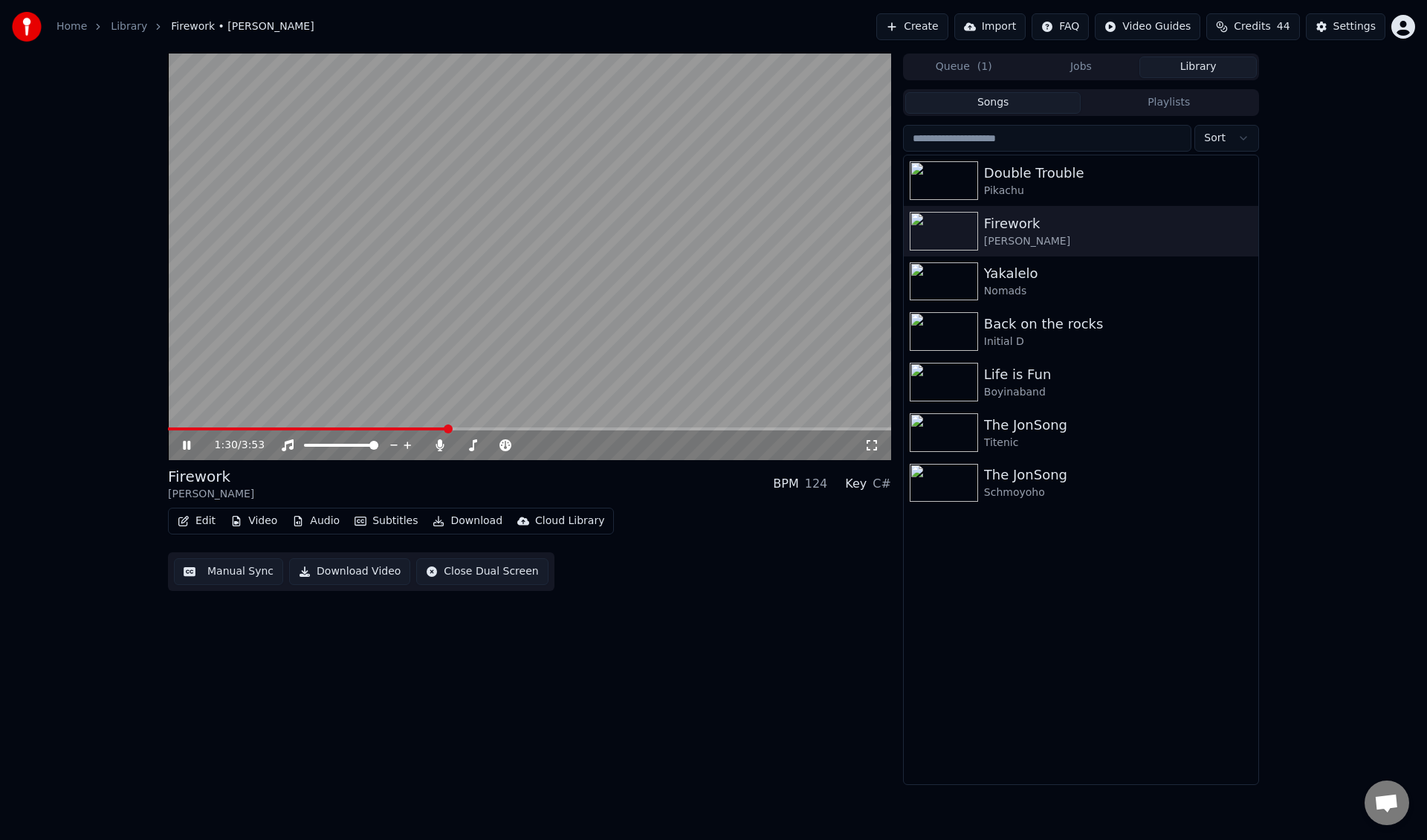
click at [221, 426] on video at bounding box center [529, 256] width 723 height 406
click at [228, 428] on span at bounding box center [308, 428] width 279 height 3
click at [318, 311] on video at bounding box center [529, 256] width 723 height 406
click at [581, 447] on icon at bounding box center [578, 445] width 14 height 15
click at [235, 428] on span at bounding box center [285, 428] width 233 height 3
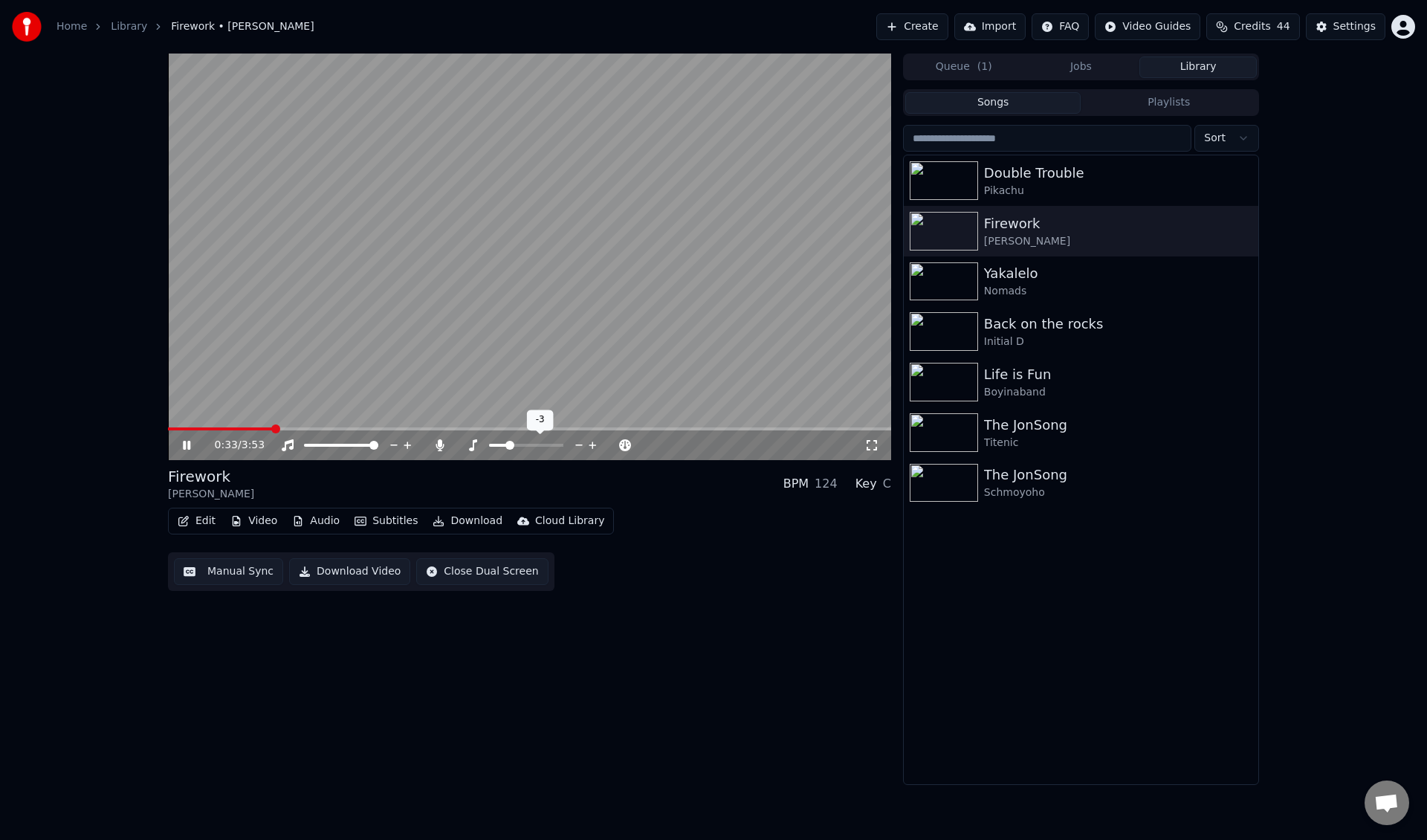
click at [592, 447] on icon at bounding box center [592, 445] width 7 height 7
click at [580, 447] on icon at bounding box center [578, 445] width 14 height 15
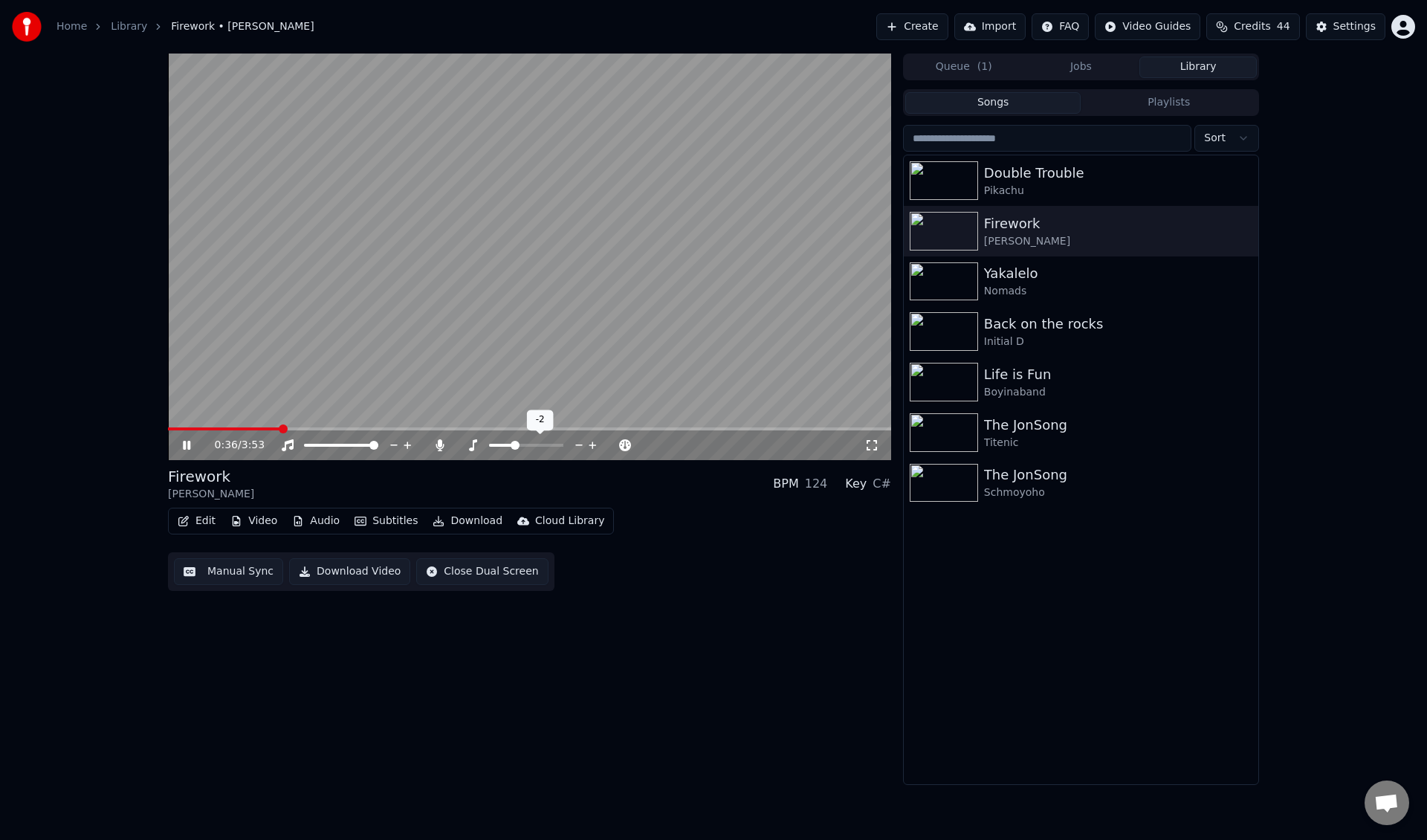
click at [580, 447] on icon at bounding box center [578, 445] width 14 height 15
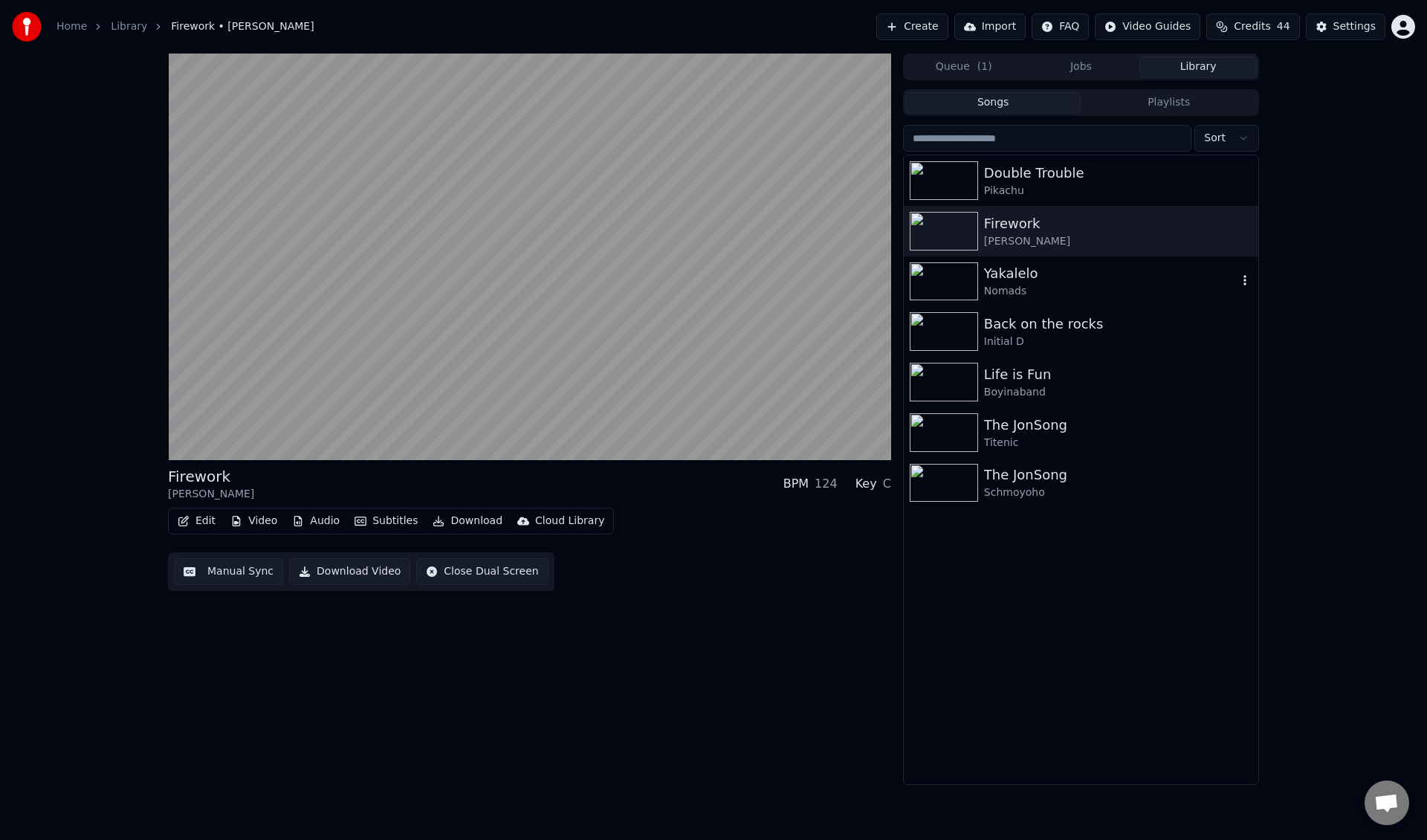
click at [1042, 282] on div "Yakalelo" at bounding box center [1111, 273] width 254 height 20
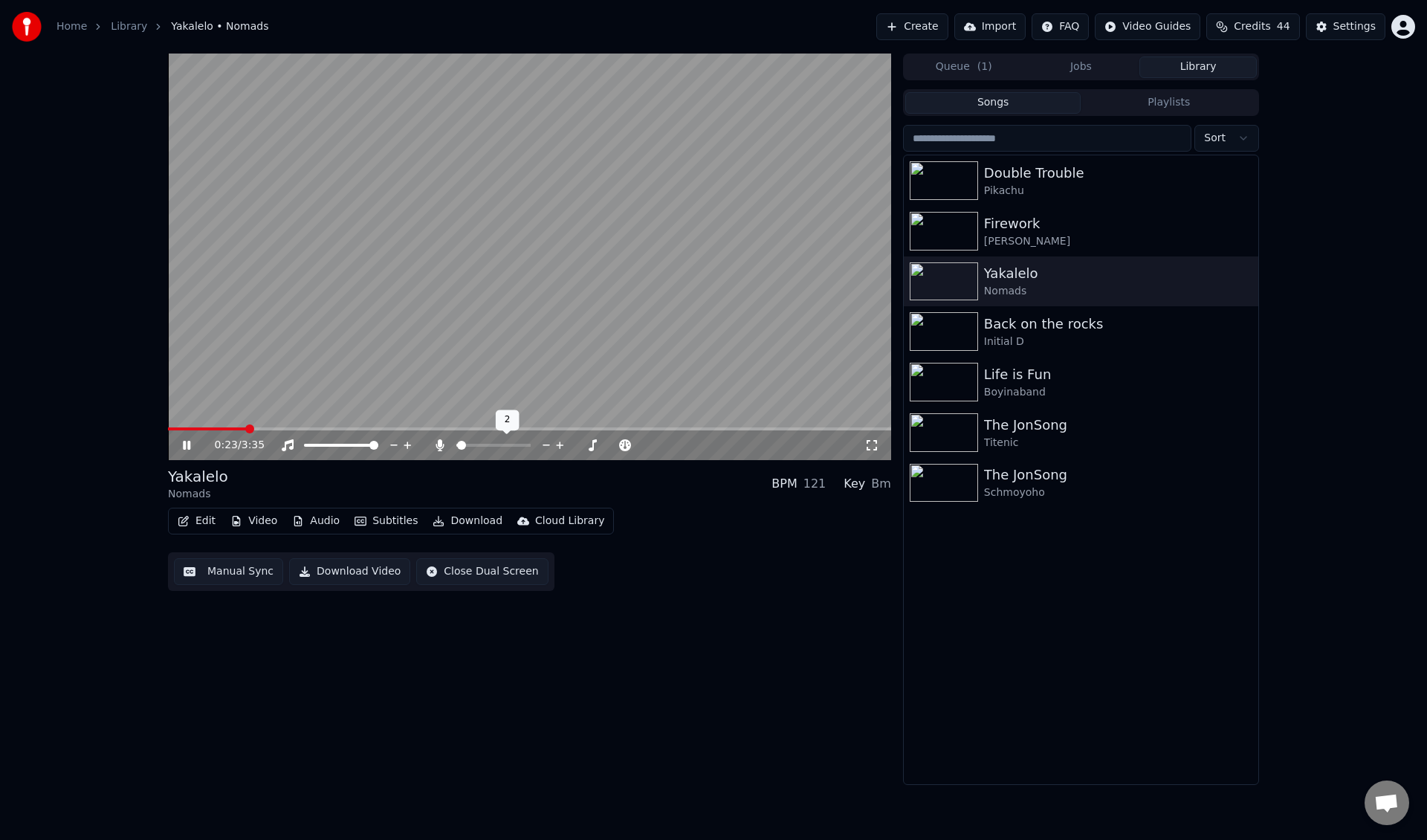
click at [561, 448] on icon at bounding box center [560, 445] width 14 height 15
click at [556, 441] on icon at bounding box center [560, 445] width 14 height 15
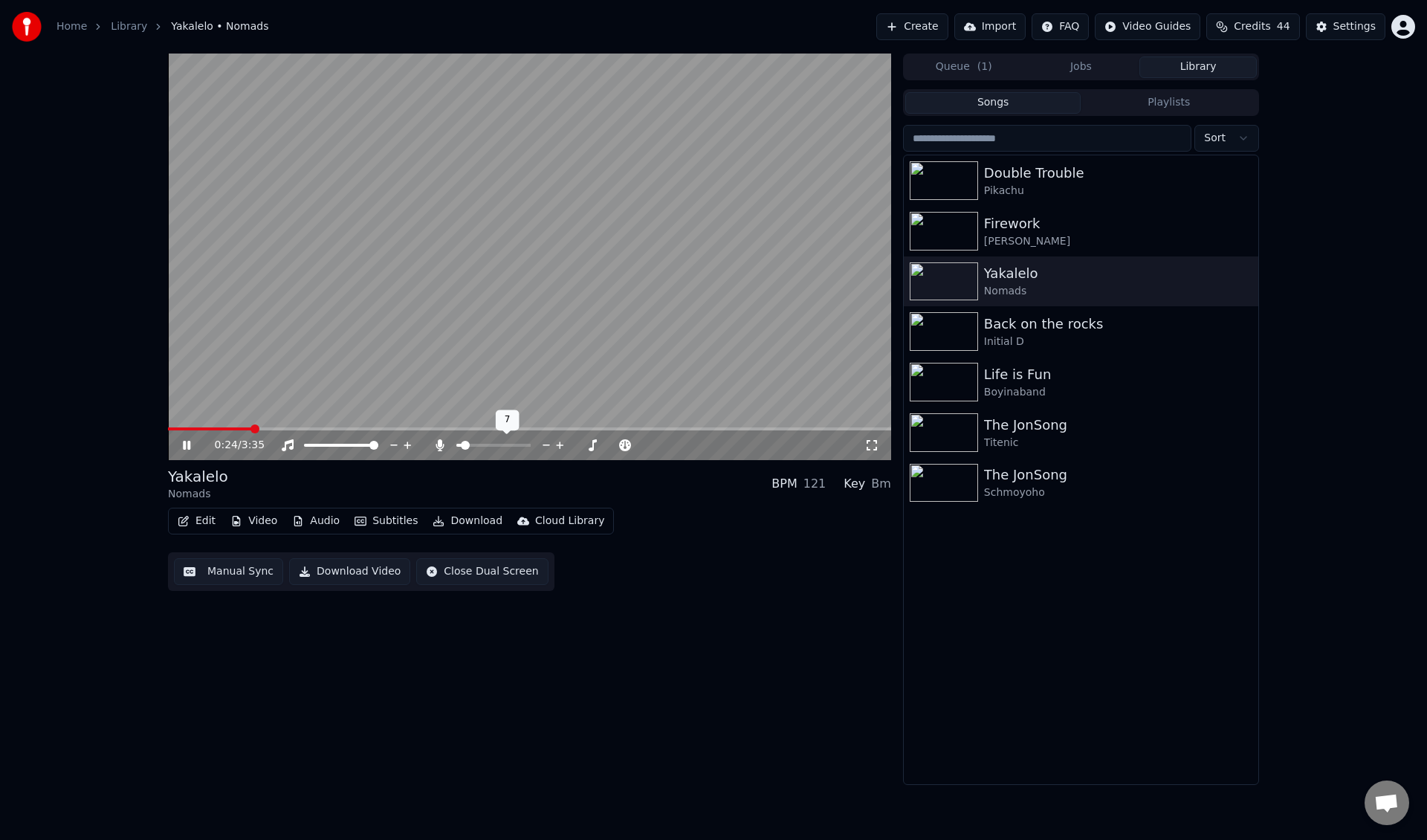
click at [557, 441] on icon at bounding box center [560, 445] width 14 height 15
click at [559, 443] on icon at bounding box center [560, 445] width 7 height 7
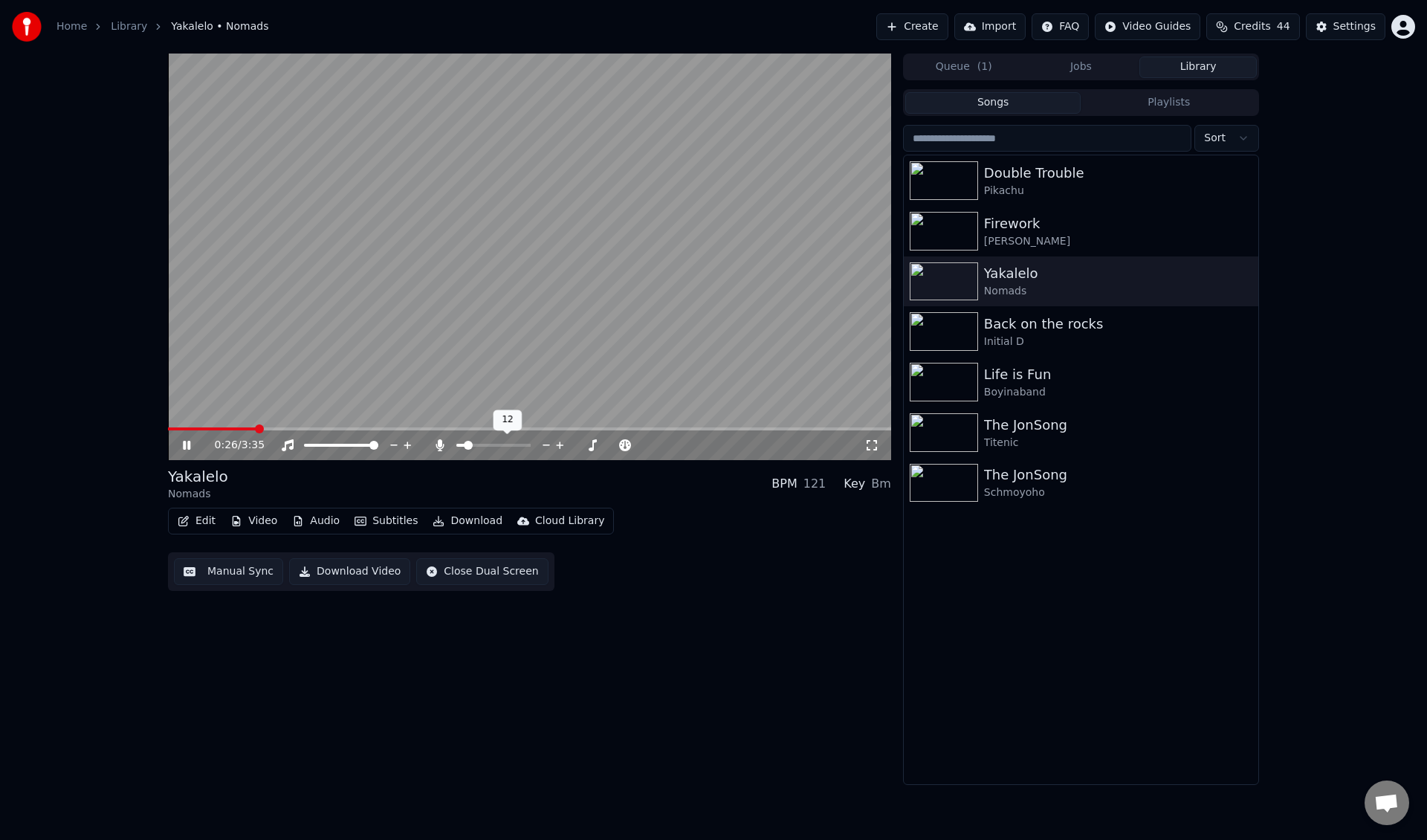
click at [559, 443] on icon at bounding box center [560, 445] width 7 height 7
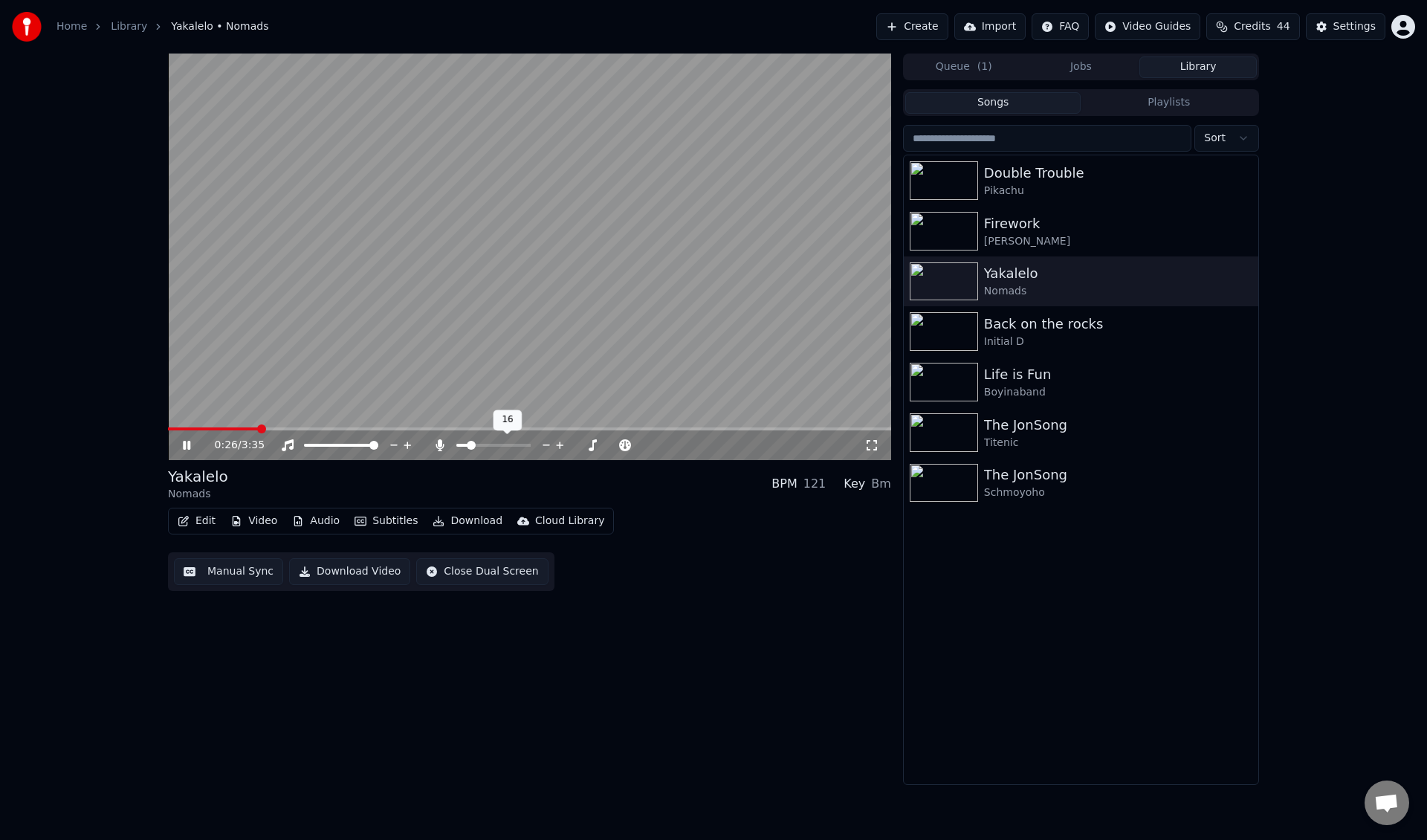
click at [559, 443] on icon at bounding box center [560, 445] width 7 height 7
click at [540, 444] on icon at bounding box center [546, 445] width 14 height 15
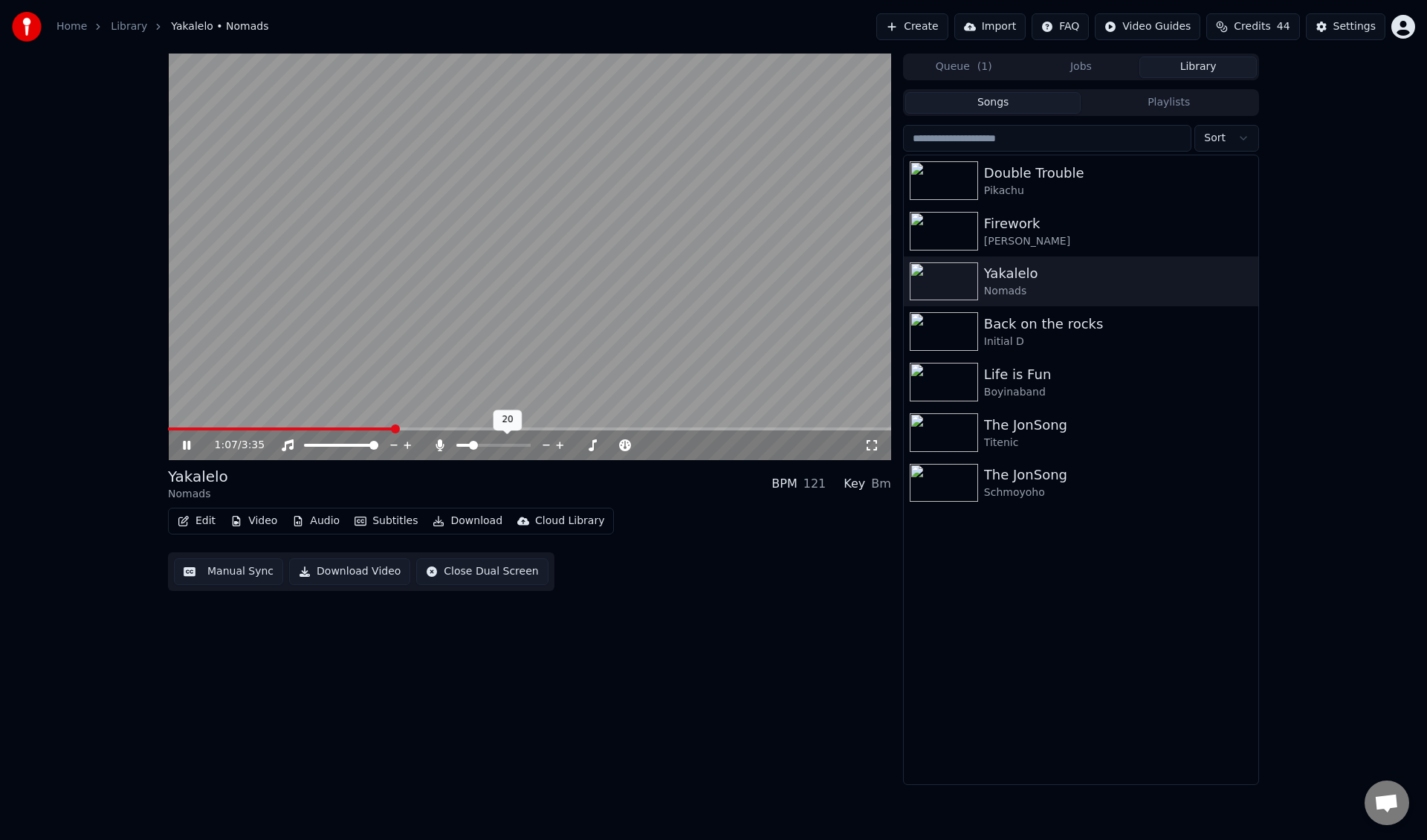
click at [548, 444] on icon at bounding box center [546, 445] width 7 height 2
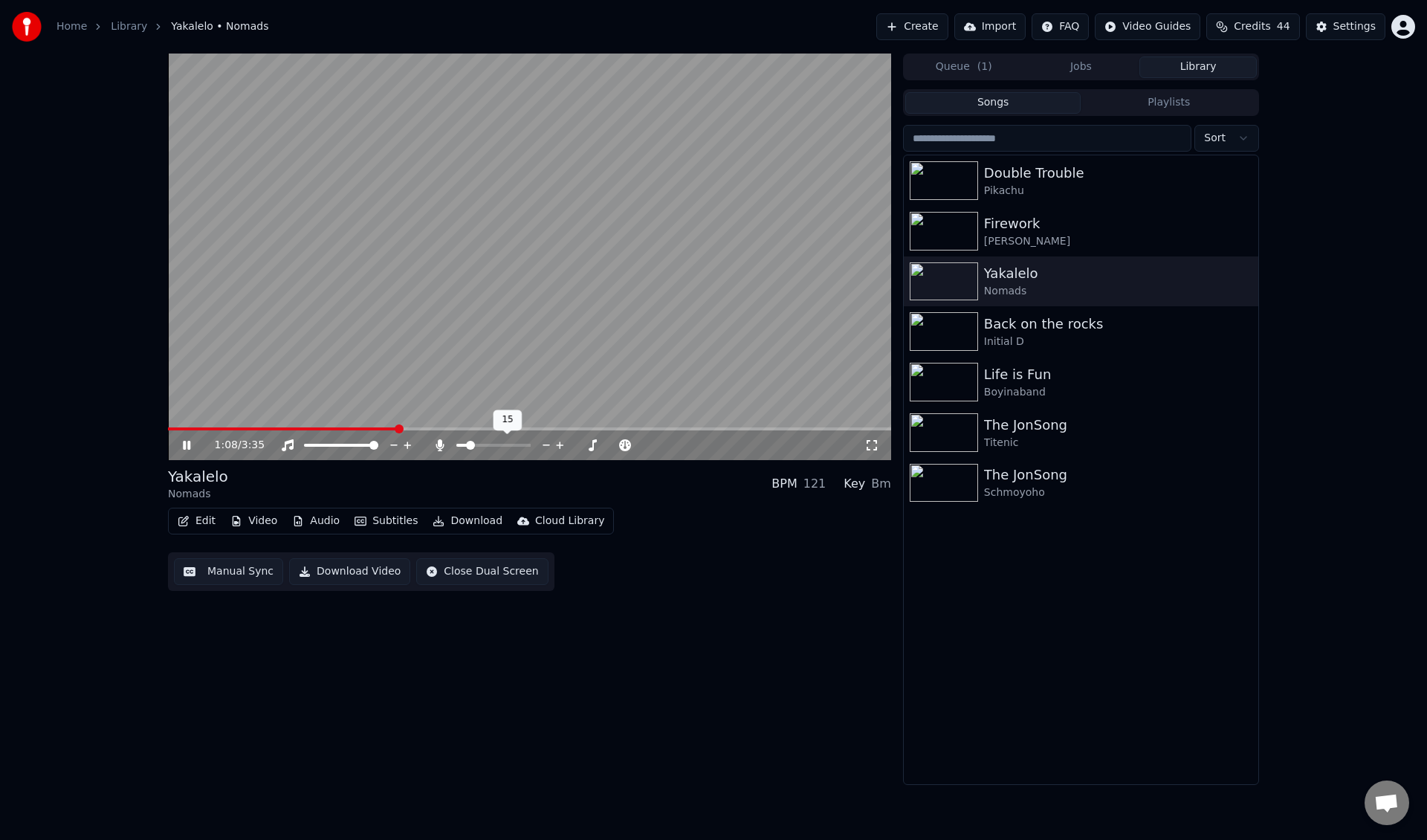
click at [548, 444] on icon at bounding box center [546, 445] width 7 height 2
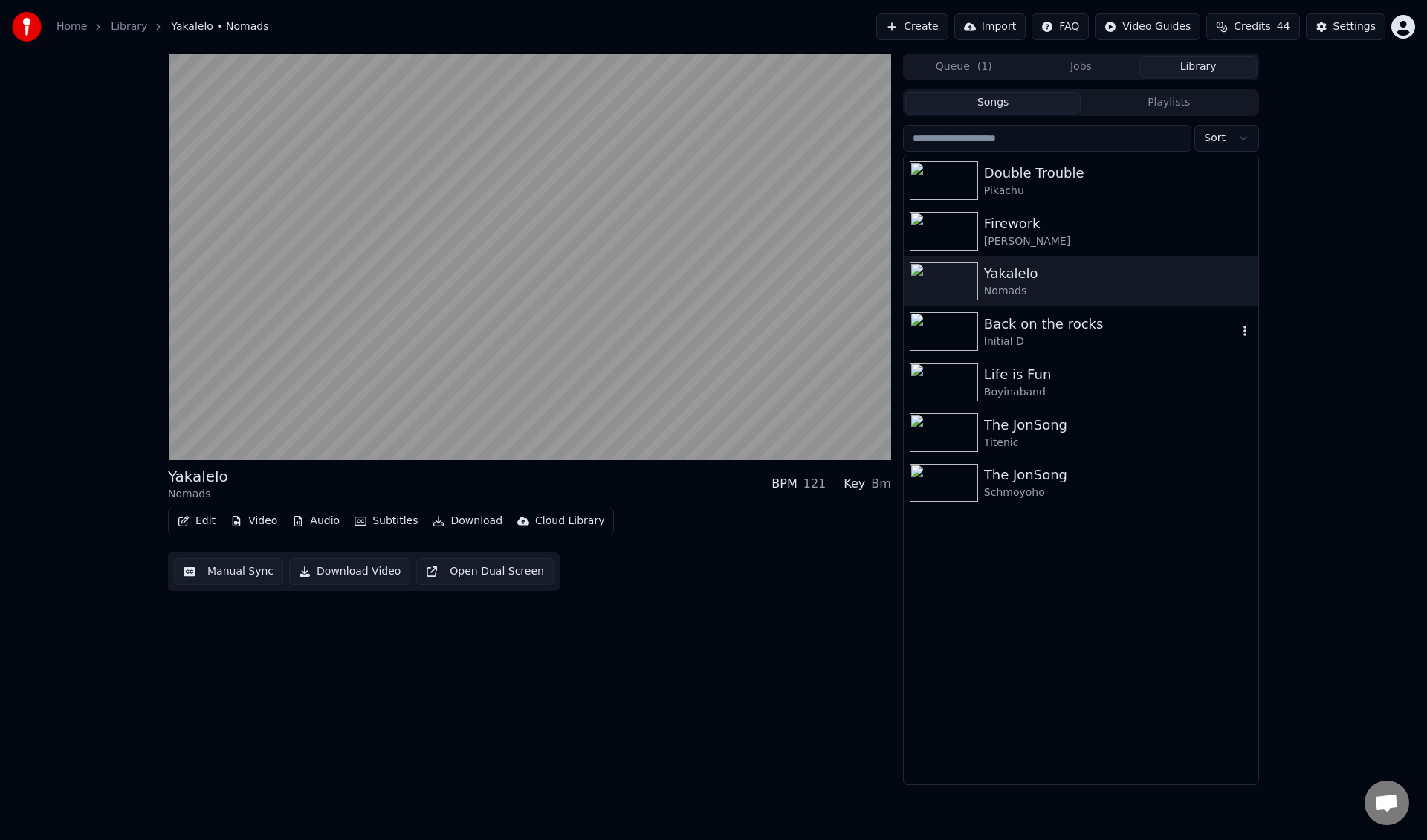
click at [1152, 326] on div "Back on the rocks" at bounding box center [1111, 324] width 254 height 20
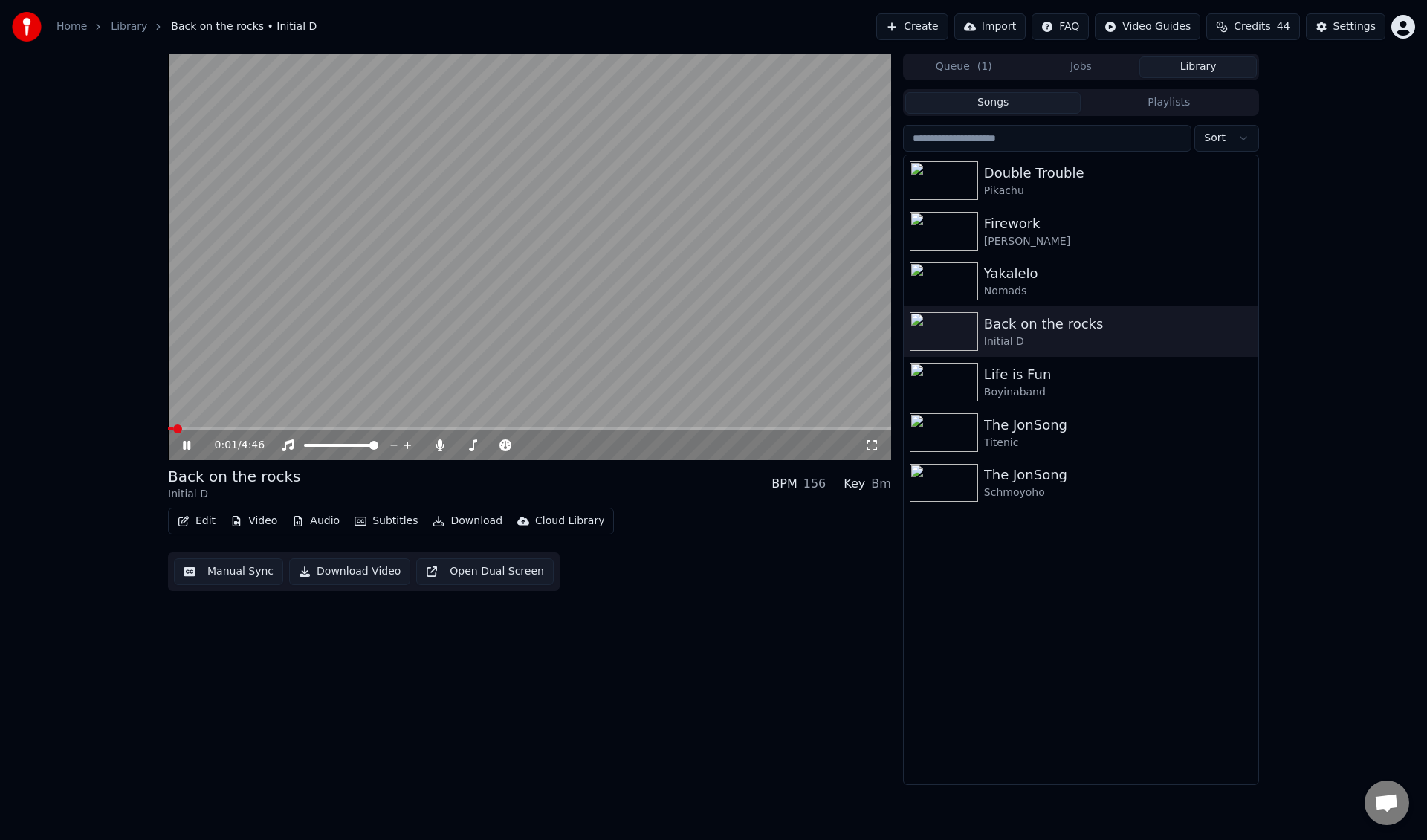
click at [499, 575] on button "Open Dual Screen" at bounding box center [485, 571] width 138 height 27
click at [627, 451] on icon at bounding box center [625, 445] width 14 height 15
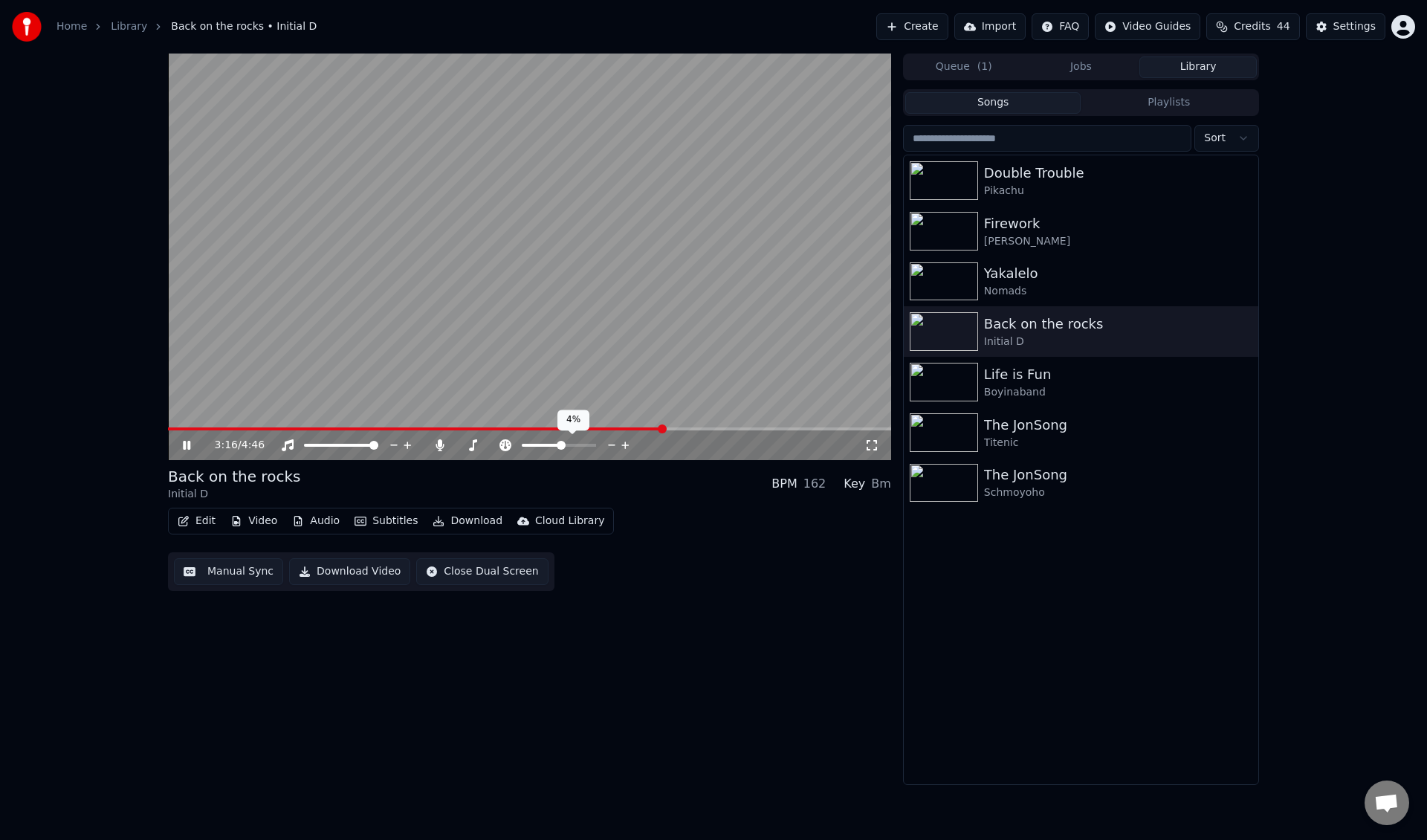
click at [610, 447] on icon at bounding box center [612, 445] width 14 height 15
click at [560, 446] on icon at bounding box center [560, 445] width 7 height 7
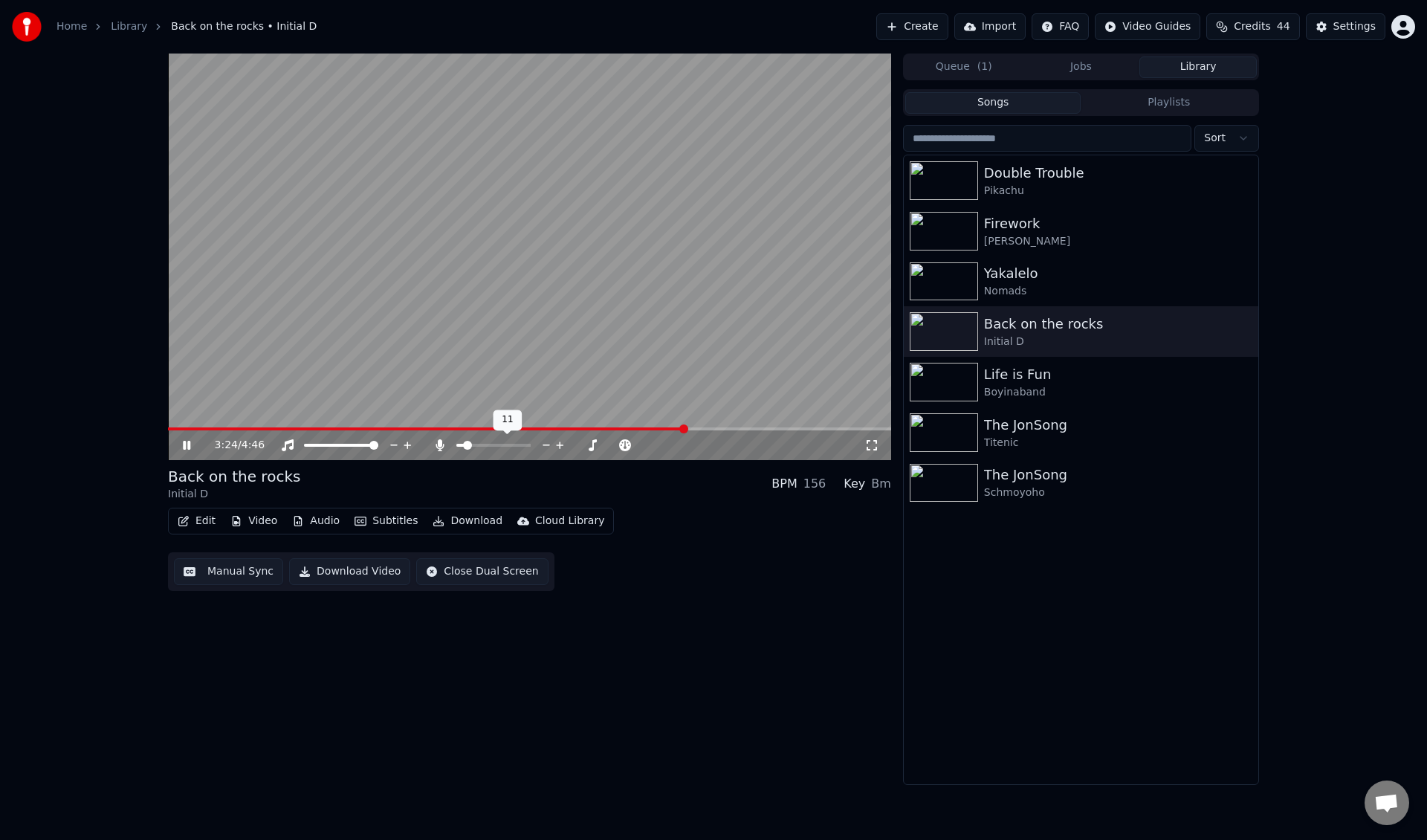
click at [560, 446] on icon at bounding box center [560, 445] width 7 height 7
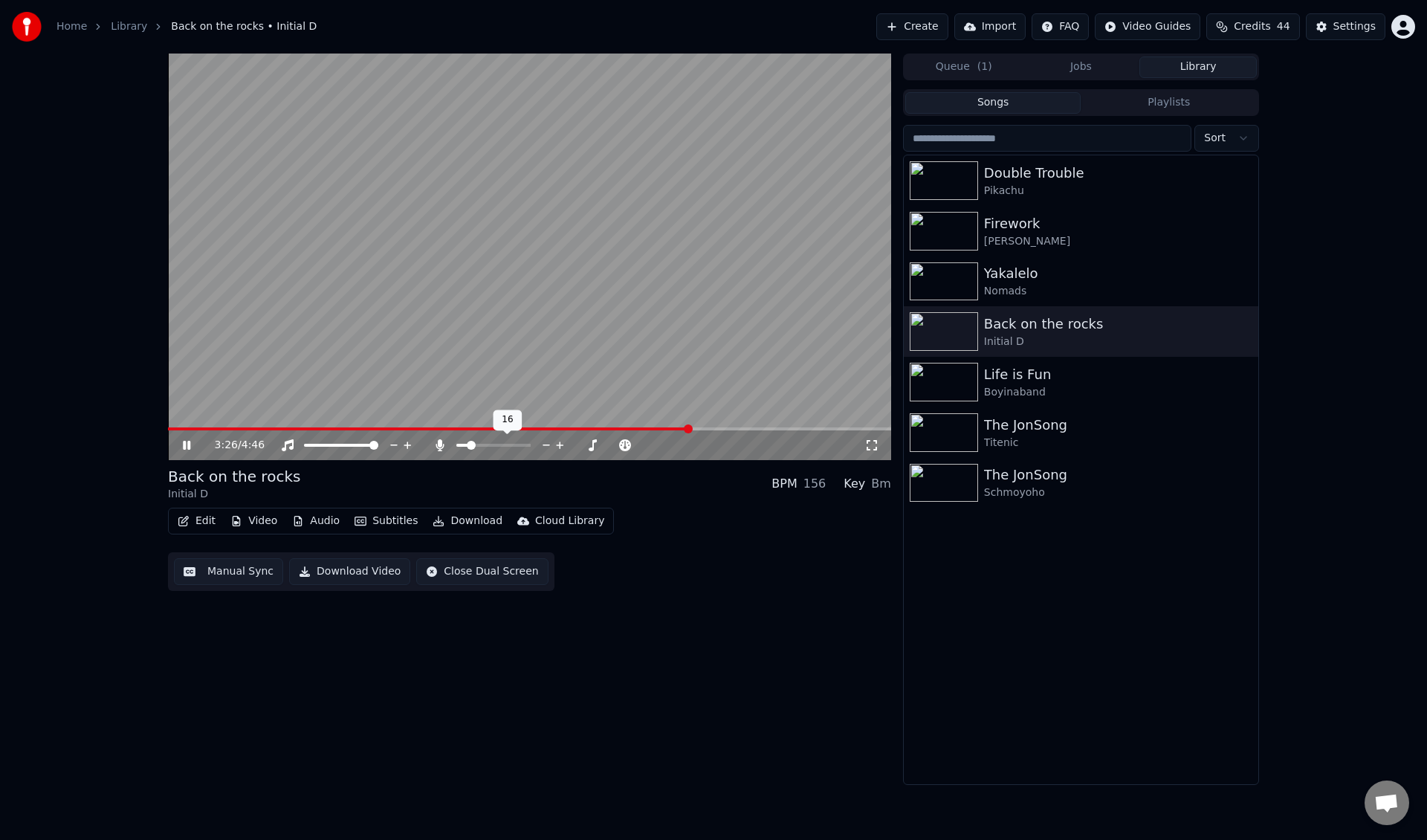
click at [560, 446] on icon at bounding box center [560, 445] width 7 height 7
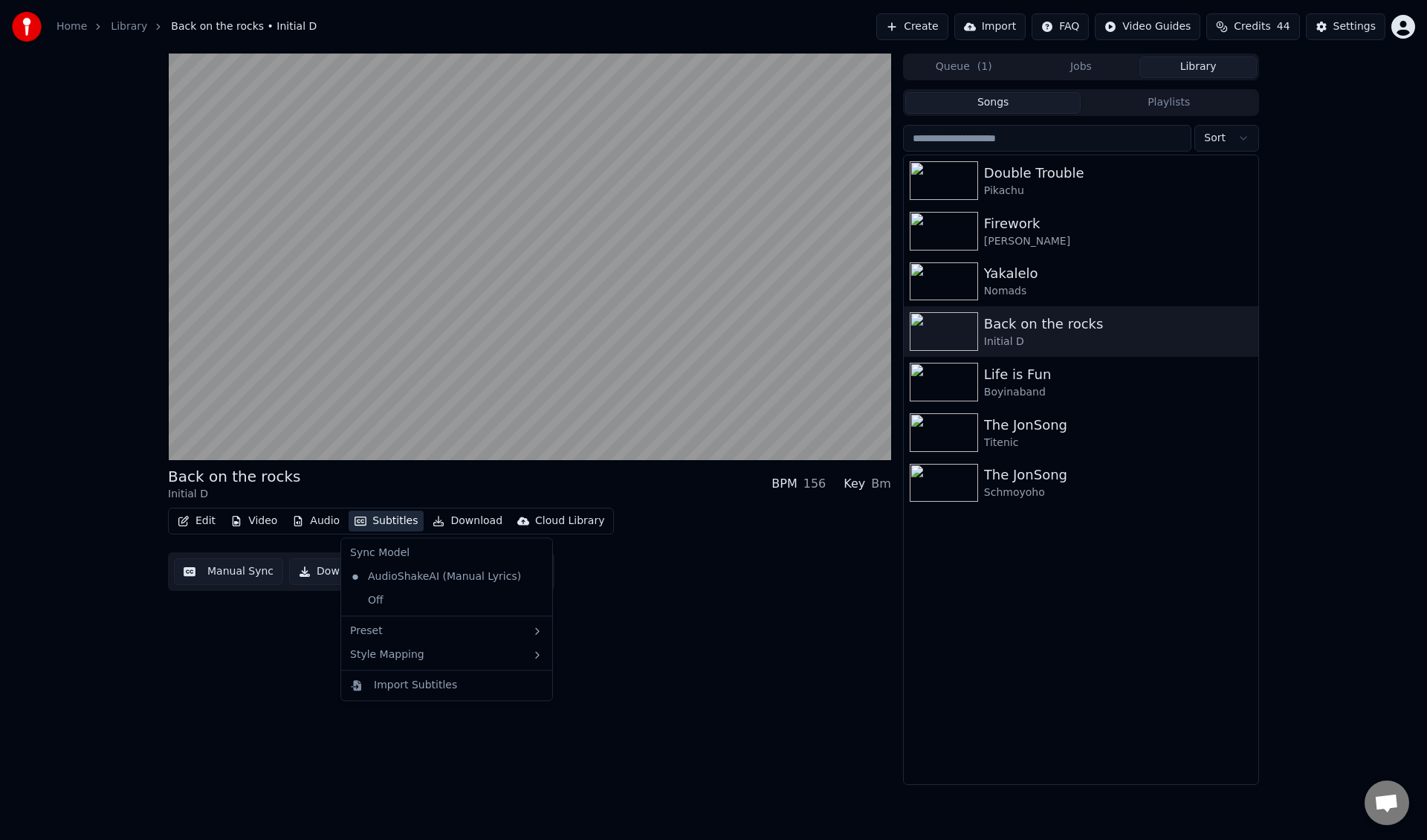
click at [402, 522] on button "Subtitles" at bounding box center [386, 521] width 75 height 20
click at [455, 686] on div "Import Subtitles" at bounding box center [458, 685] width 169 height 15
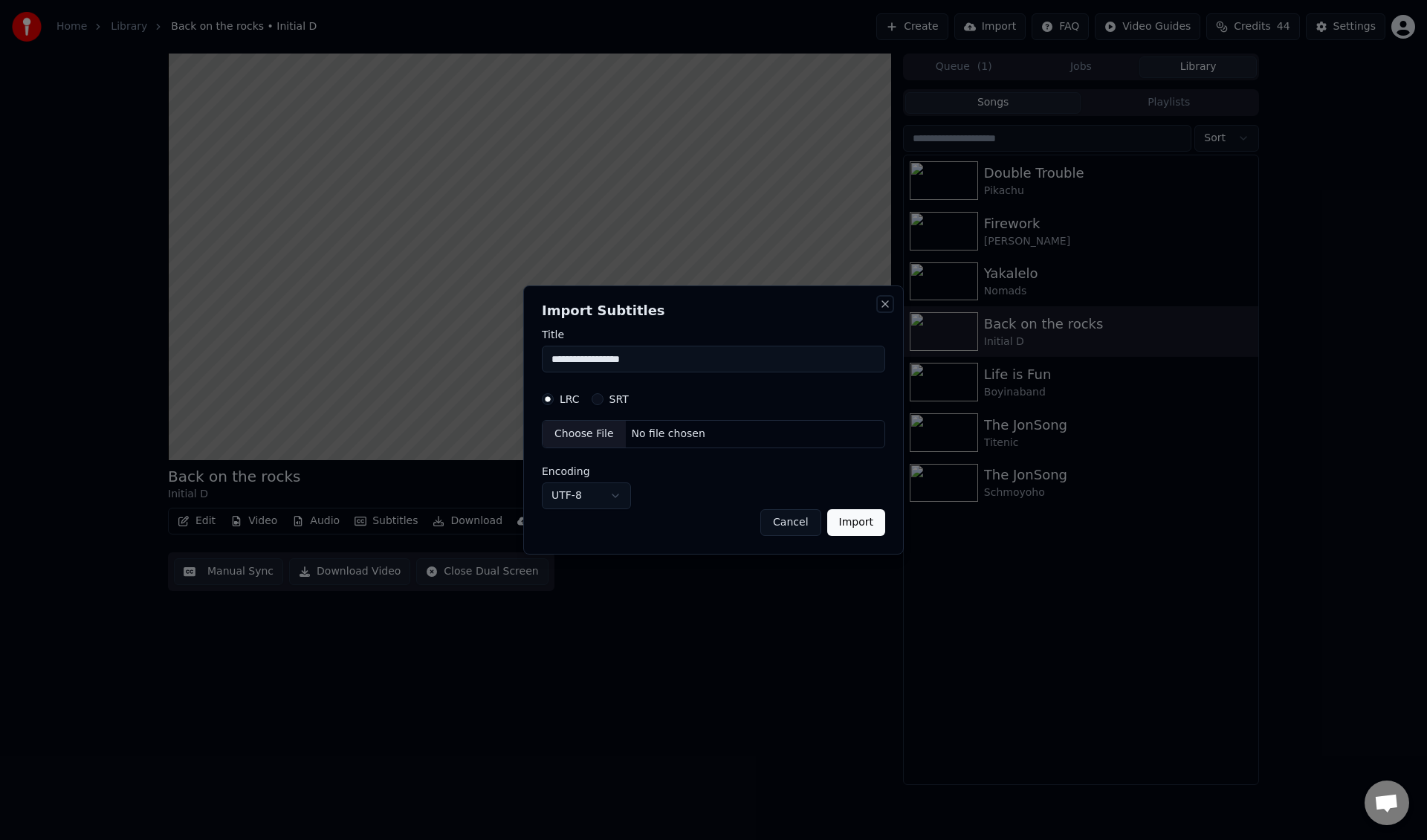
click at [886, 306] on button "Close" at bounding box center [885, 303] width 12 height 12
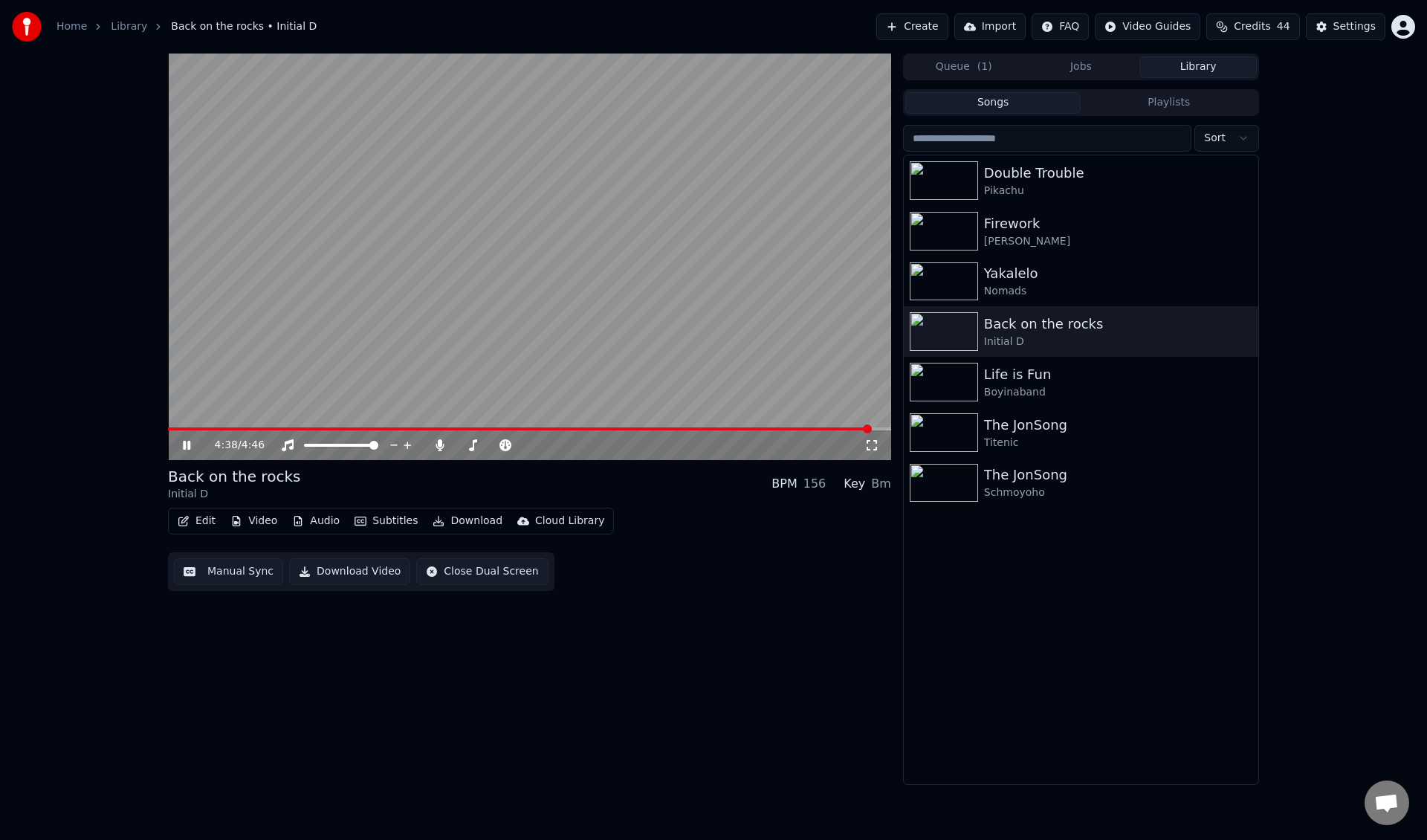
click at [220, 529] on div "Edit Video Audio Subtitles Download Cloud Library" at bounding box center [391, 521] width 446 height 27
click at [205, 523] on button "Edit" at bounding box center [197, 521] width 50 height 20
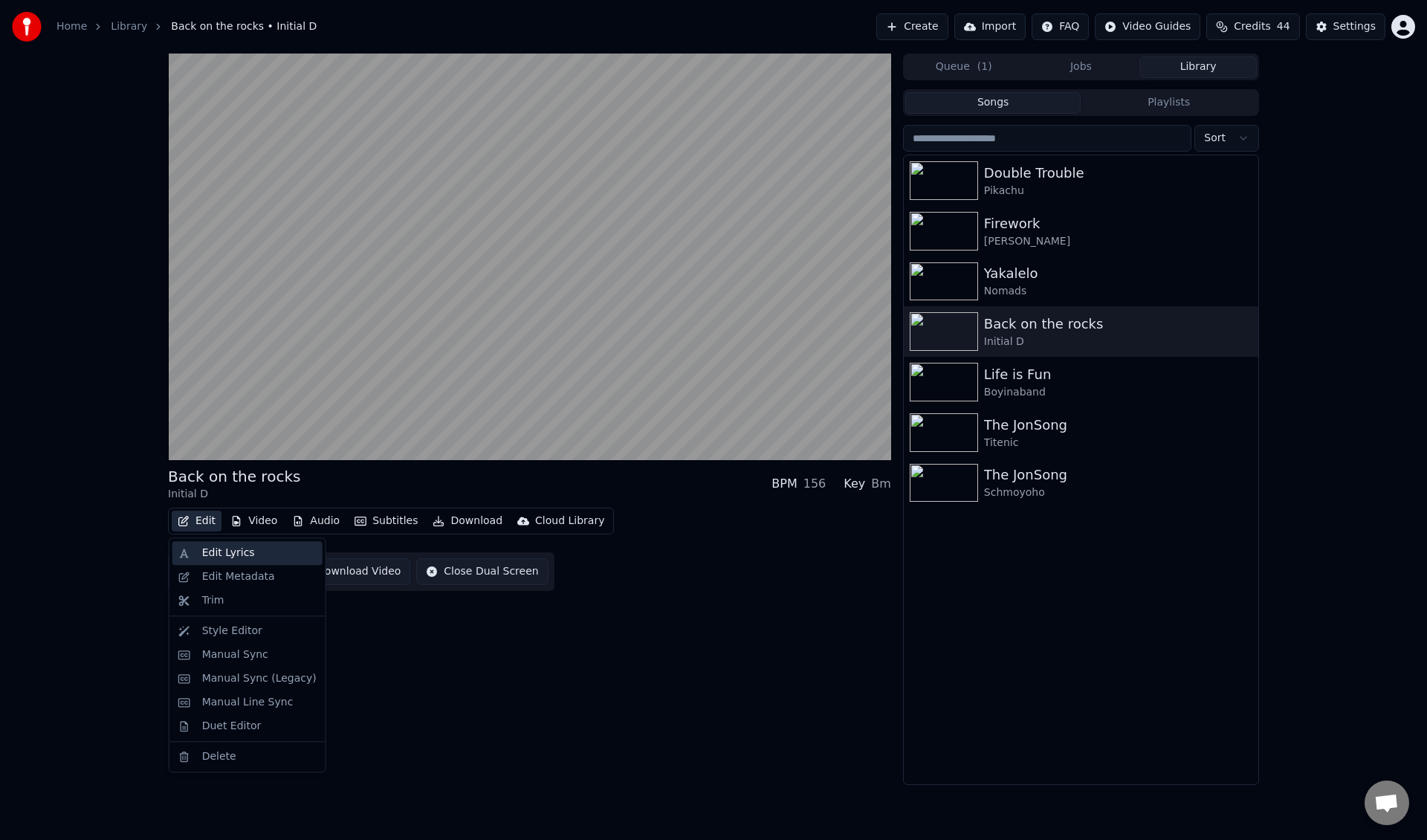
click at [294, 553] on div "Edit Lyrics" at bounding box center [259, 553] width 115 height 15
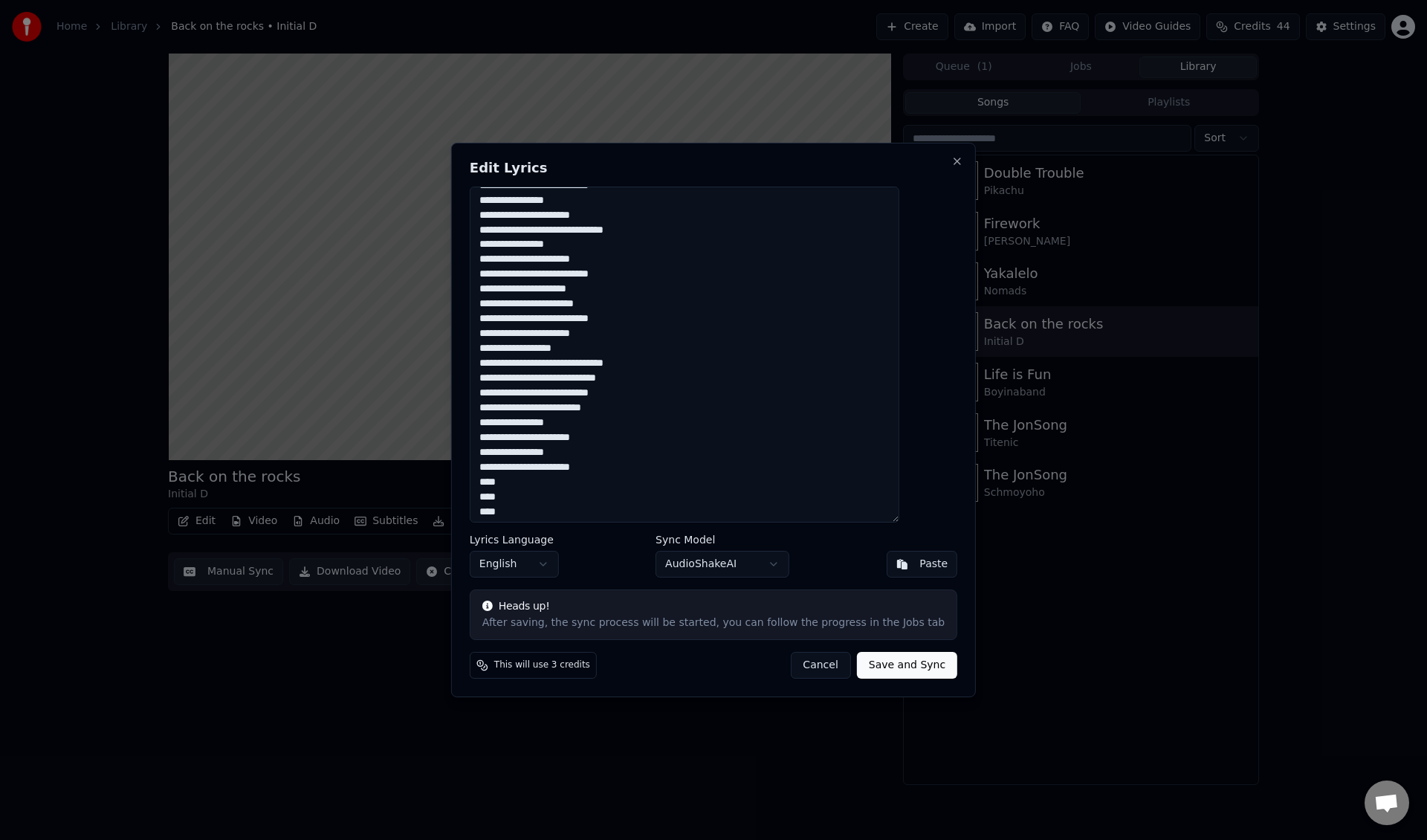
scroll to position [449, 0]
click at [951, 159] on button "Close" at bounding box center [957, 161] width 12 height 12
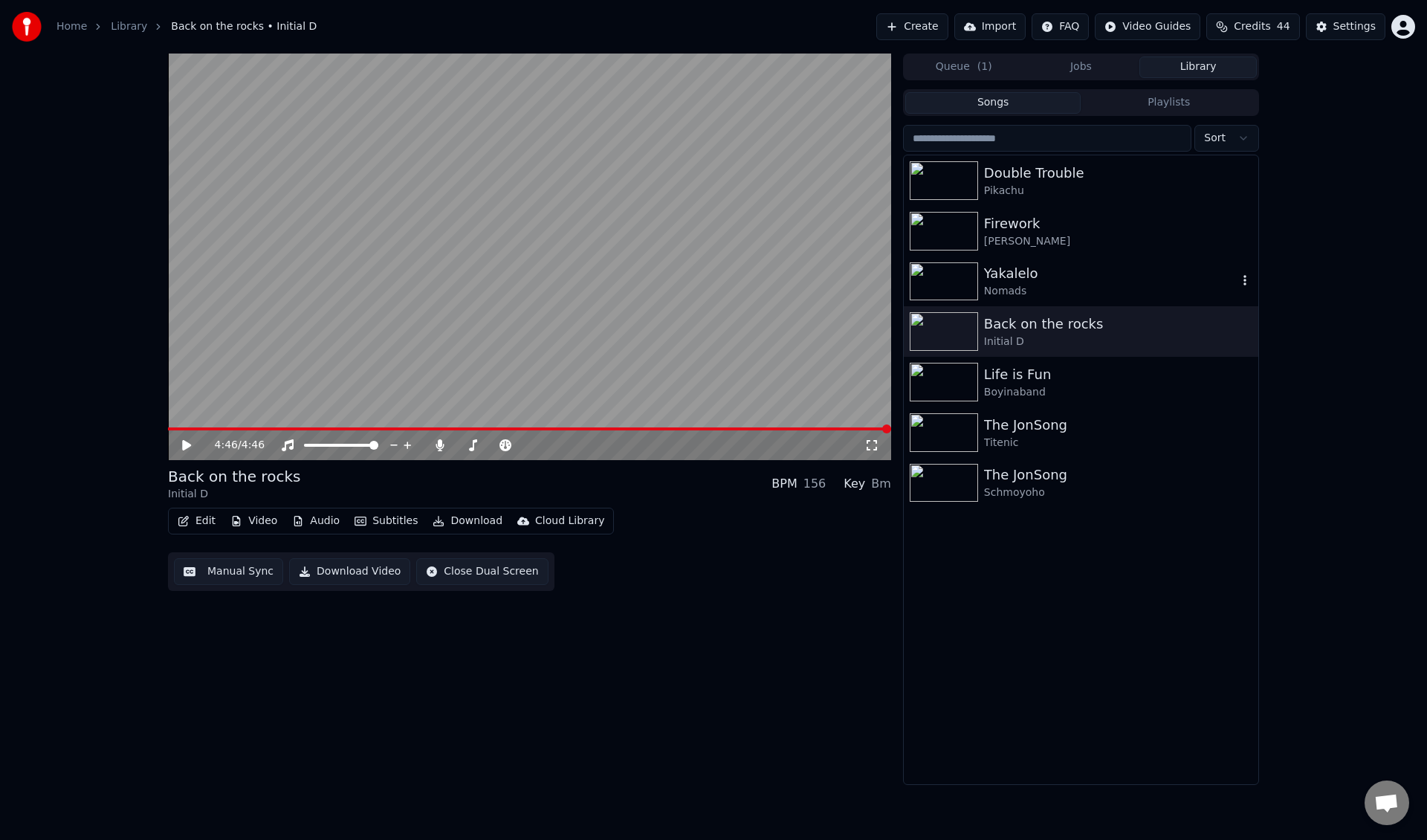
click at [1047, 271] on div "Yakalelo" at bounding box center [1111, 273] width 254 height 20
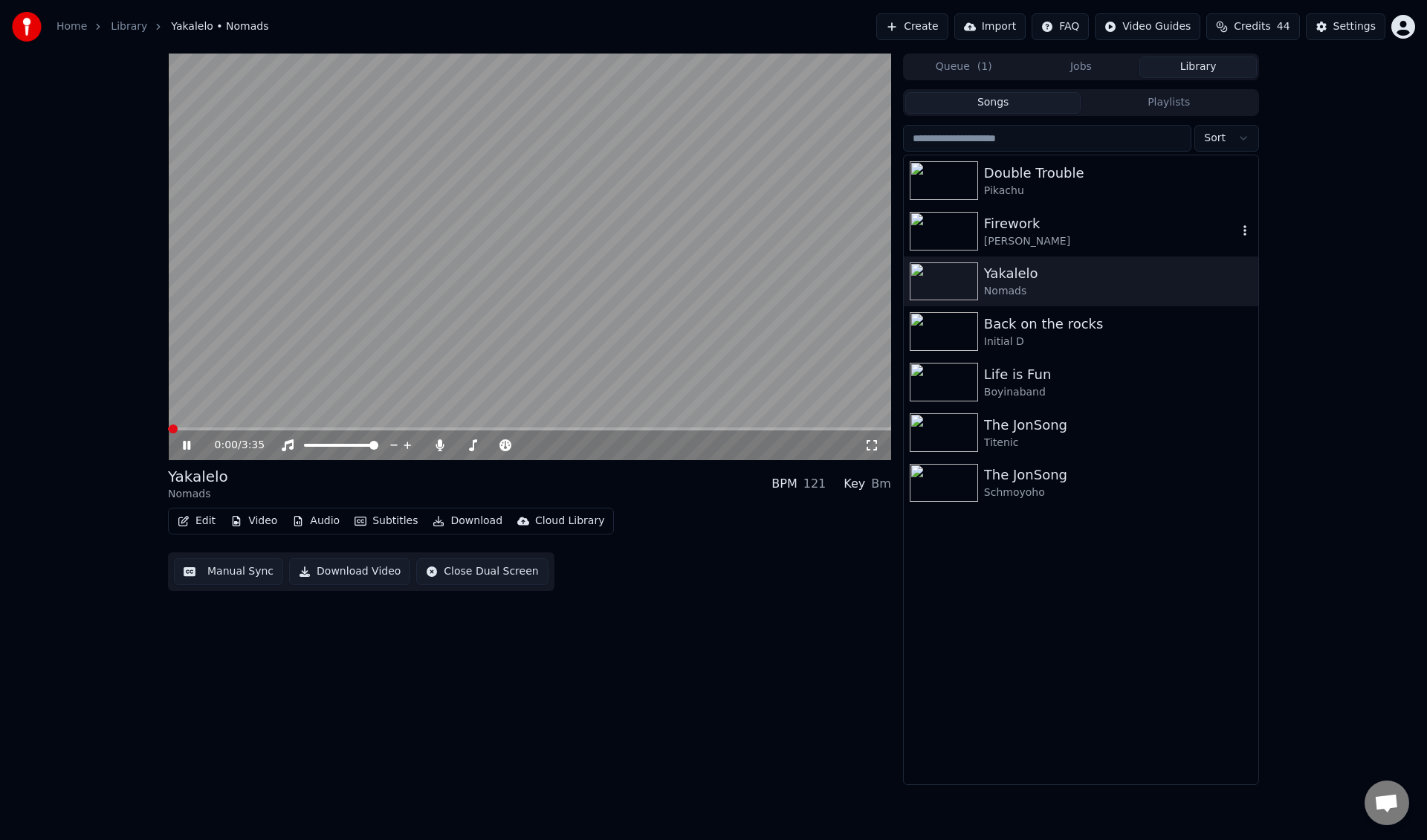
click at [1052, 250] on div "Firework [PERSON_NAME]" at bounding box center [1081, 230] width 354 height 51
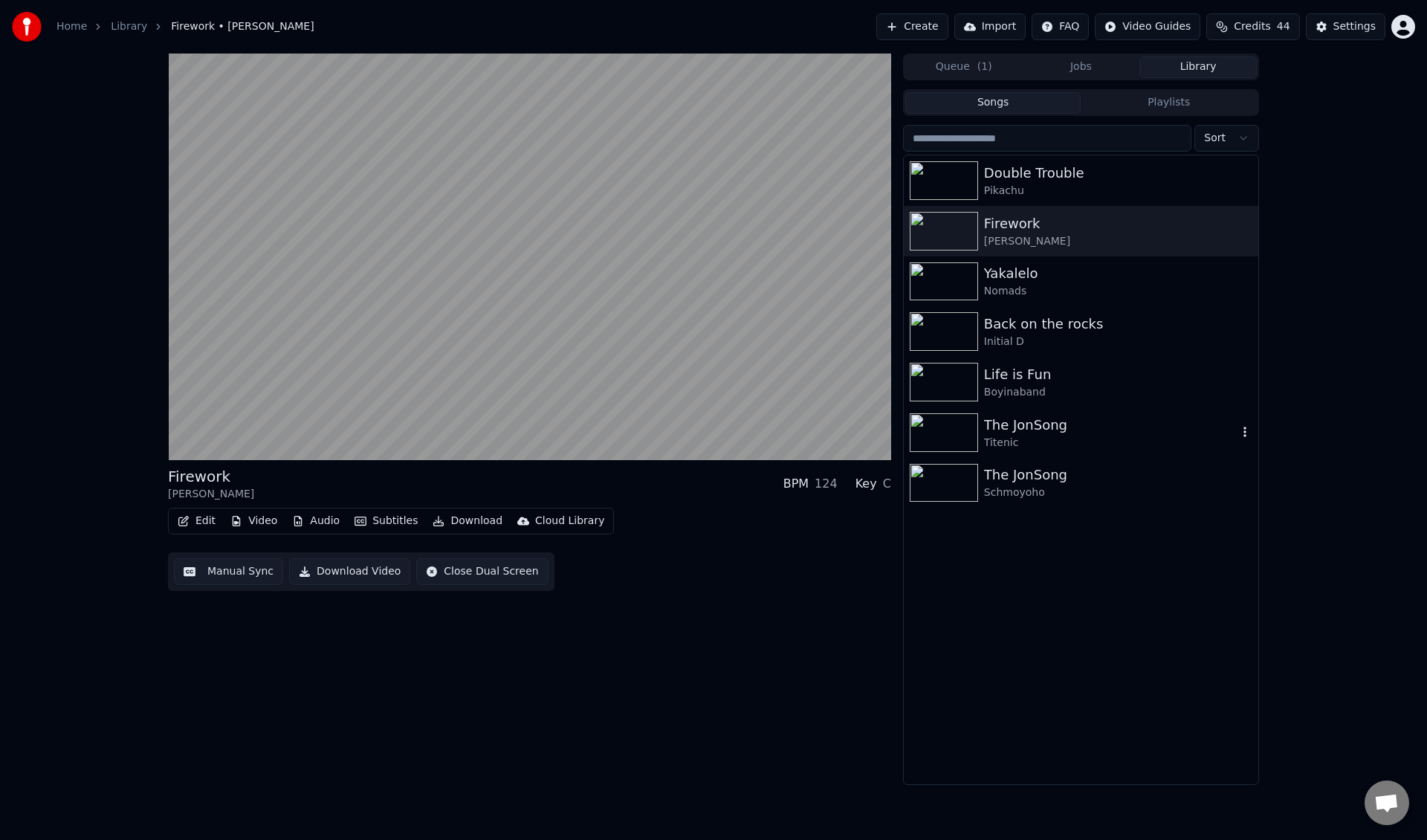
click at [992, 416] on div "The JonSong" at bounding box center [1111, 425] width 254 height 20
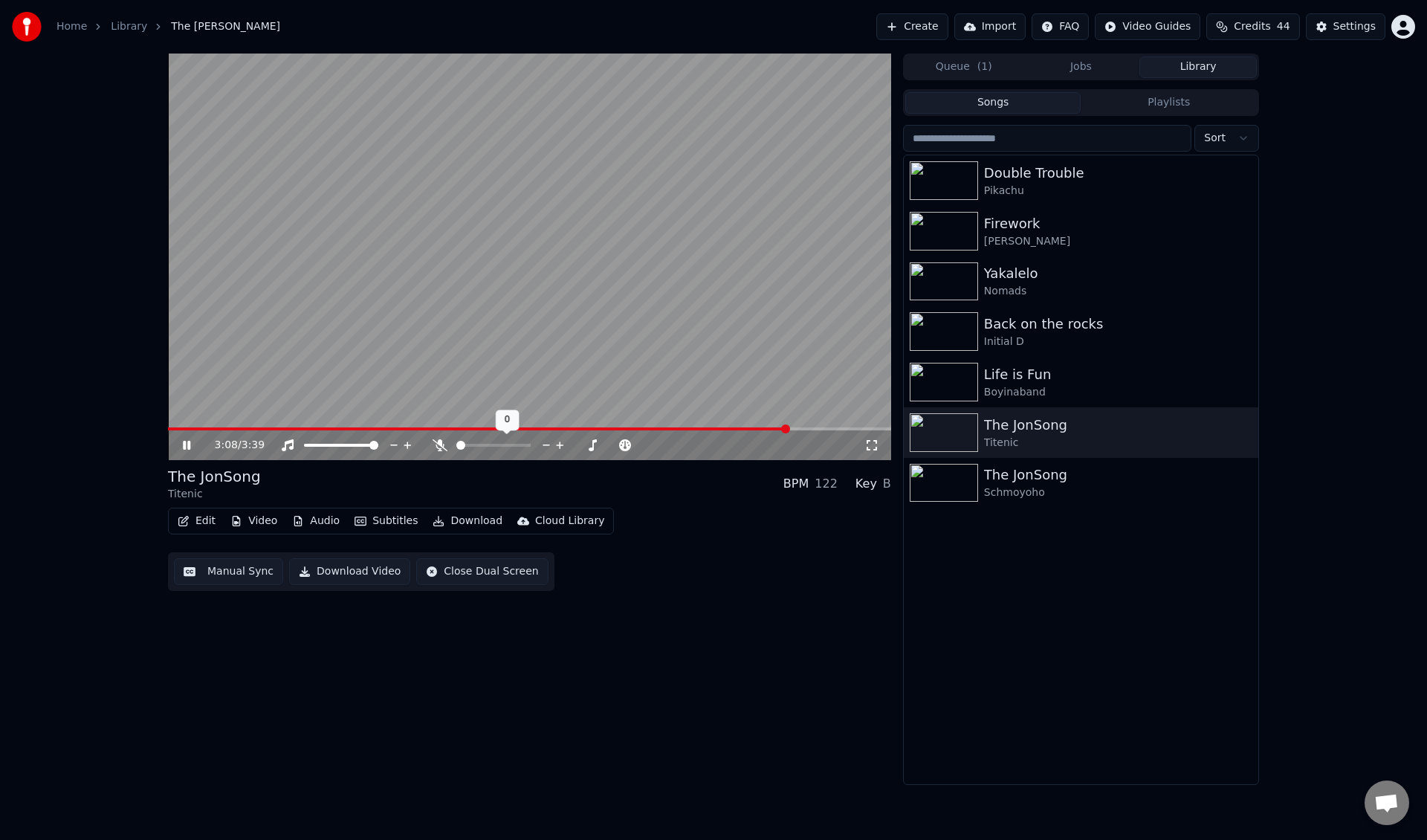
click at [456, 447] on span at bounding box center [461, 445] width 9 height 9
